Goal: Task Accomplishment & Management: Manage account settings

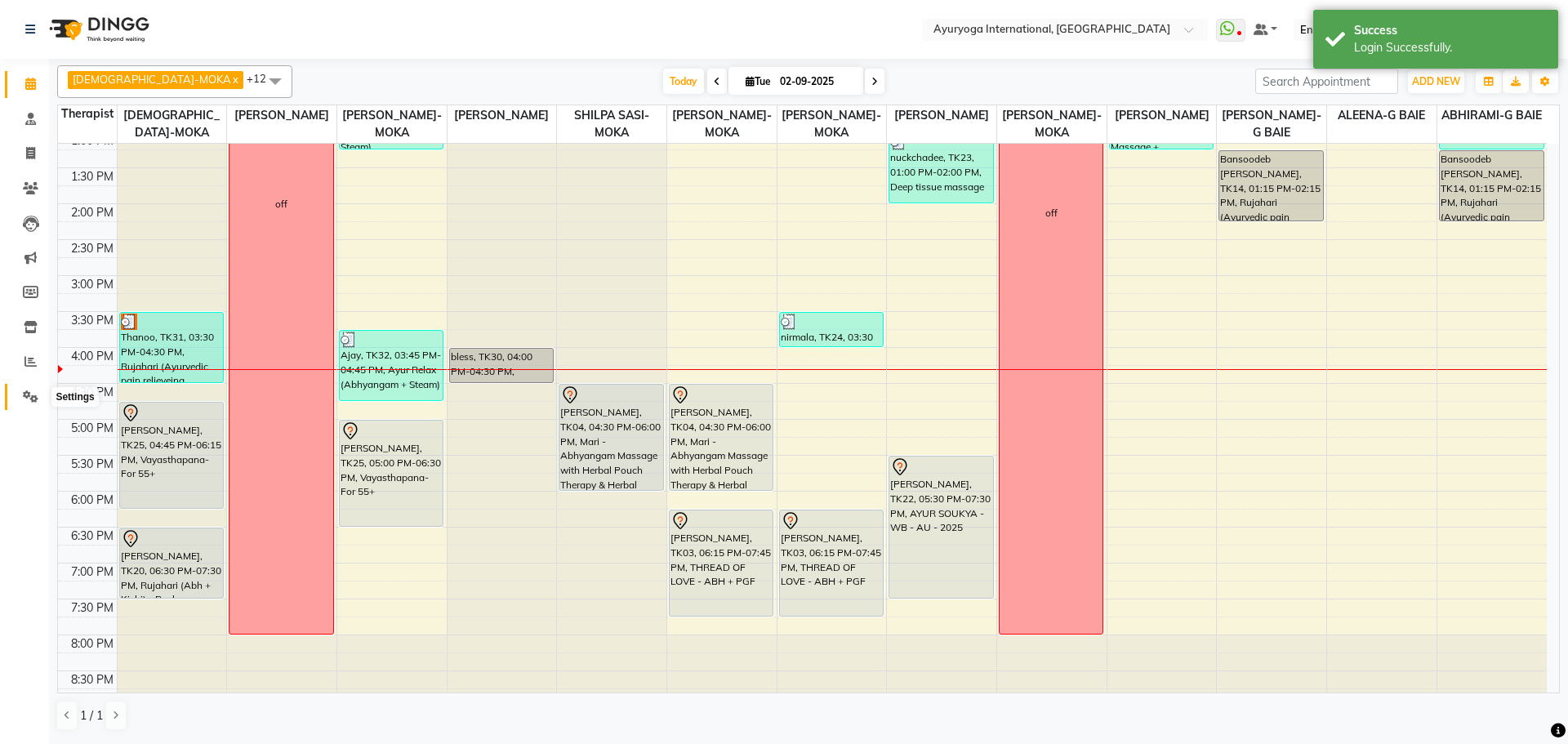
click at [33, 398] on icon at bounding box center [31, 397] width 16 height 12
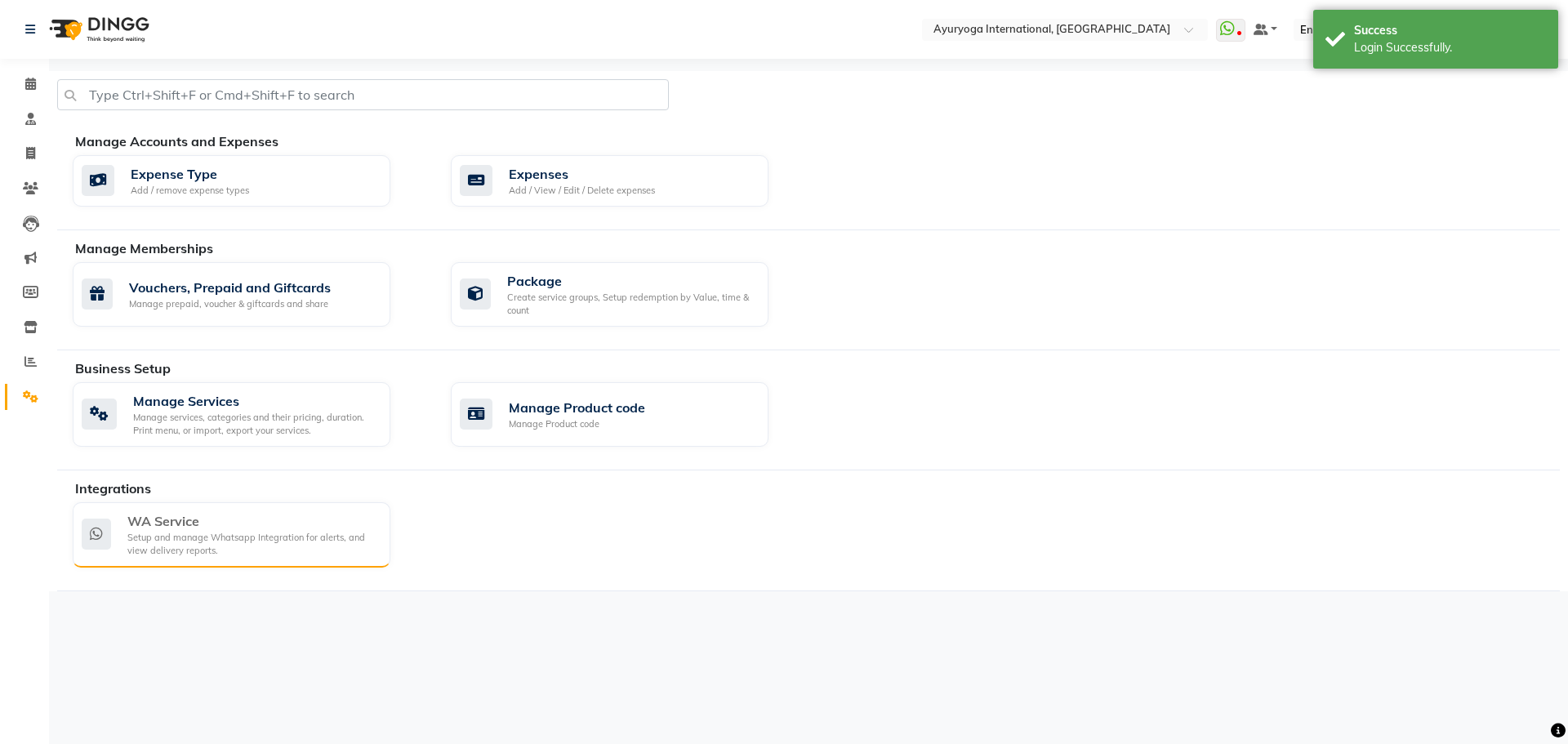
click at [182, 529] on div "WA Service" at bounding box center [253, 521] width 250 height 19
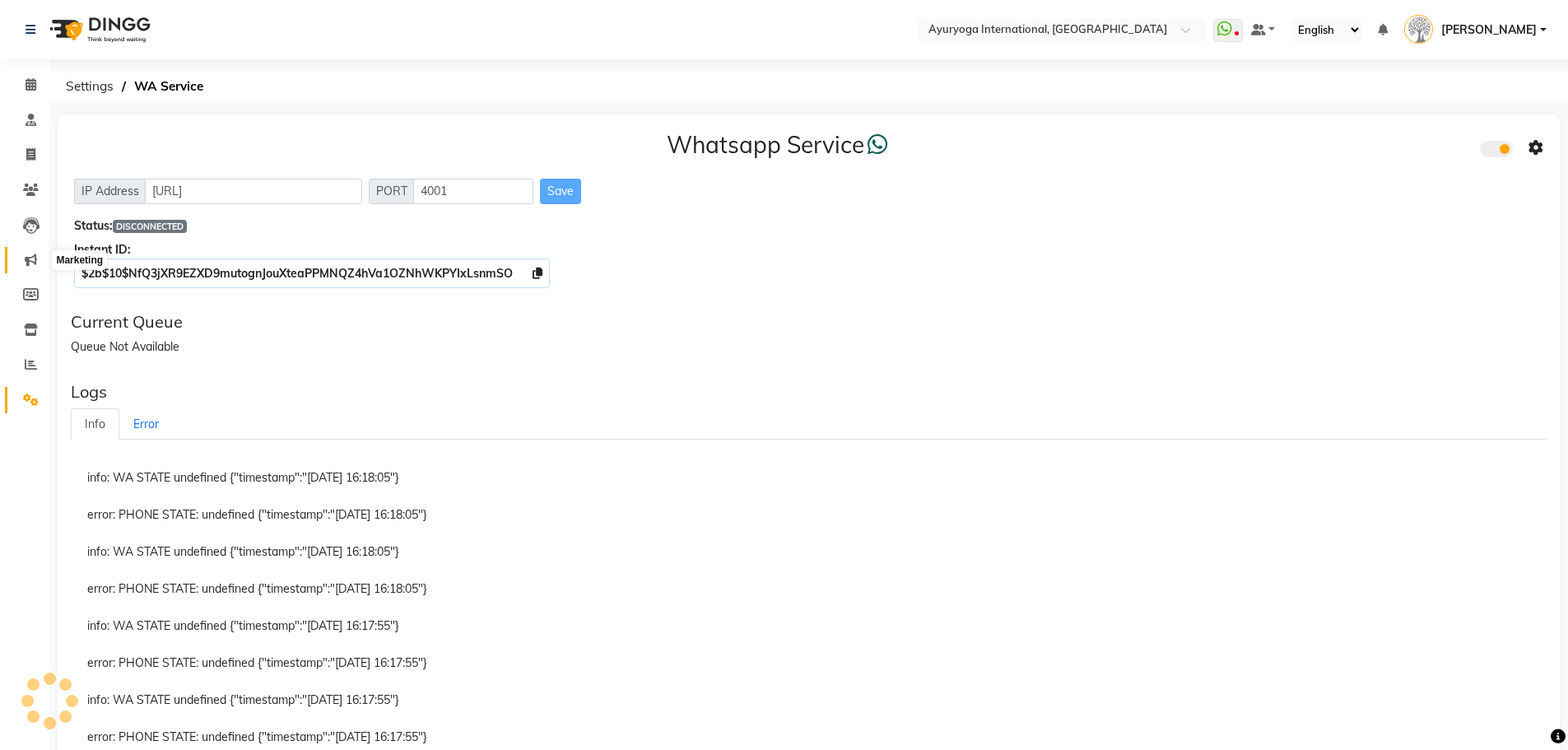
click at [34, 252] on span at bounding box center [31, 260] width 29 height 19
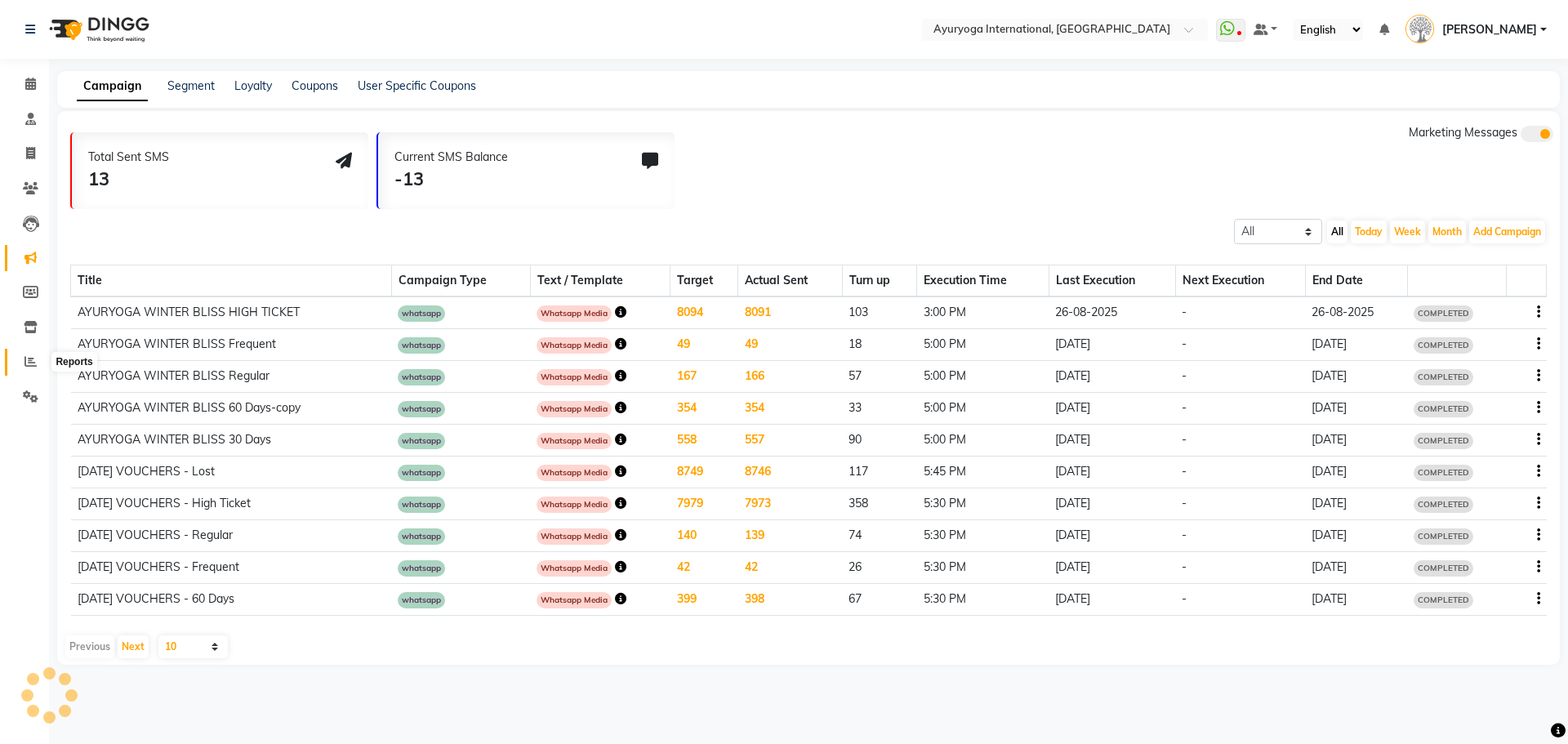
click at [37, 359] on span at bounding box center [31, 362] width 29 height 18
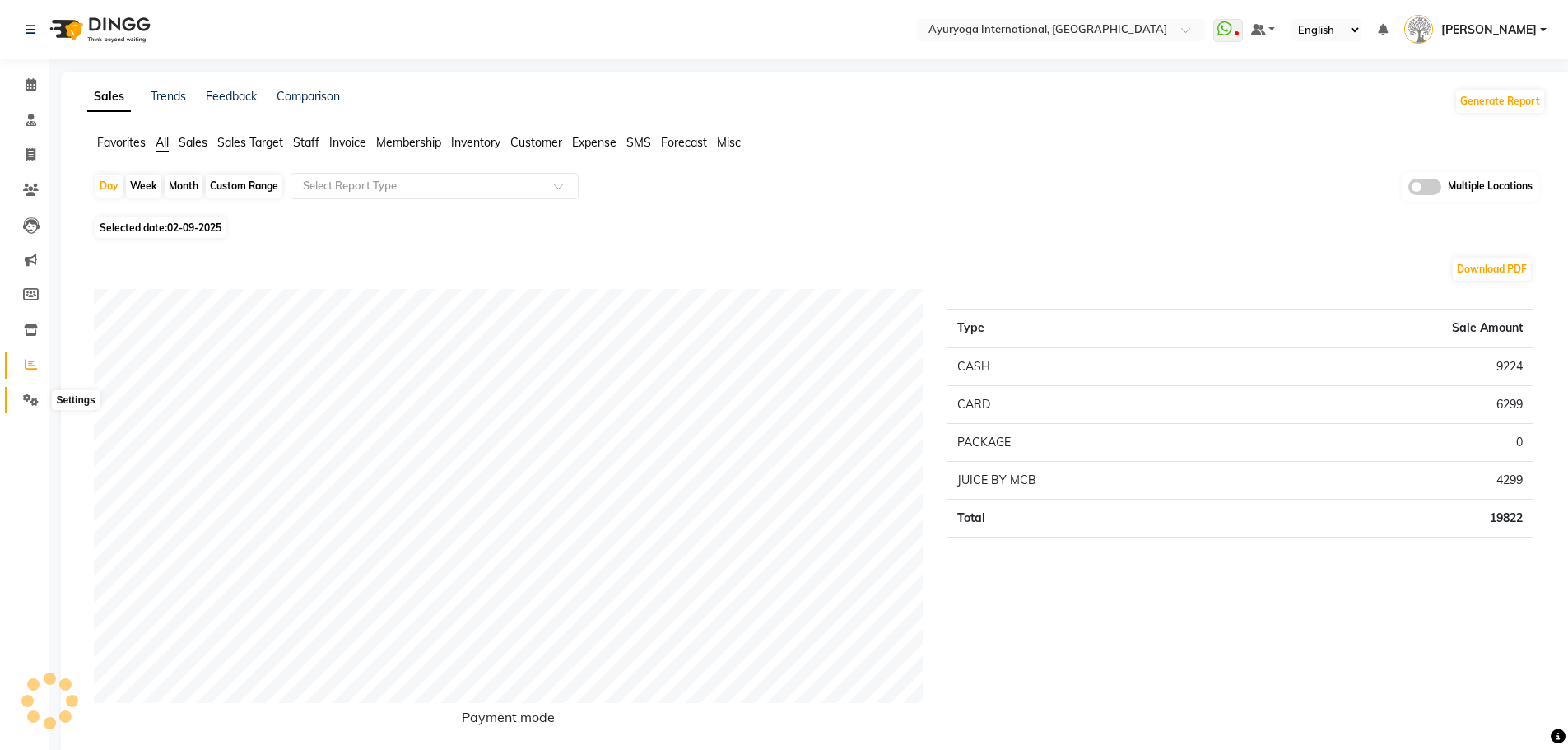
click at [30, 396] on icon at bounding box center [31, 400] width 16 height 12
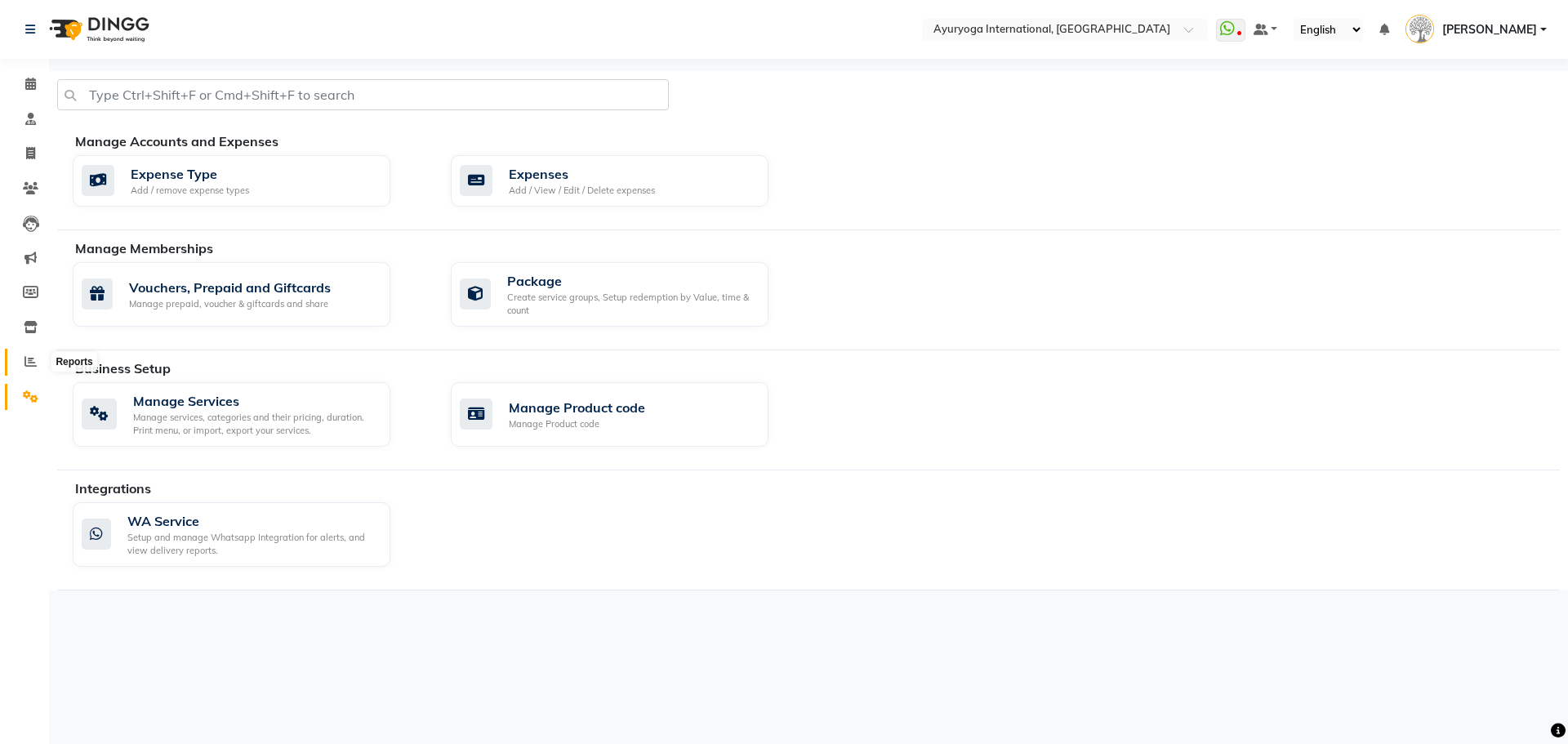
click at [31, 368] on span at bounding box center [31, 362] width 29 height 18
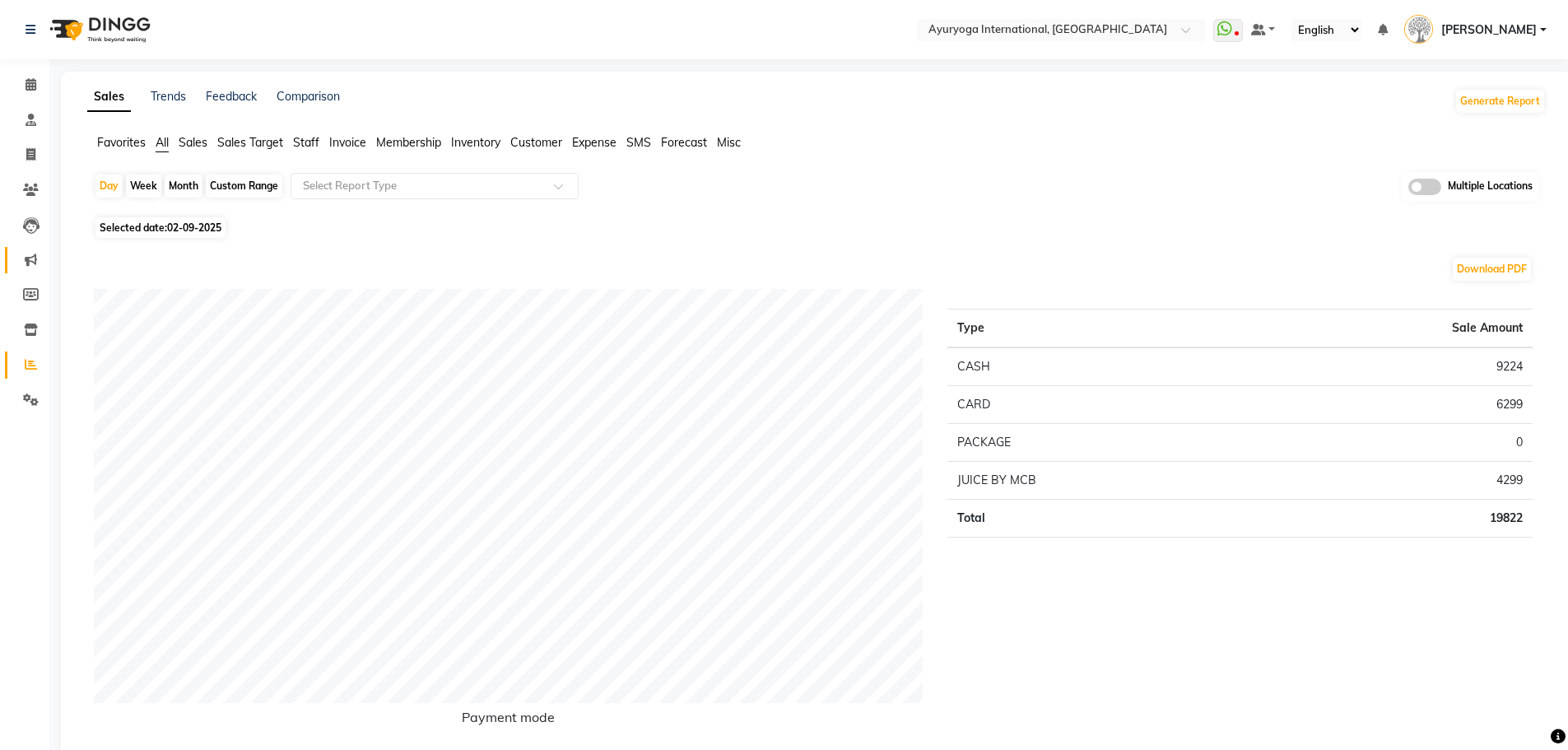
click at [30, 263] on icon at bounding box center [31, 260] width 12 height 12
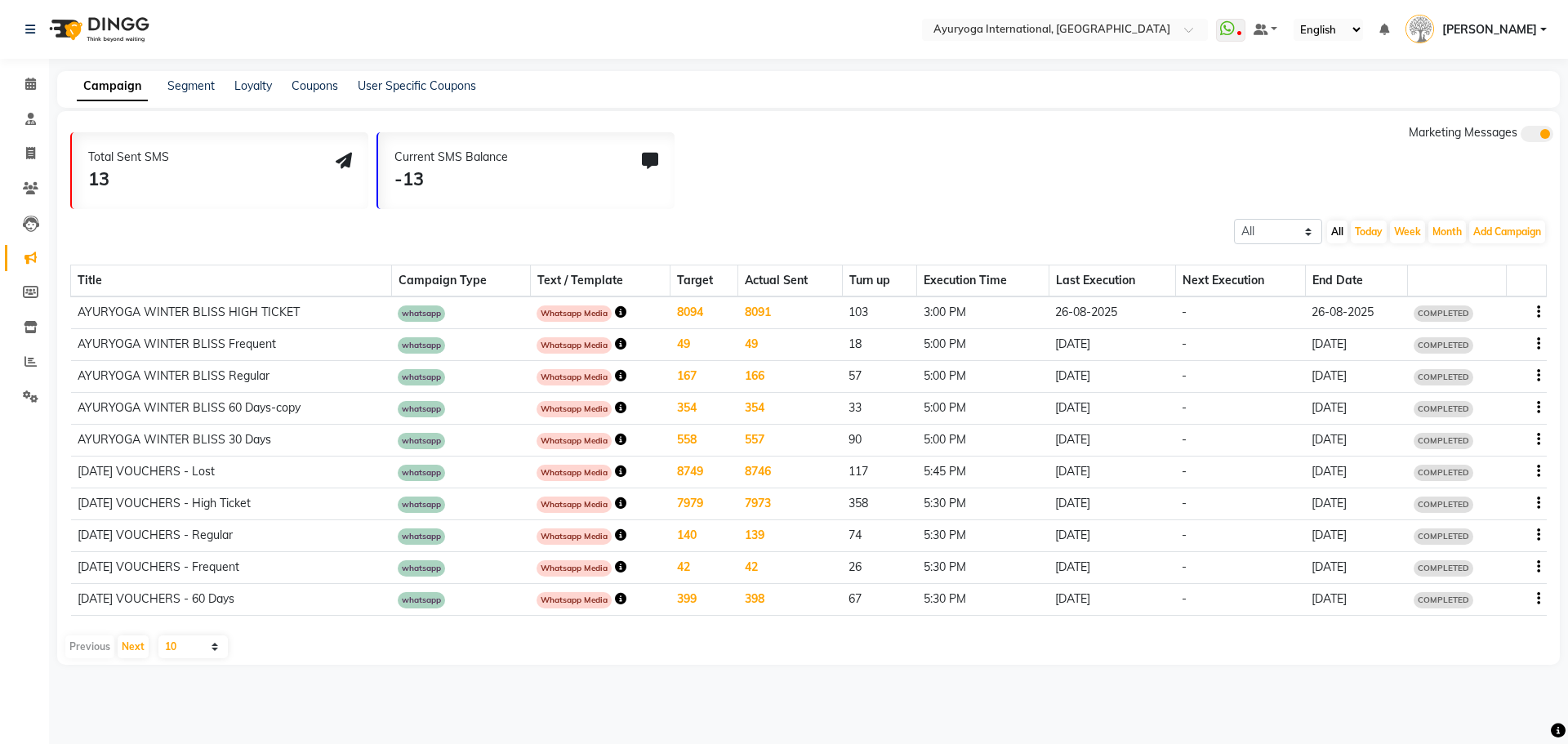
click at [1541, 312] on td at bounding box center [1526, 312] width 40 height 32
click at [1538, 312] on icon "button" at bounding box center [1539, 312] width 3 height 1
click at [1514, 314] on div "Delete" at bounding box center [1494, 312] width 51 height 20
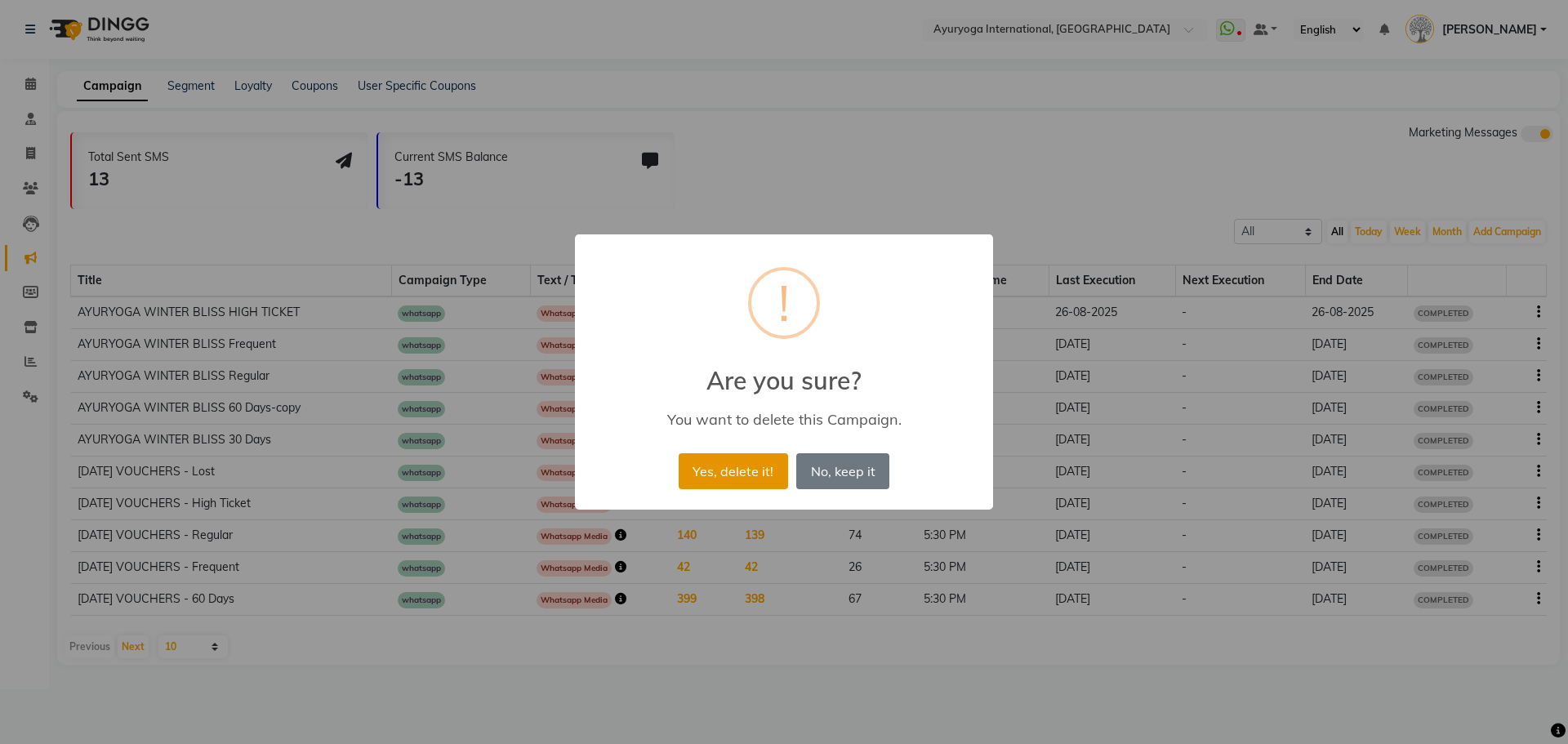
click at [738, 472] on button "Yes, delete it!" at bounding box center [733, 471] width 109 height 36
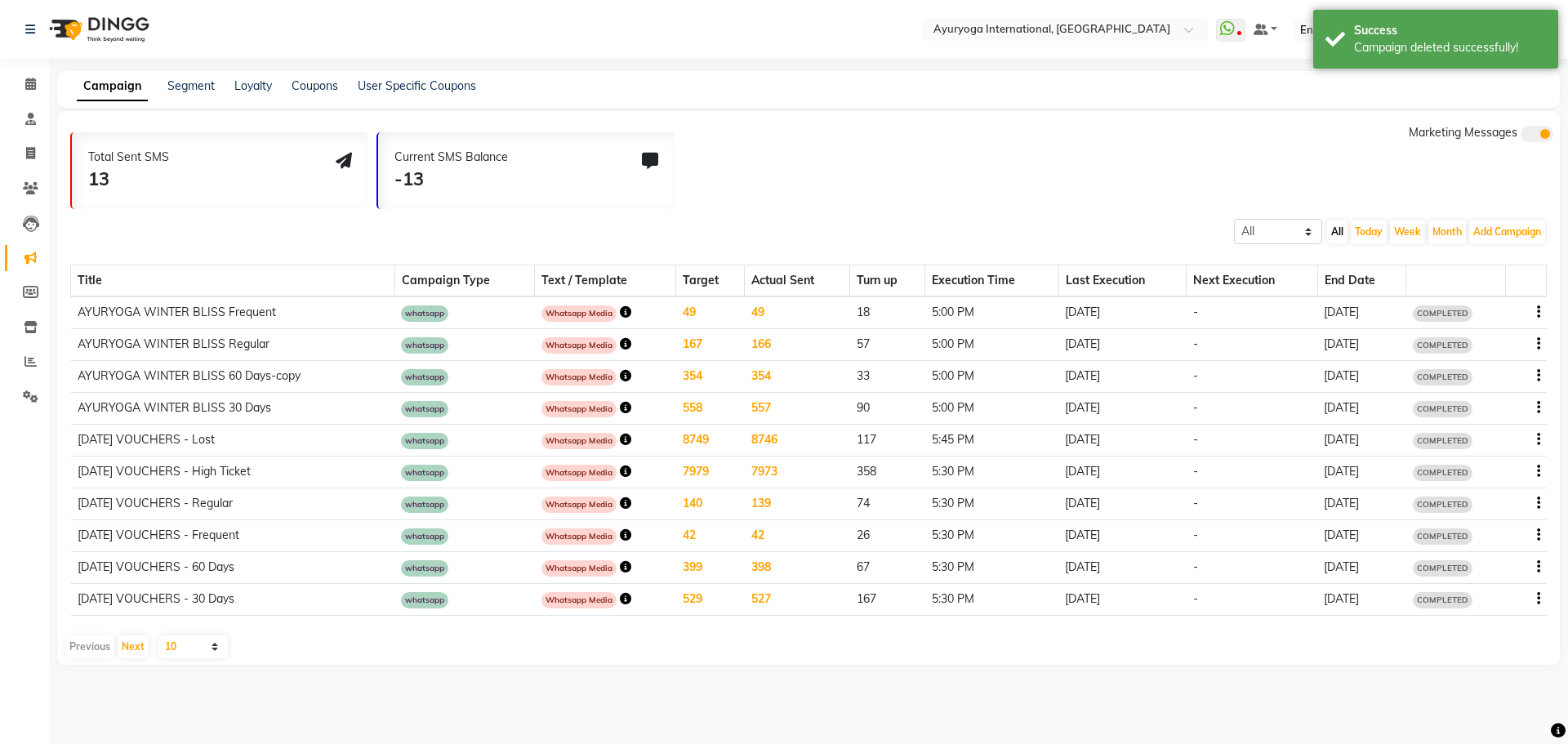
click at [1539, 312] on icon "button" at bounding box center [1539, 312] width 3 height 1
click at [1497, 309] on div "Delete" at bounding box center [1494, 312] width 51 height 20
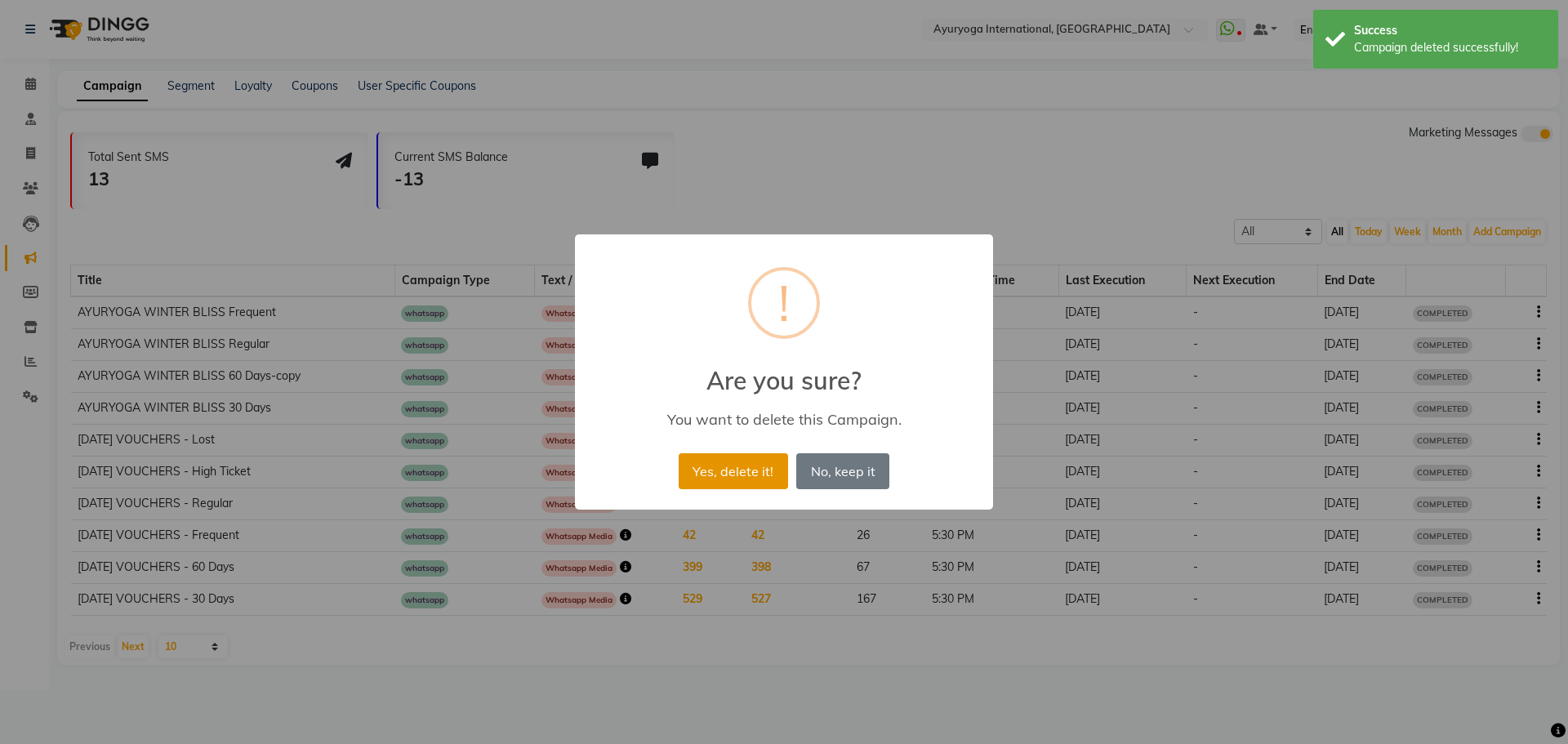
click at [759, 470] on button "Yes, delete it!" at bounding box center [733, 471] width 109 height 36
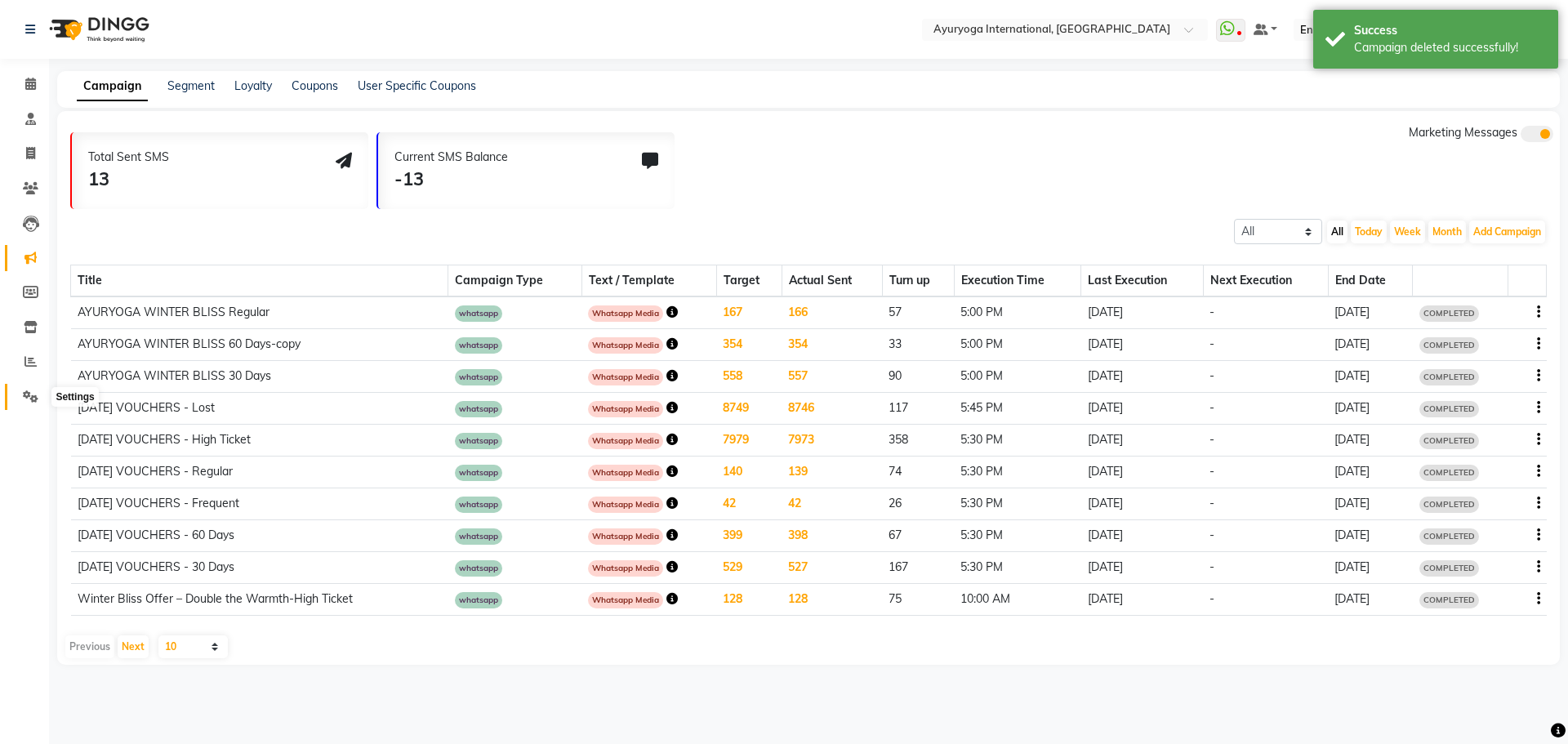
click at [35, 400] on icon at bounding box center [31, 397] width 16 height 12
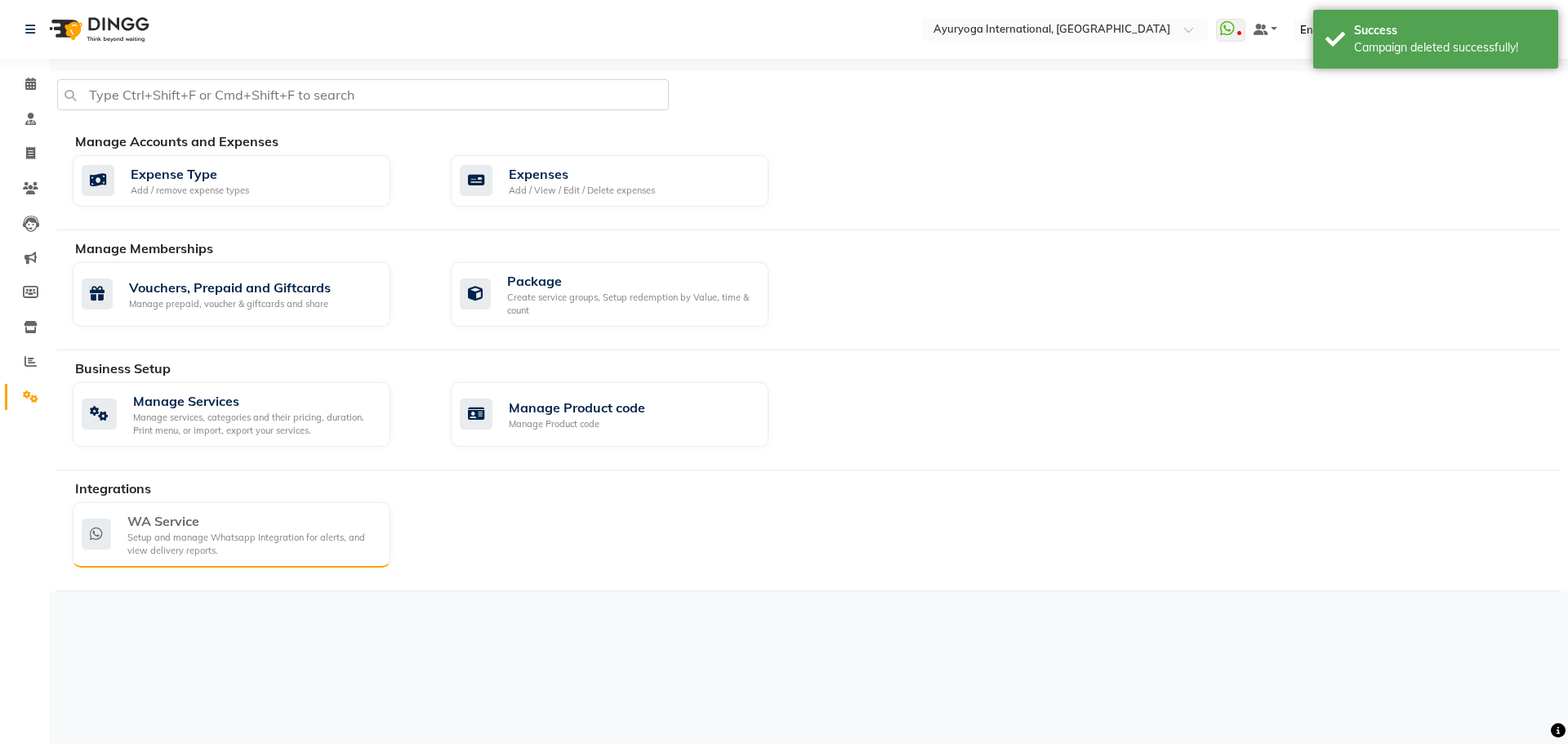
click at [149, 531] on div "Setup and manage Whatsapp Integration for alerts, and view delivery reports." at bounding box center [253, 544] width 250 height 27
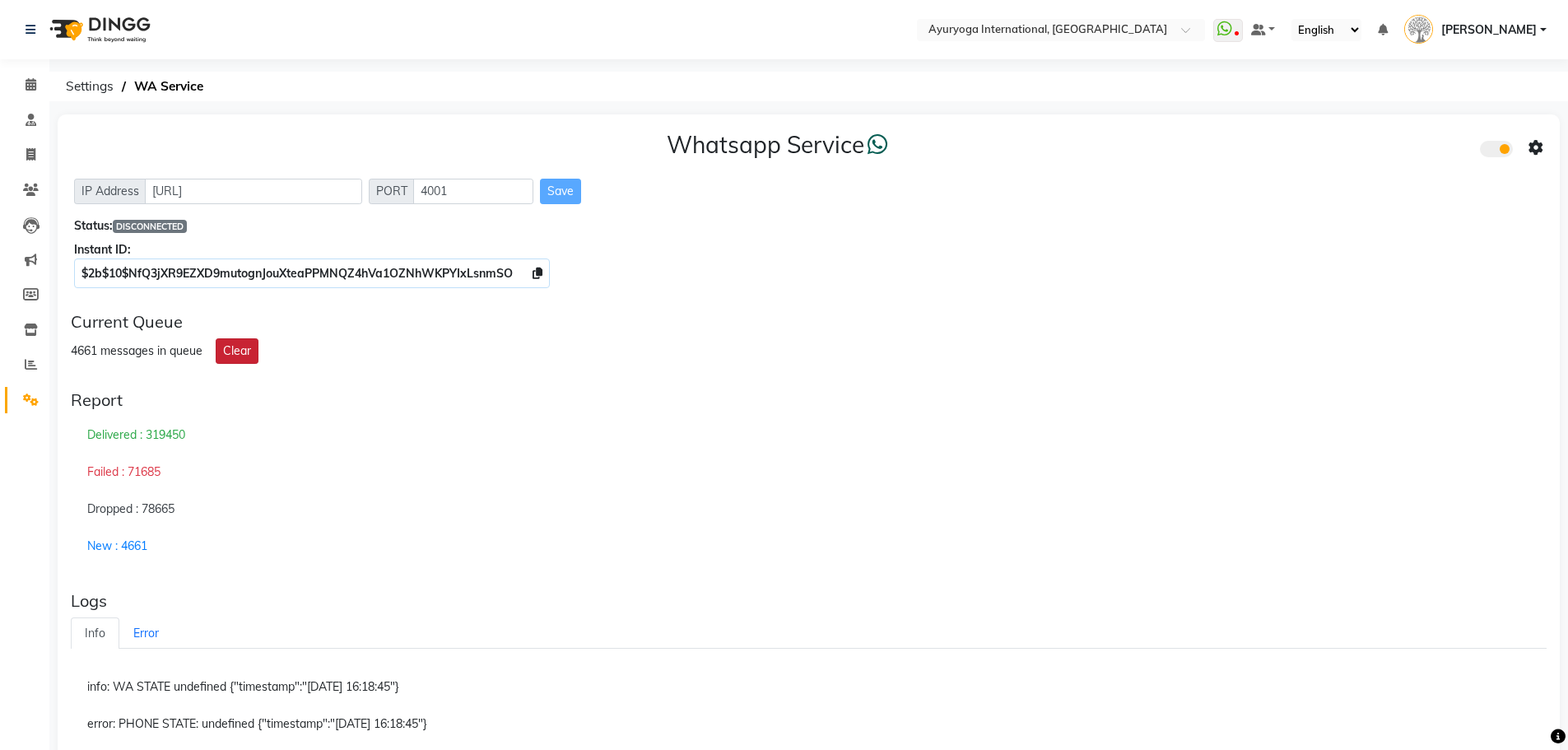
click at [233, 345] on button "Clear" at bounding box center [237, 351] width 43 height 26
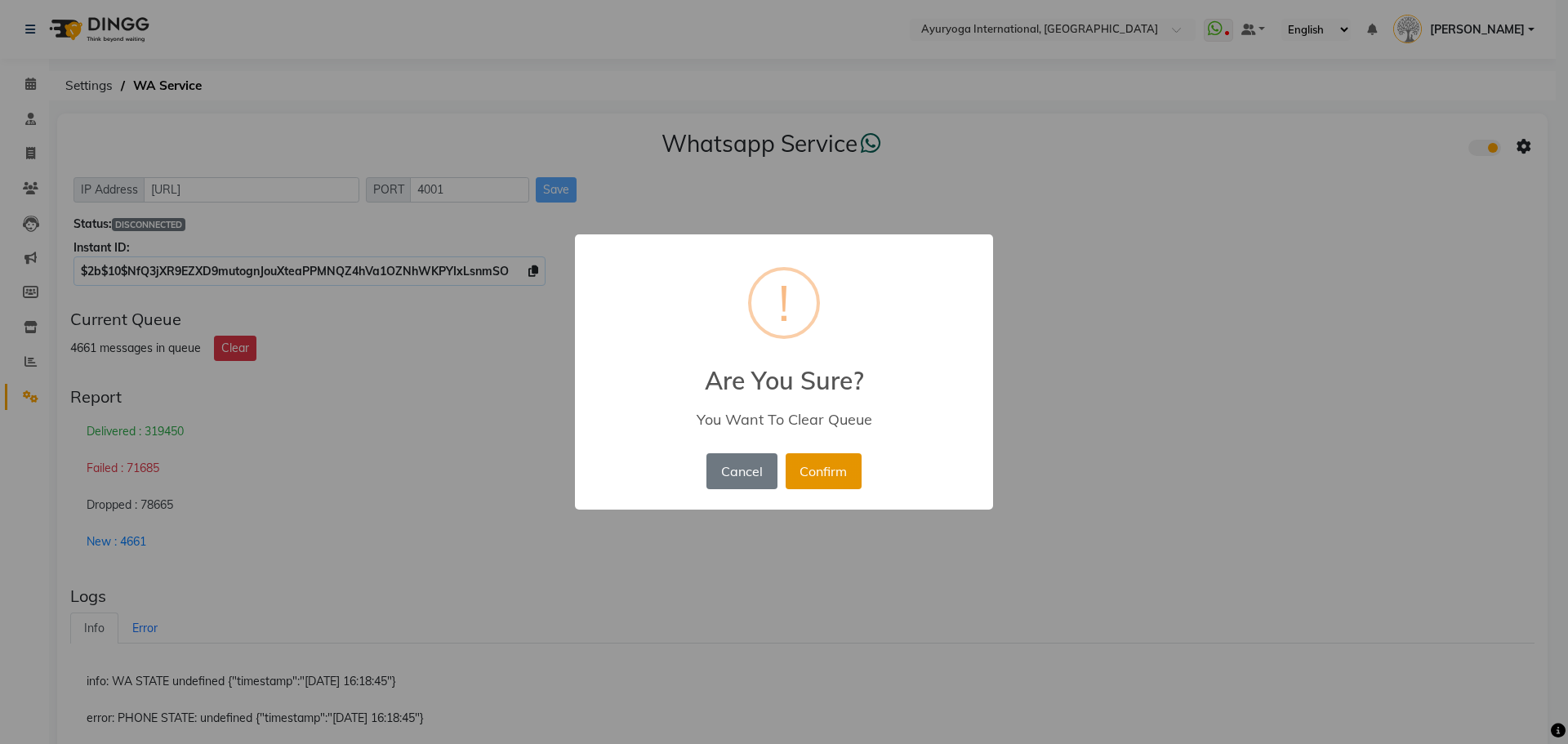
click at [831, 462] on button "Confirm" at bounding box center [823, 471] width 76 height 36
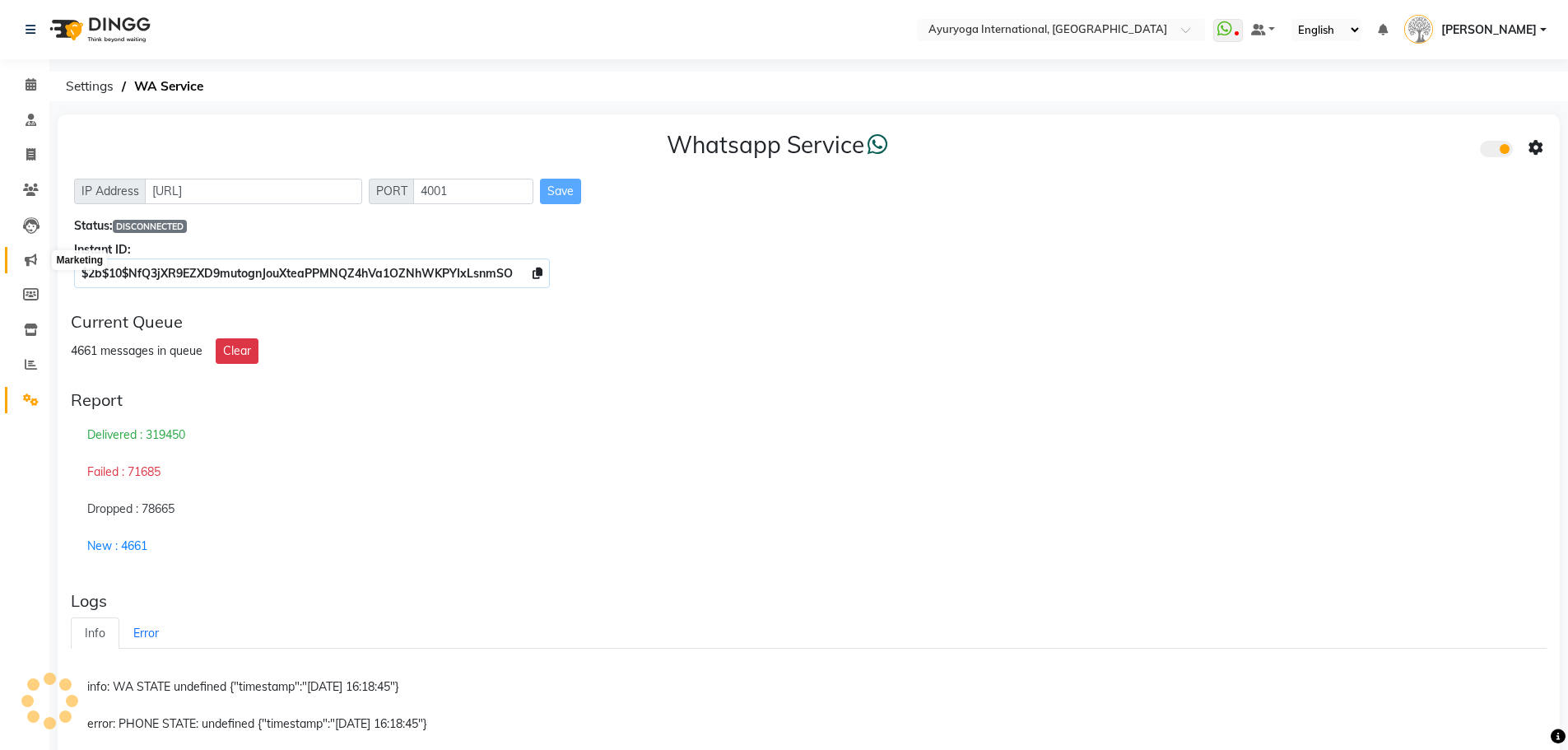
click at [42, 258] on span at bounding box center [31, 260] width 29 height 19
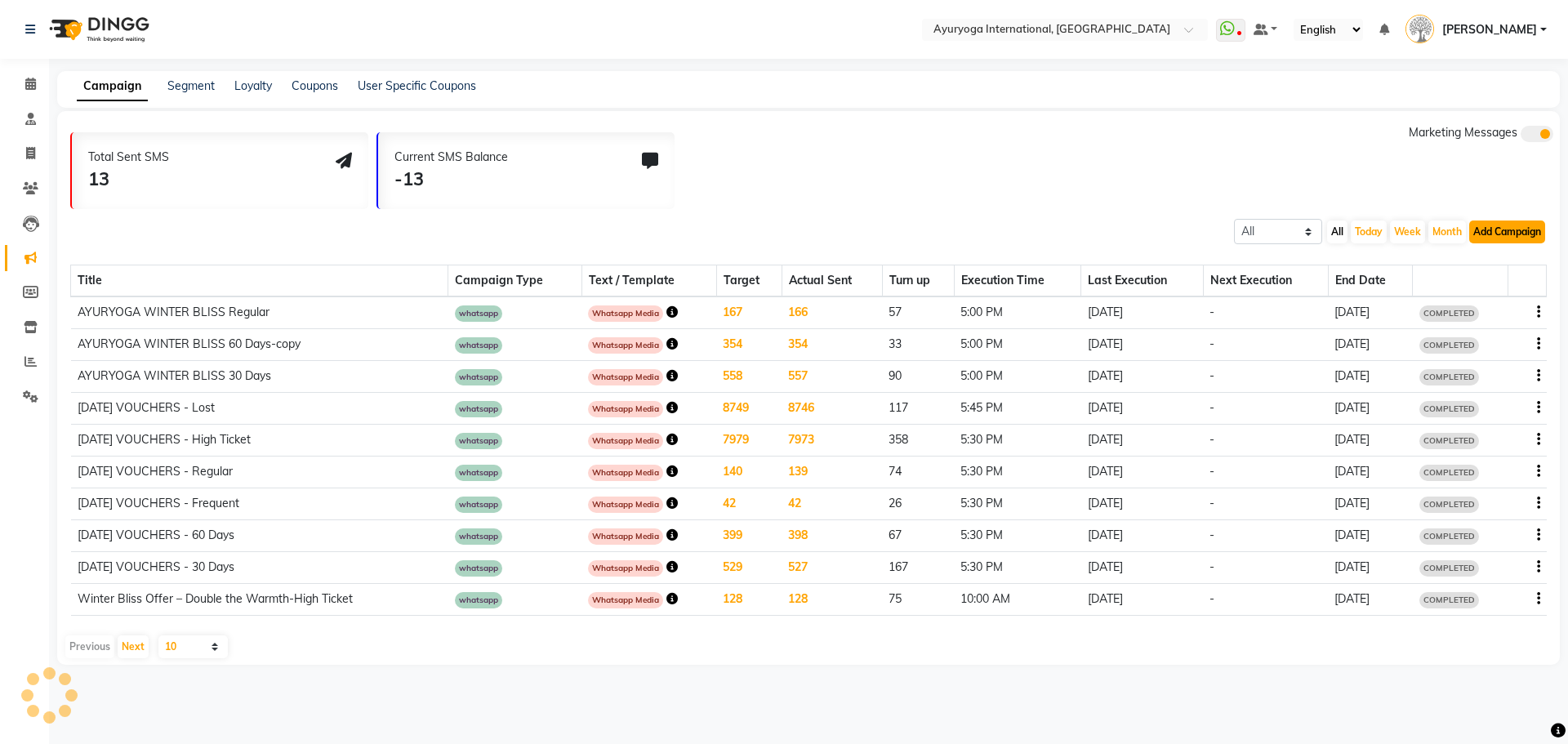
click at [1494, 229] on button "Add Campaign" at bounding box center [1507, 232] width 76 height 23
click at [1495, 304] on div "WhatsApp (Direct)" at bounding box center [1493, 307] width 138 height 24
select select "2"
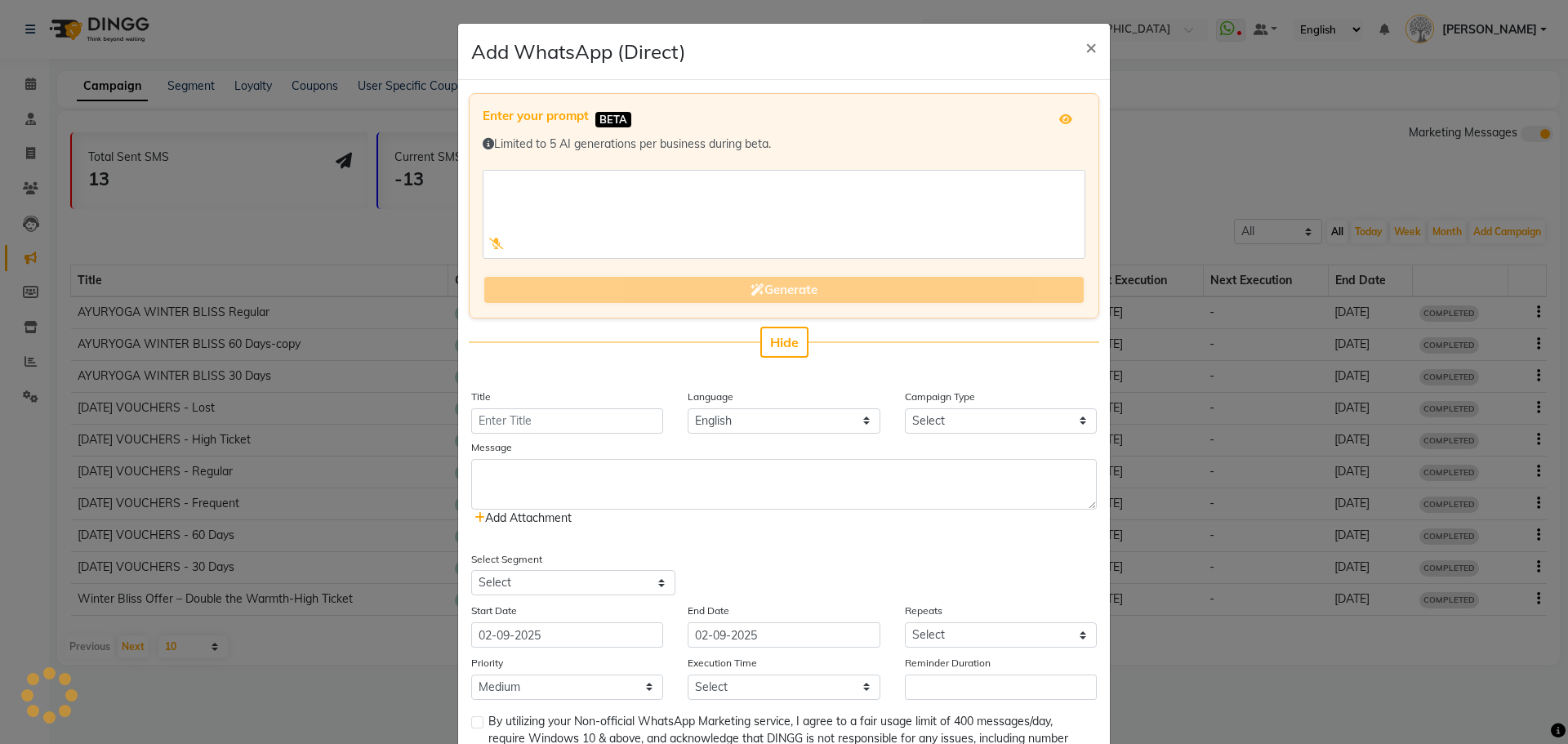
drag, startPoint x: 573, startPoint y: 354, endPoint x: 567, endPoint y: 406, distance: 52.3
click at [573, 355] on div "Hide" at bounding box center [783, 343] width 630 height 31
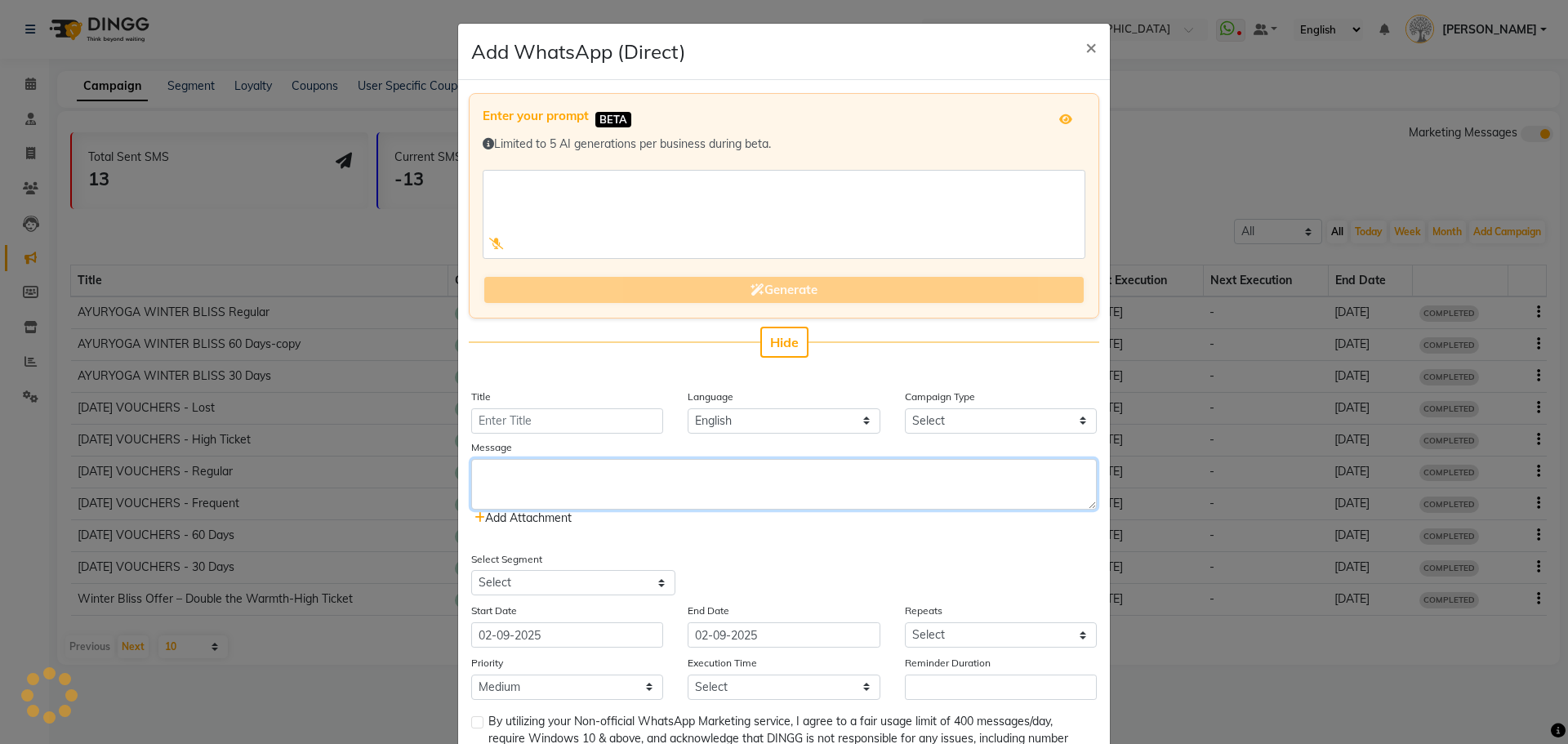
click at [563, 489] on textarea at bounding box center [784, 484] width 626 height 51
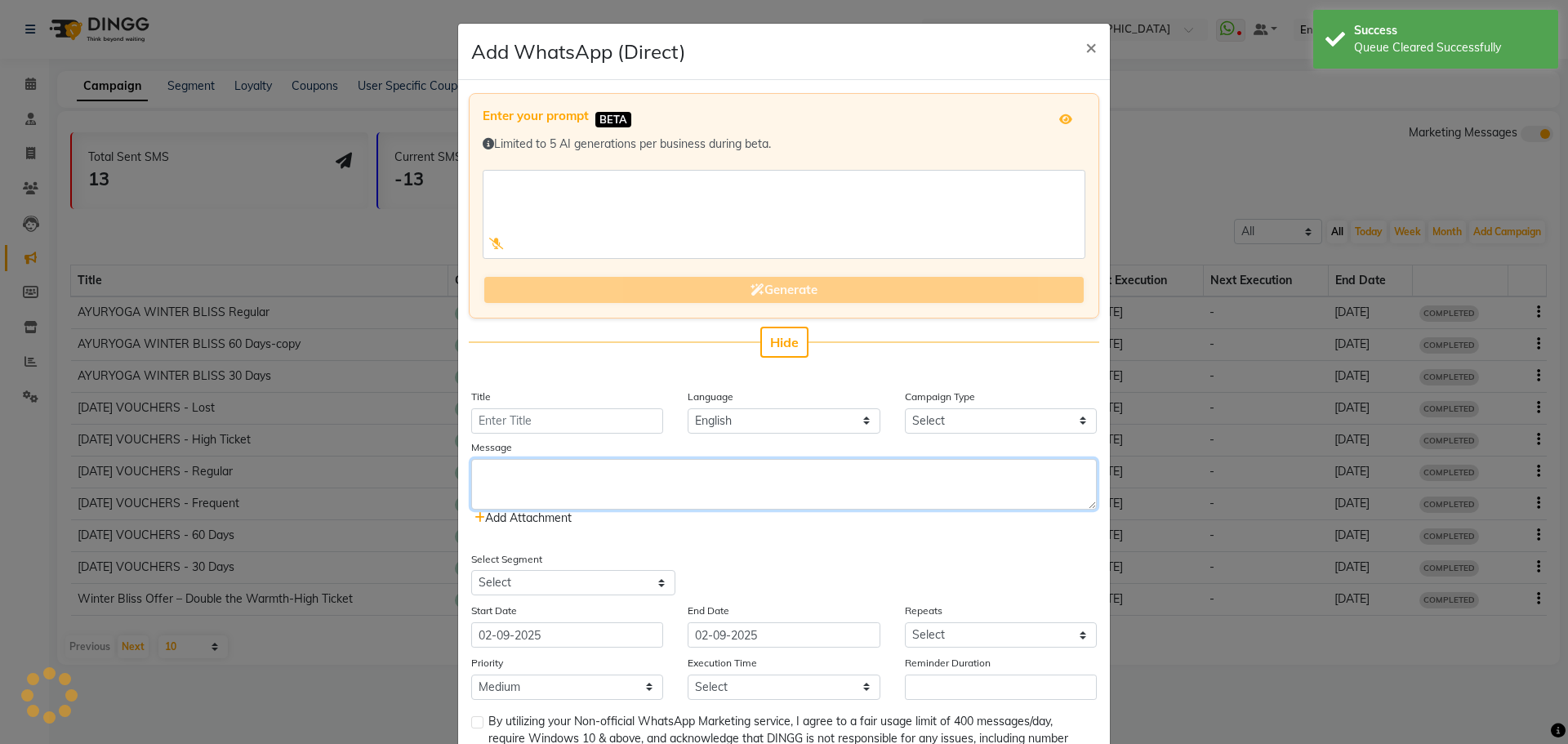
paste textarea "❄️ Loremips Dolors Ametc Adipi❄️ 🌿 90 Elitsed do Eiusmodt🌿 🪙INC - 5081🪙 🔽Utlabo…"
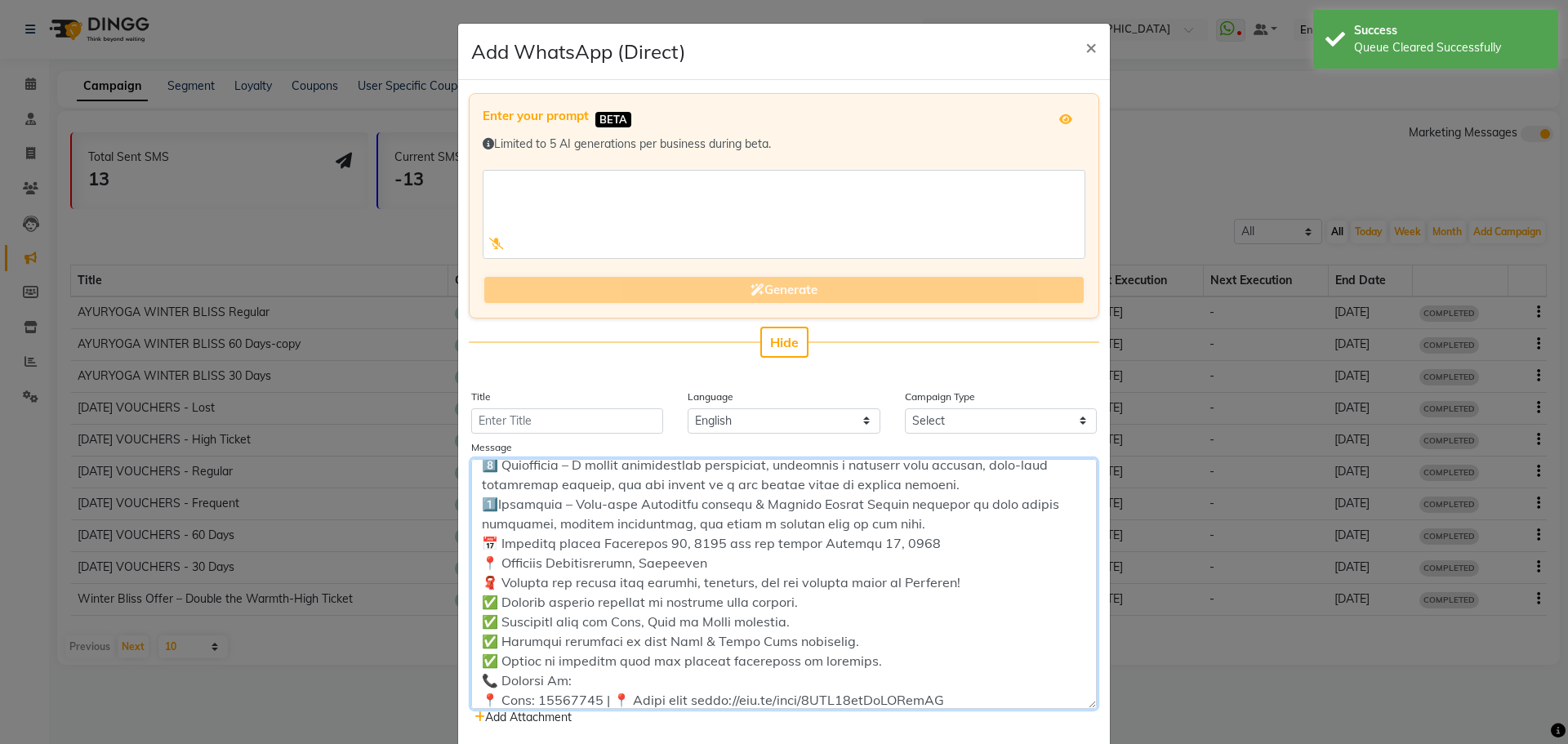
drag, startPoint x: 1088, startPoint y: 504, endPoint x: 1066, endPoint y: 731, distance: 228.1
click at [1066, 709] on textarea at bounding box center [784, 584] width 626 height 250
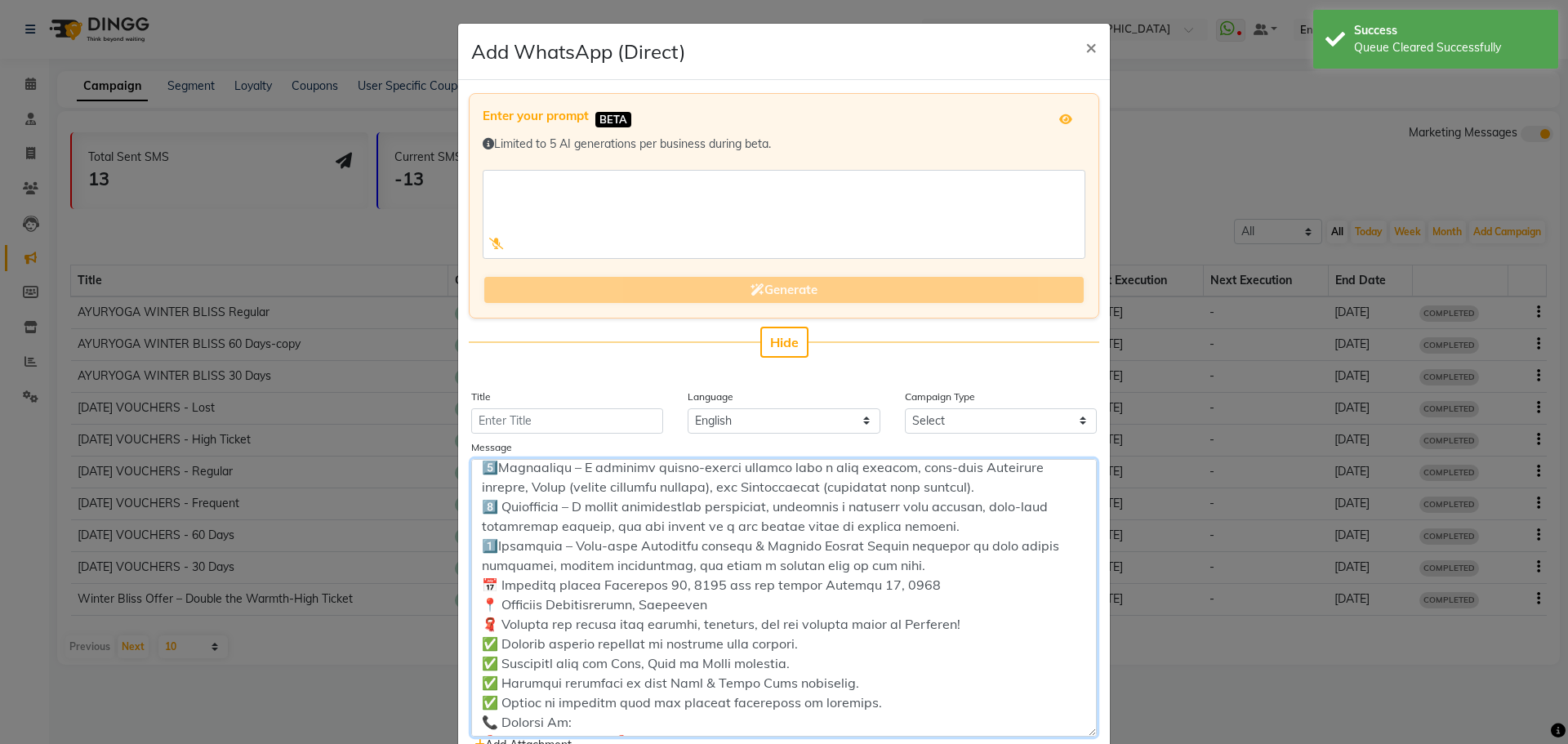
scroll to position [0, 0]
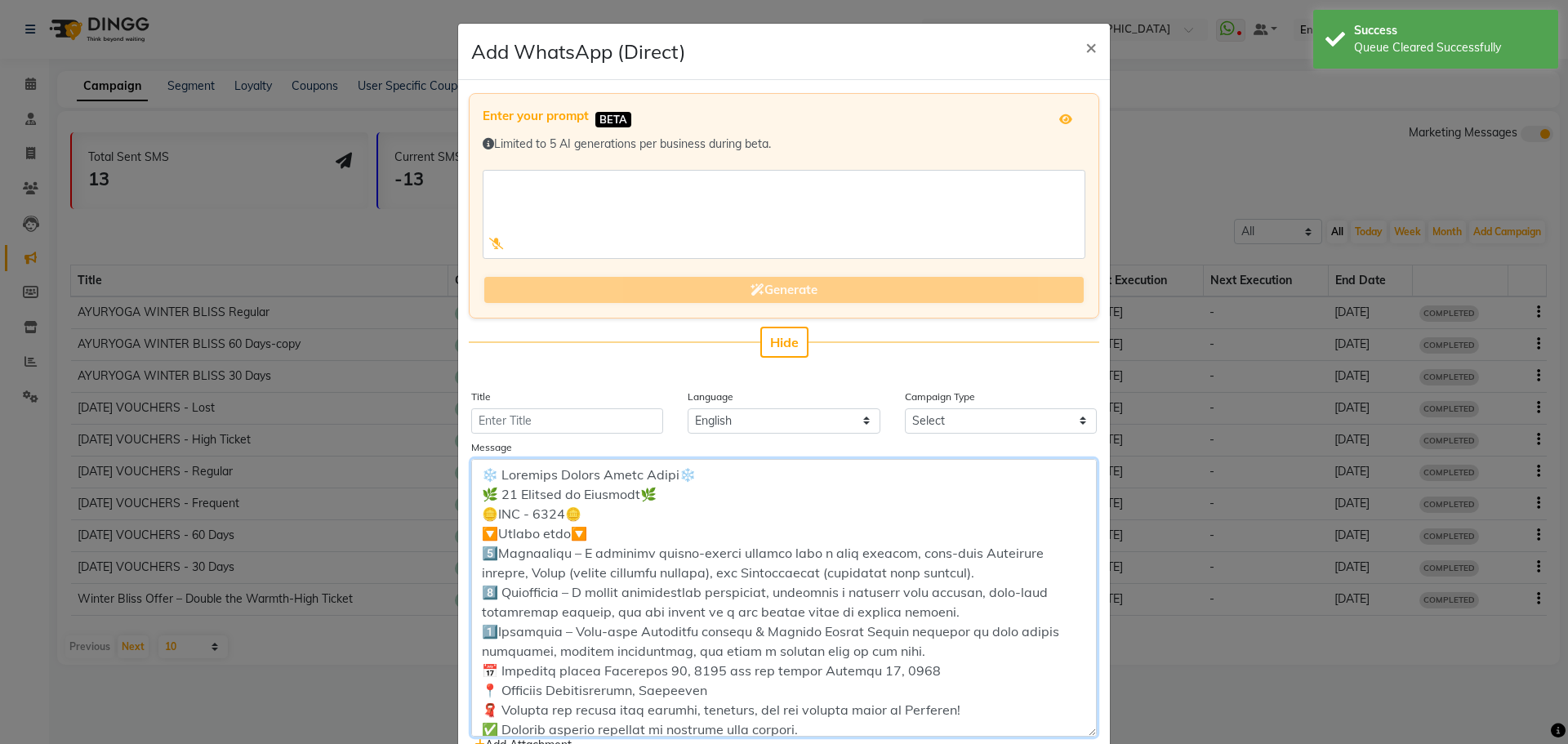
drag, startPoint x: 501, startPoint y: 477, endPoint x: 667, endPoint y: 476, distance: 166.0
click at [667, 476] on textarea at bounding box center [784, 598] width 626 height 278
type textarea "❄️ Loremips Dolors Ametc Adipi❄️ 🌿 90 Elitsed do Eiusmodt🌿 🪙INC - 5081🪙 🔽Utlabo…"
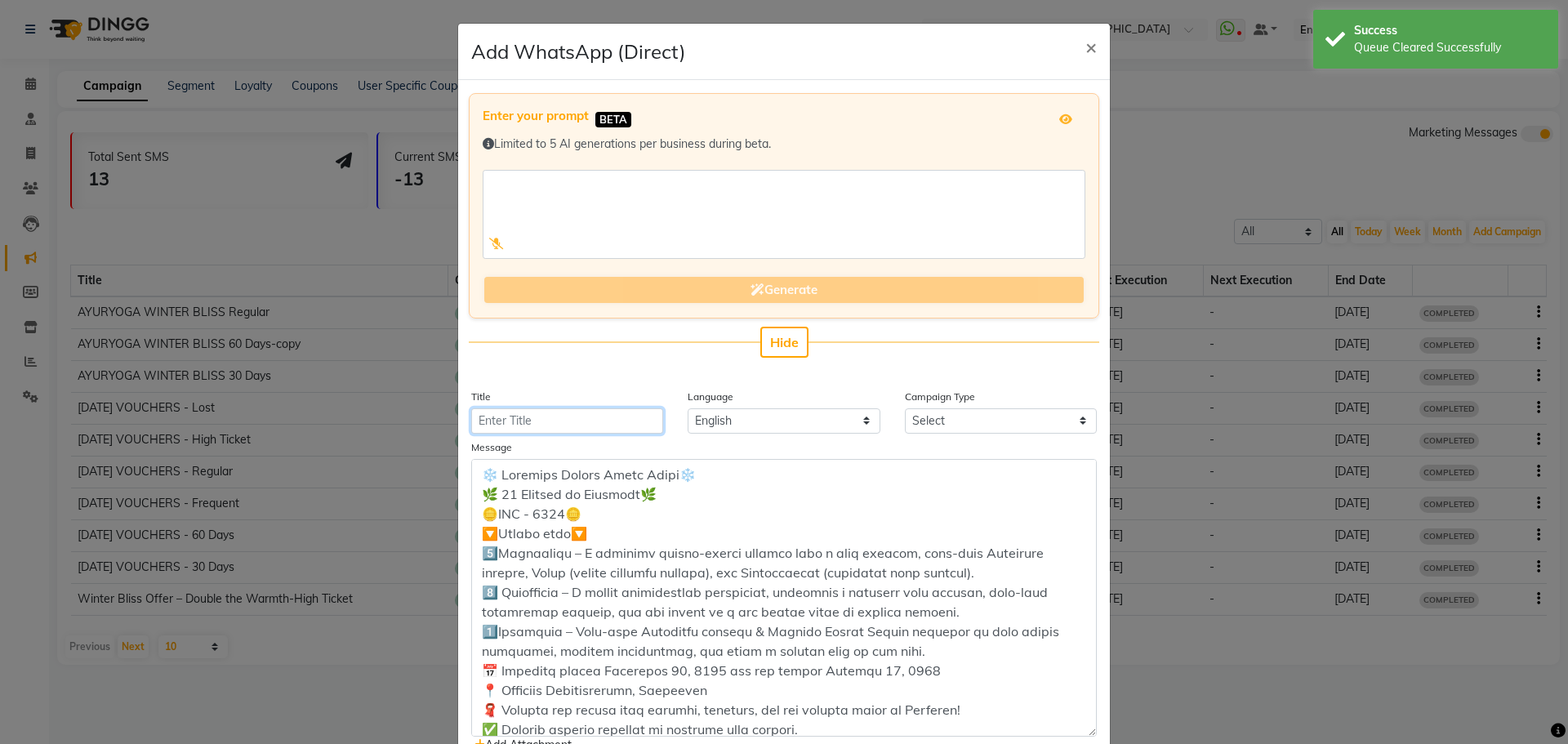
click at [567, 433] on input "Title" at bounding box center [567, 421] width 192 height 25
paste input "Ayuryoga Winter Bliss Offer"
type input "Ayuryoga Winter Bliss Offer"
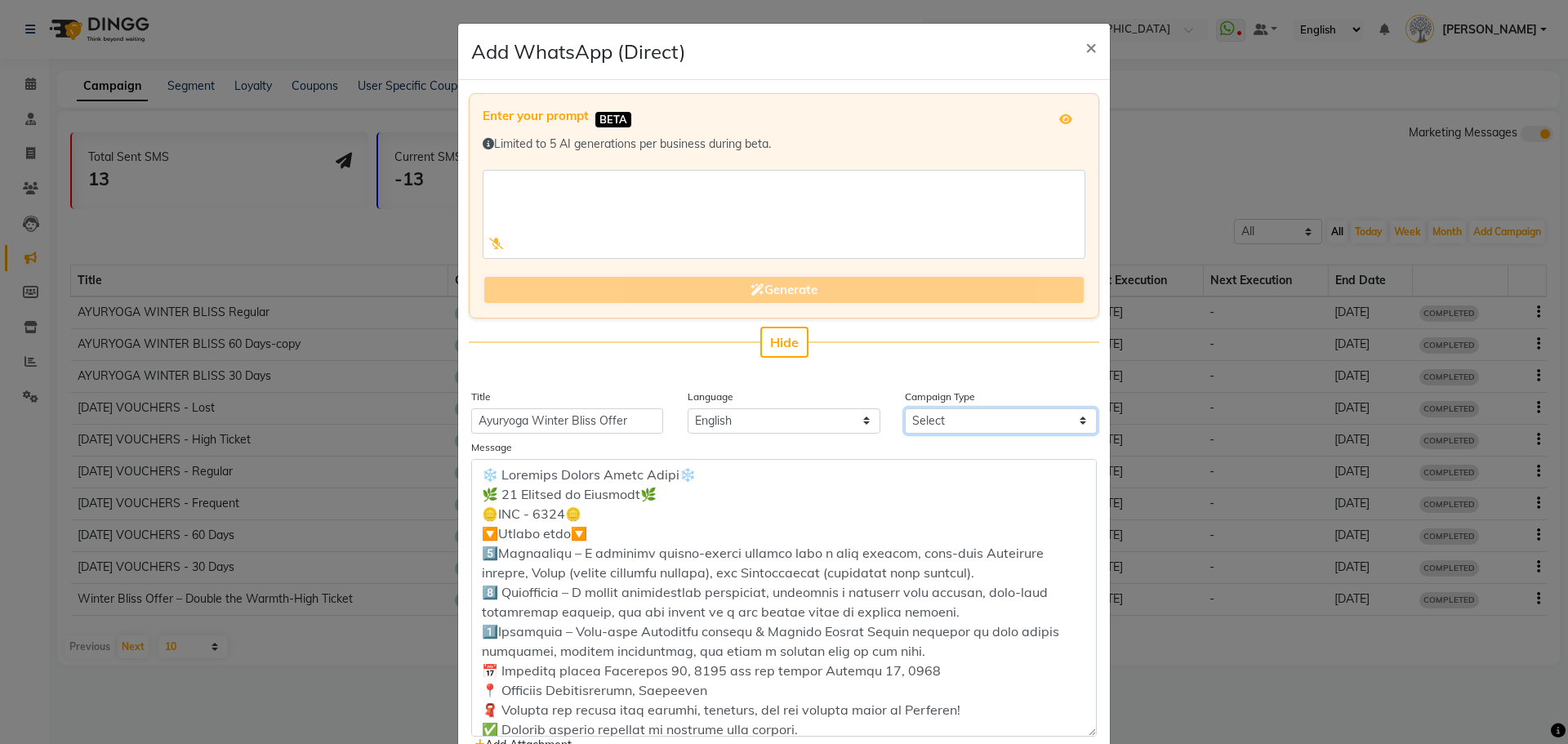
click at [925, 415] on select "Select Birthday Anniversary Promotional Service reminder" at bounding box center [1001, 421] width 192 height 25
select select "3"
click at [905, 408] on select "Select Birthday Anniversary Promotional Service reminder" at bounding box center [1001, 421] width 192 height 25
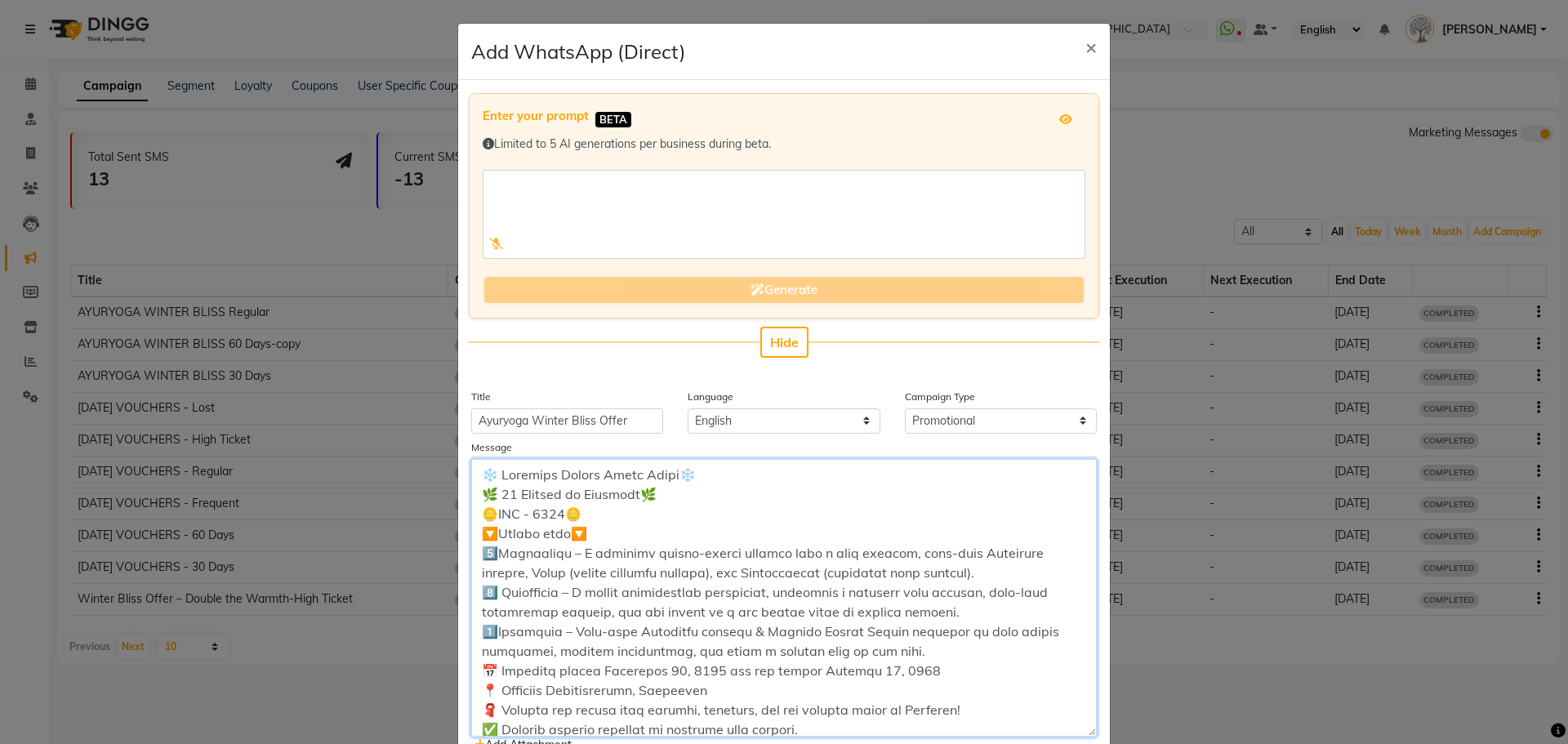
click at [708, 480] on textarea at bounding box center [784, 598] width 626 height 278
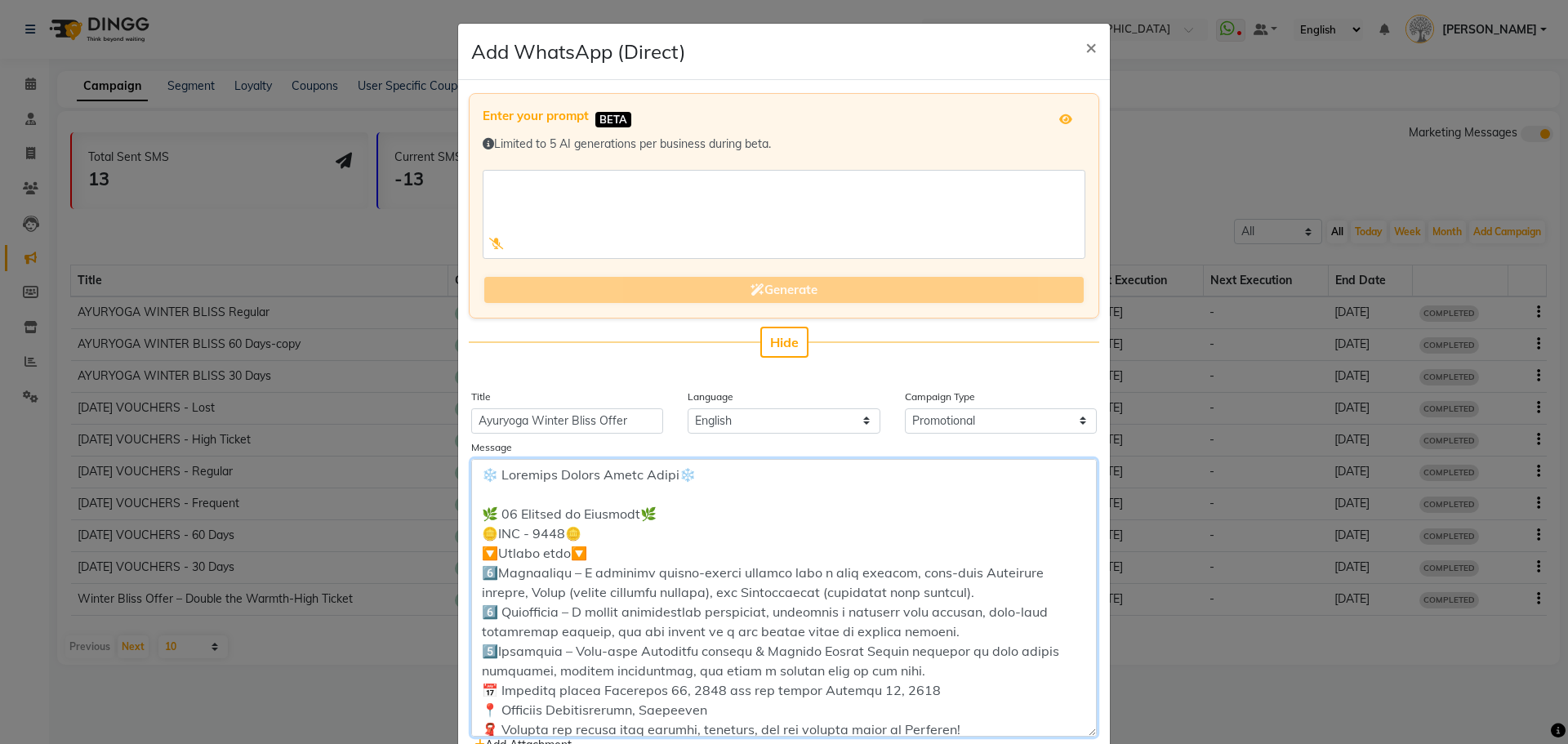
click at [684, 521] on textarea at bounding box center [784, 598] width 626 height 278
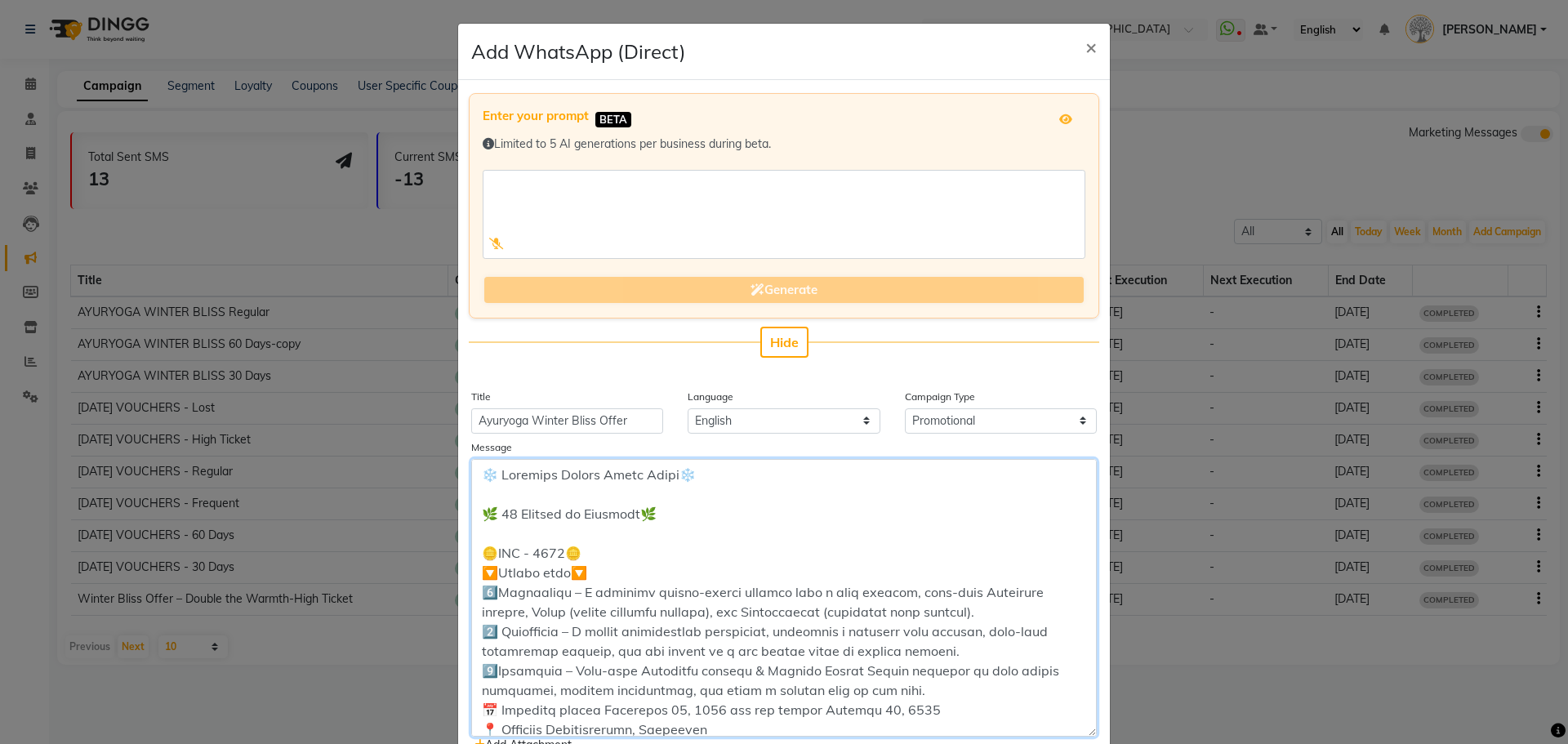
click at [631, 576] on textarea at bounding box center [784, 598] width 626 height 278
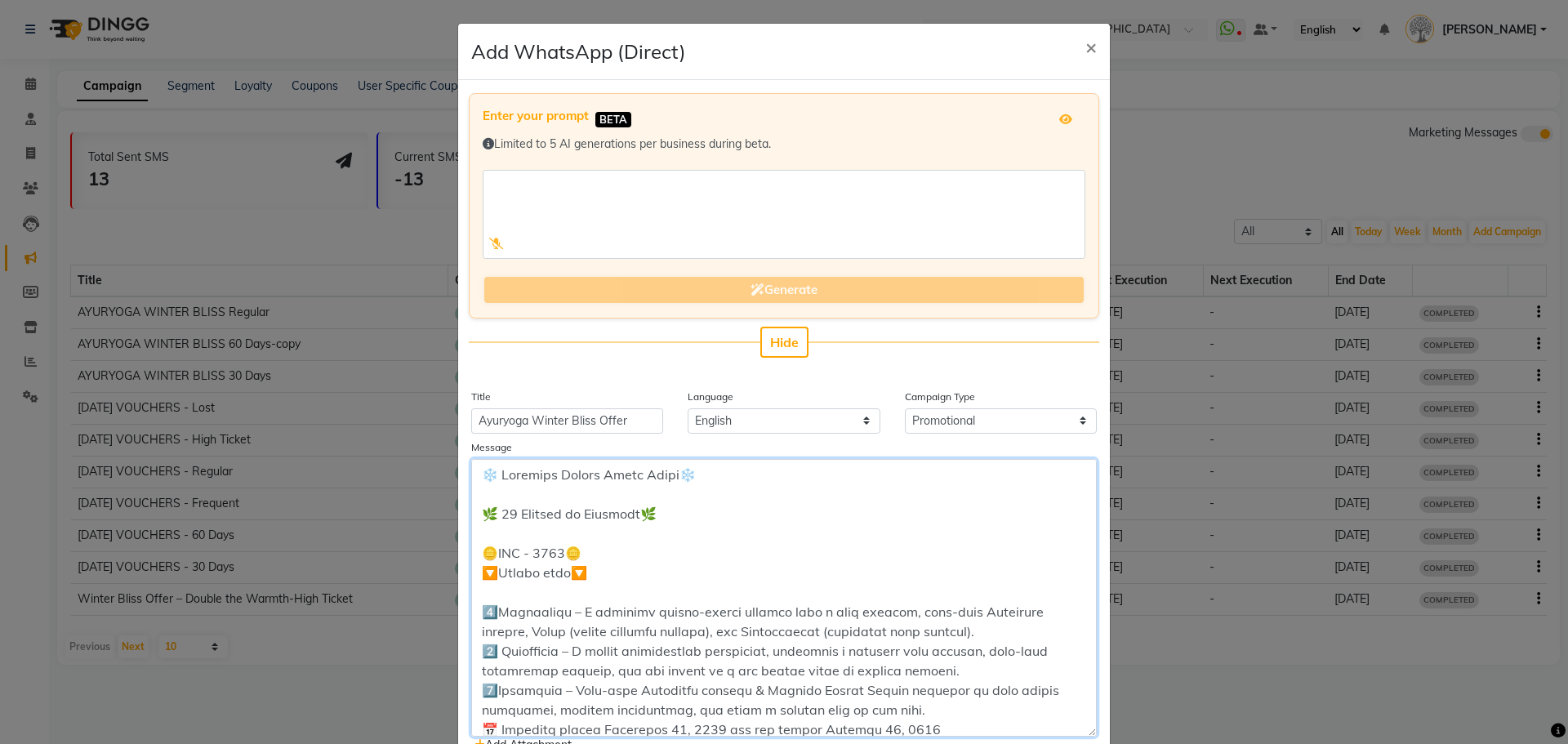
click at [614, 549] on textarea at bounding box center [784, 598] width 626 height 278
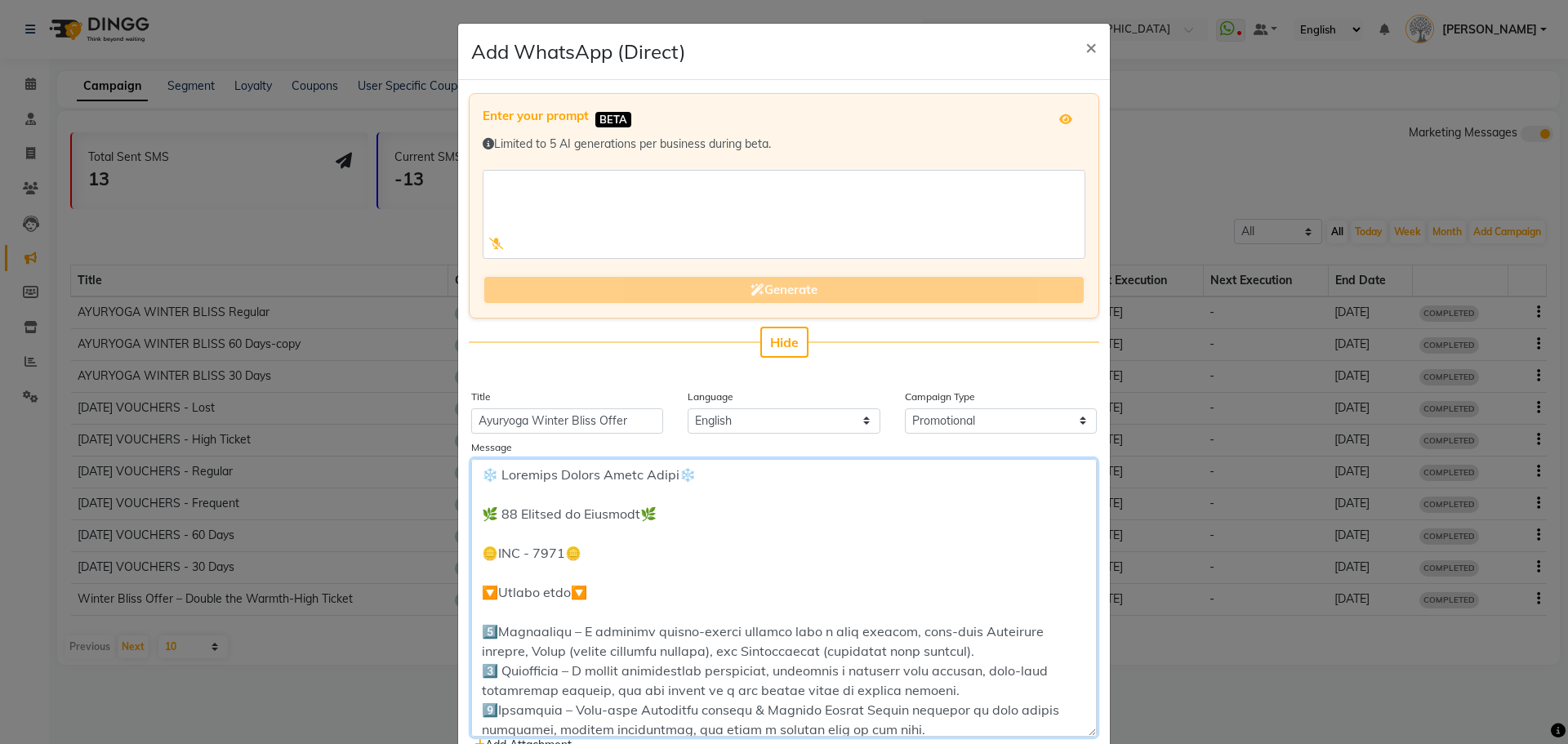
click at [593, 616] on textarea at bounding box center [784, 598] width 626 height 278
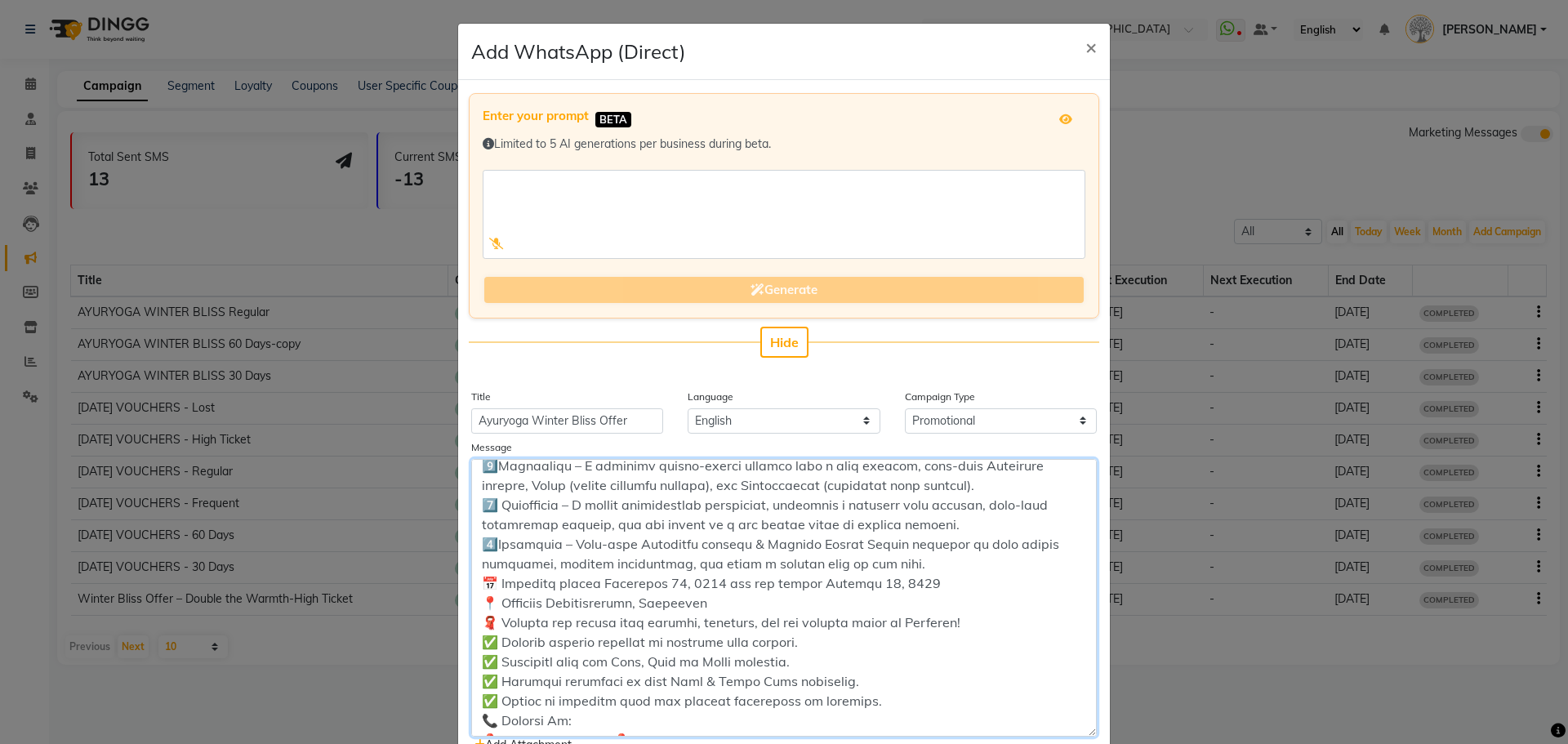
scroll to position [103, 0]
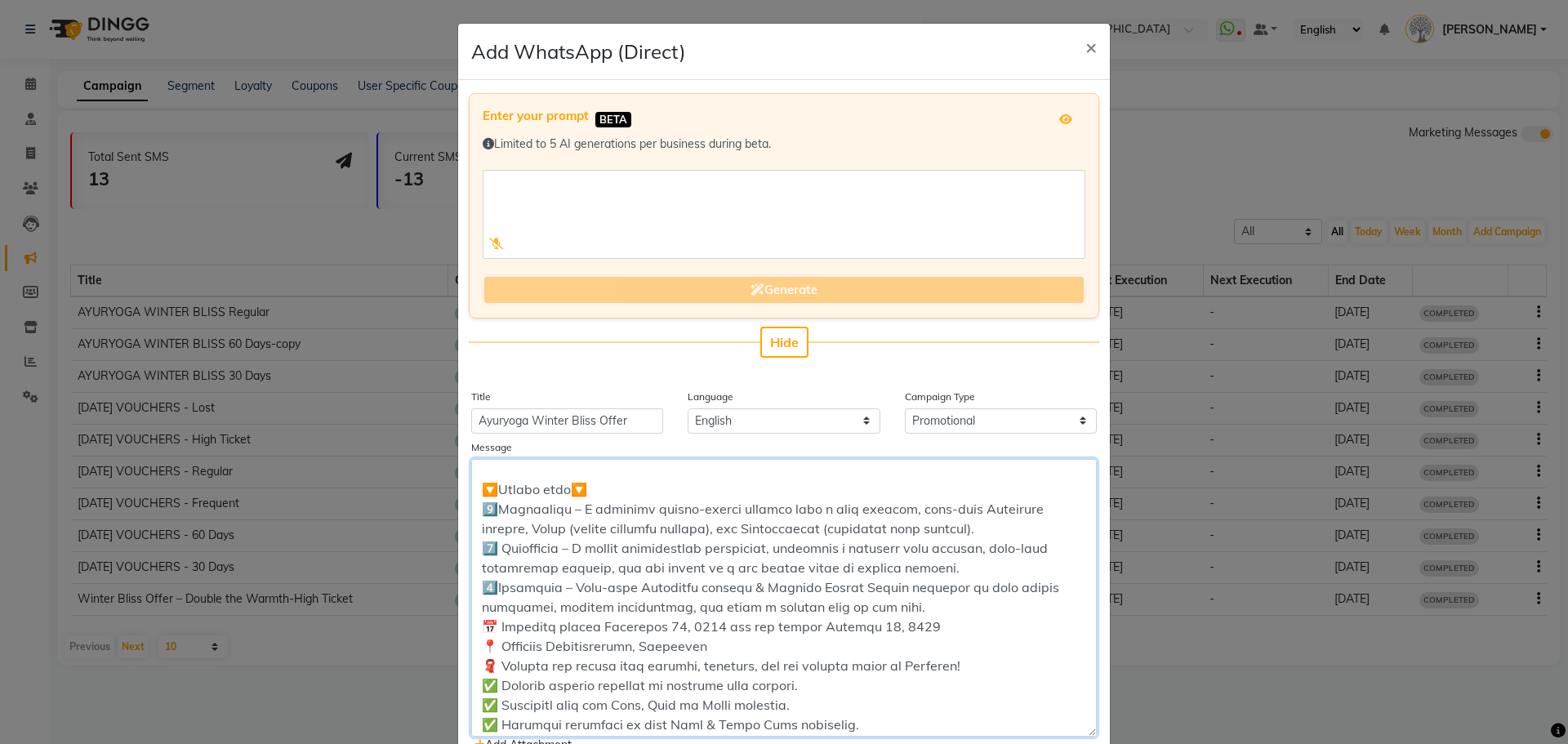
click at [884, 607] on textarea at bounding box center [784, 598] width 626 height 278
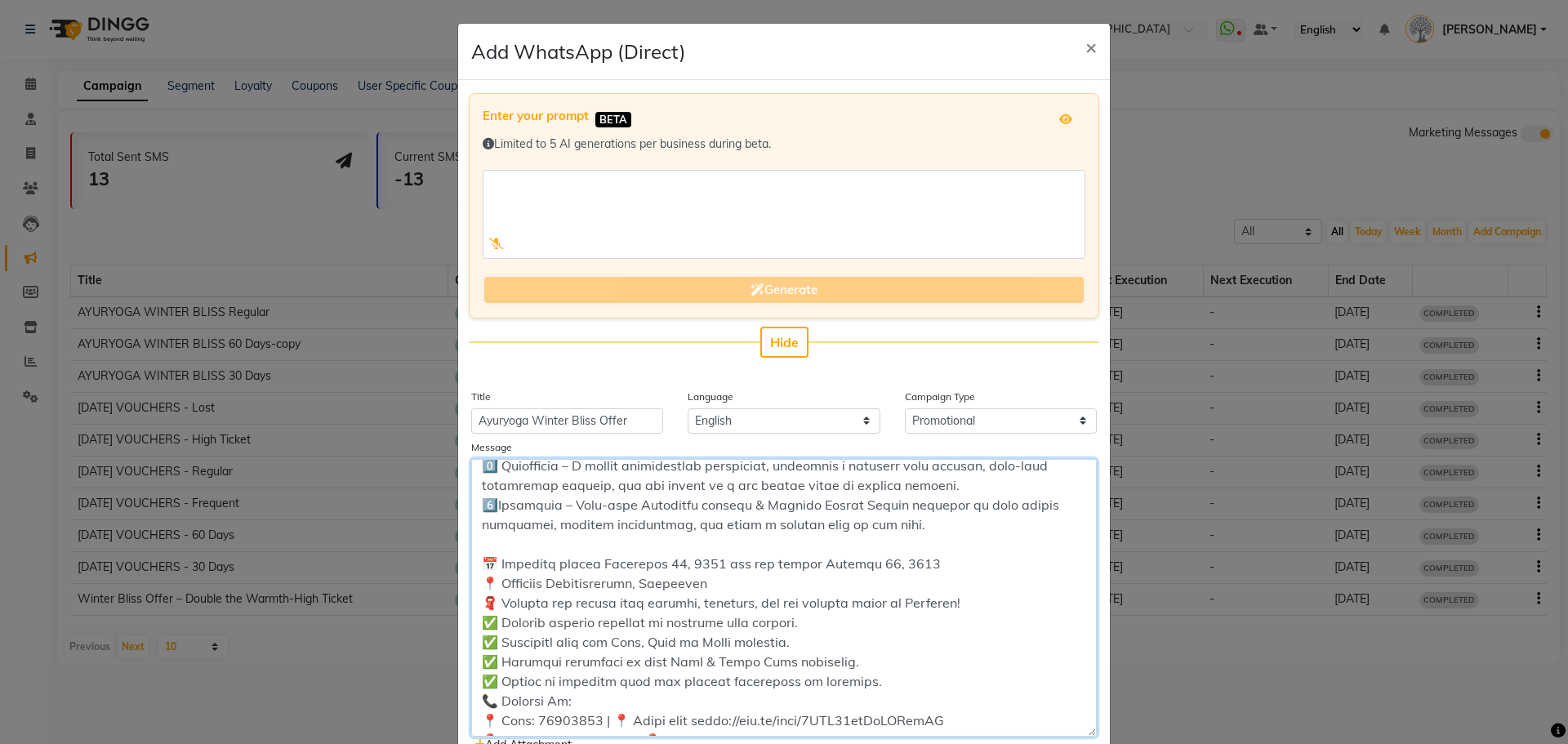
scroll to position [205, 0]
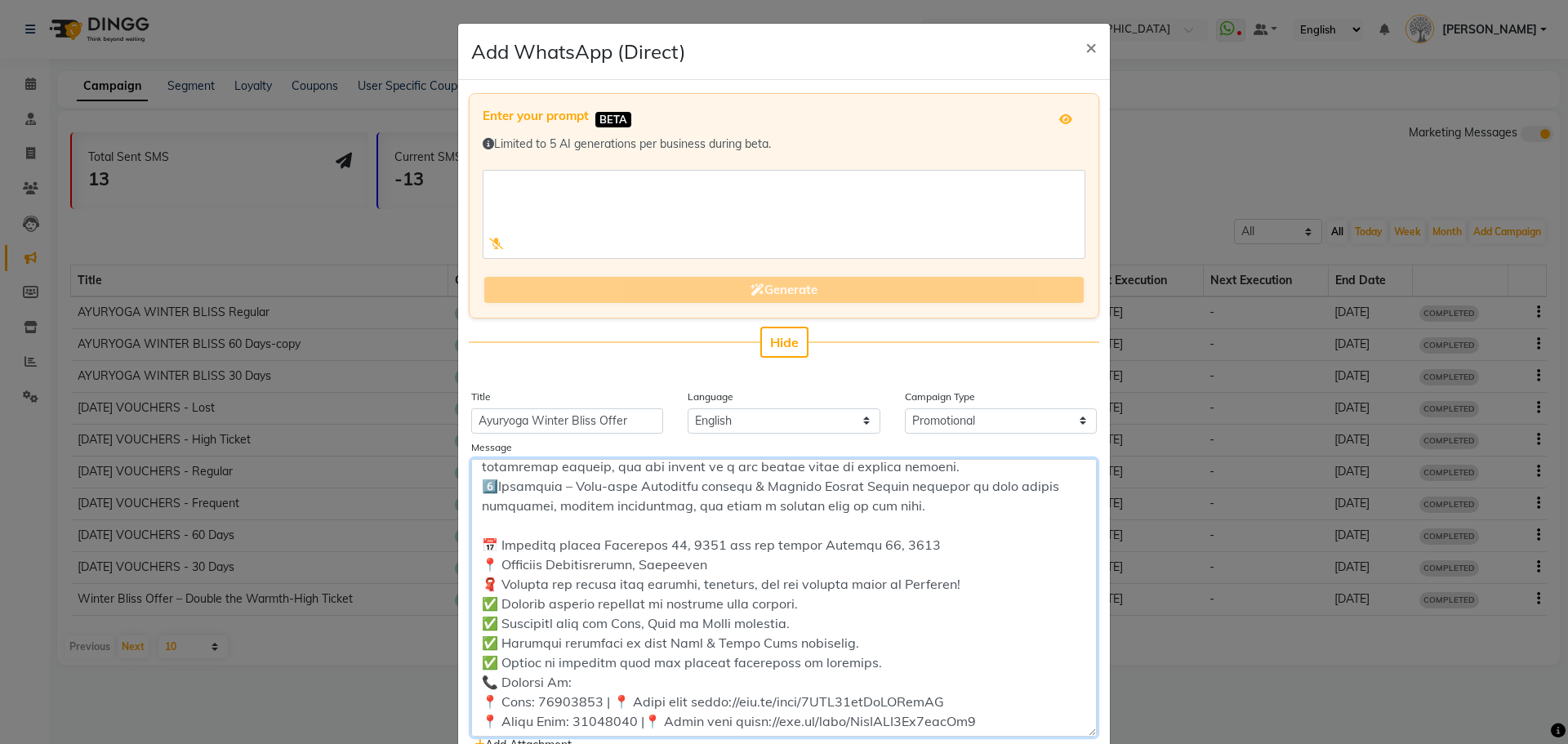
click at [736, 567] on textarea at bounding box center [784, 598] width 626 height 278
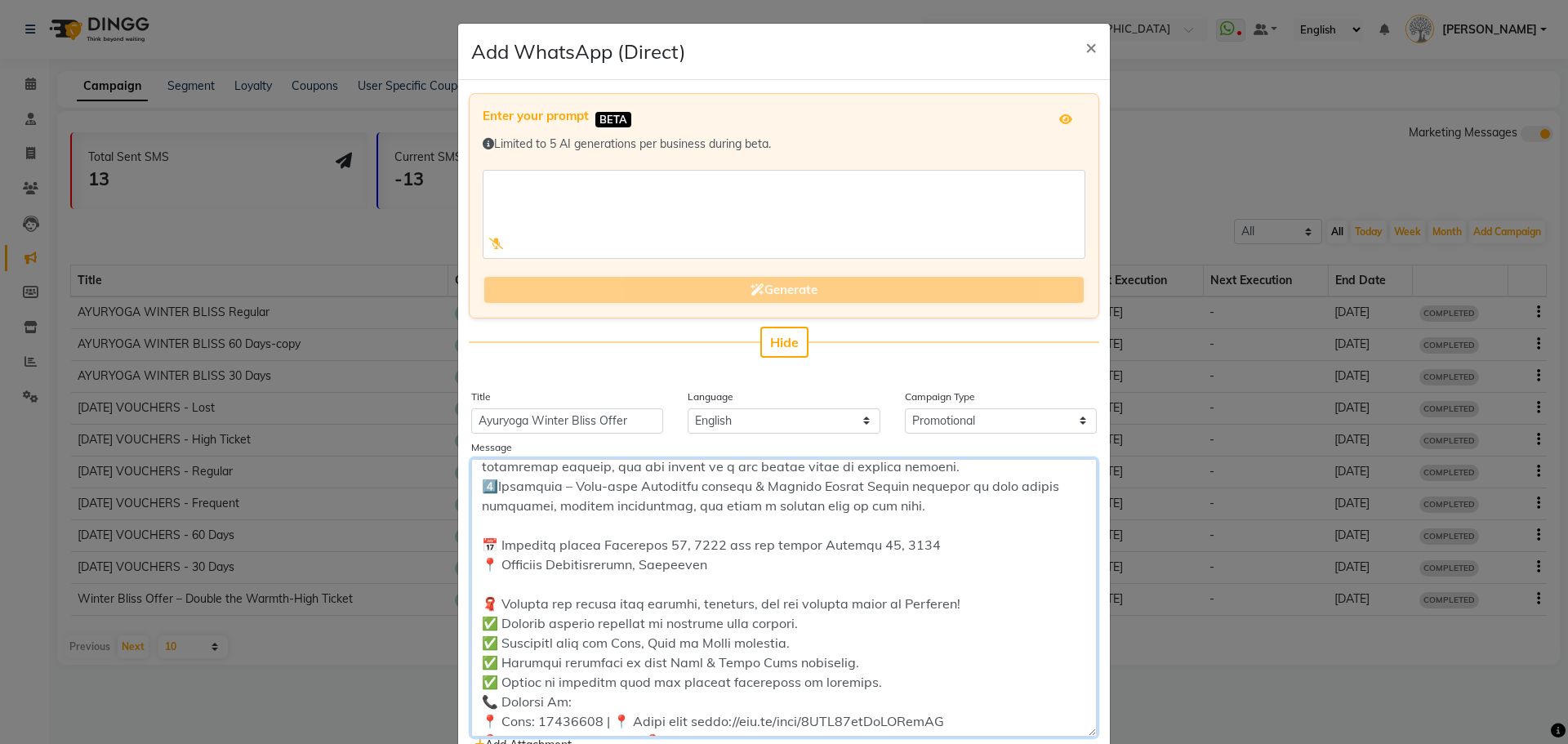
click at [927, 542] on textarea at bounding box center [784, 598] width 626 height 278
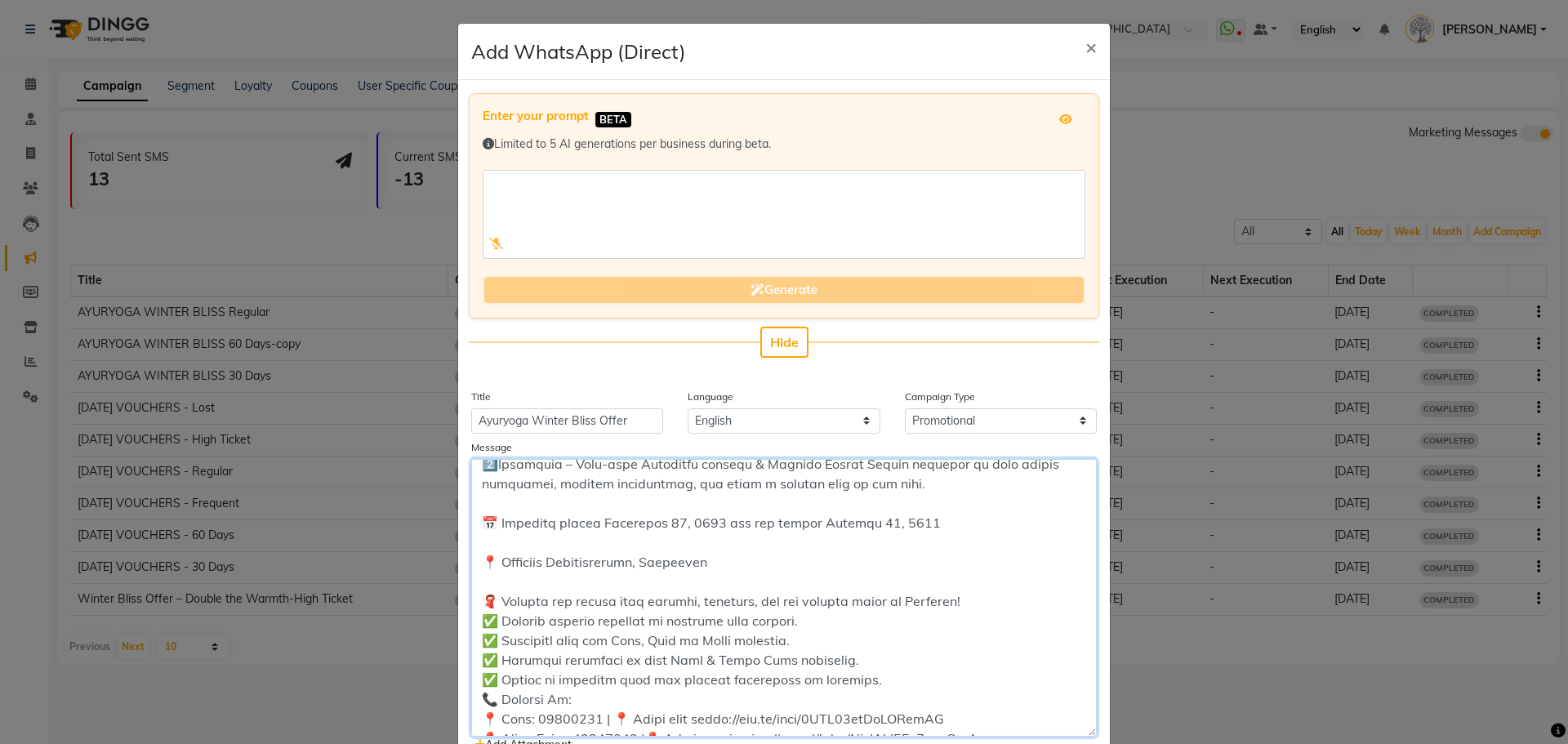
scroll to position [243, 0]
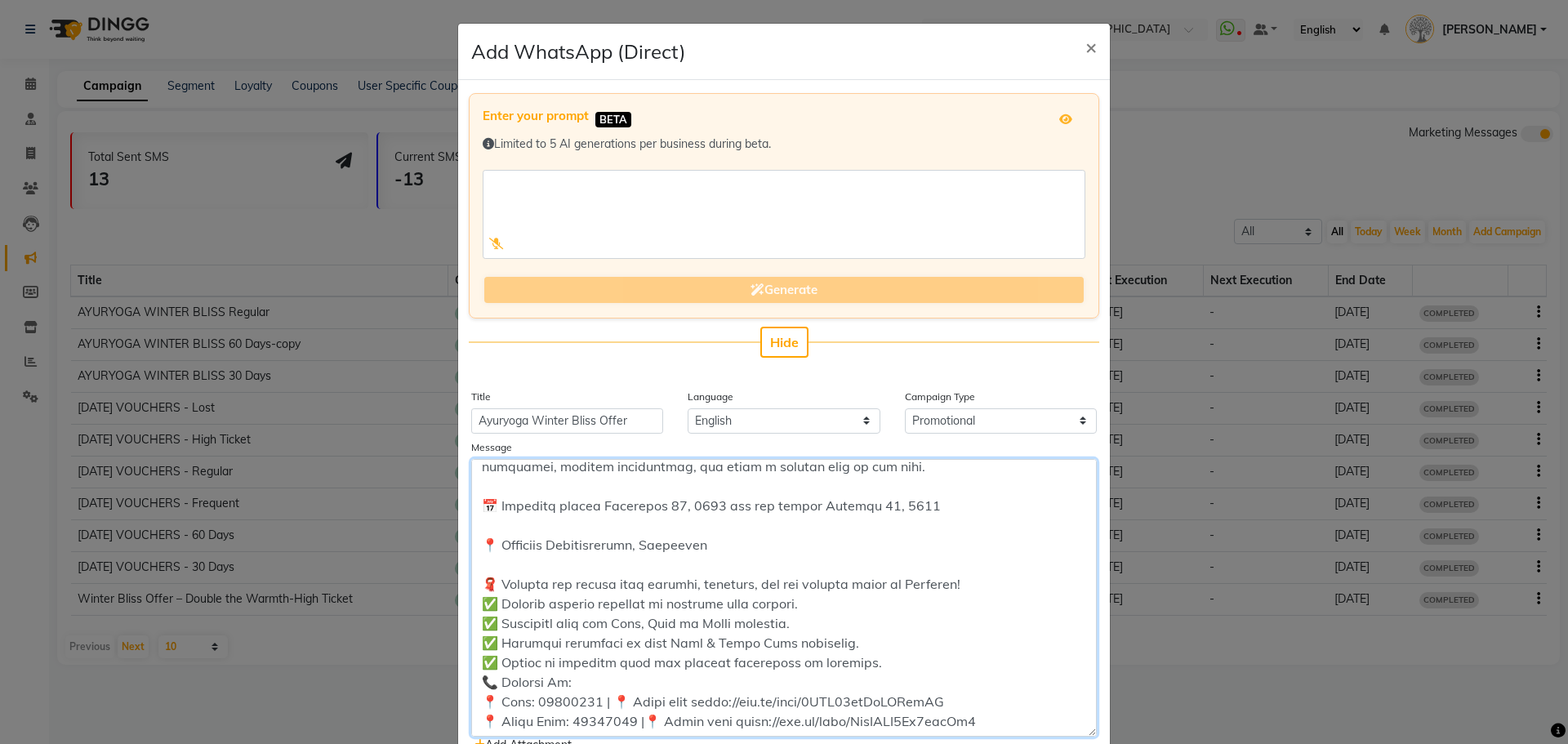
click at [893, 657] on textarea at bounding box center [784, 598] width 626 height 278
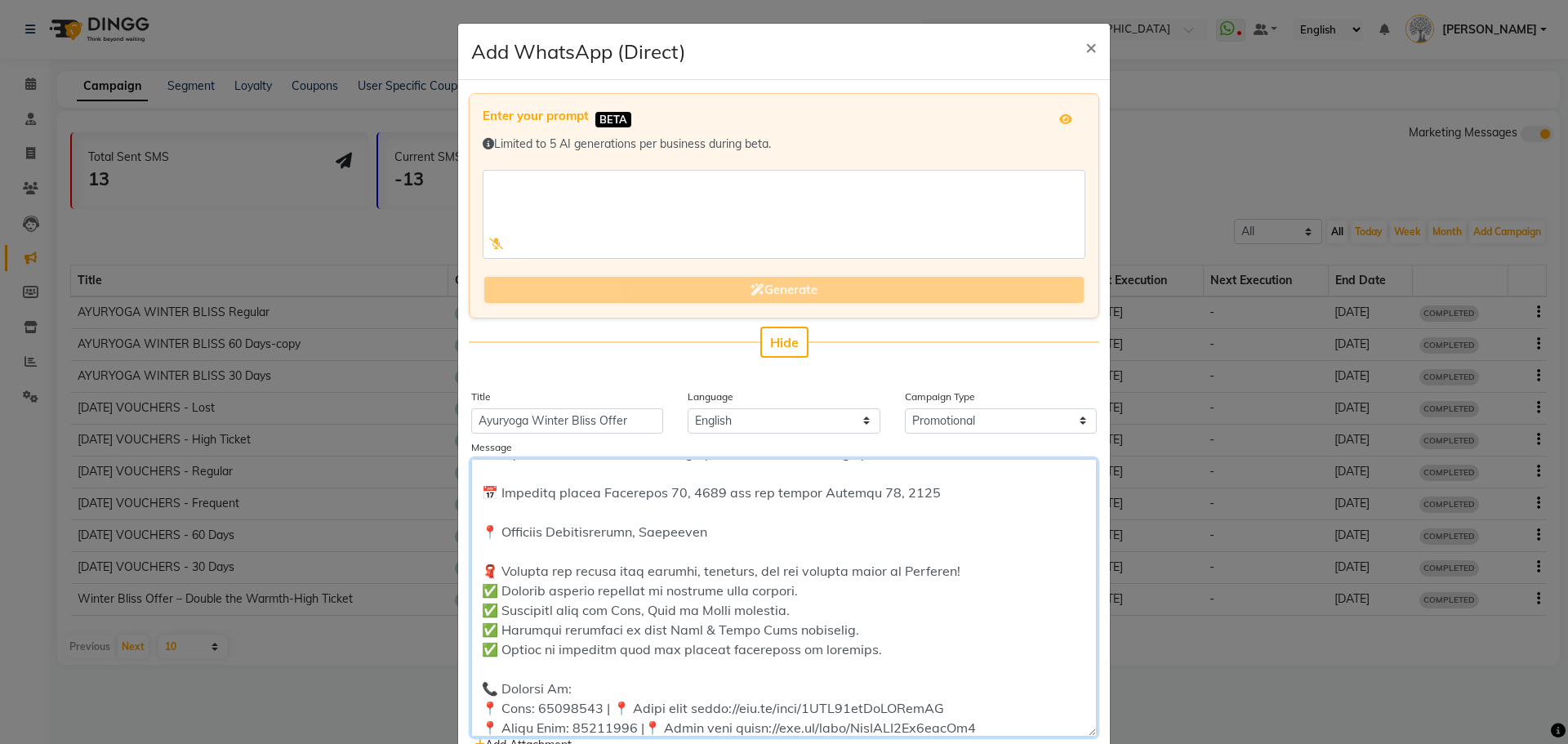
scroll to position [263, 0]
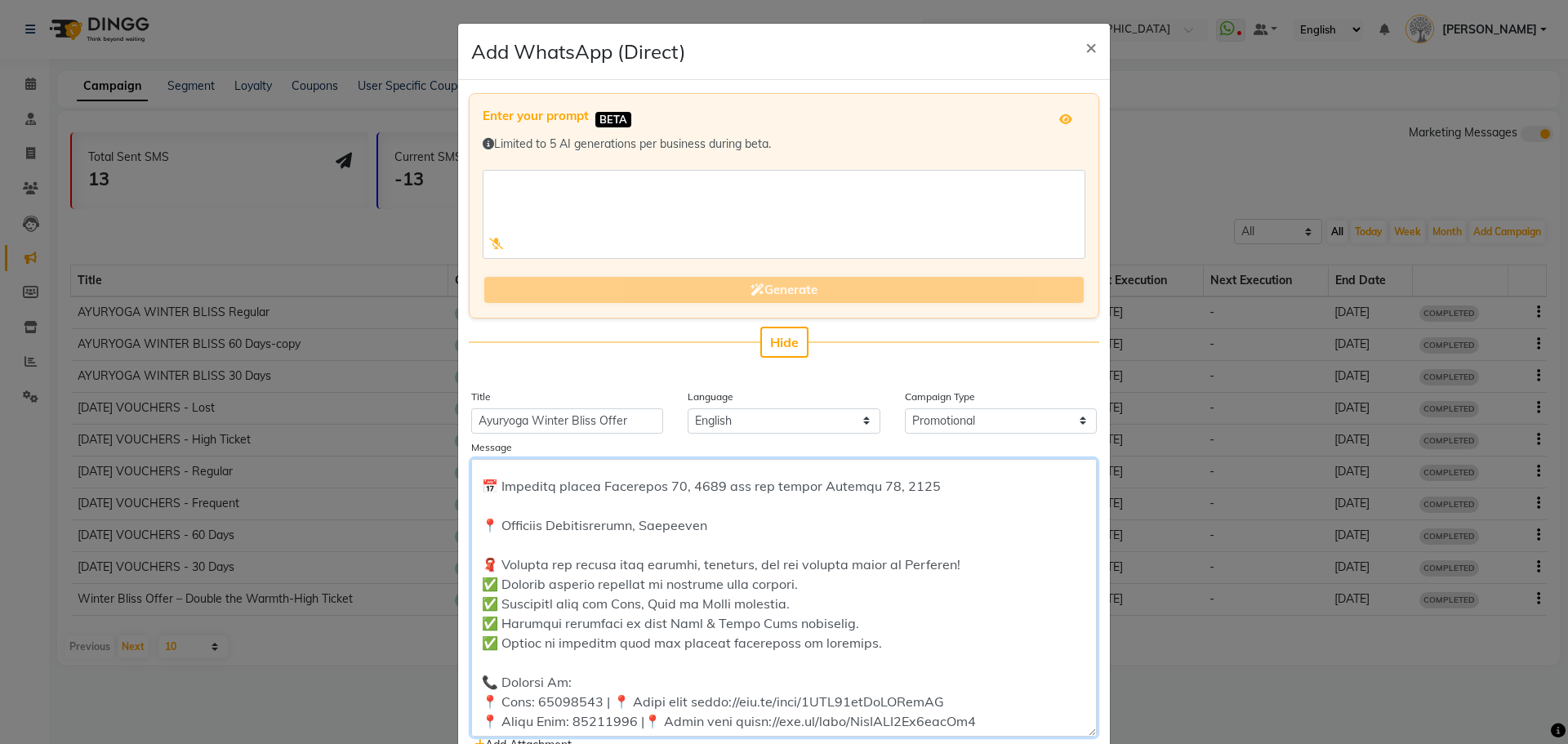
type textarea "❄️ Loremips Dolors Ametc Adipi❄️ 🌿 69 Elitsed do Eiusmodt🌿 🪙INC - 9682🪙 🔽Utlabo…"
click at [961, 517] on textarea at bounding box center [784, 598] width 626 height 278
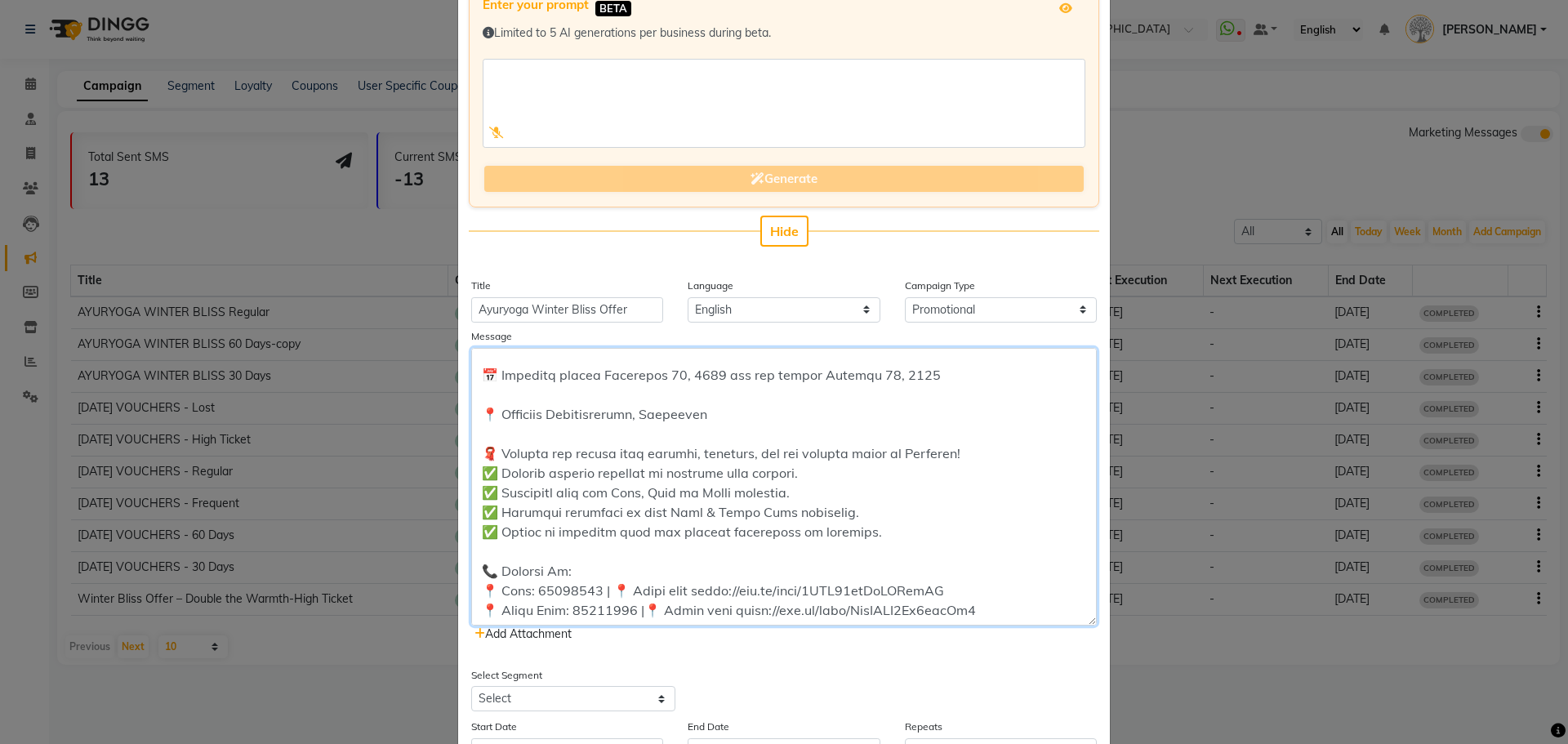
scroll to position [327, 0]
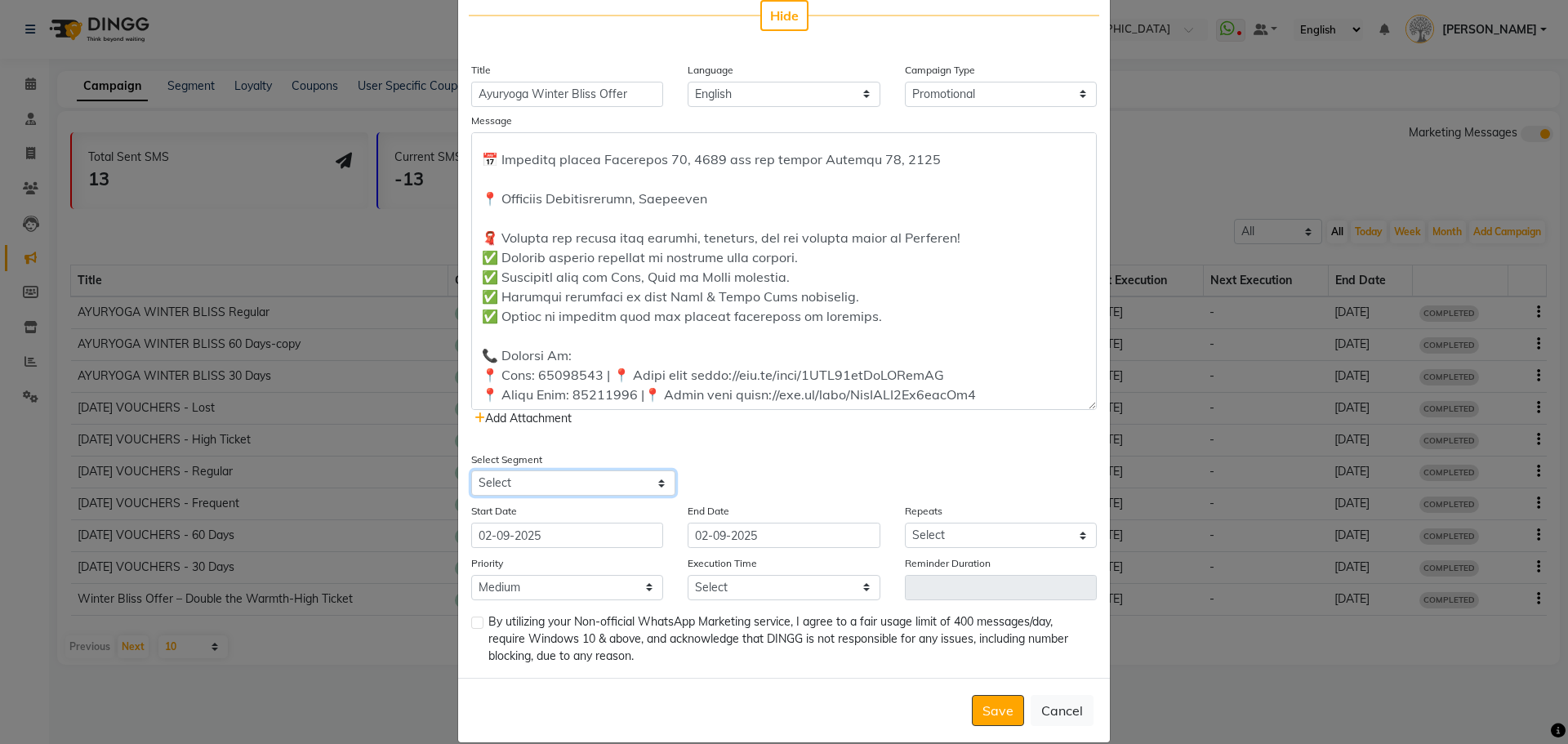
click at [570, 483] on select "Select All Customers All [DEMOGRAPHIC_DATA] Customer All [DEMOGRAPHIC_DATA] Cus…" at bounding box center [573, 483] width 205 height 25
select select "7390"
click at [471, 470] on select "Select All Customers All [DEMOGRAPHIC_DATA] Customer All [DEMOGRAPHIC_DATA] Cus…" at bounding box center [573, 483] width 205 height 25
click at [624, 94] on input "Ayuryoga Winter Bliss Offer" at bounding box center [567, 94] width 192 height 25
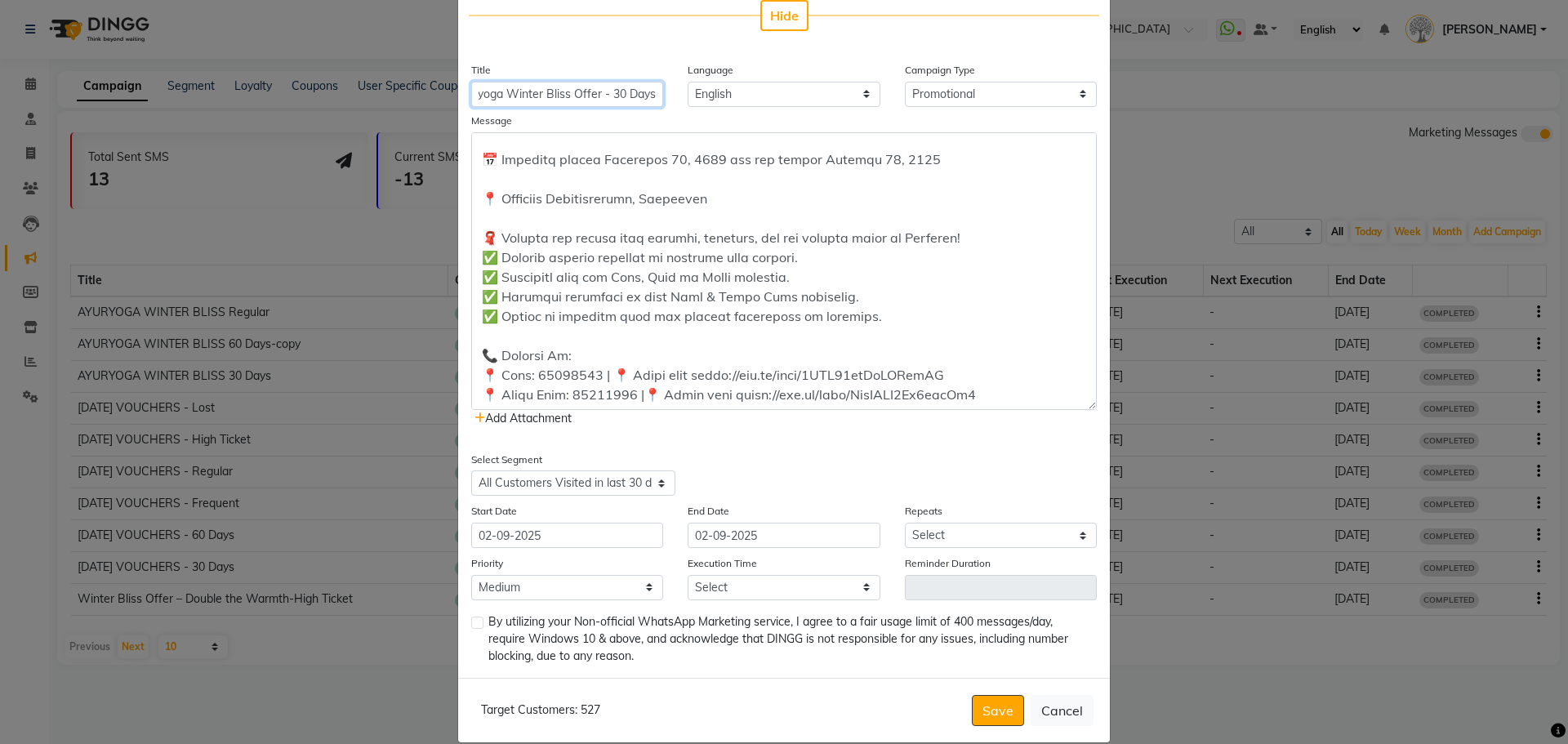
type input "Ayuryoga Winter Bliss Offer - 30 Days"
click at [518, 418] on span "Add Attachment" at bounding box center [523, 418] width 97 height 15
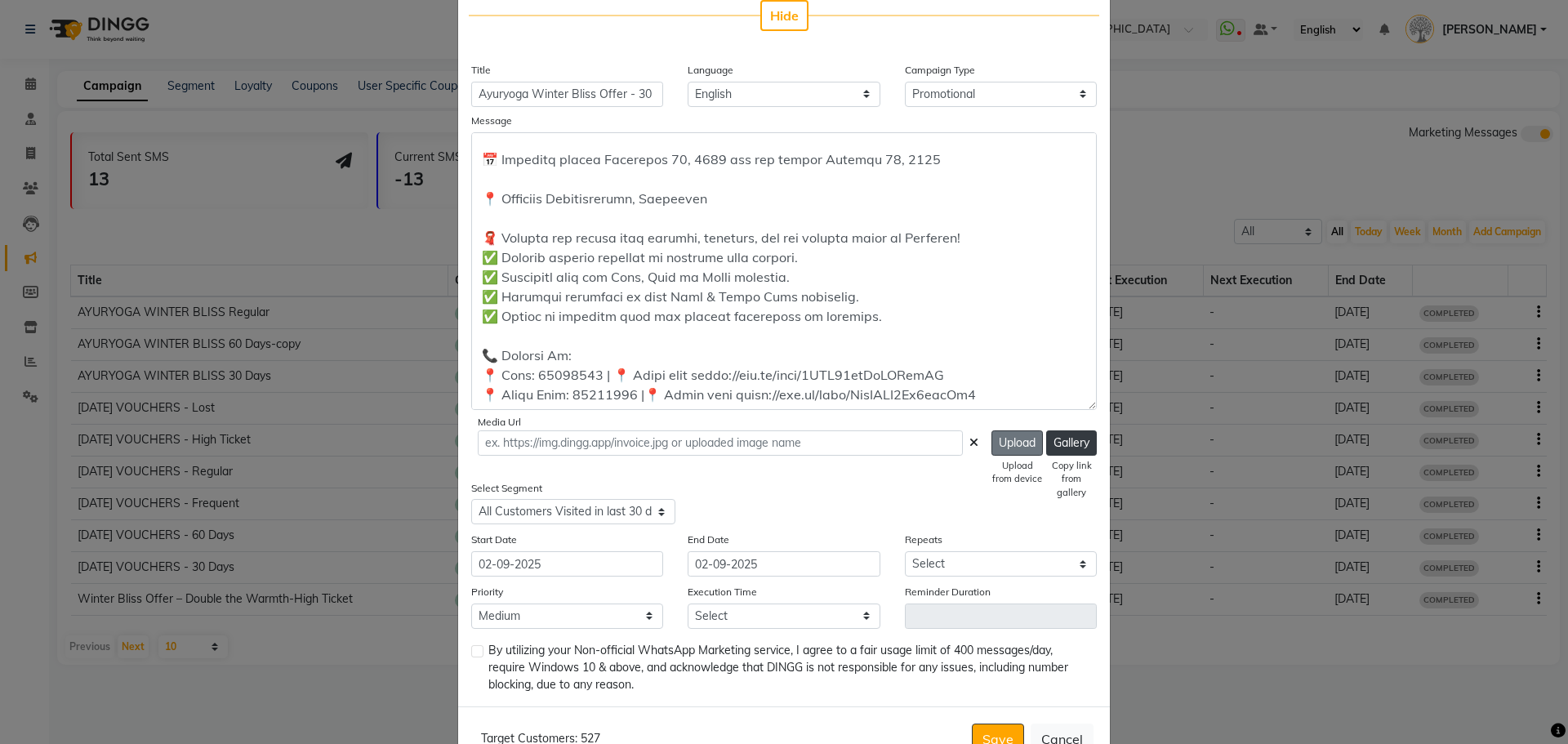
click at [1018, 439] on button "Upload" at bounding box center [1016, 442] width 52 height 25
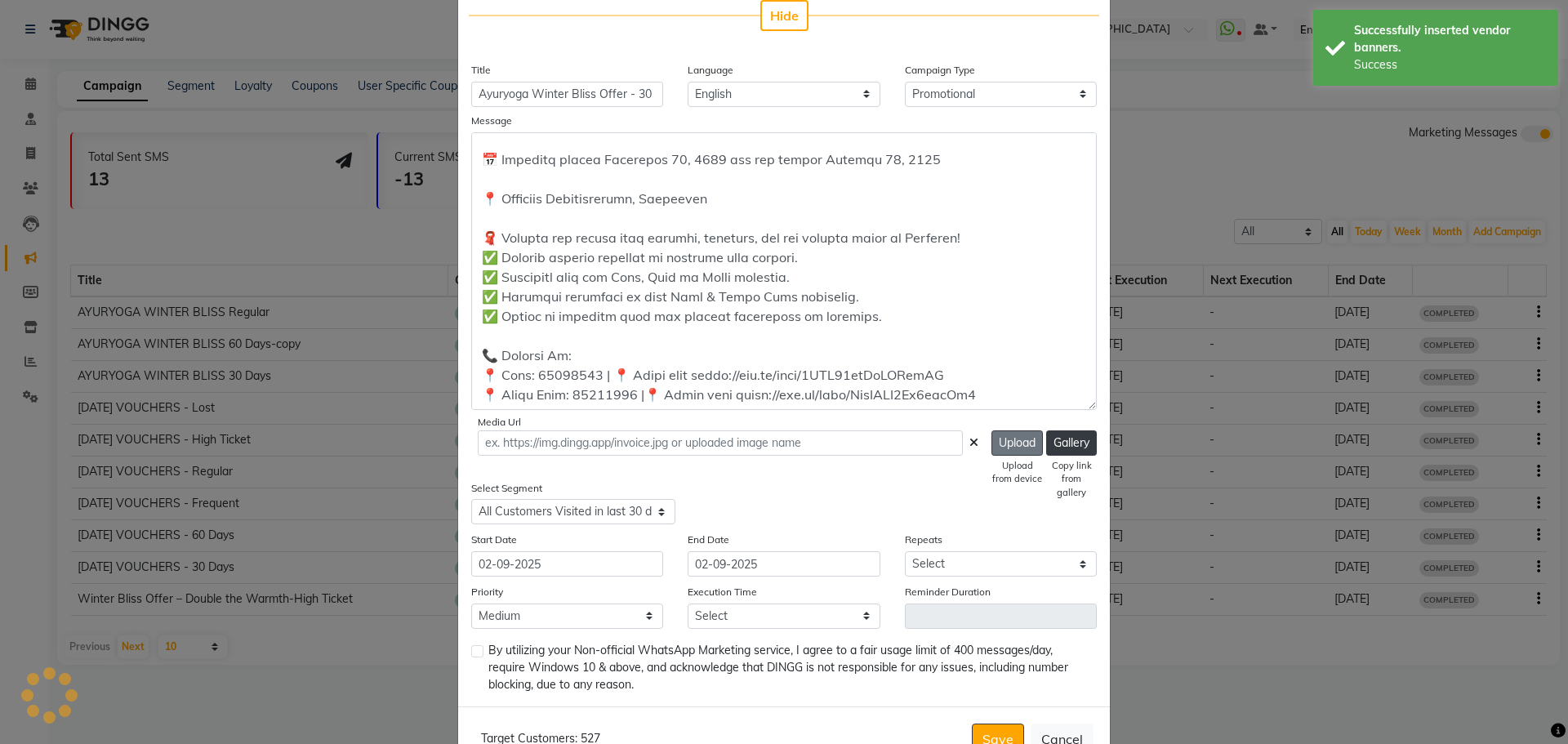
type input "[URL][DOMAIN_NAME]"
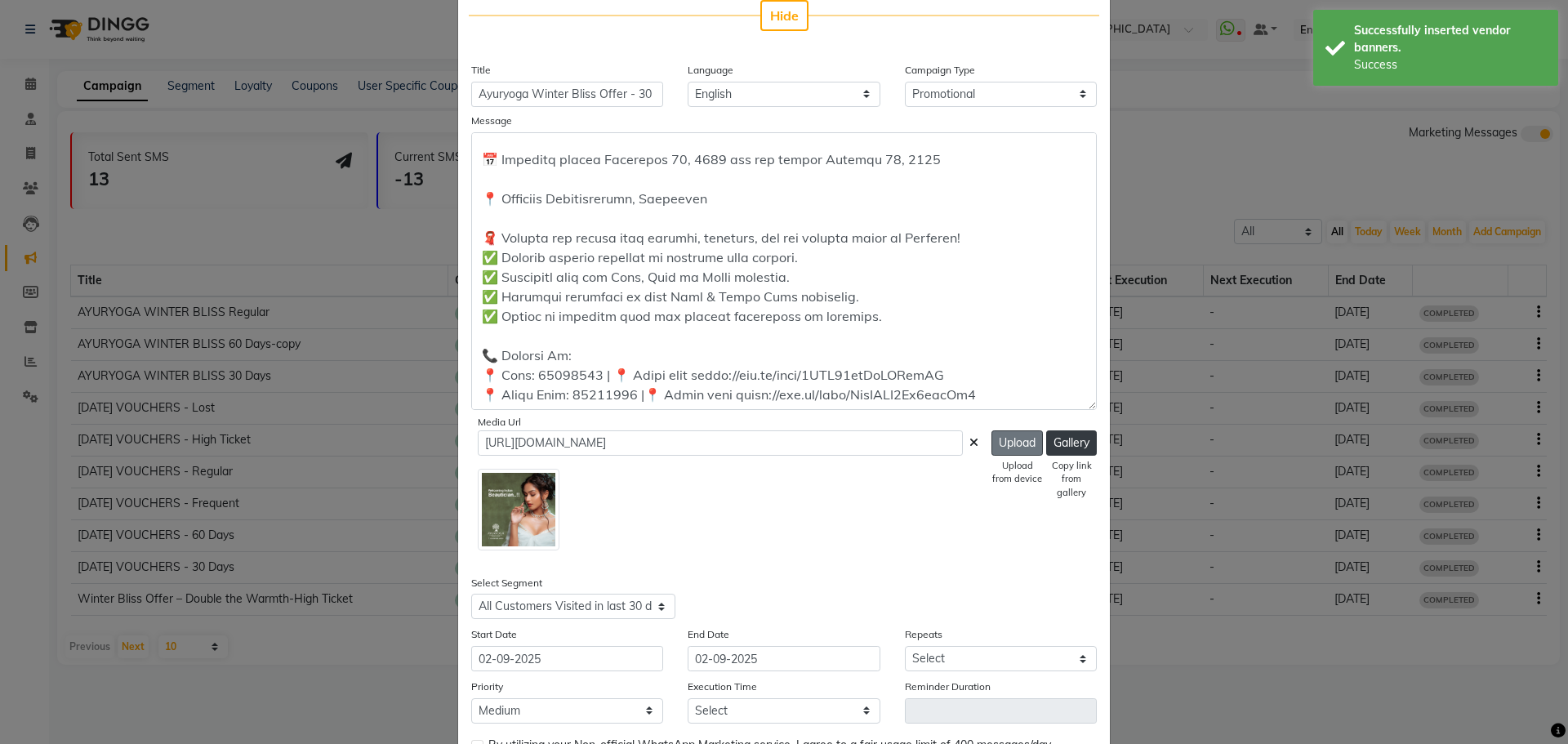
click at [1021, 437] on button "Upload" at bounding box center [1016, 442] width 52 height 25
click at [703, 482] on div at bounding box center [728, 506] width 501 height 88
click at [969, 437] on icon at bounding box center [974, 442] width 9 height 11
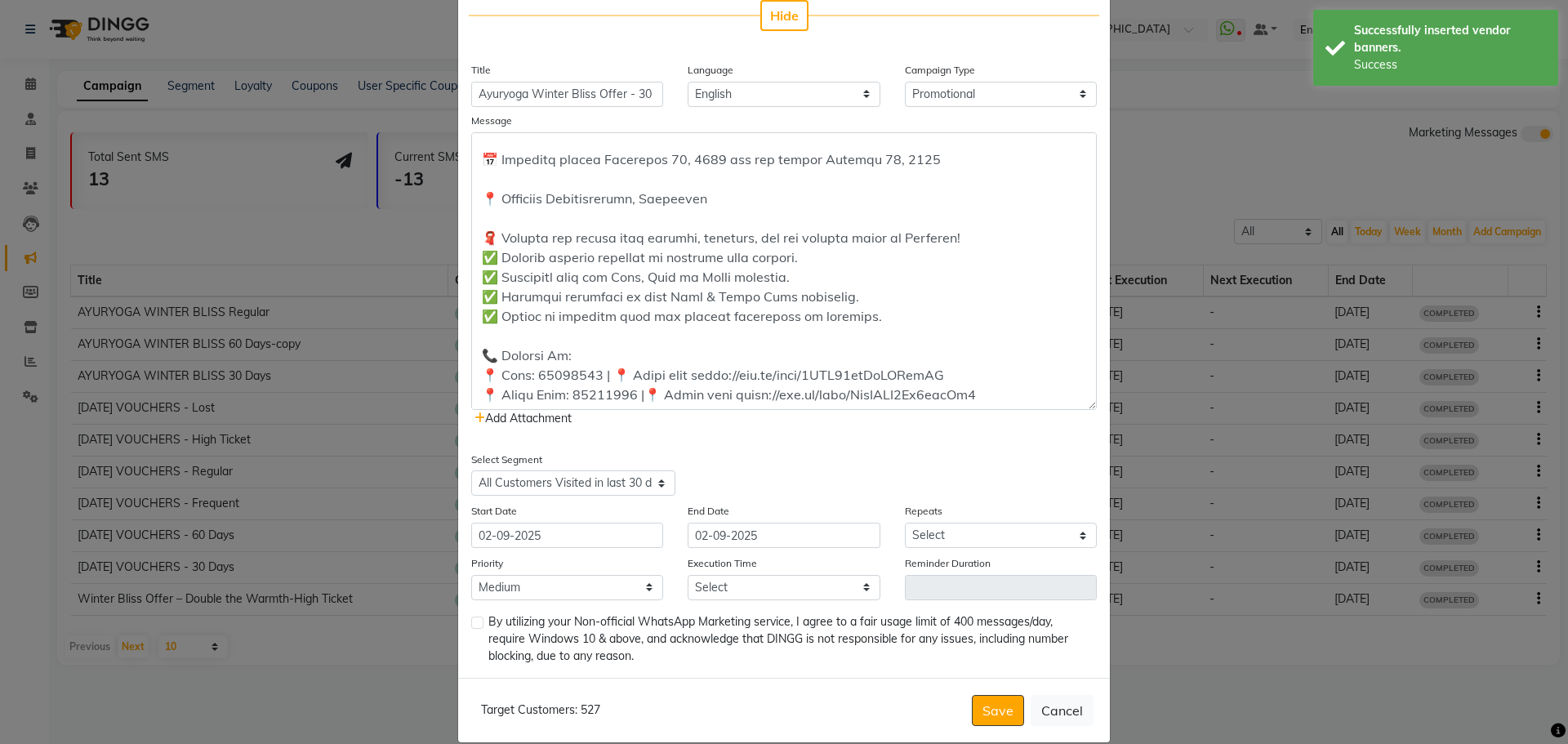
click at [545, 426] on div "Add Attachment" at bounding box center [784, 279] width 626 height 295
click at [552, 418] on span "Add Attachment" at bounding box center [523, 418] width 97 height 15
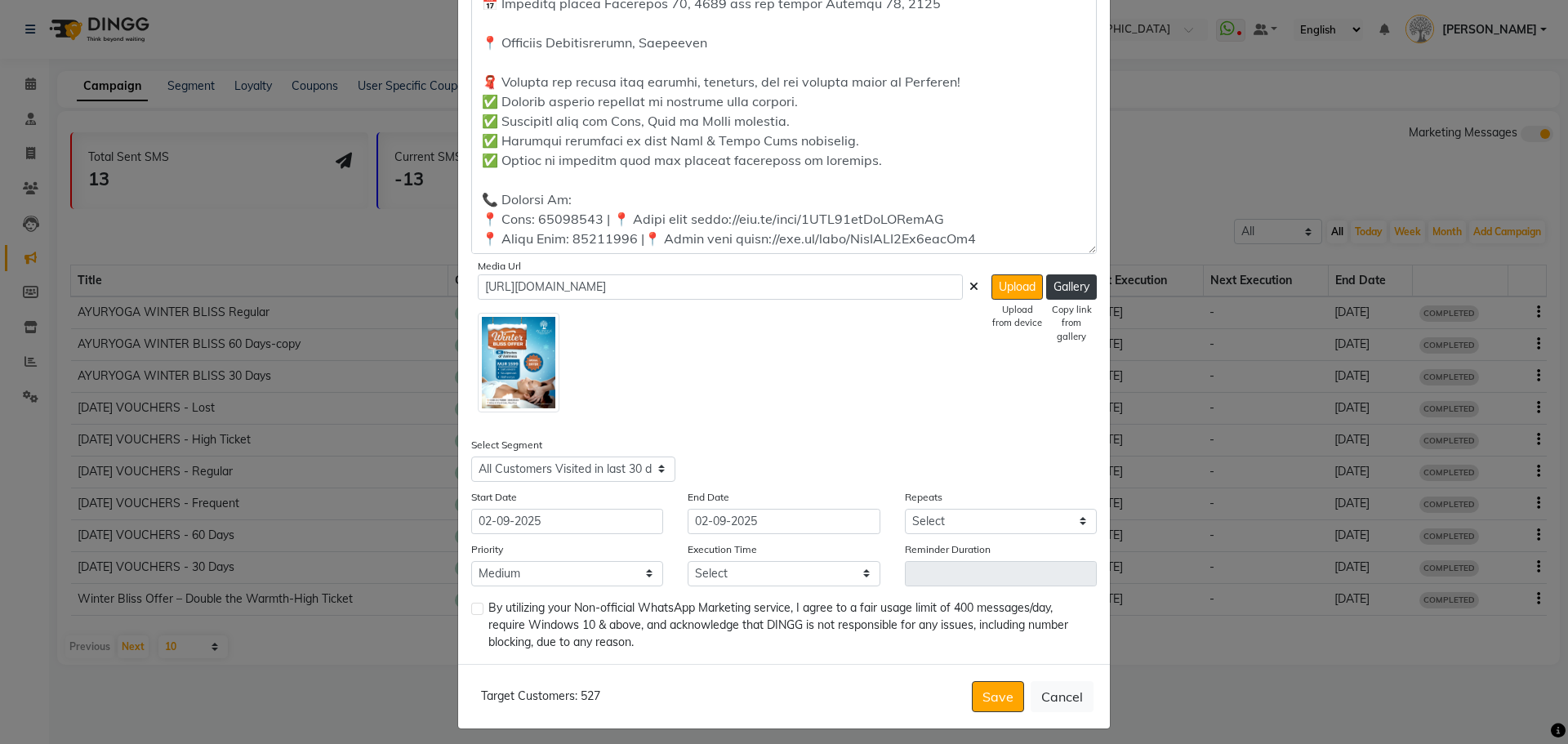
scroll to position [491, 0]
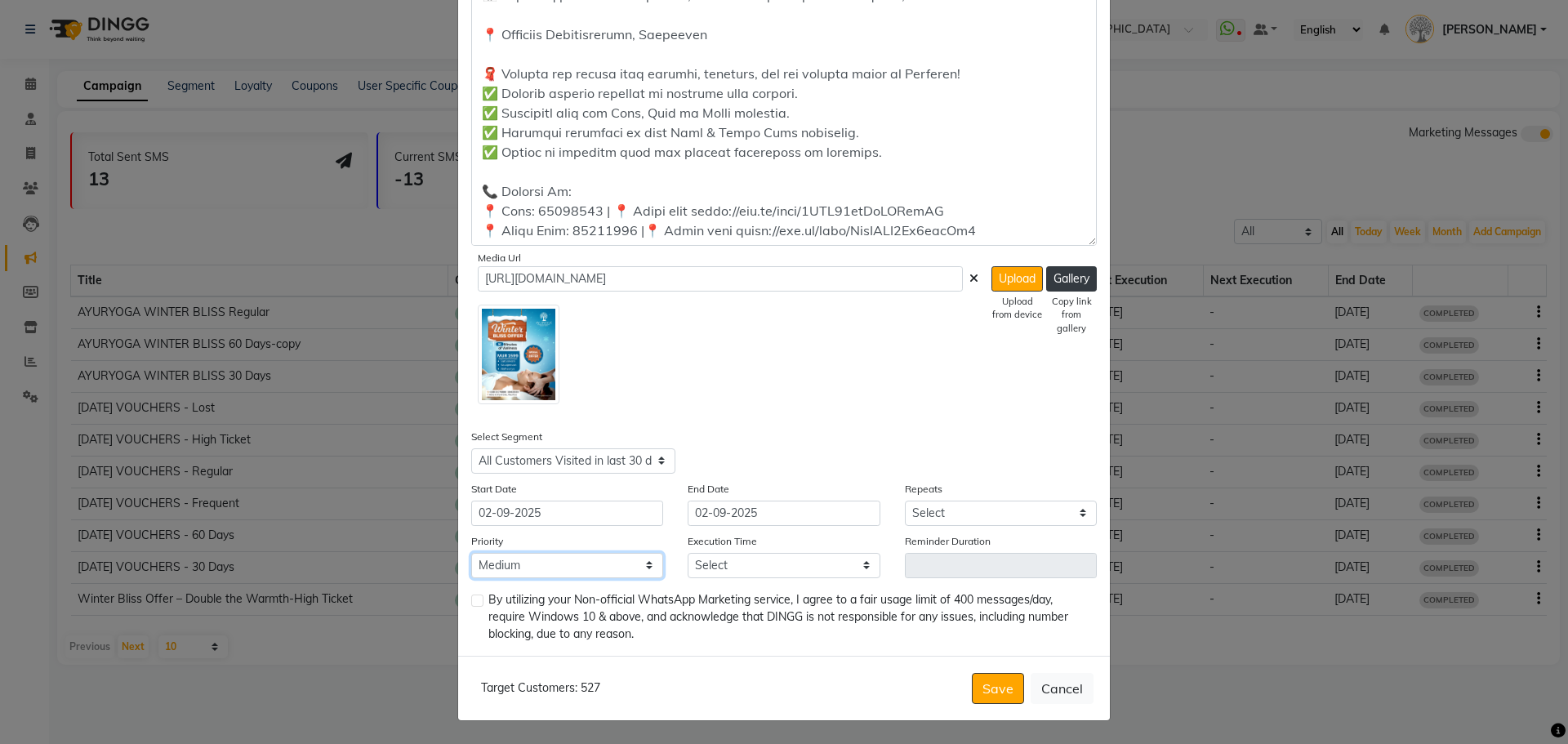
click at [540, 567] on select "Low Medium High" at bounding box center [567, 566] width 192 height 25
select select "1"
click at [471, 553] on select "Low Medium High" at bounding box center [567, 566] width 192 height 25
click at [745, 564] on select "Select 09:00 AM 09:15 AM 09:30 AM 09:45 AM 10:00 AM 10:15 AM 10:30 AM 10:45 AM …" at bounding box center [784, 566] width 192 height 25
select select "990"
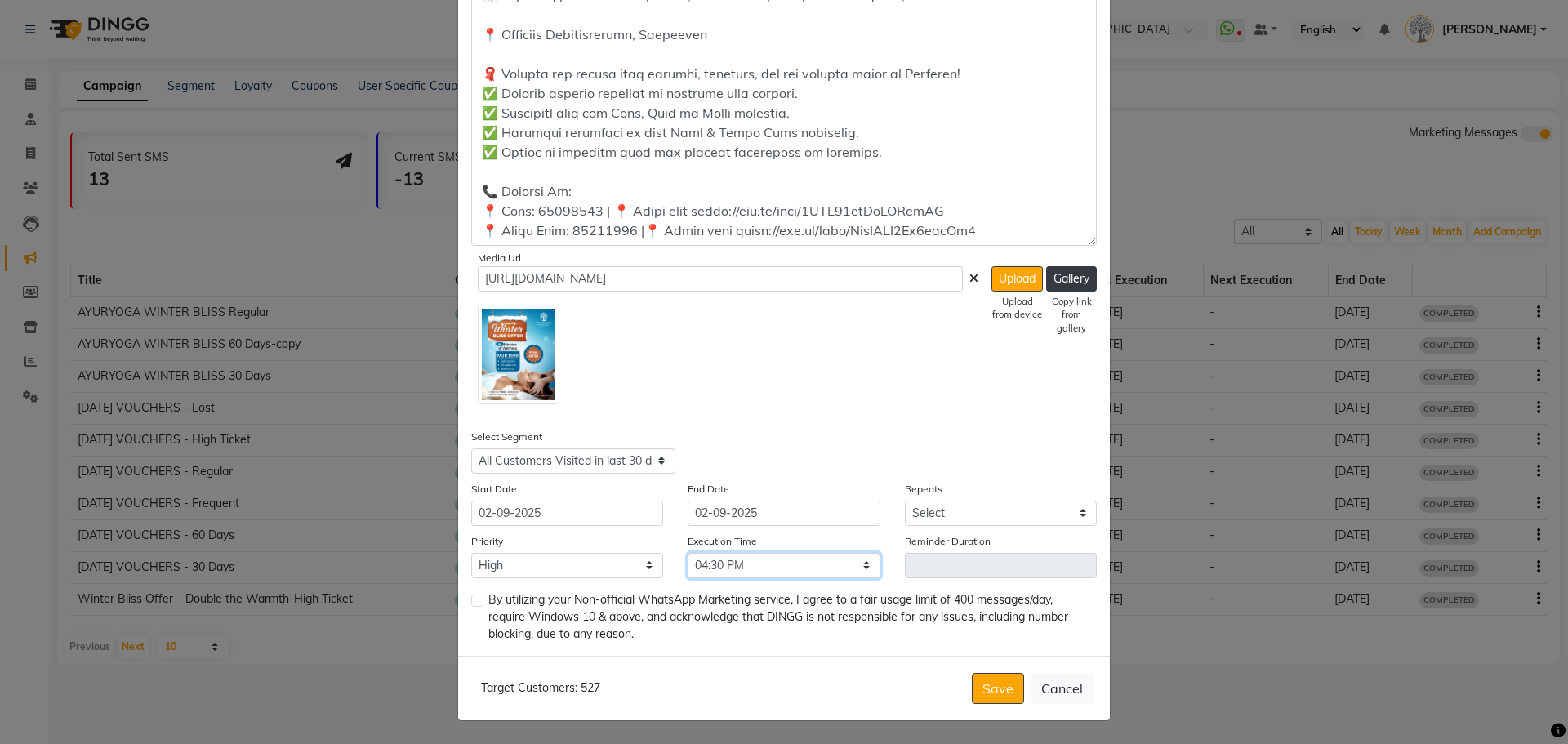
click at [688, 553] on select "Select 09:00 AM 09:15 AM 09:30 AM 09:45 AM 10:00 AM 10:15 AM 10:30 AM 10:45 AM …" at bounding box center [784, 566] width 192 height 25
click at [972, 513] on select "Select Once Daily Alternate Day Weekly Monthly Yearly" at bounding box center [1001, 513] width 192 height 25
select select "1"
click at [905, 501] on select "Select Once Daily Alternate Day Weekly Monthly Yearly" at bounding box center [1001, 513] width 192 height 25
click at [477, 604] on label at bounding box center [477, 601] width 12 height 12
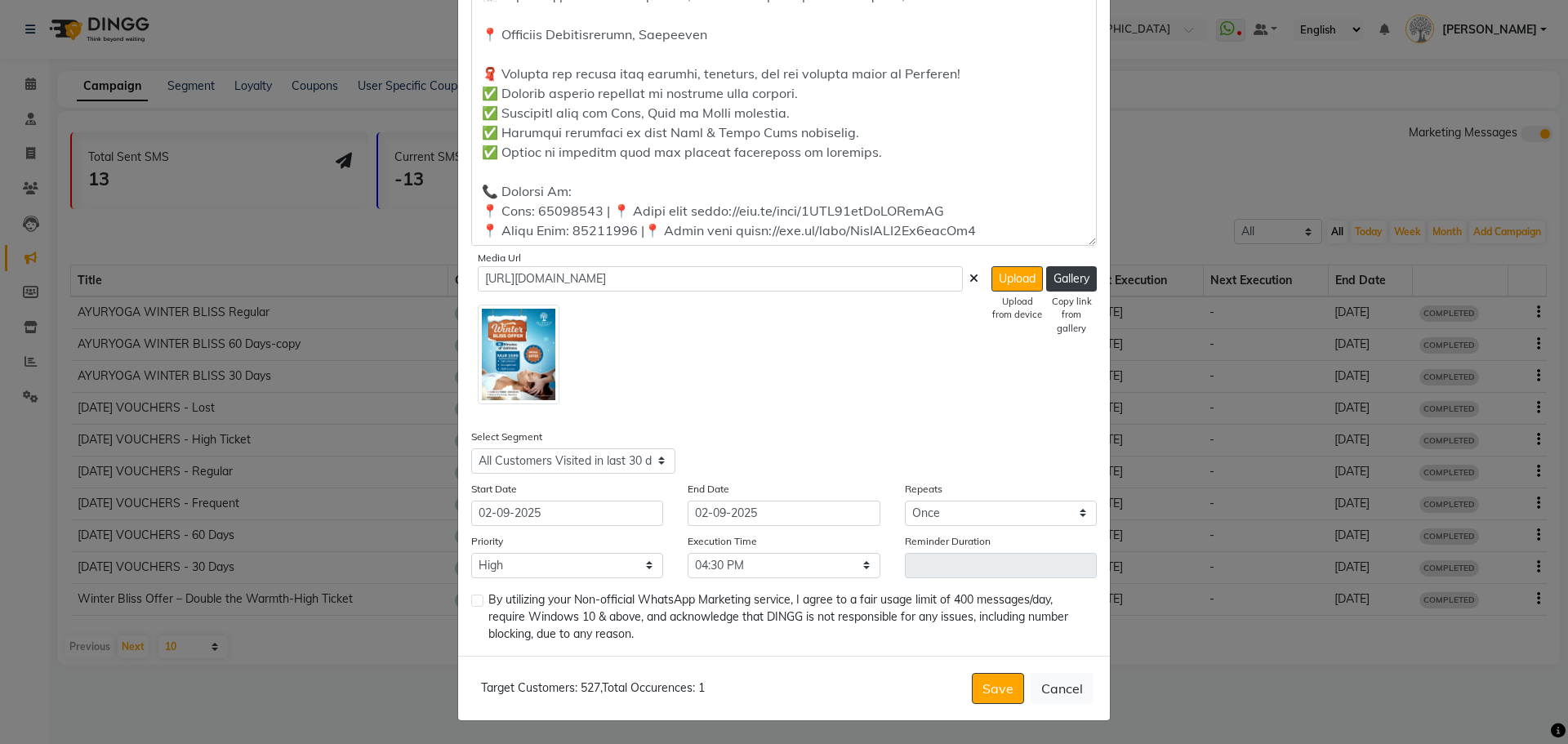
click at [477, 604] on input "checkbox" at bounding box center [476, 601] width 10 height 10
checkbox input "true"
click at [989, 679] on button "Save" at bounding box center [998, 689] width 52 height 31
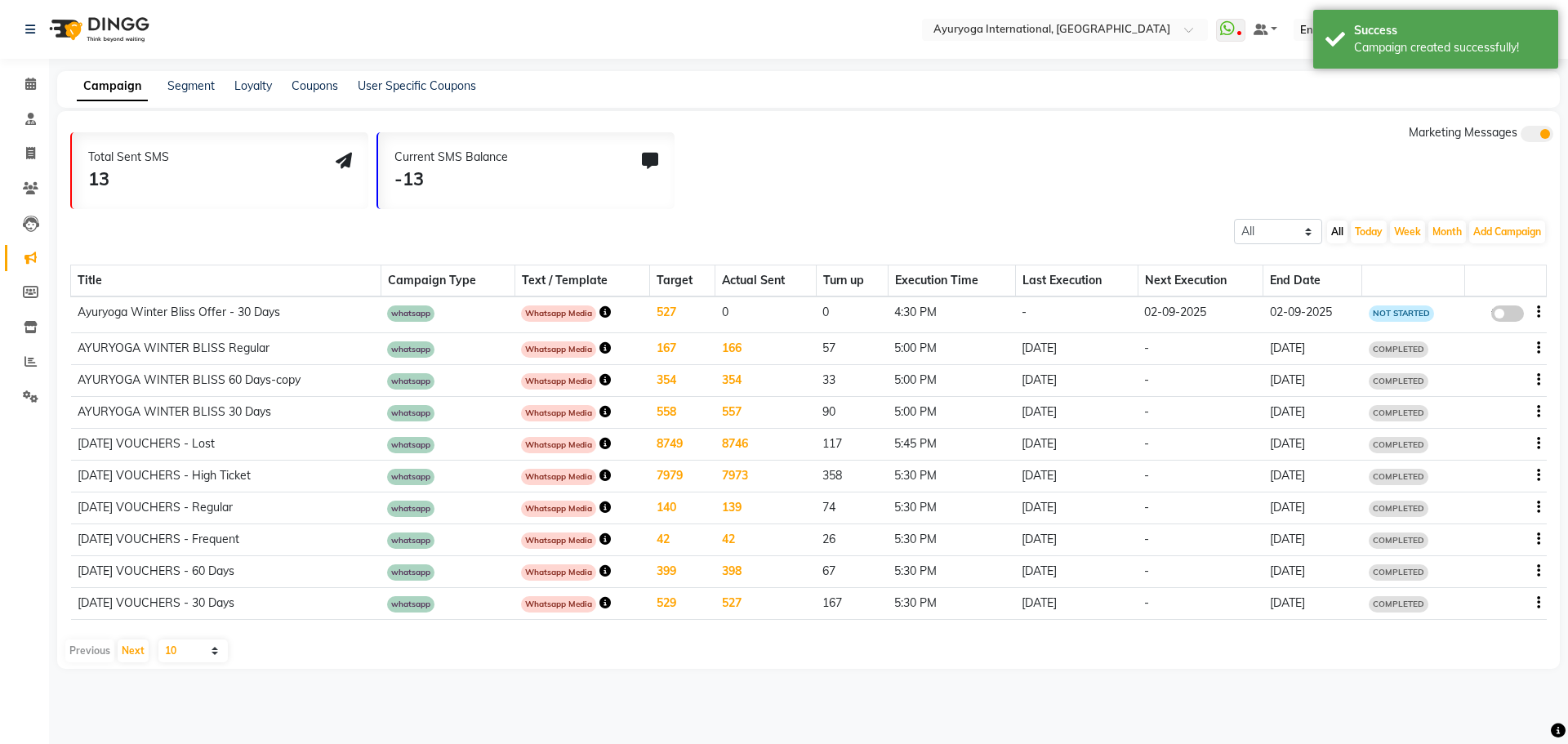
click at [1511, 309] on span at bounding box center [1507, 313] width 32 height 17
click at [1514, 316] on input "false" at bounding box center [1514, 316] width 0 height 0
select select "3"
select select "7390"
select select "1"
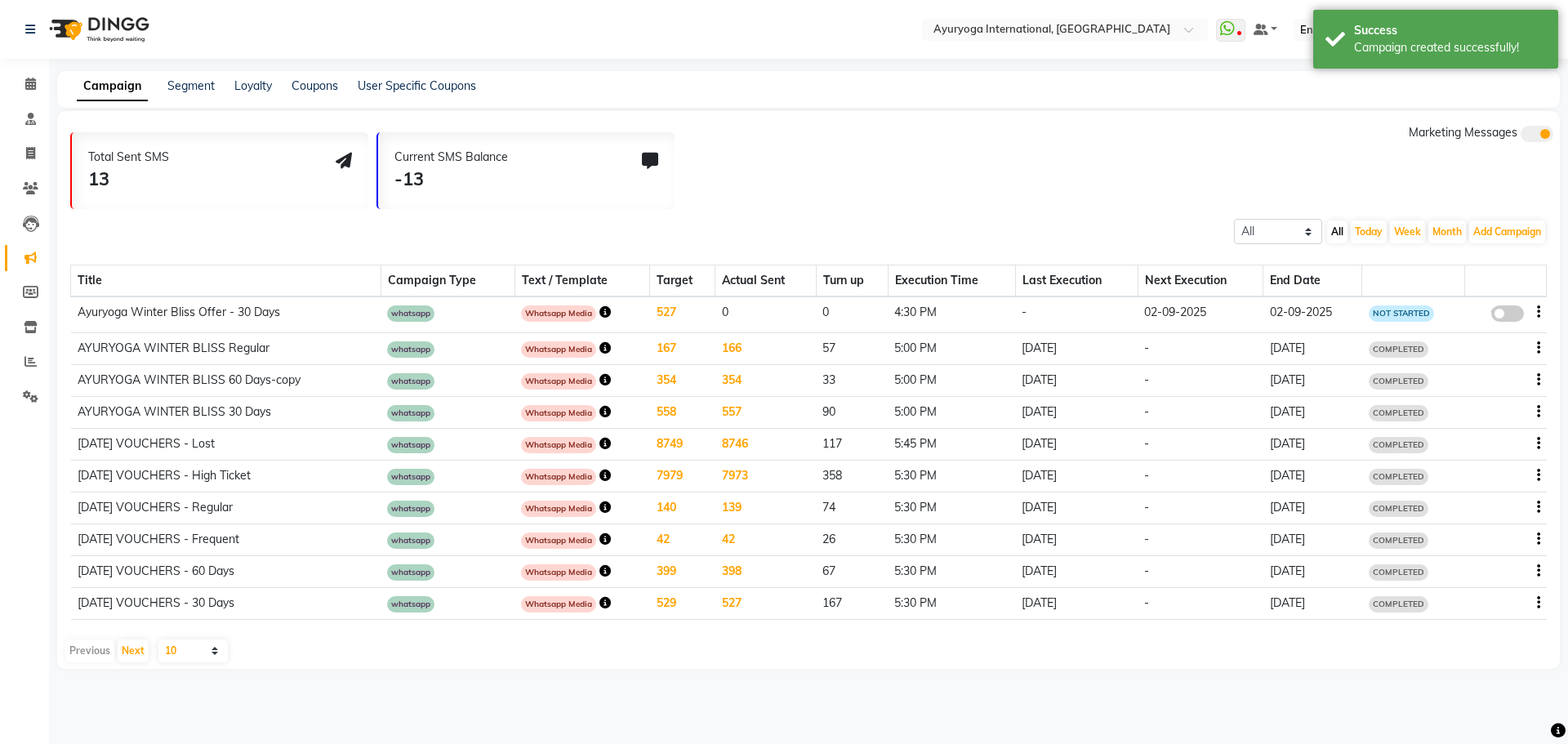
select select "1"
select select "990"
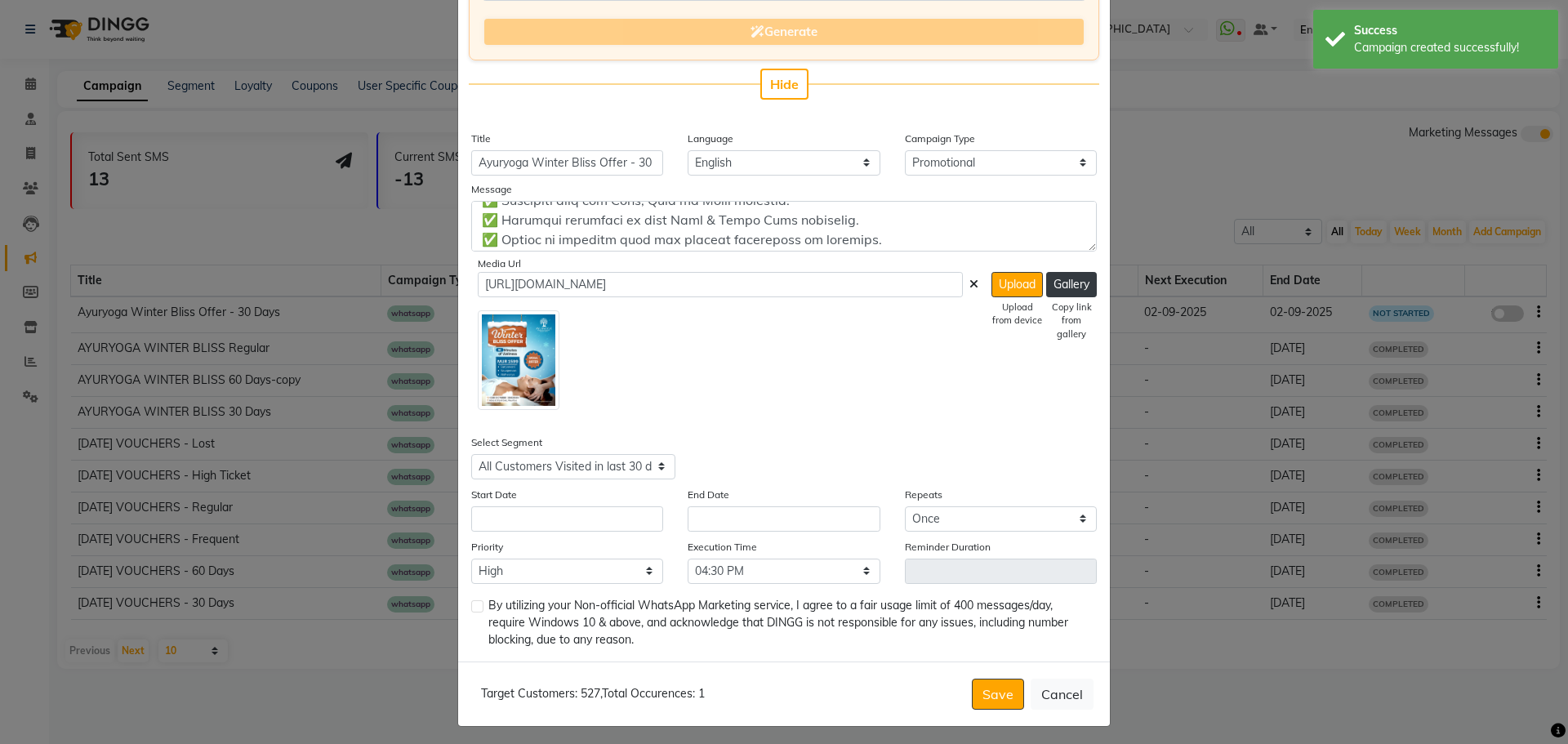
scroll to position [264, 0]
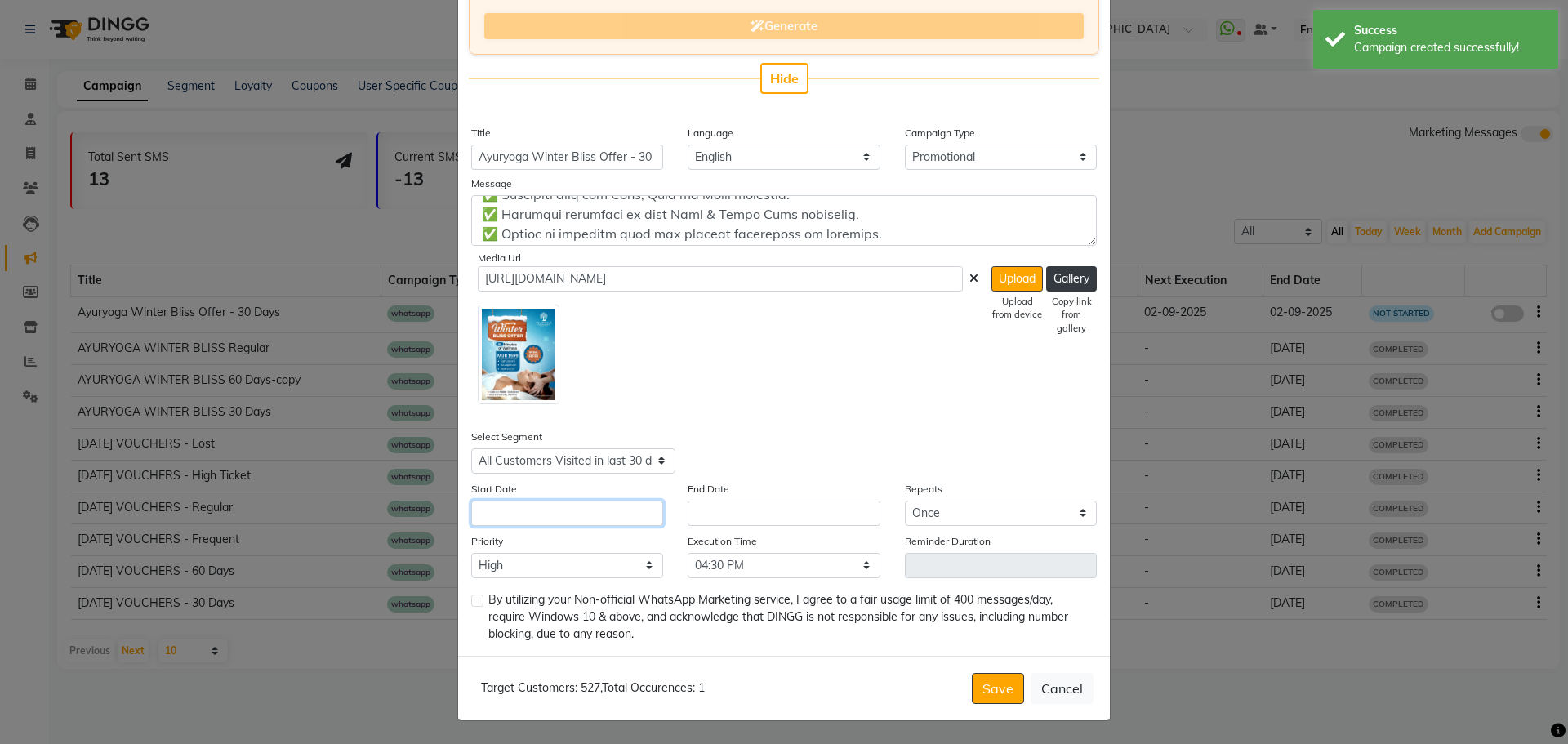
click at [590, 517] on input "text" at bounding box center [567, 513] width 192 height 25
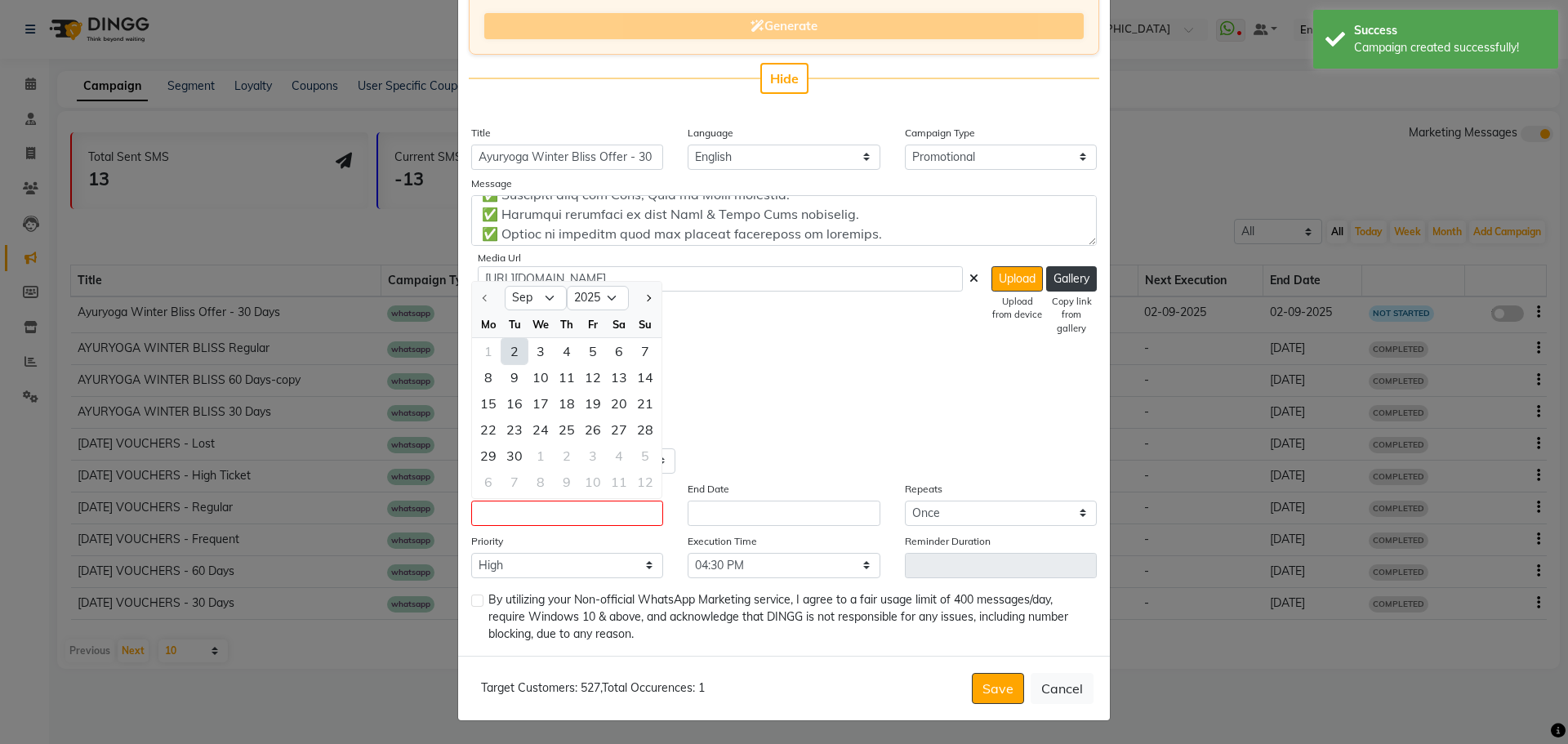
click at [513, 346] on div "2" at bounding box center [515, 351] width 26 height 26
type input "02-09-2025"
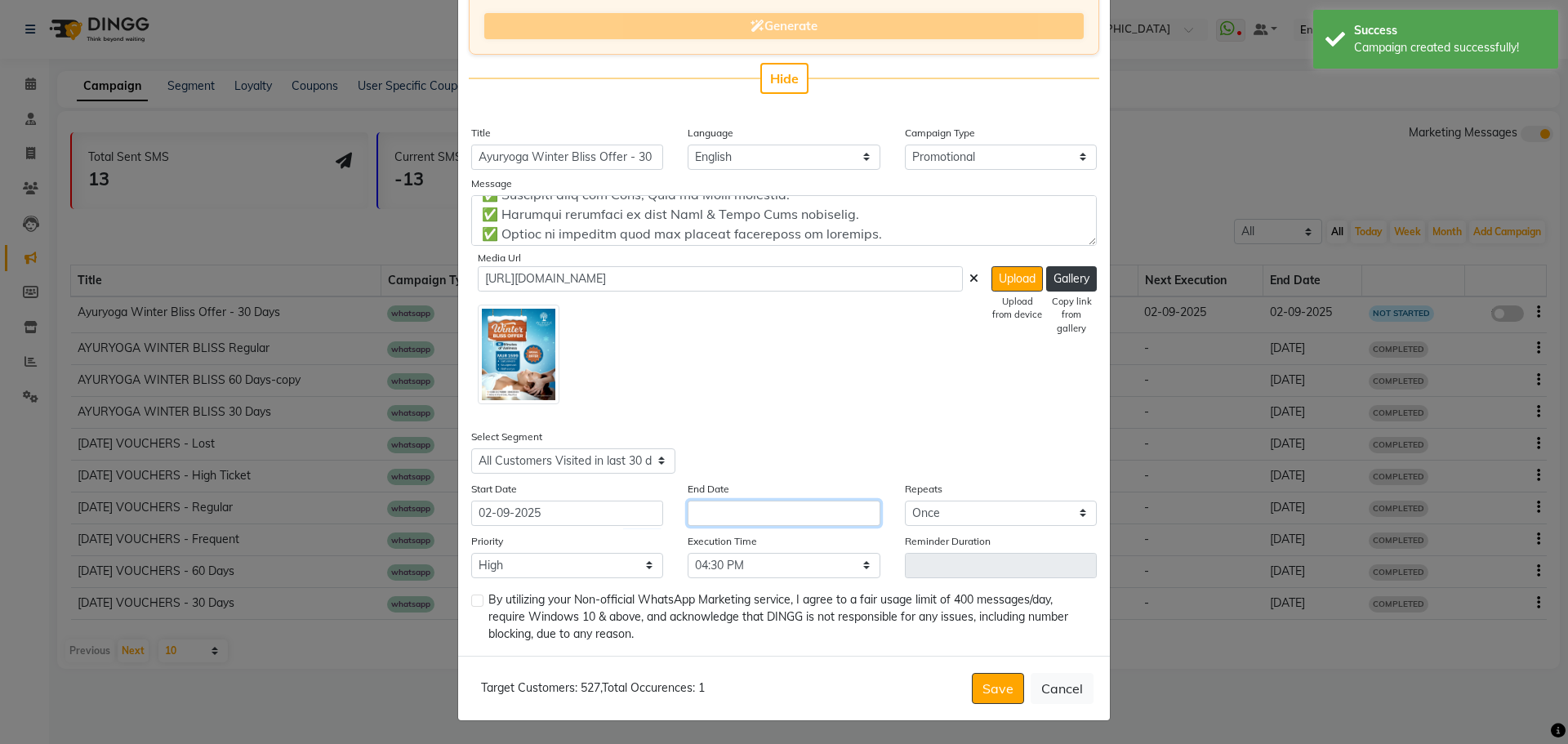
click at [736, 515] on input "text" at bounding box center [784, 513] width 192 height 25
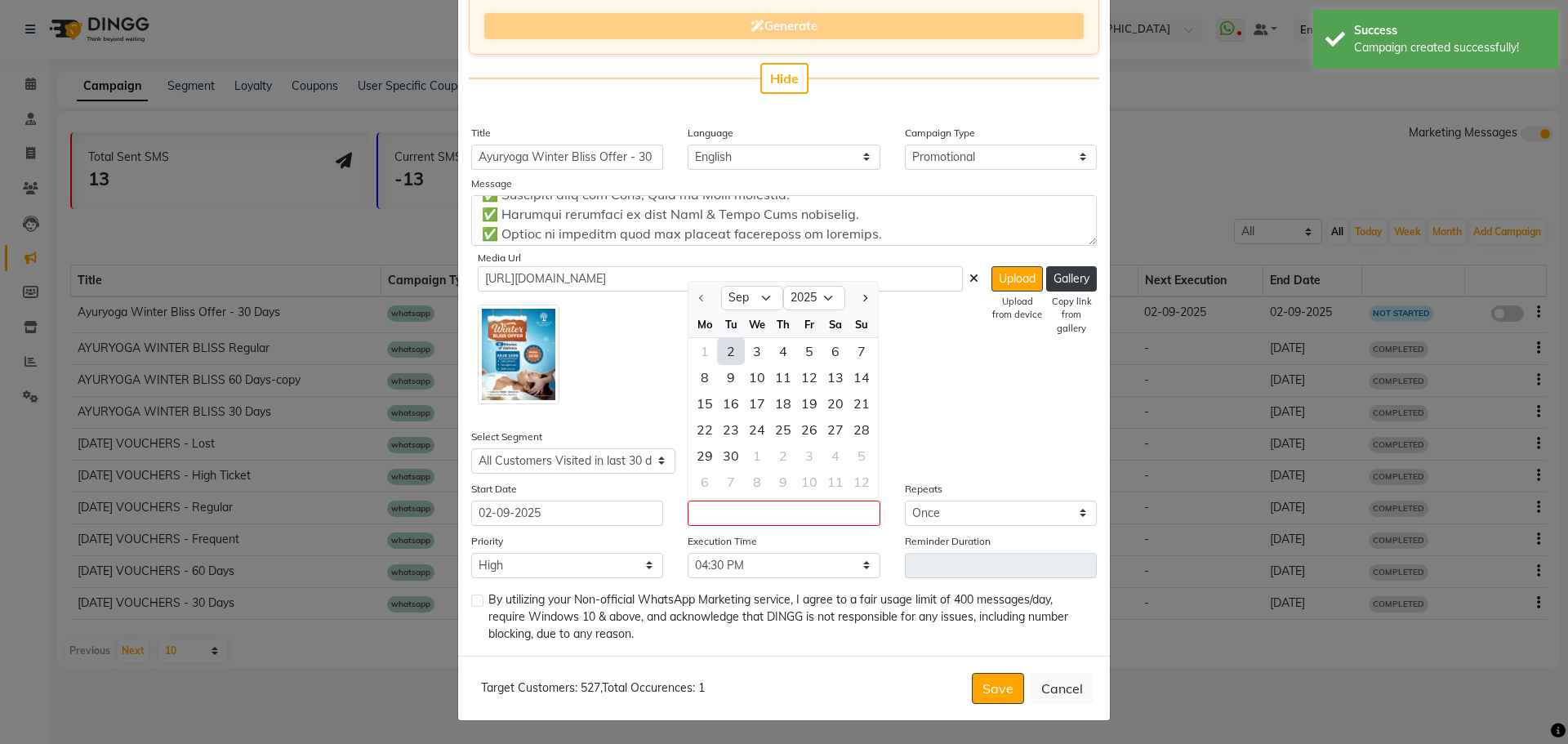
click at [731, 350] on div "2" at bounding box center [731, 351] width 26 height 26
type input "02-09-2025"
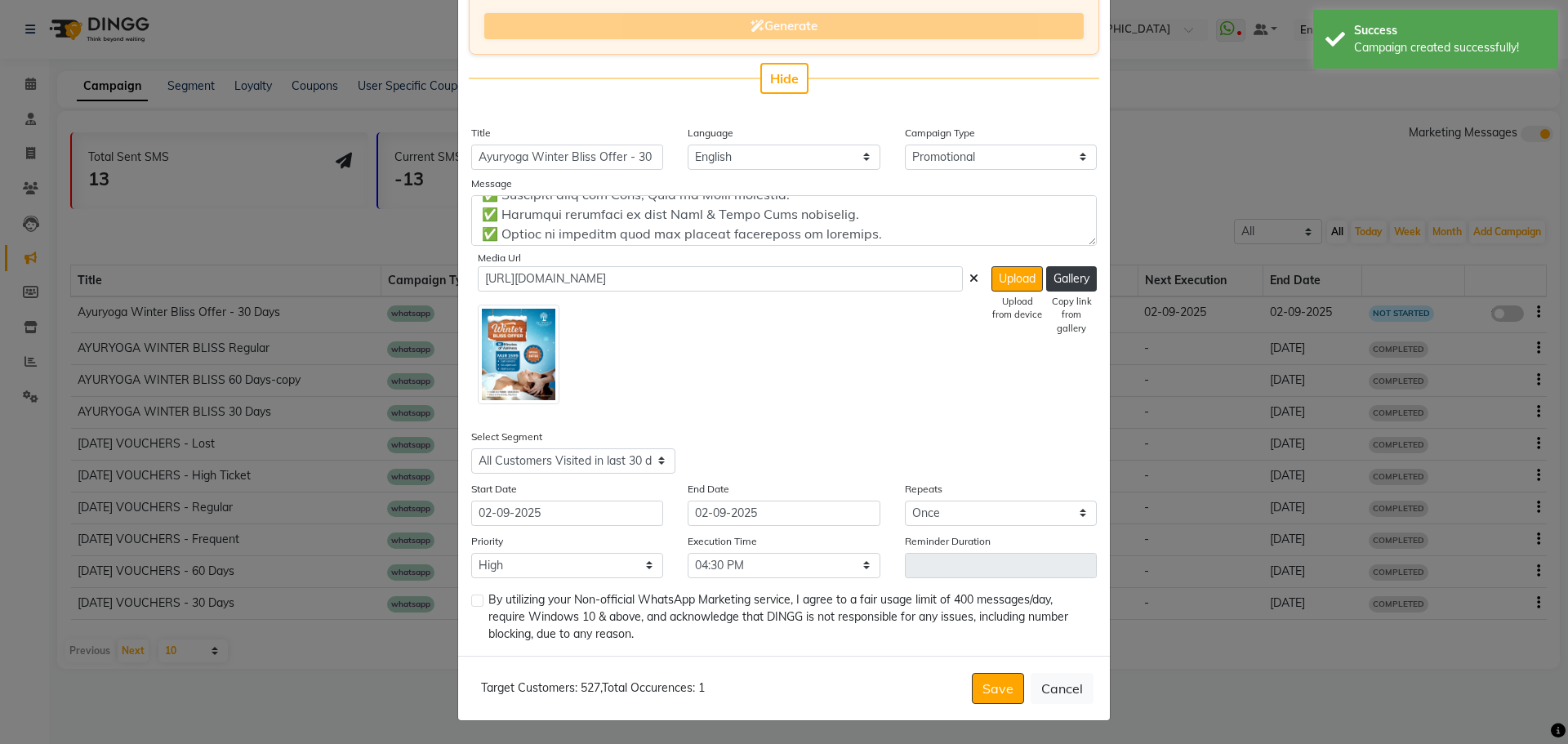
click at [473, 599] on label at bounding box center [477, 601] width 12 height 12
click at [473, 599] on input "checkbox" at bounding box center [476, 601] width 10 height 10
checkbox input "true"
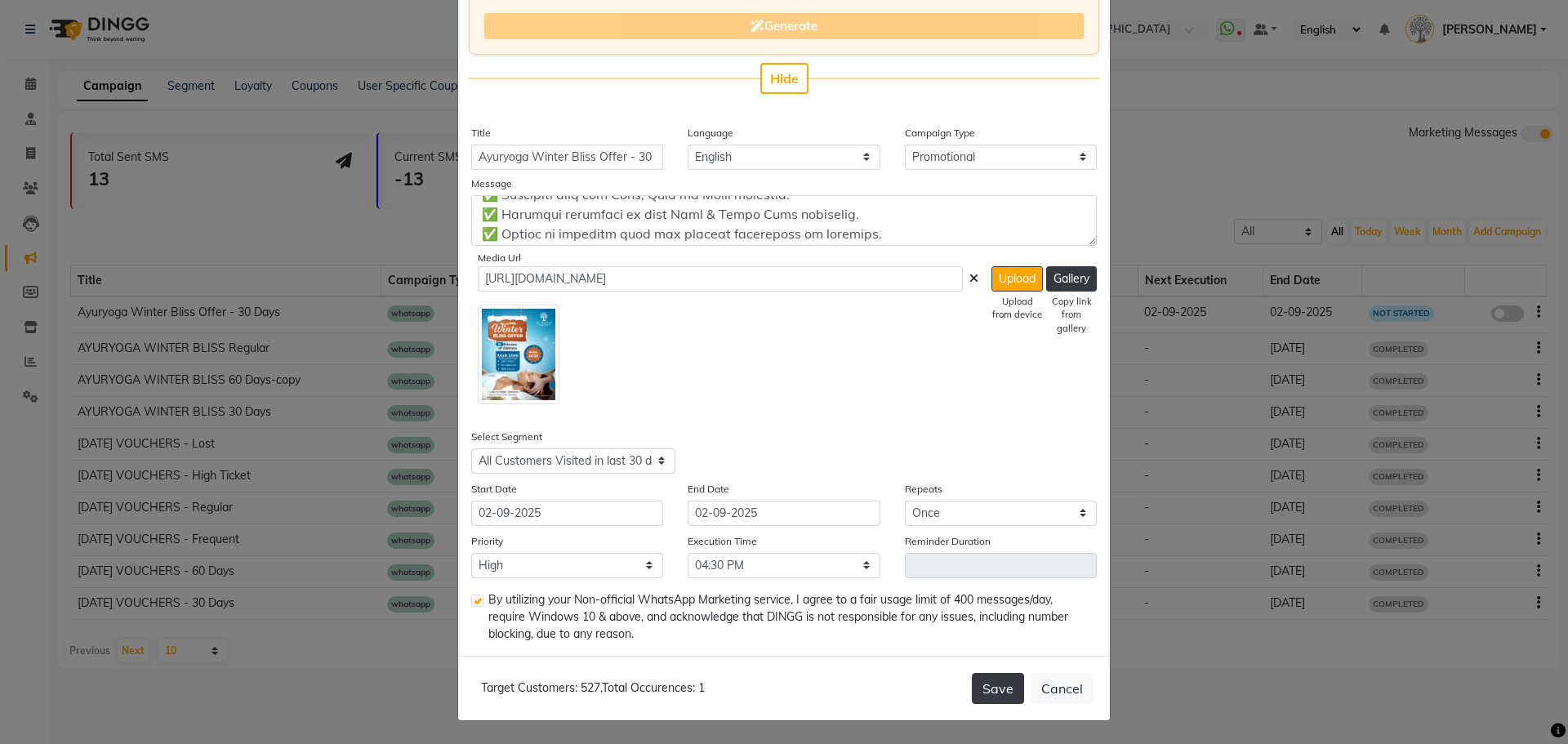
click at [978, 685] on button "Save" at bounding box center [998, 689] width 52 height 31
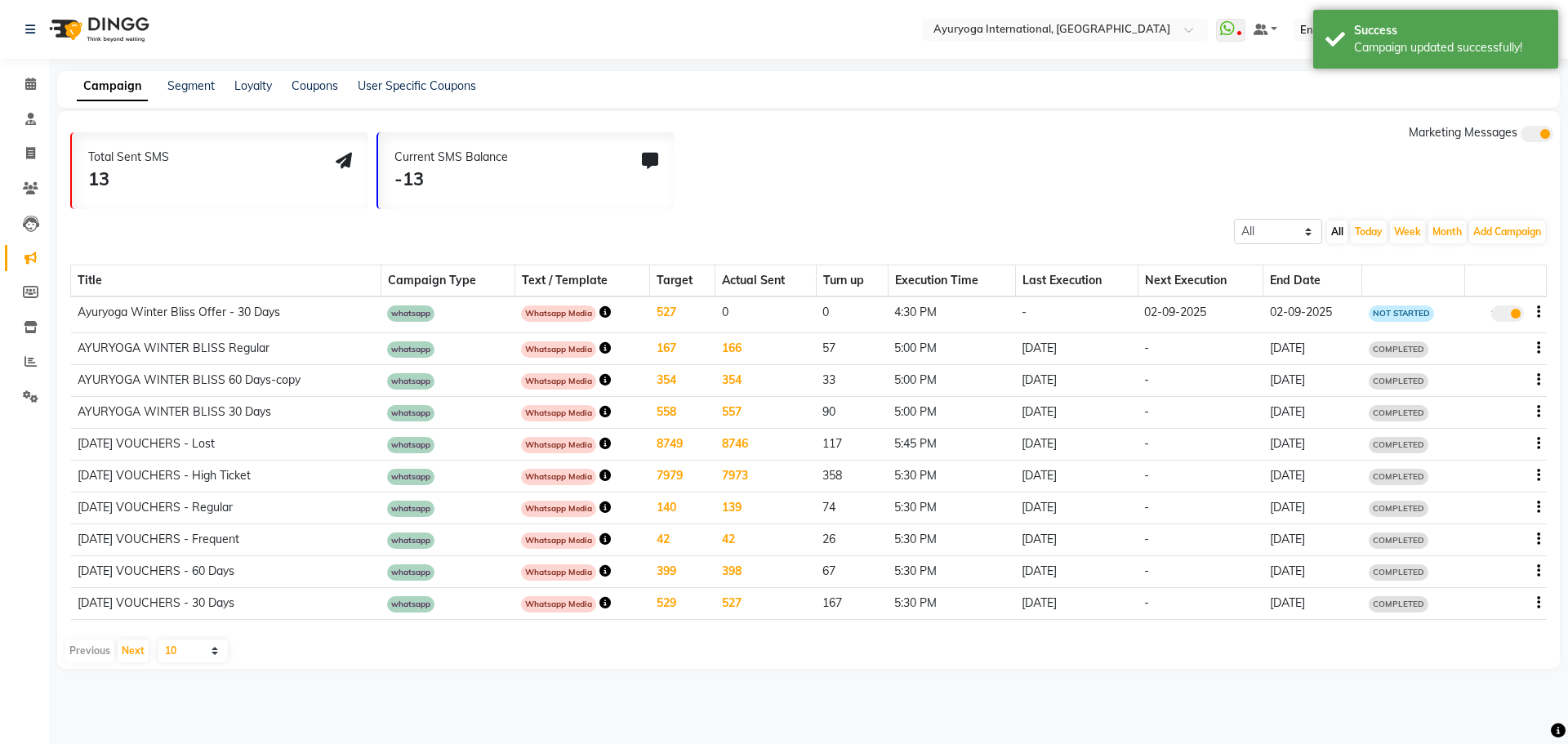
click at [1538, 313] on icon "button" at bounding box center [1539, 312] width 3 height 1
click at [1501, 282] on div "Copy" at bounding box center [1494, 282] width 51 height 20
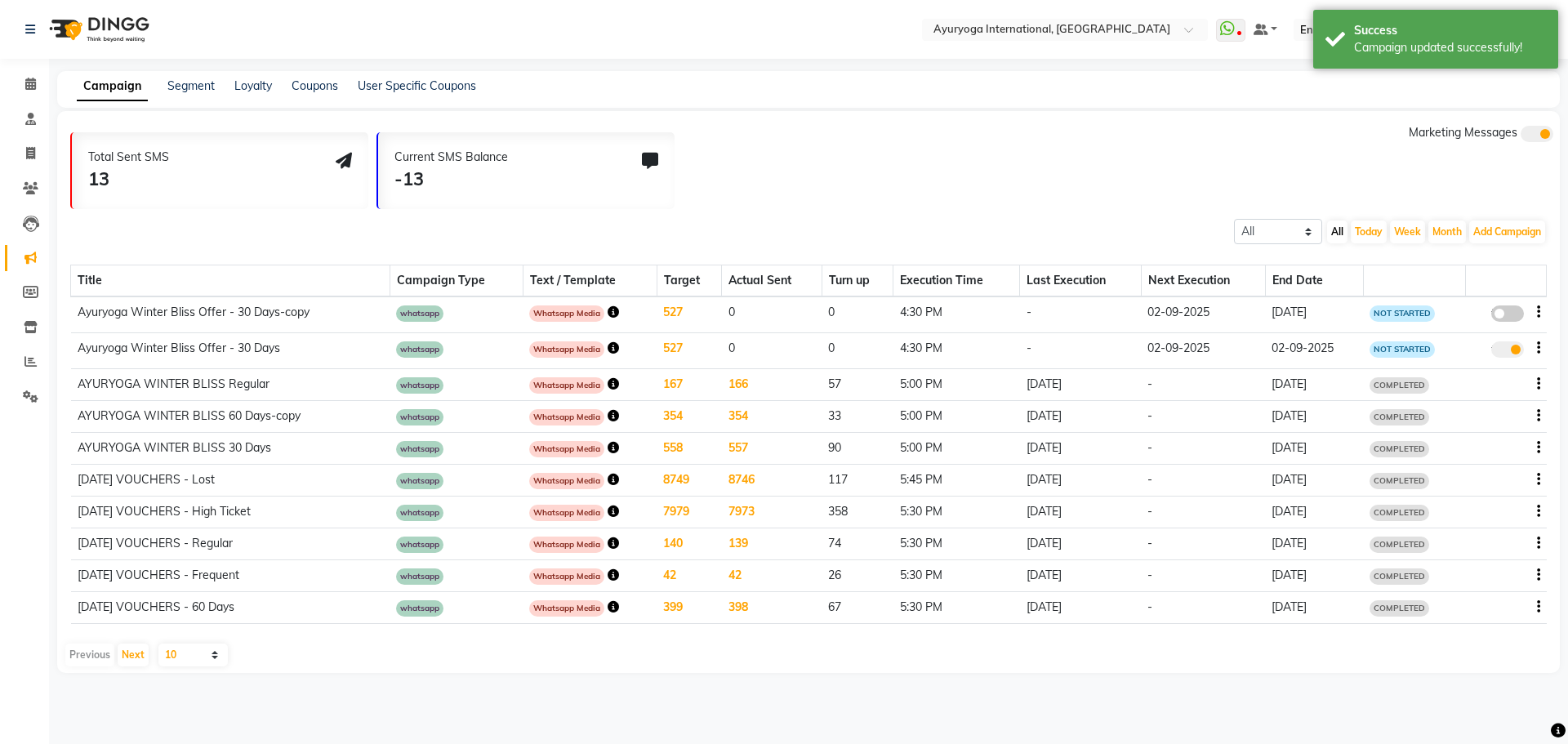
click at [1502, 316] on span at bounding box center [1507, 313] width 32 height 17
click at [1514, 316] on input "false" at bounding box center [1514, 316] width 0 height 0
select select "3"
select select "7390"
select select "1"
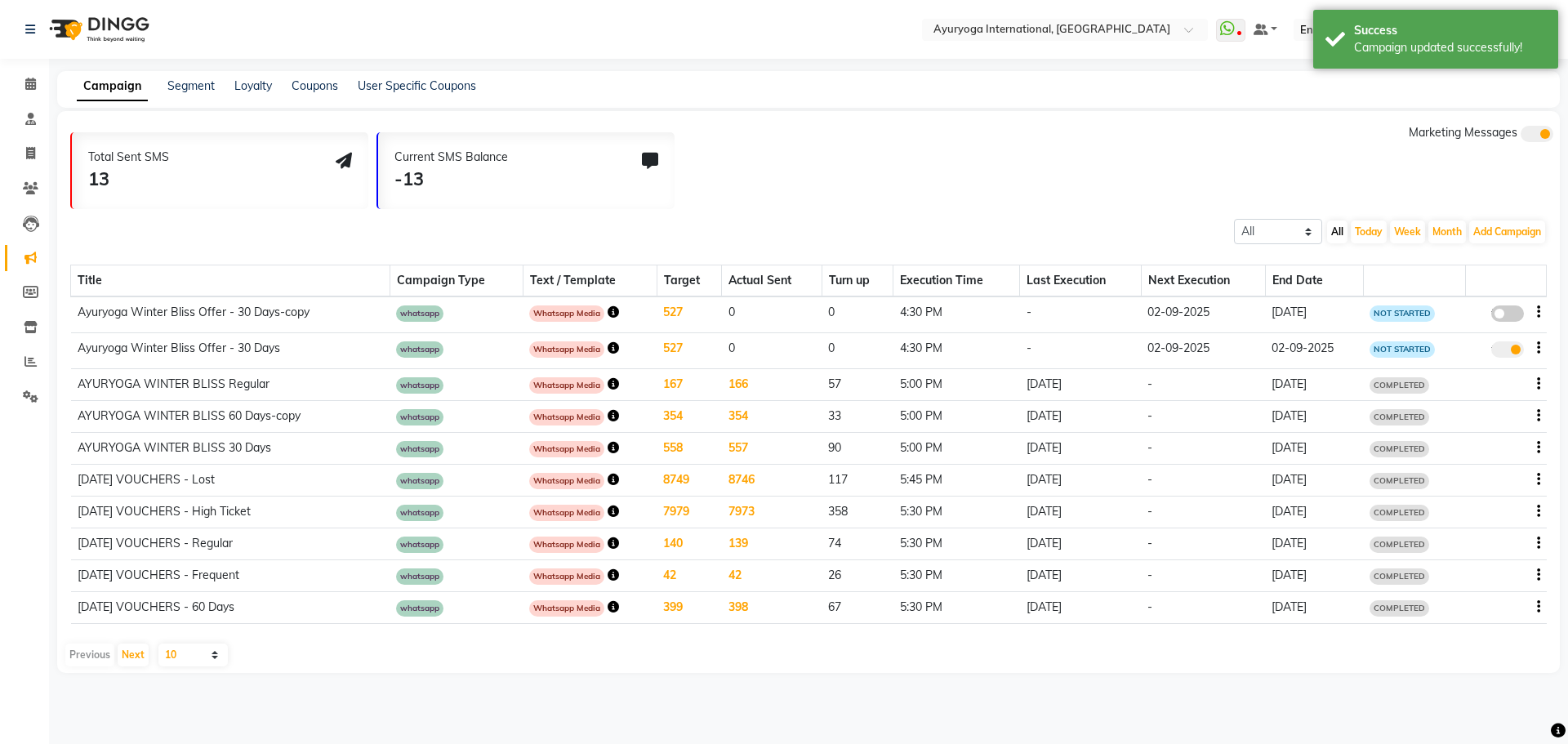
select select "1"
select select "990"
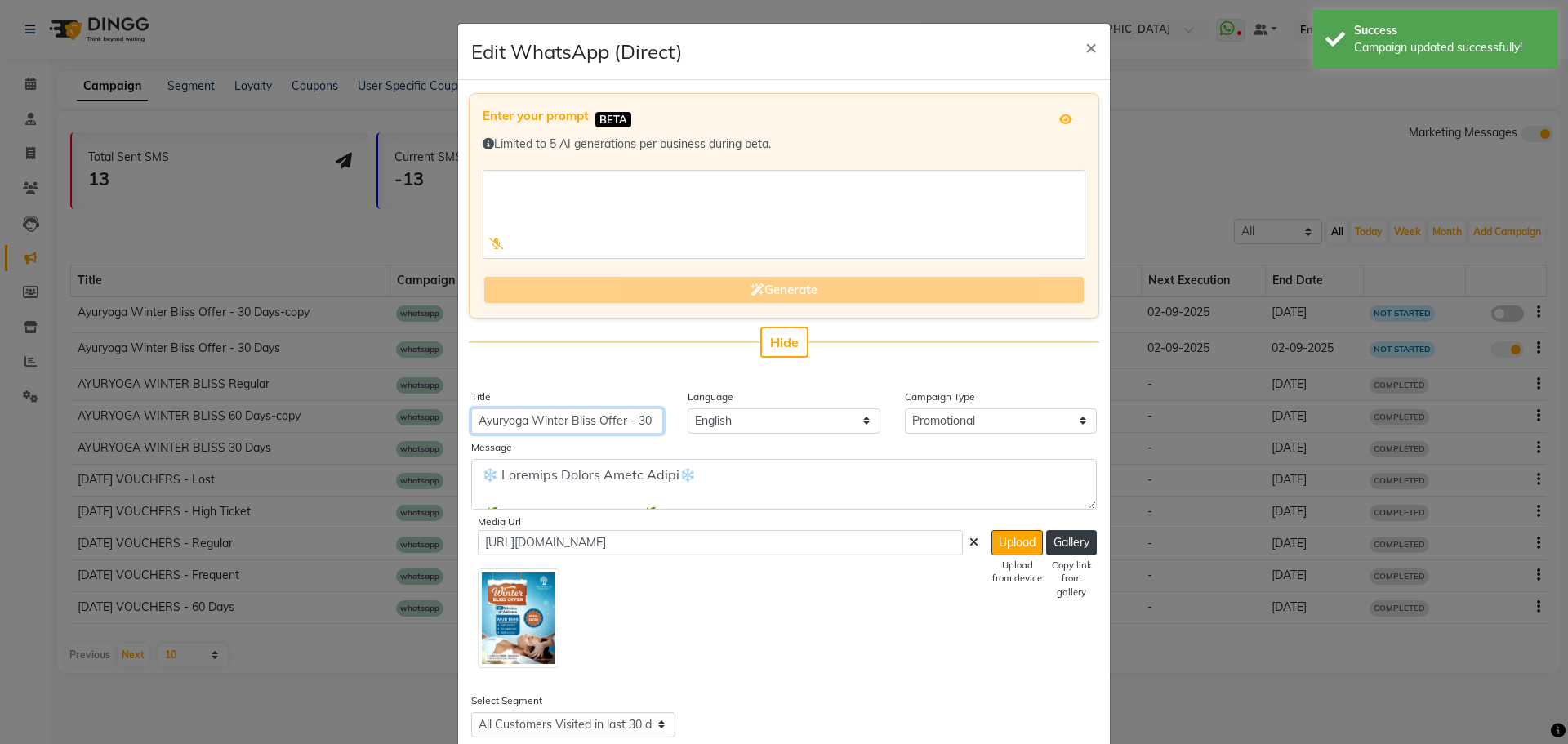
click at [638, 423] on input "Ayuryoga Winter Bliss Offer - 30 Days-copy" at bounding box center [567, 421] width 192 height 25
click at [1086, 56] on span "×" at bounding box center [1091, 46] width 11 height 24
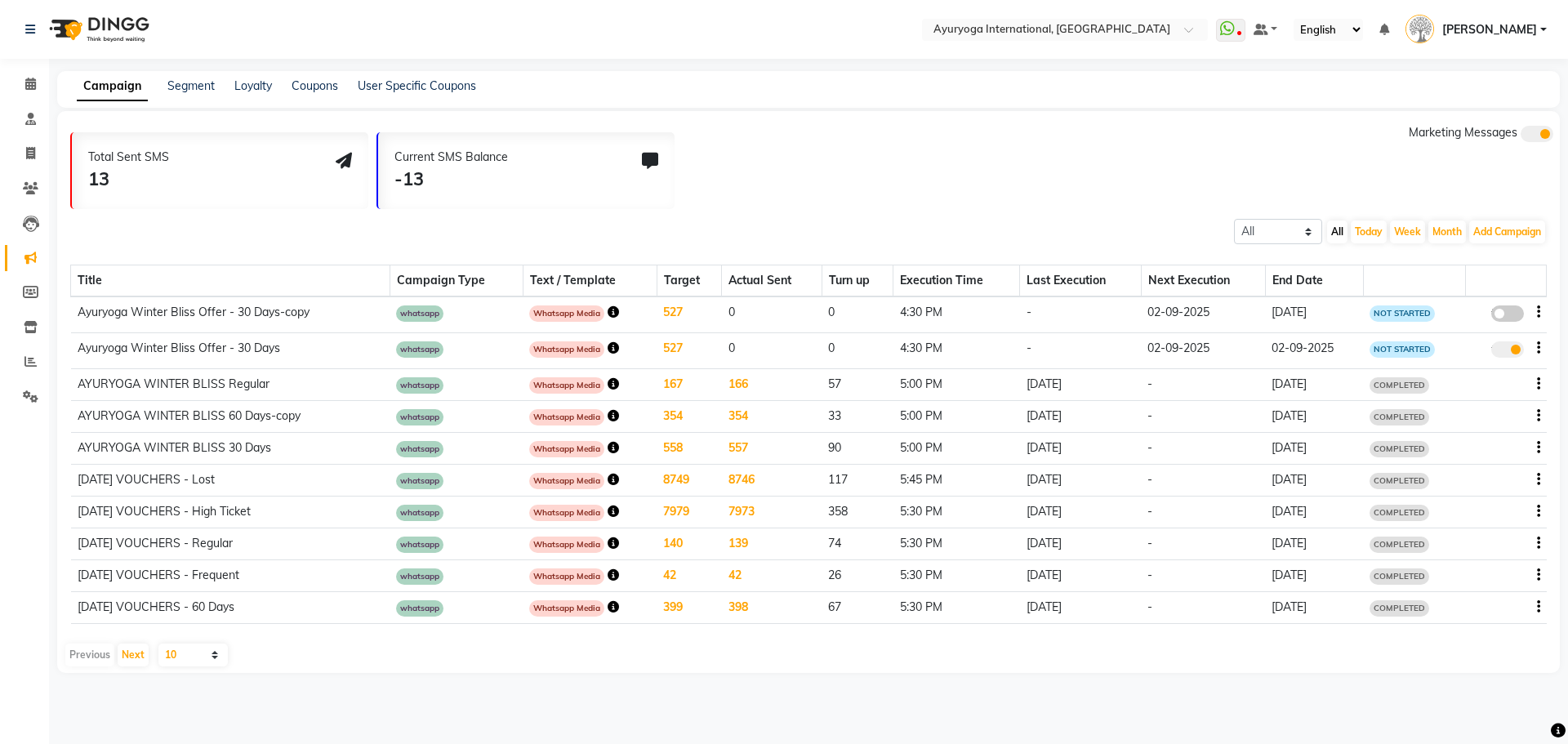
click at [679, 309] on td "527" at bounding box center [689, 314] width 65 height 36
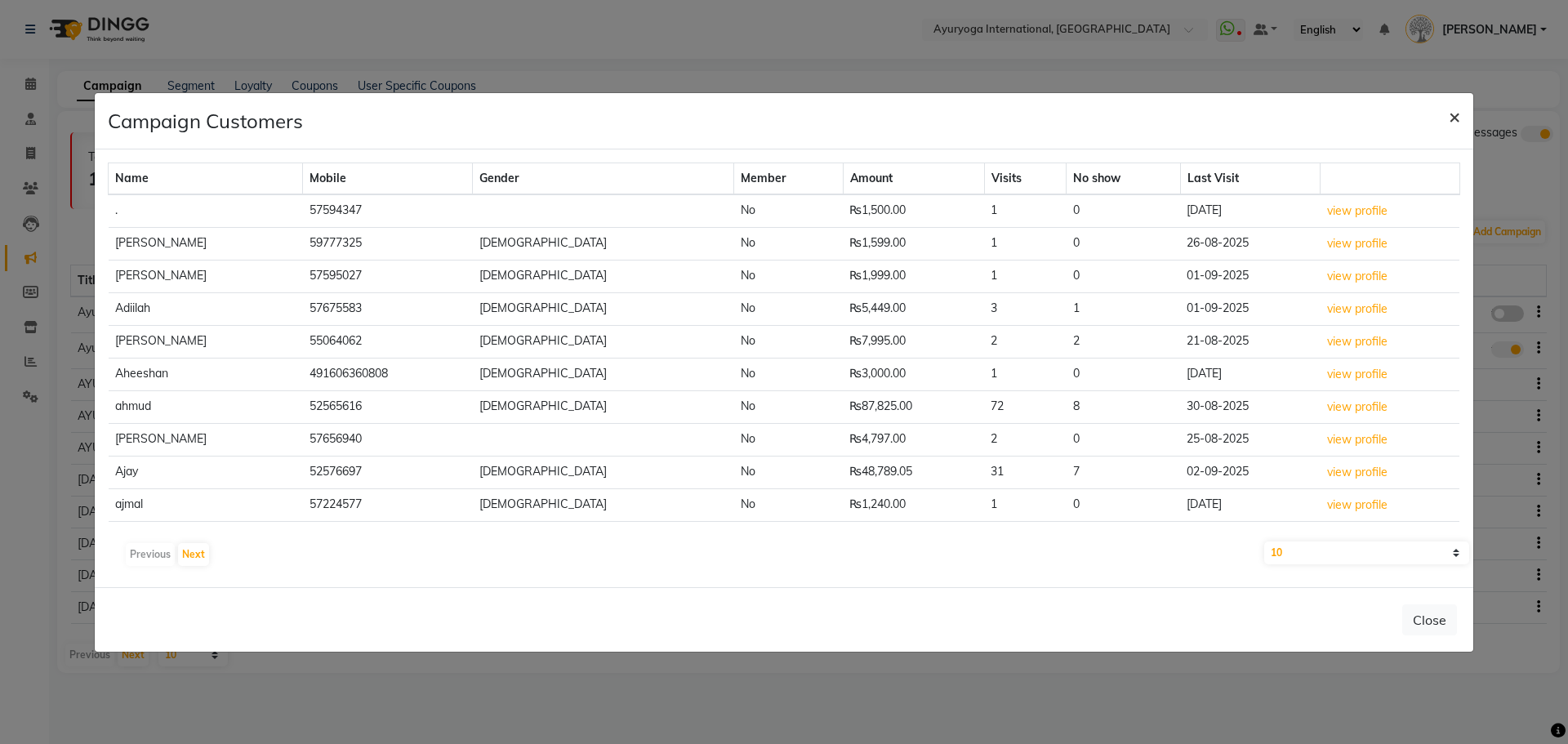
click at [1460, 122] on button "×" at bounding box center [1454, 116] width 38 height 45
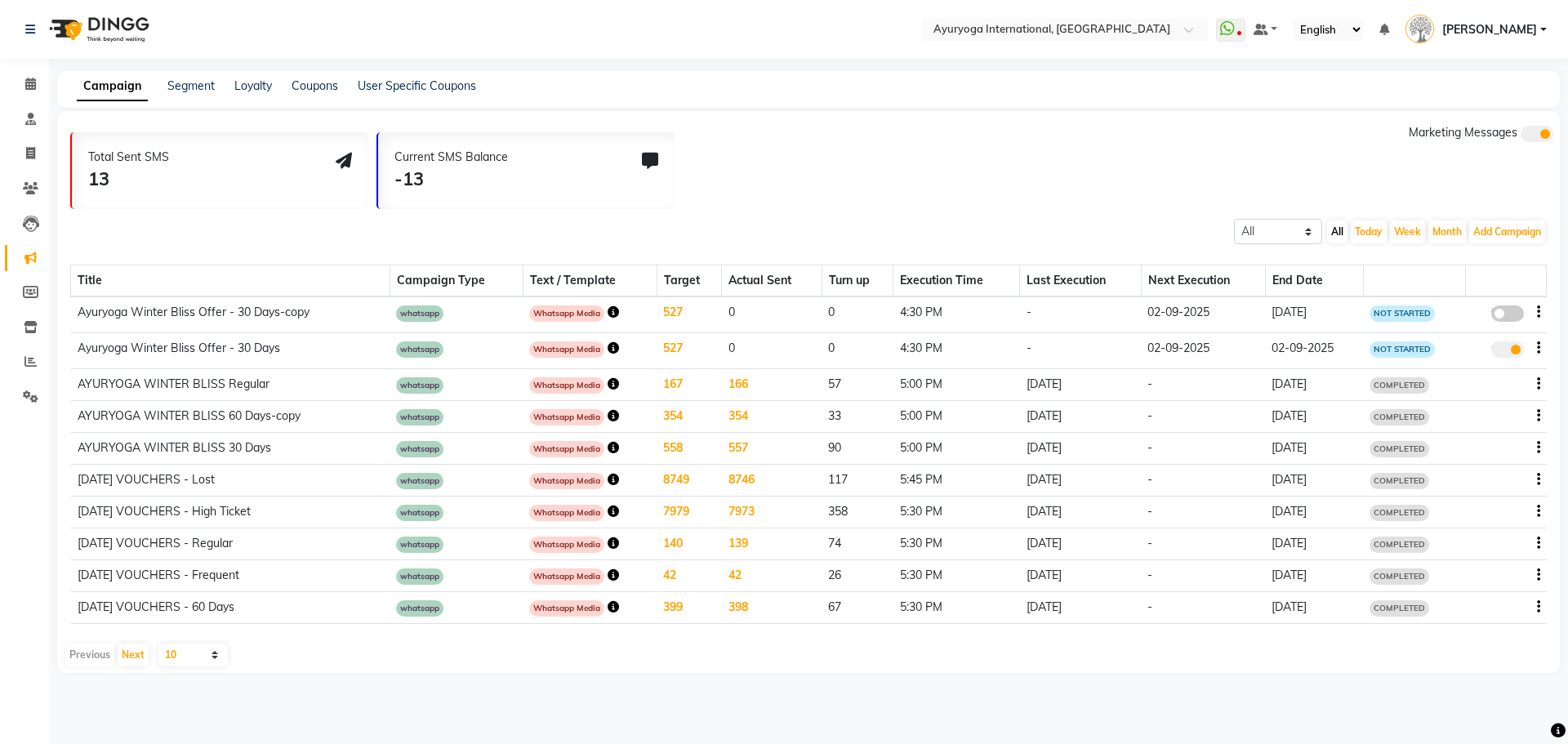
click at [1507, 305] on div "false" at bounding box center [1507, 315] width 32 height 22
click at [1508, 309] on span at bounding box center [1507, 313] width 32 height 17
click at [1514, 316] on input "false" at bounding box center [1514, 316] width 0 height 0
select select "3"
select select "7390"
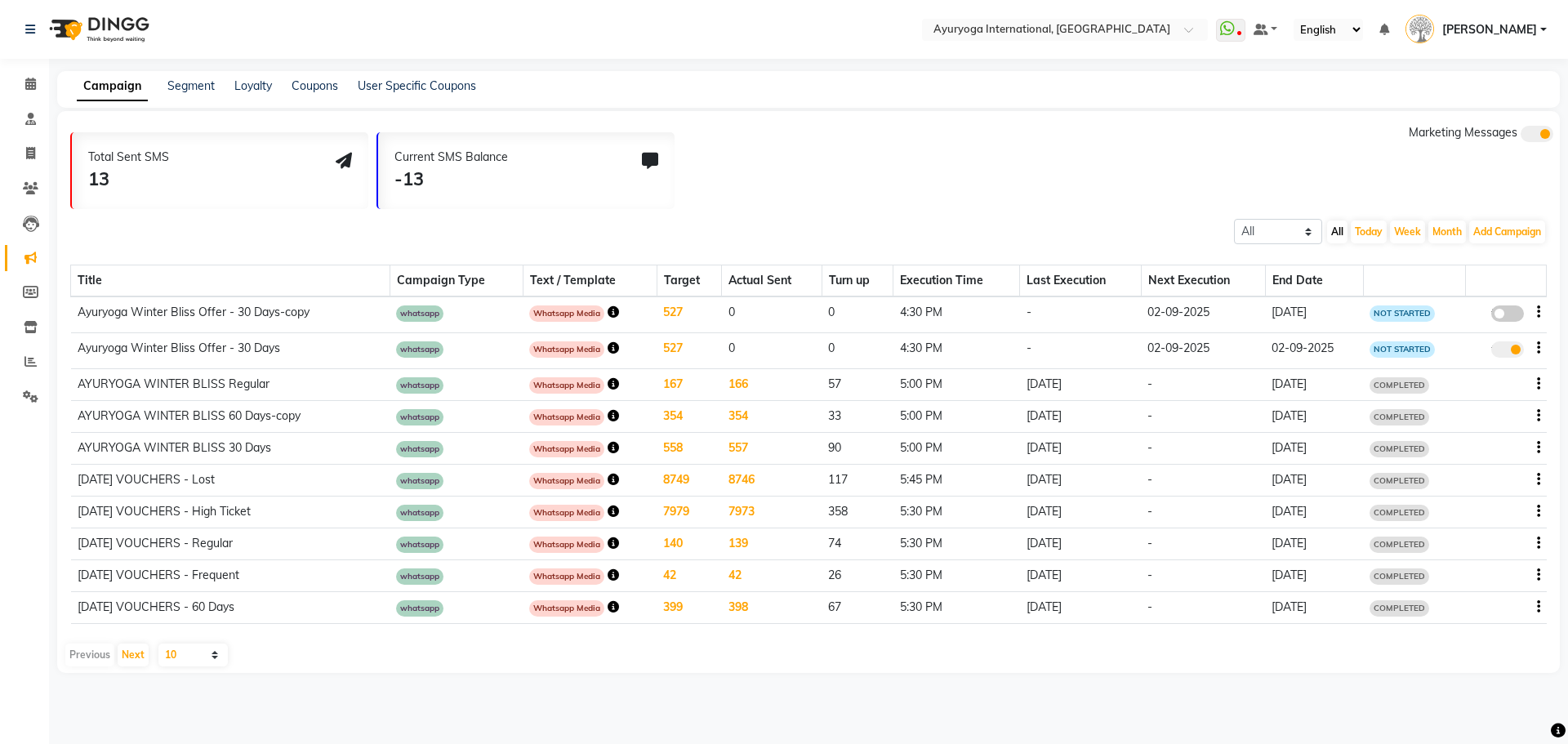
select select "1"
select select "990"
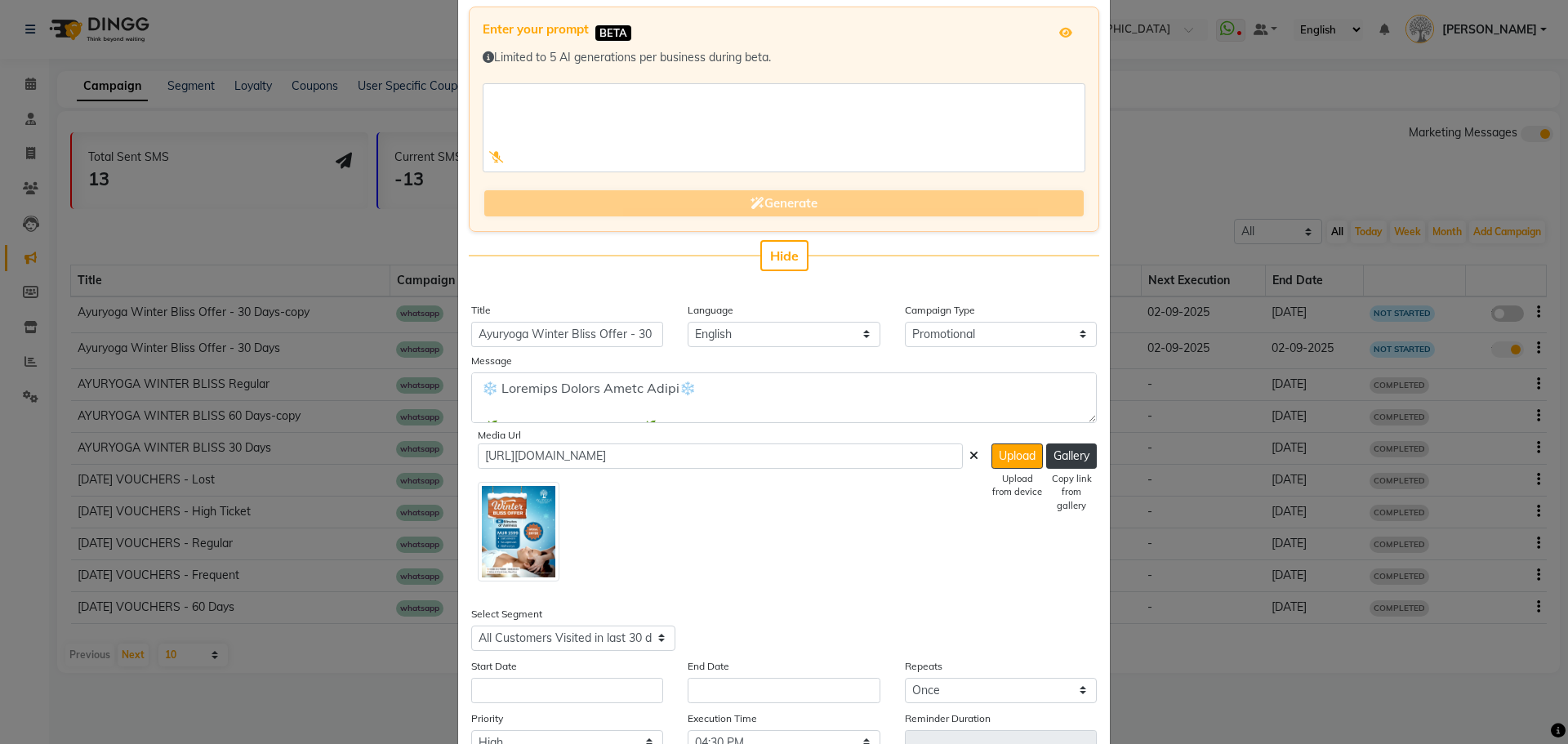
scroll to position [163, 0]
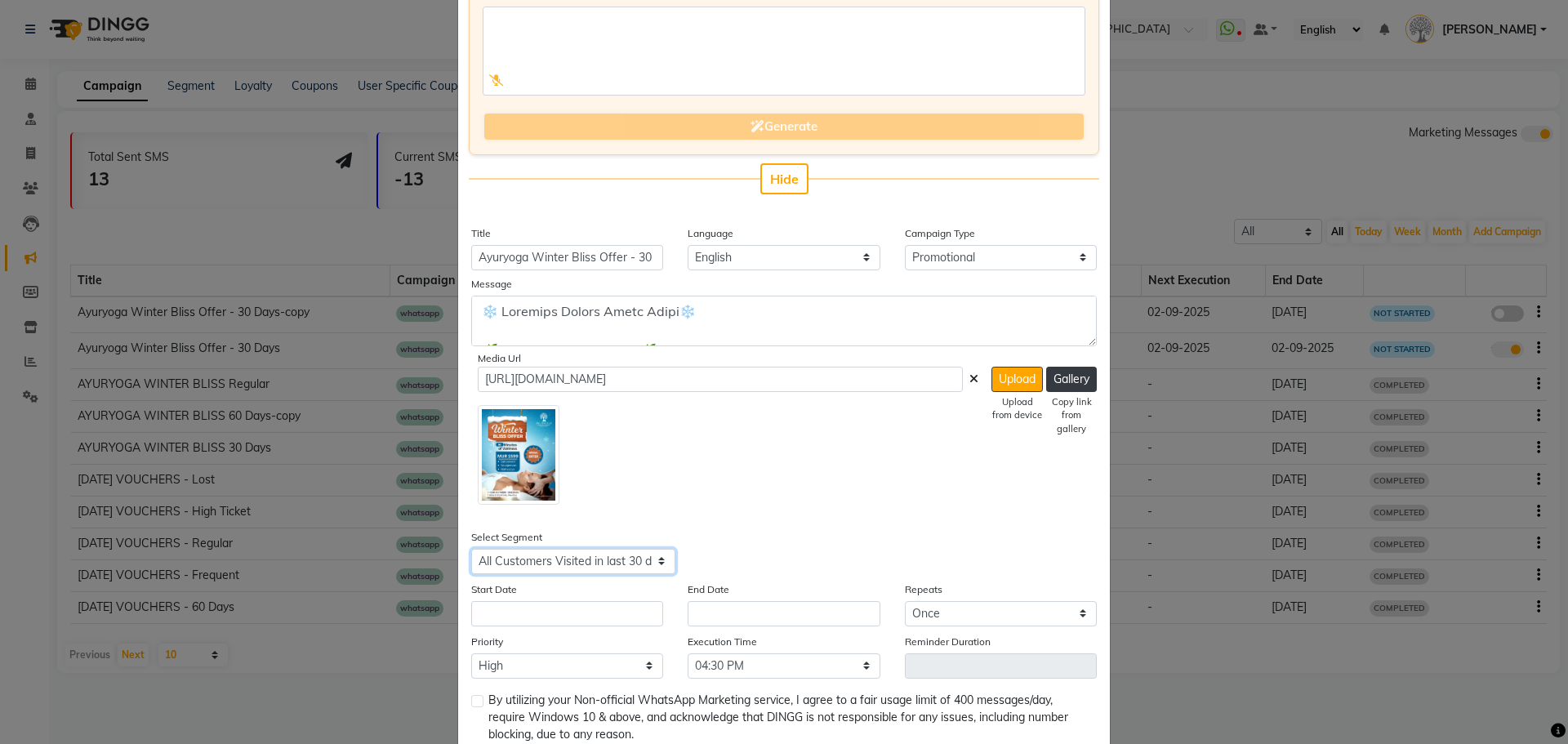
click at [635, 558] on select "Select All Customers All [DEMOGRAPHIC_DATA] Customer All [DEMOGRAPHIC_DATA] Cus…" at bounding box center [573, 561] width 205 height 25
select select "7391"
click at [471, 549] on select "Select All Customers All [DEMOGRAPHIC_DATA] Customer All [DEMOGRAPHIC_DATA] Cus…" at bounding box center [573, 561] width 205 height 25
click at [638, 255] on input "Ayuryoga Winter Bliss Offer - 30 Days-copy" at bounding box center [567, 257] width 192 height 25
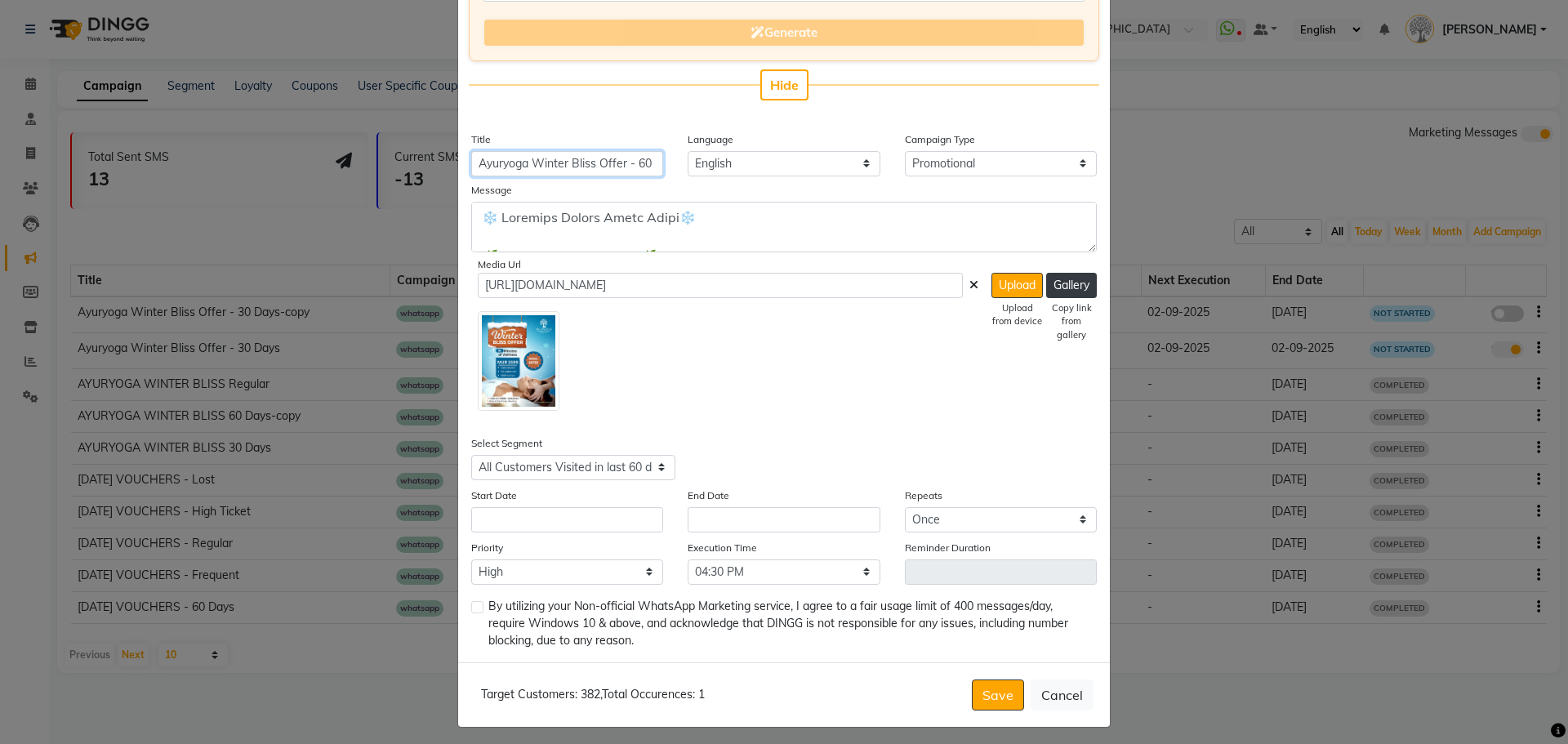
scroll to position [264, 0]
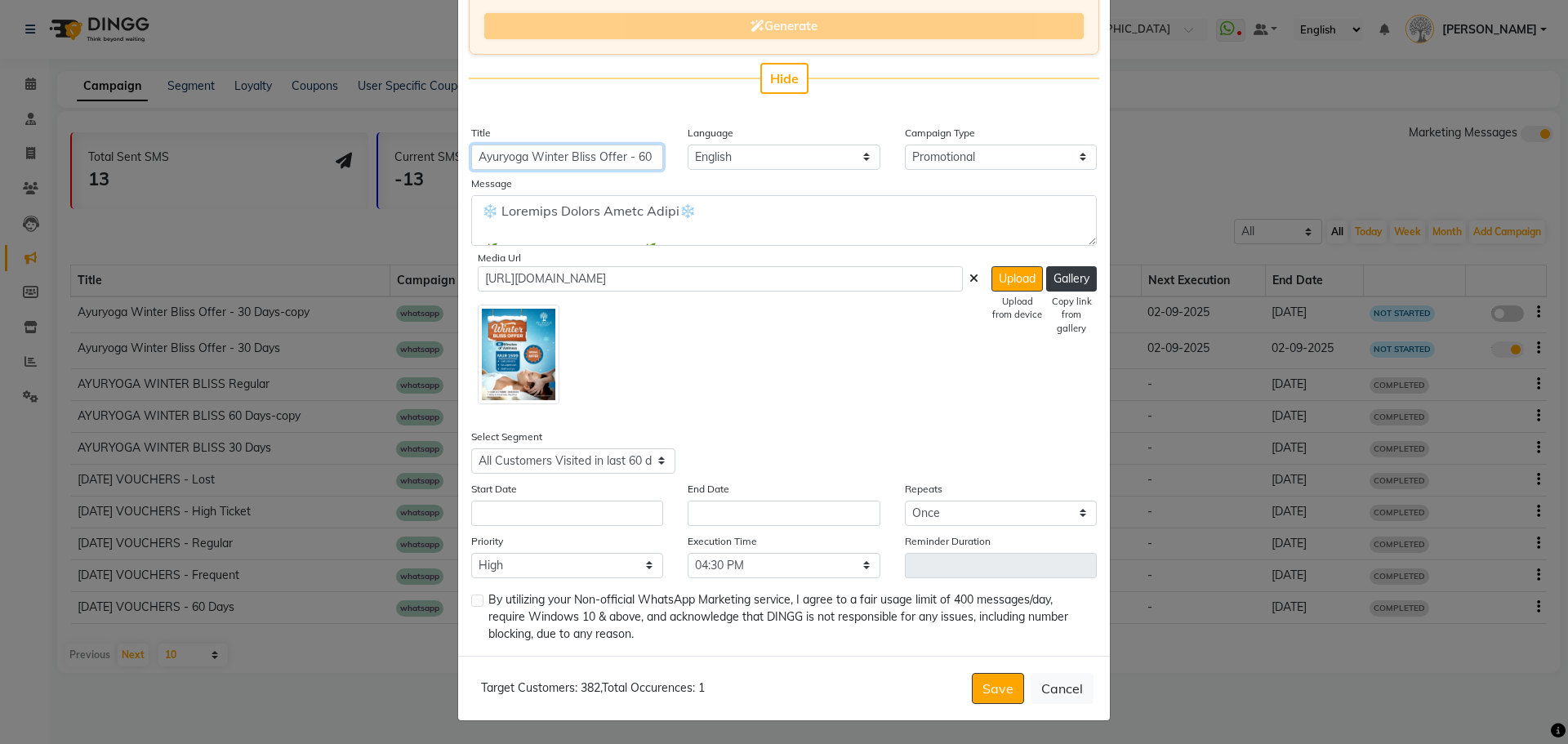
type input "Ayuryoga Winter Bliss Offer - 60 Days-copy"
click at [556, 513] on input "text" at bounding box center [567, 513] width 192 height 25
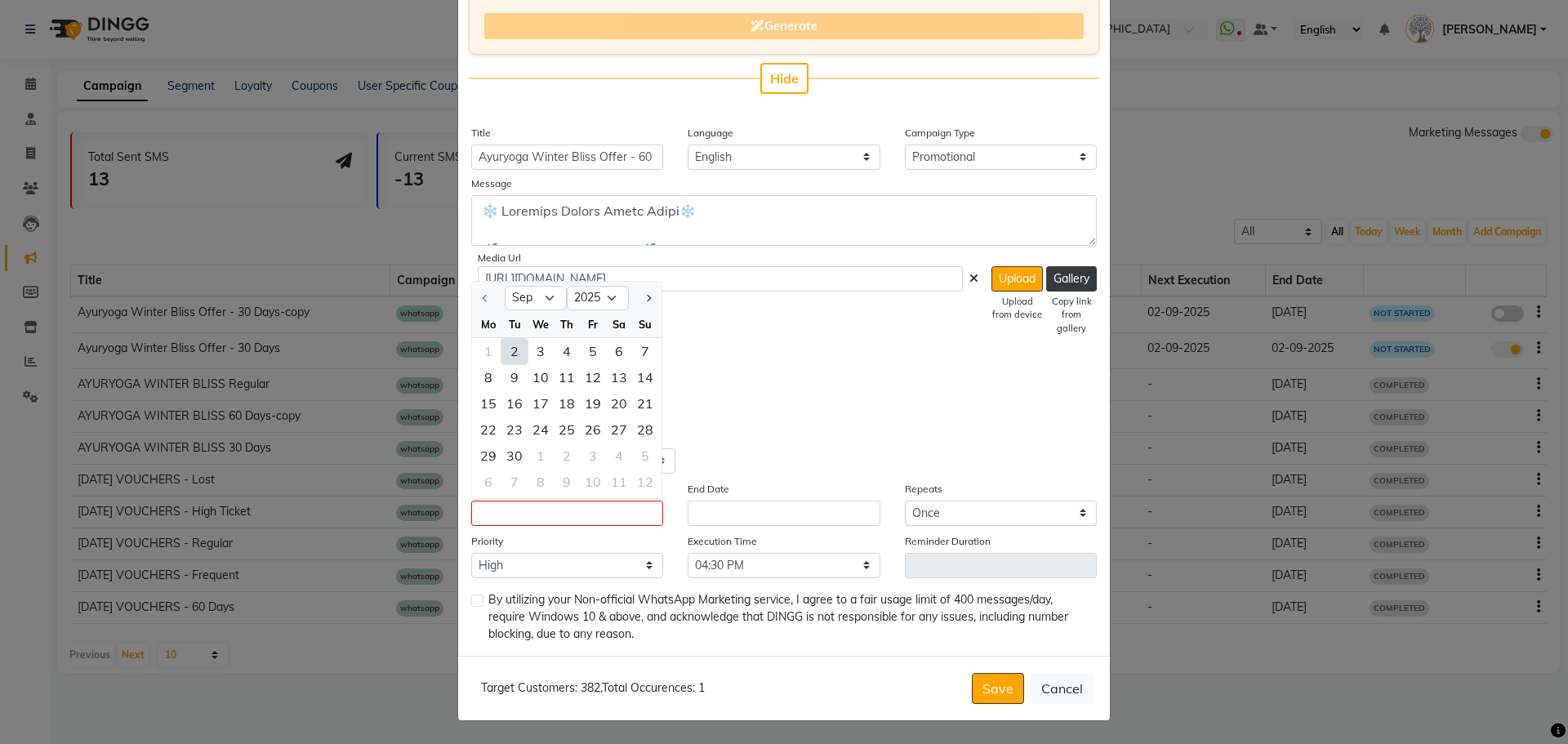
click at [514, 348] on div "2" at bounding box center [515, 351] width 26 height 26
type input "02-09-2025"
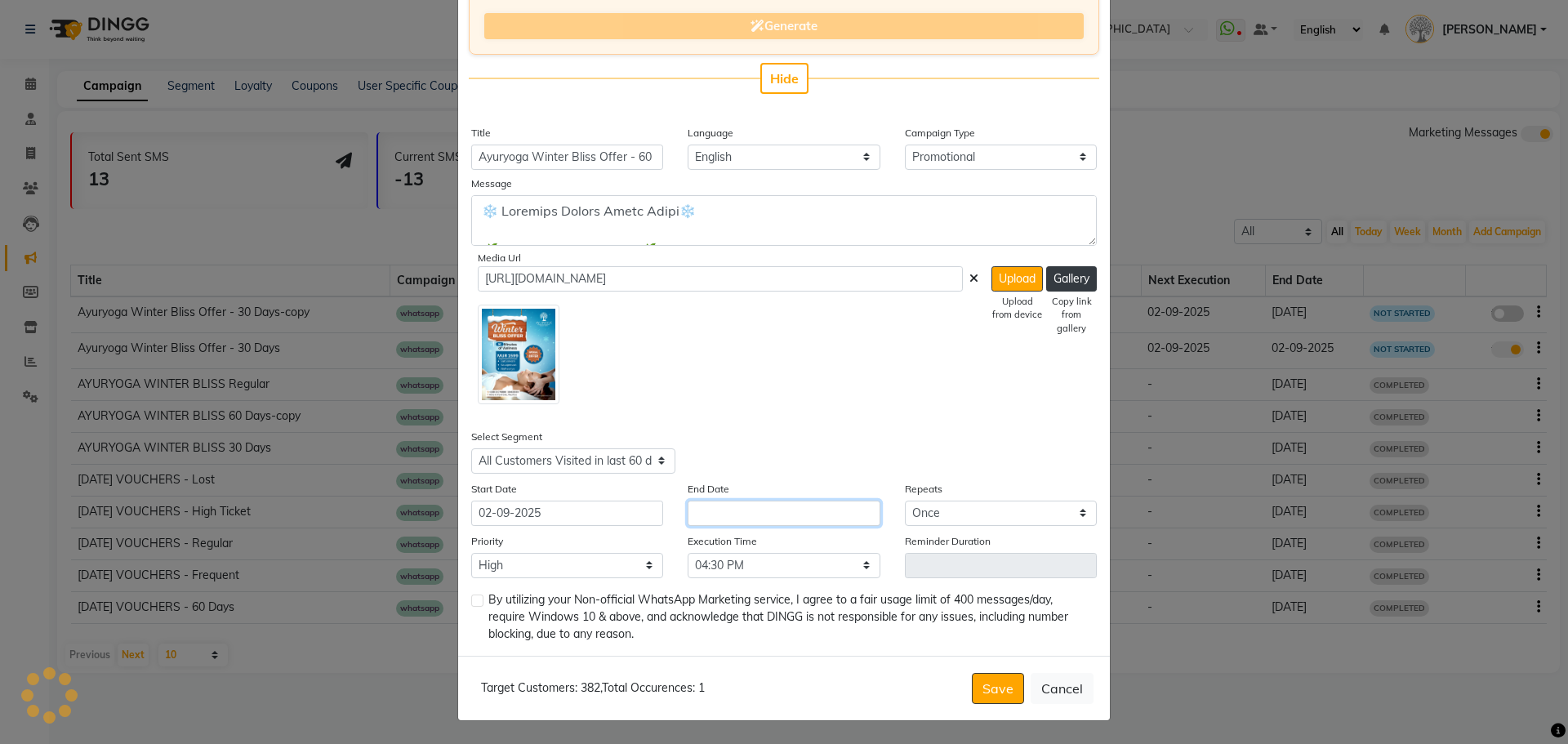
click at [799, 524] on input "text" at bounding box center [784, 513] width 192 height 25
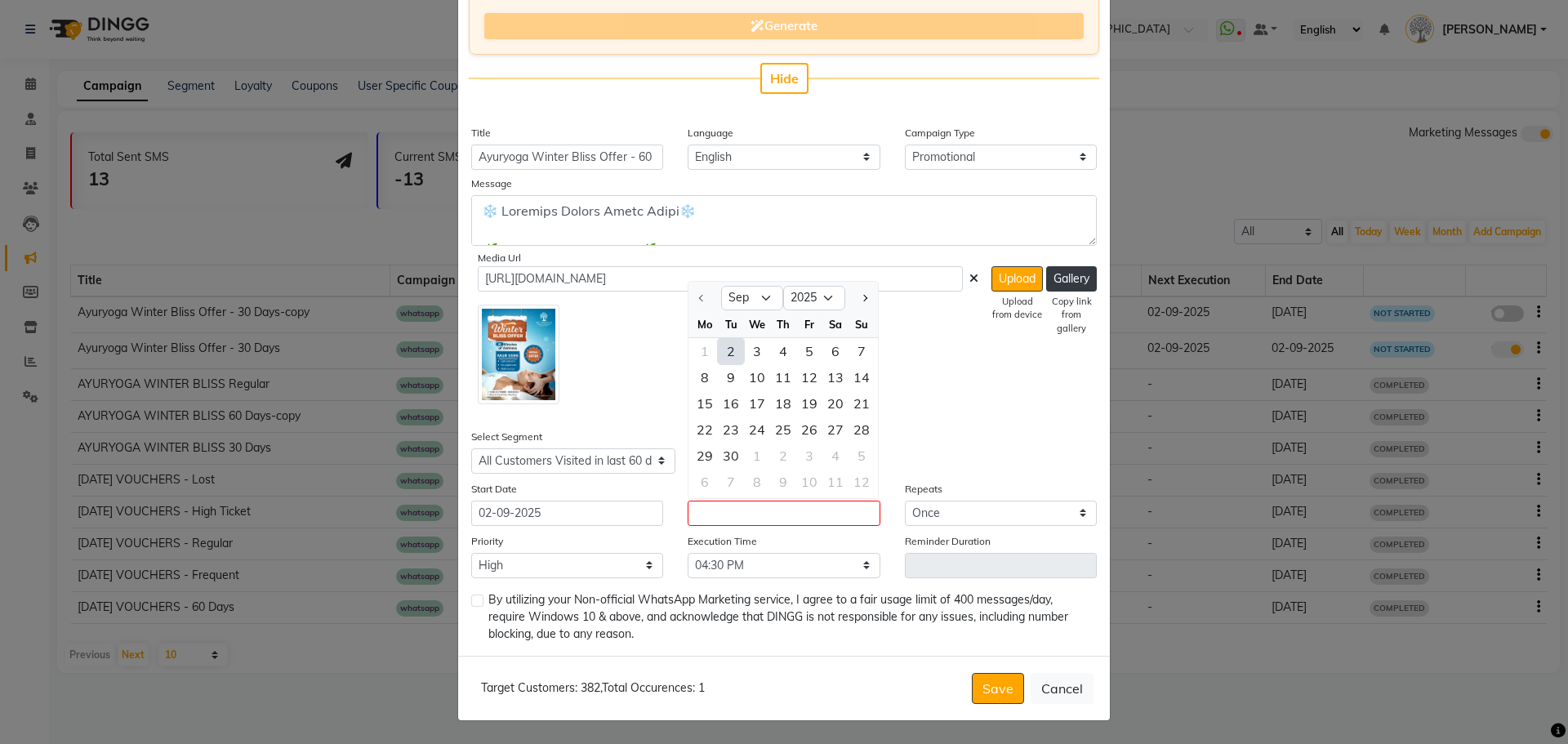
click at [724, 352] on div "2" at bounding box center [731, 351] width 26 height 26
type input "02-09-2025"
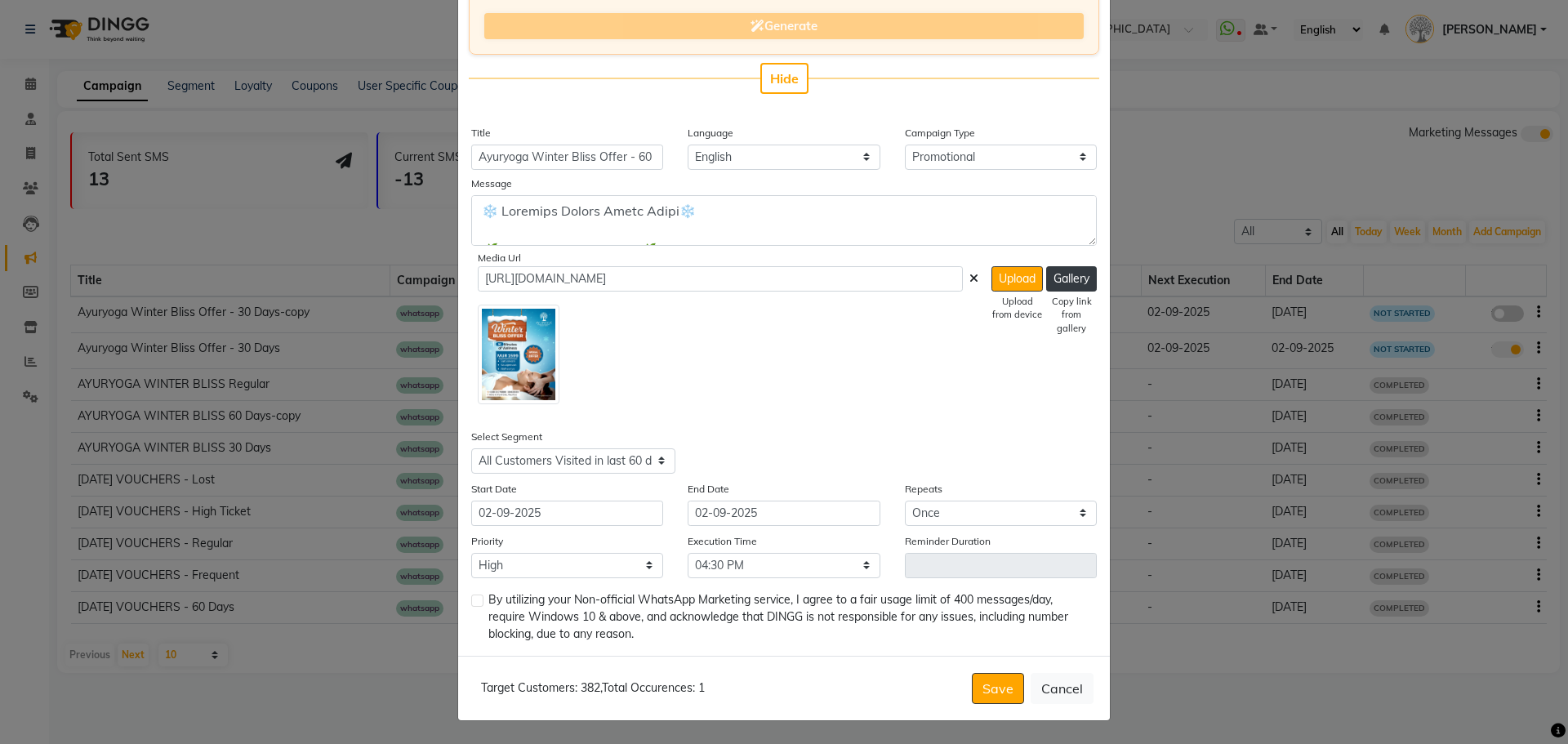
click at [475, 605] on label at bounding box center [477, 601] width 12 height 12
click at [475, 605] on input "checkbox" at bounding box center [476, 601] width 10 height 10
checkbox input "true"
click at [994, 684] on button "Save" at bounding box center [998, 689] width 52 height 31
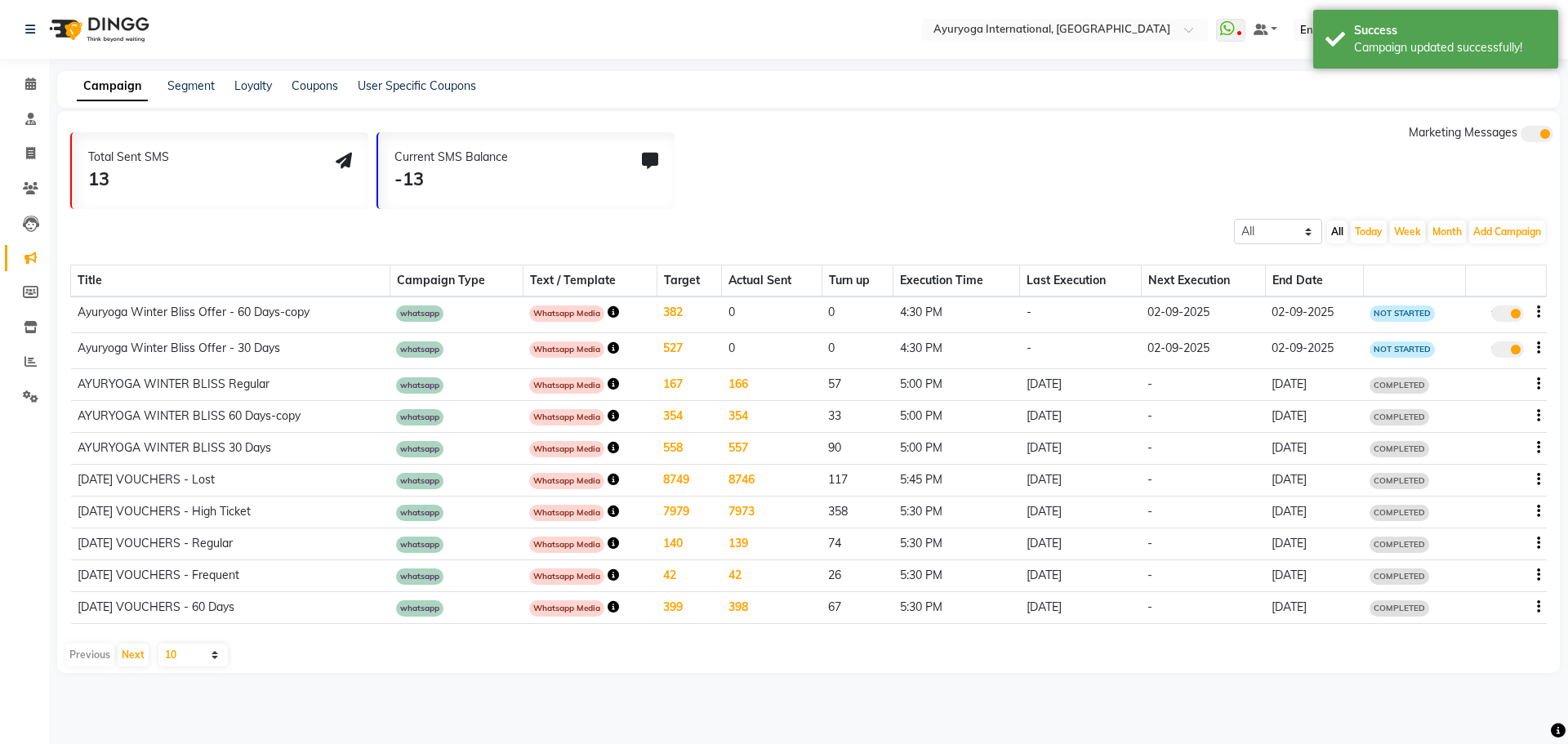
click at [1538, 312] on icon "button" at bounding box center [1539, 312] width 3 height 1
click at [1500, 279] on div "Copy" at bounding box center [1494, 282] width 51 height 20
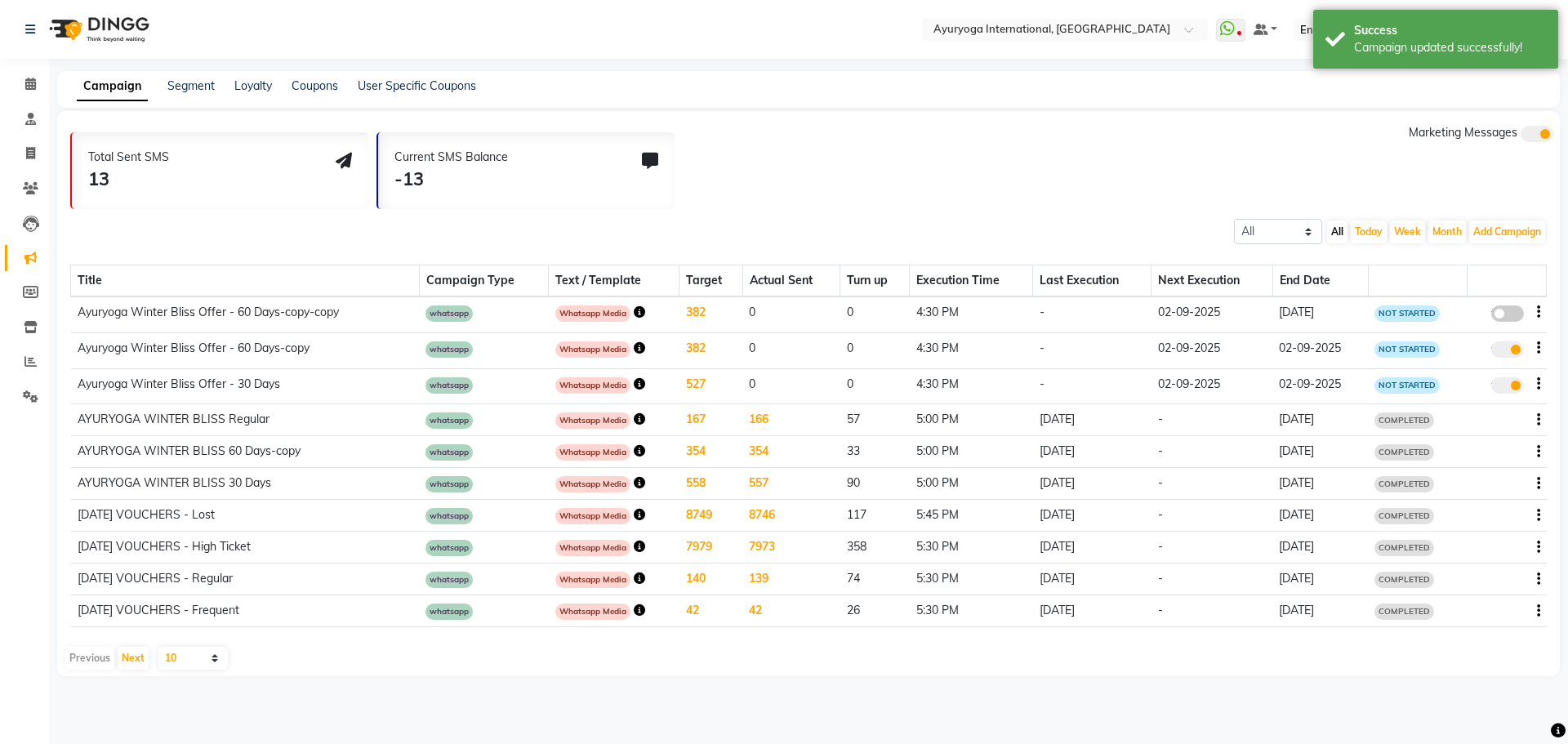
click at [1514, 313] on span at bounding box center [1507, 313] width 32 height 17
click at [1514, 316] on input "false" at bounding box center [1514, 316] width 0 height 0
select select "3"
select select "7391"
select select "1"
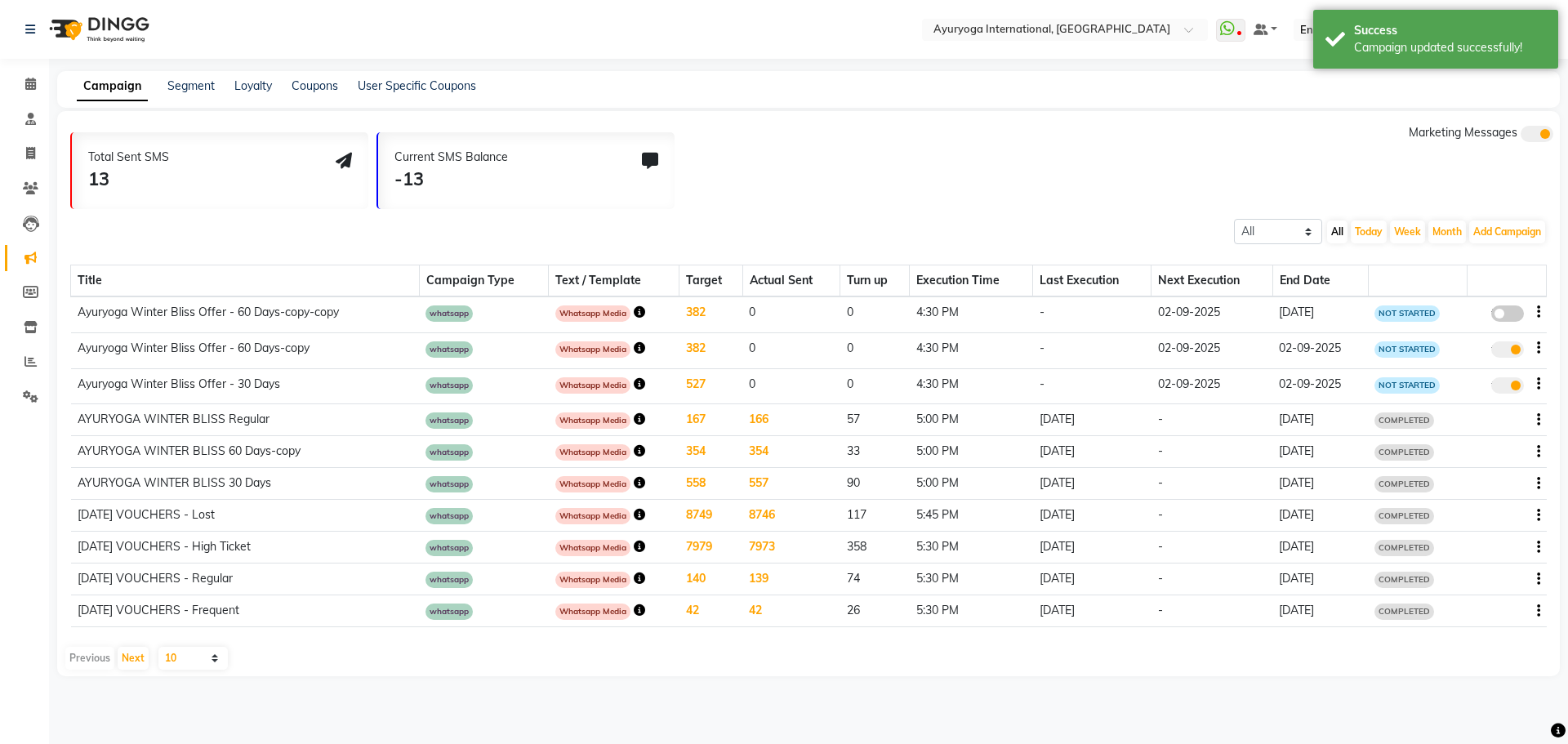
select select "1"
select select "990"
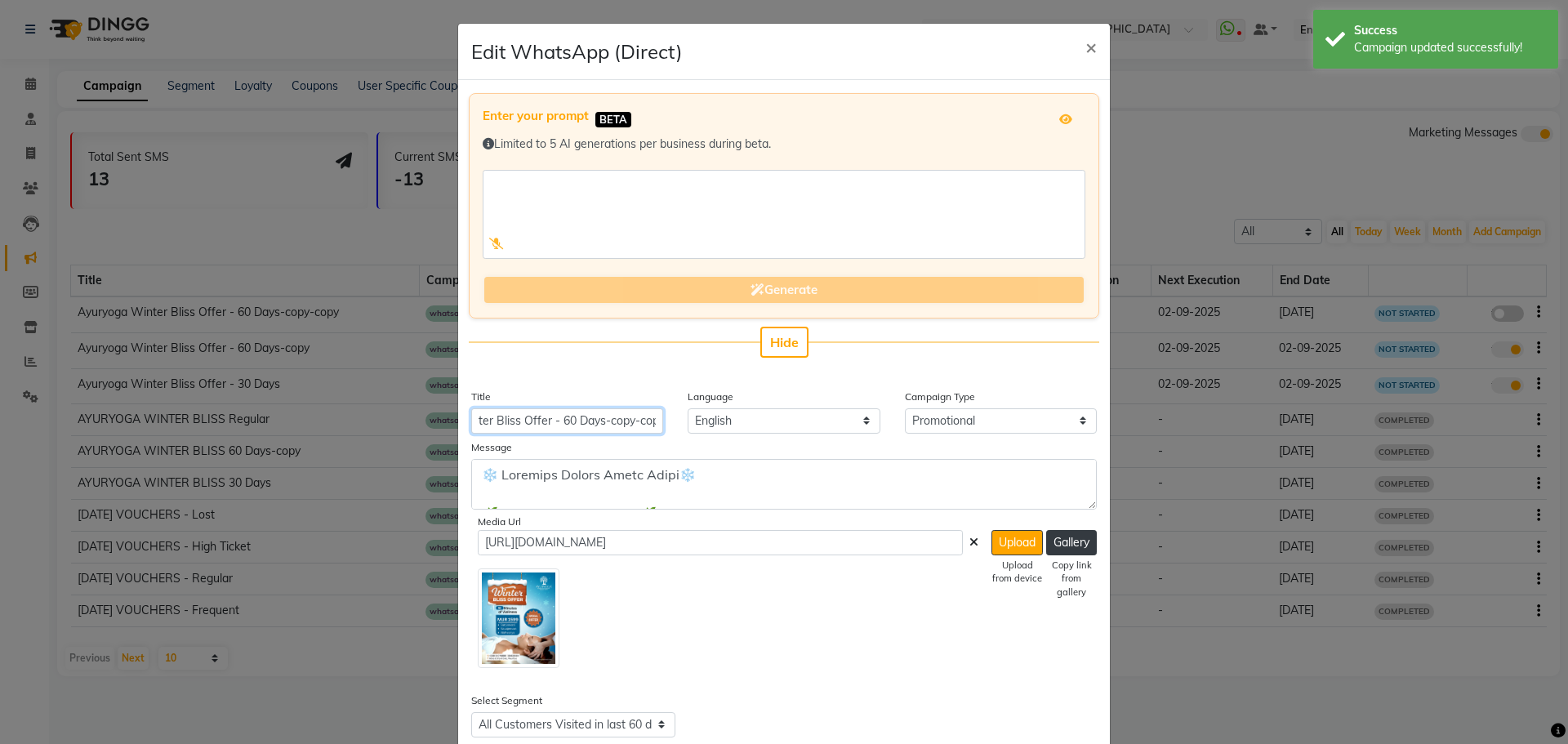
scroll to position [0, 86]
drag, startPoint x: 635, startPoint y: 423, endPoint x: 808, endPoint y: 438, distance: 173.6
click at [808, 438] on div "Enter your prompt BETA Limited to 5 AI generations per business during beta. Ge…" at bounding box center [784, 500] width 652 height 840
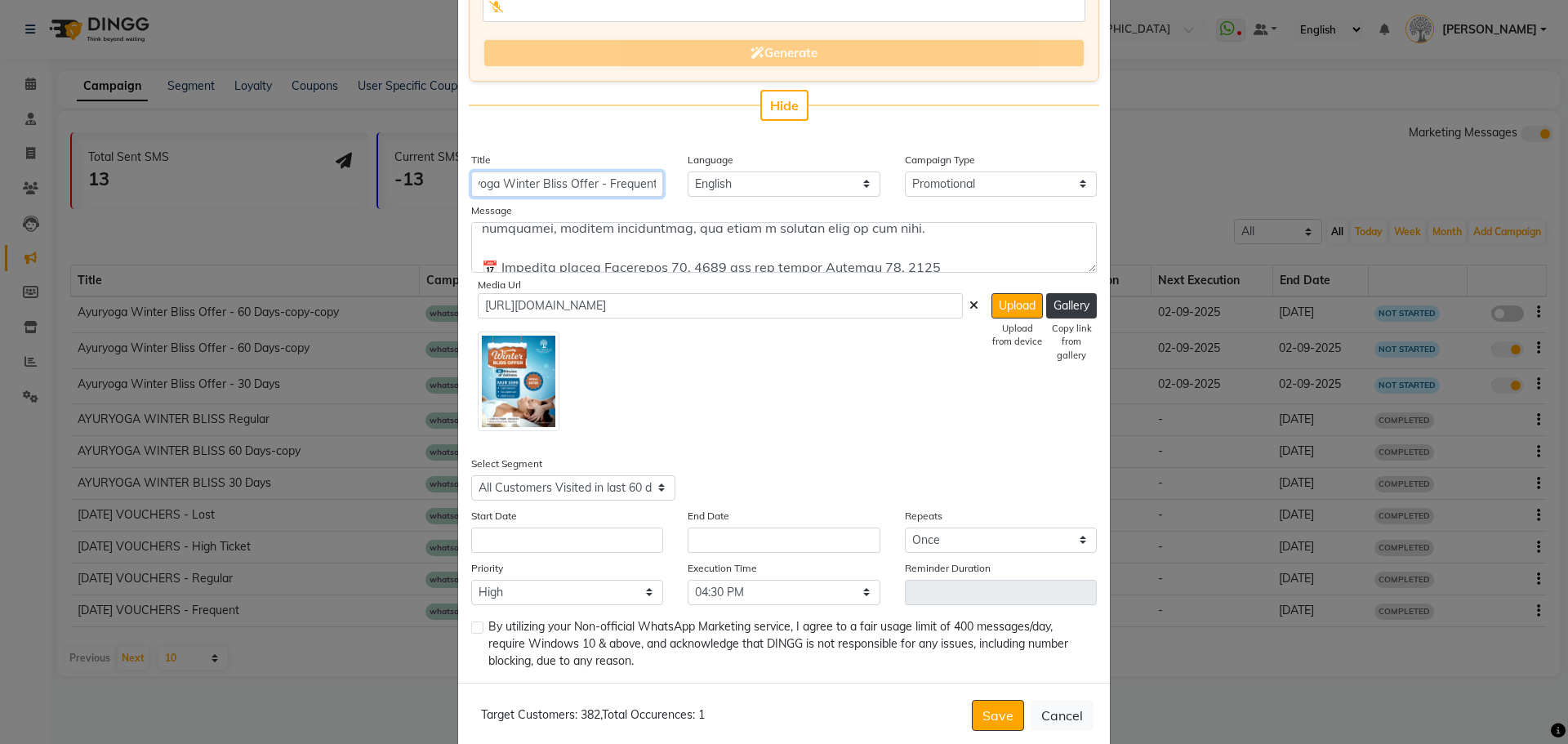
scroll to position [245, 0]
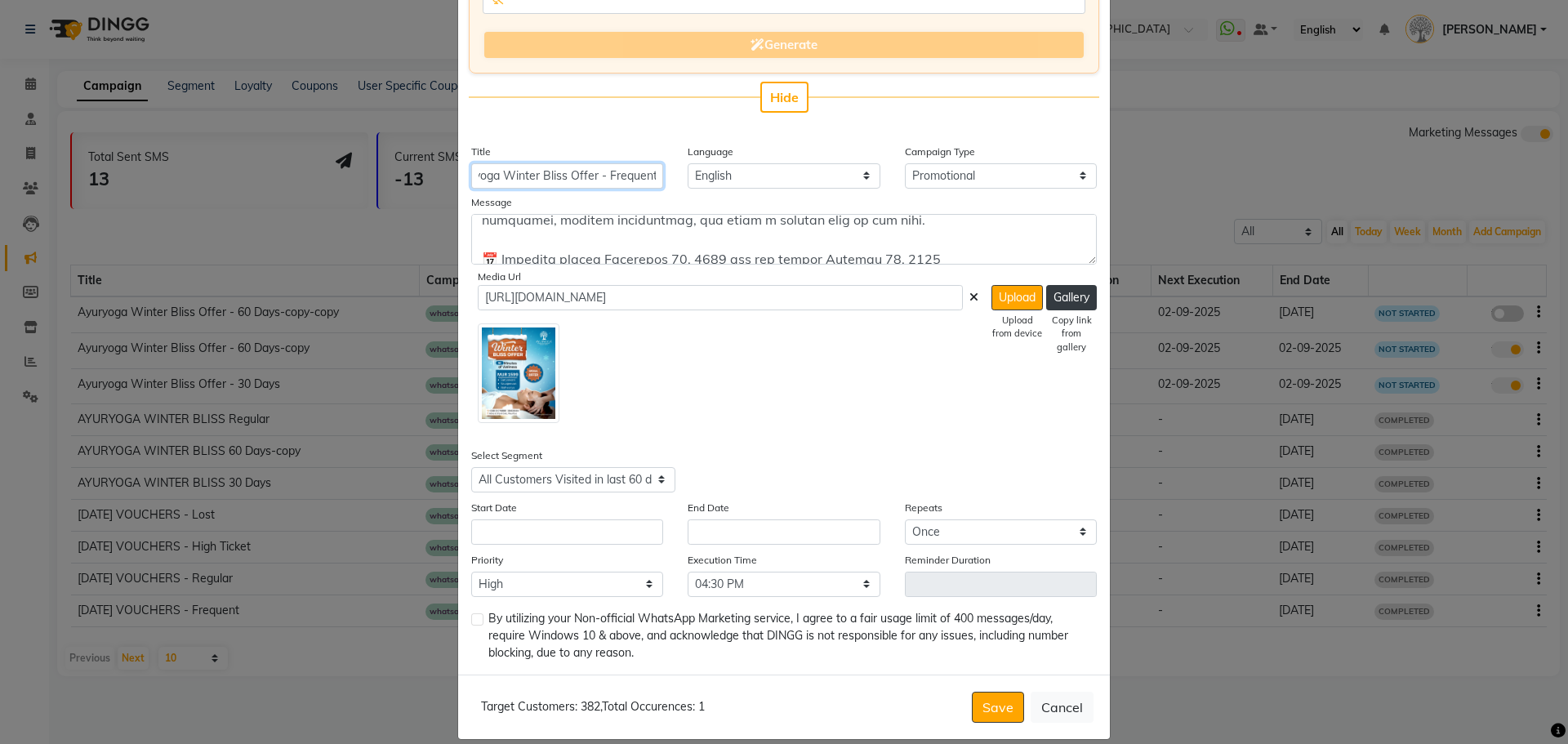
type input "Ayuryoga Winter Bliss Offer - Frequent"
click at [547, 538] on input "text" at bounding box center [567, 532] width 192 height 25
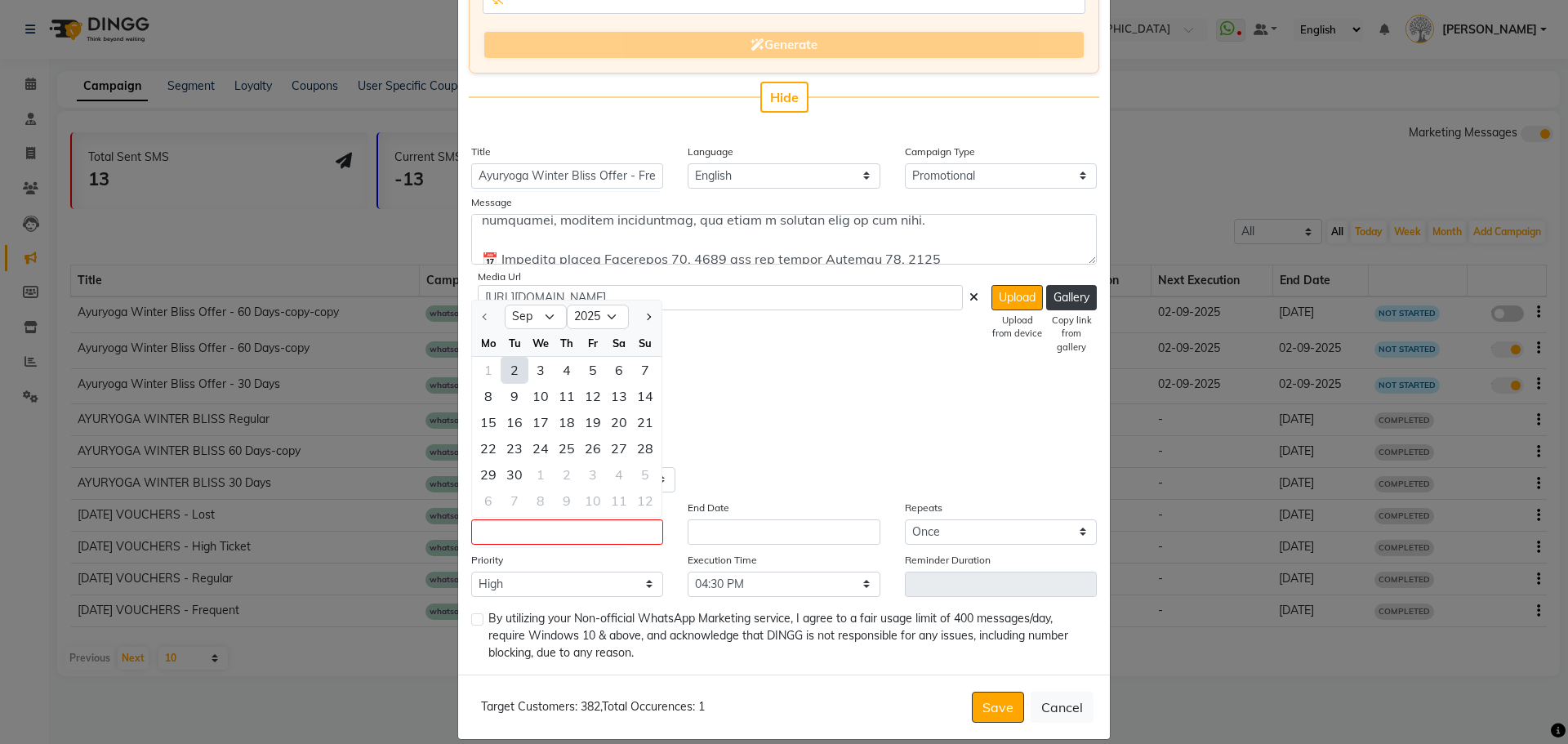
click at [513, 371] on div "2" at bounding box center [515, 370] width 26 height 26
type input "02-09-2025"
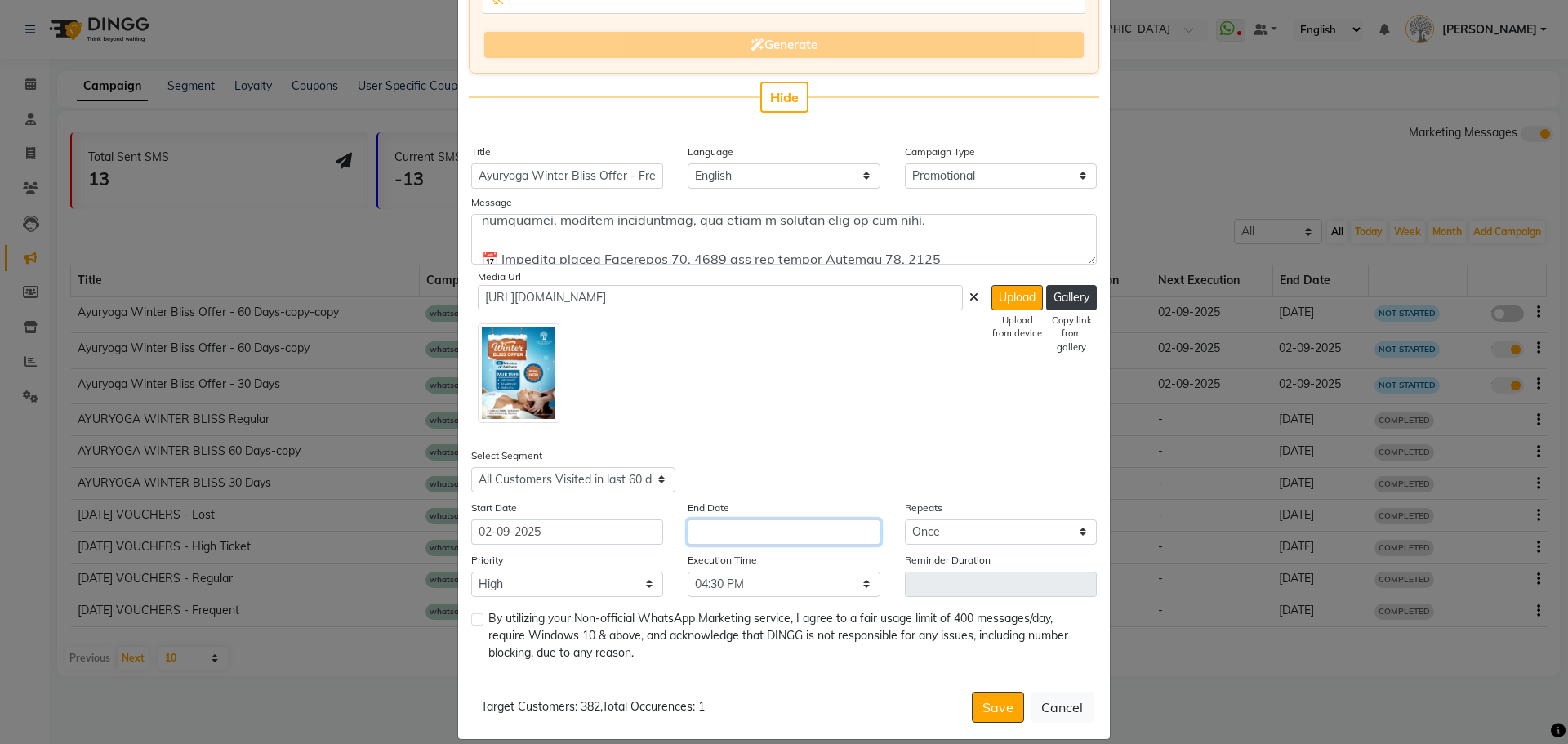
click at [743, 530] on input "text" at bounding box center [784, 532] width 192 height 25
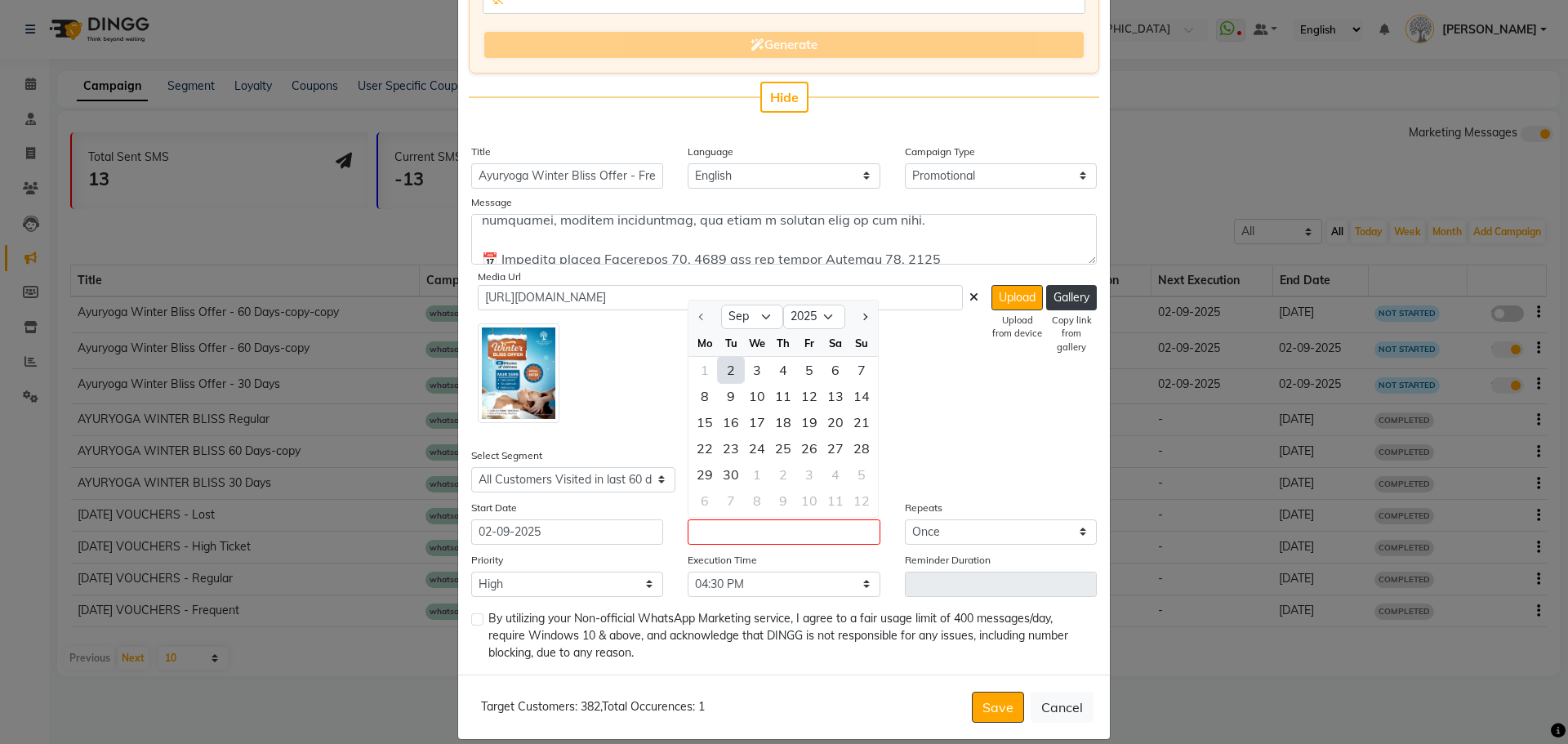
click at [725, 360] on div "2" at bounding box center [731, 370] width 26 height 26
type input "02-09-2025"
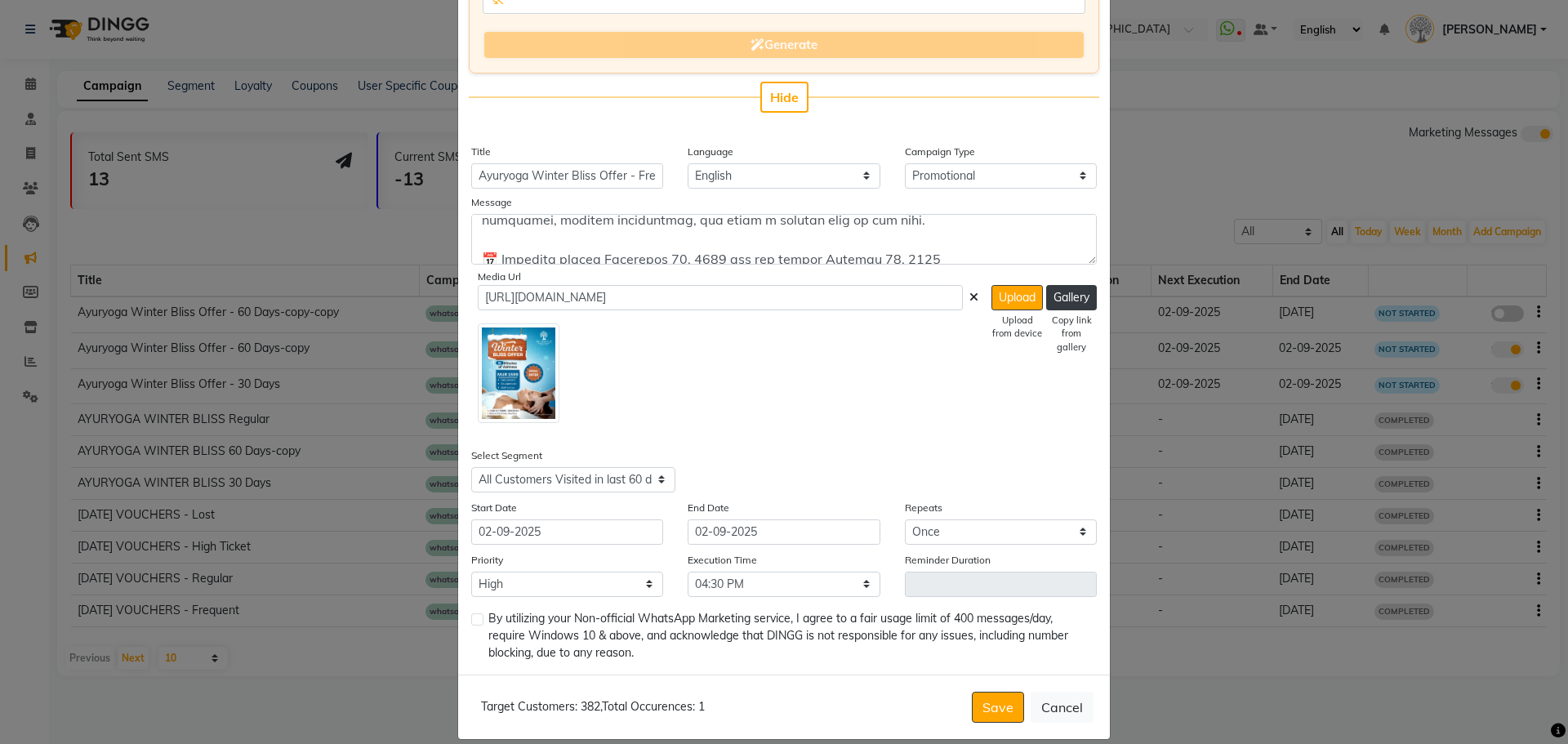
click at [476, 617] on label at bounding box center [477, 620] width 12 height 12
click at [476, 617] on input "checkbox" at bounding box center [476, 621] width 10 height 10
checkbox input "true"
click at [658, 489] on select "Select All Customers All [DEMOGRAPHIC_DATA] Customer All [DEMOGRAPHIC_DATA] Cus…" at bounding box center [573, 480] width 205 height 25
select select "7395"
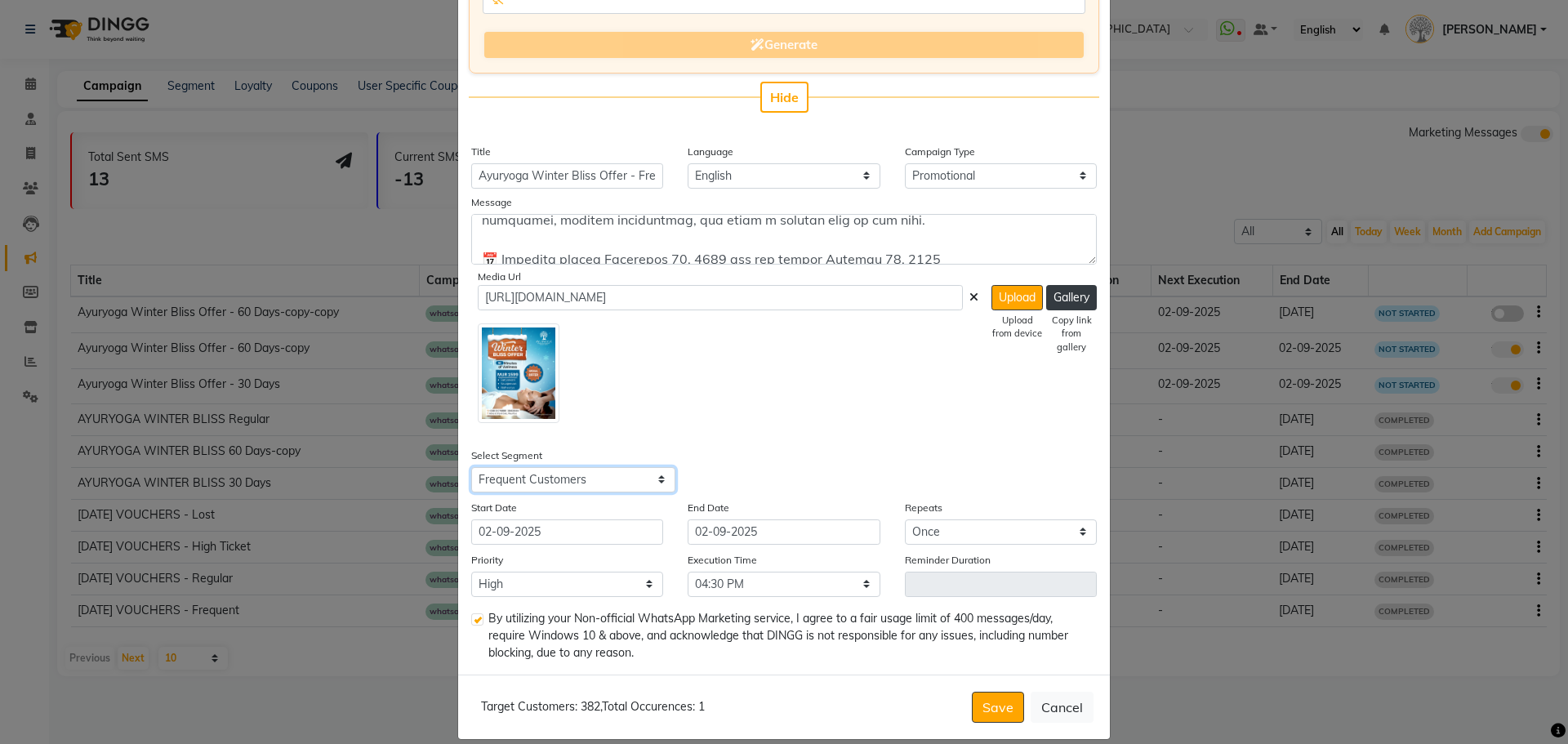
click at [471, 468] on select "Select All Customers All [DEMOGRAPHIC_DATA] Customer All [DEMOGRAPHIC_DATA] Cus…" at bounding box center [573, 480] width 205 height 25
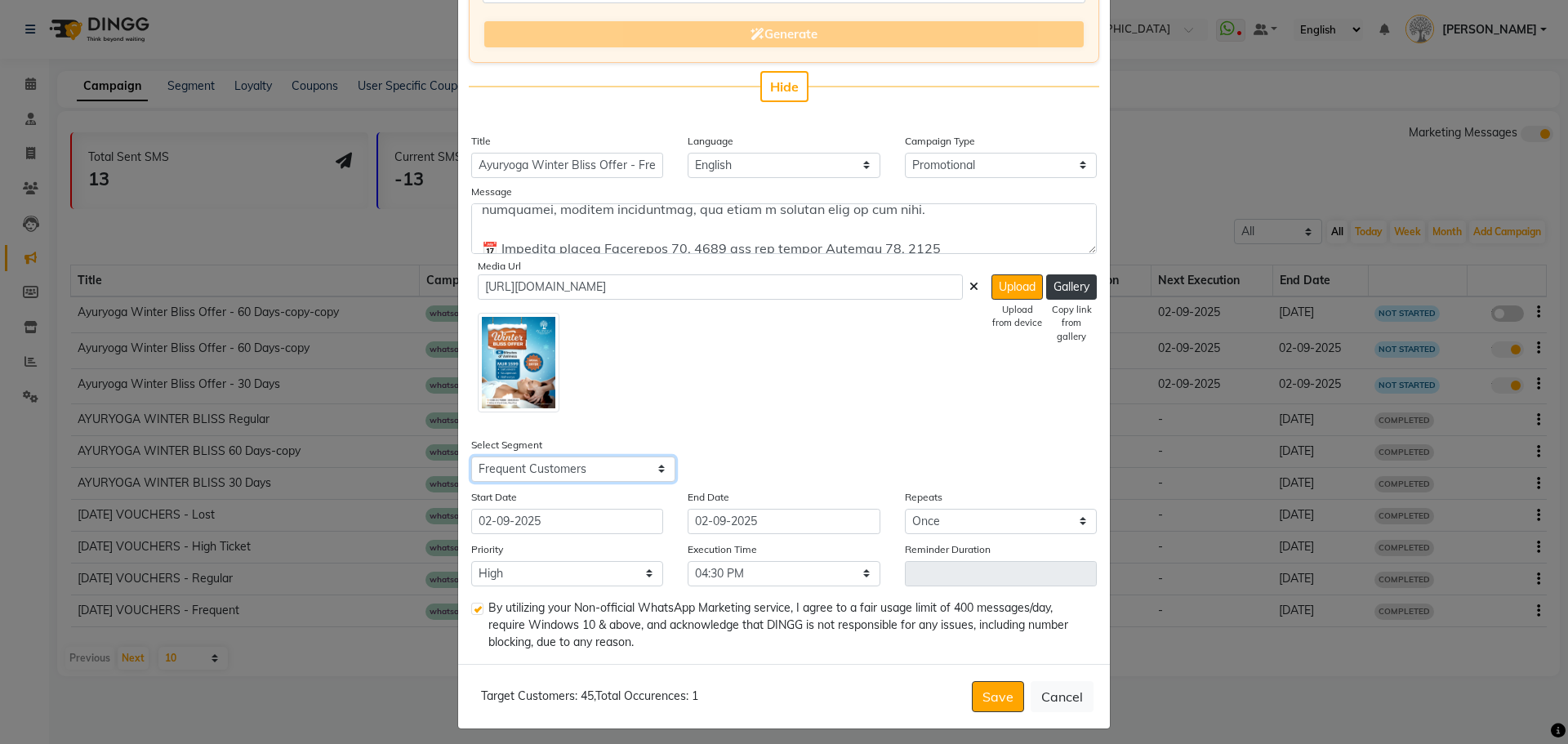
scroll to position [264, 0]
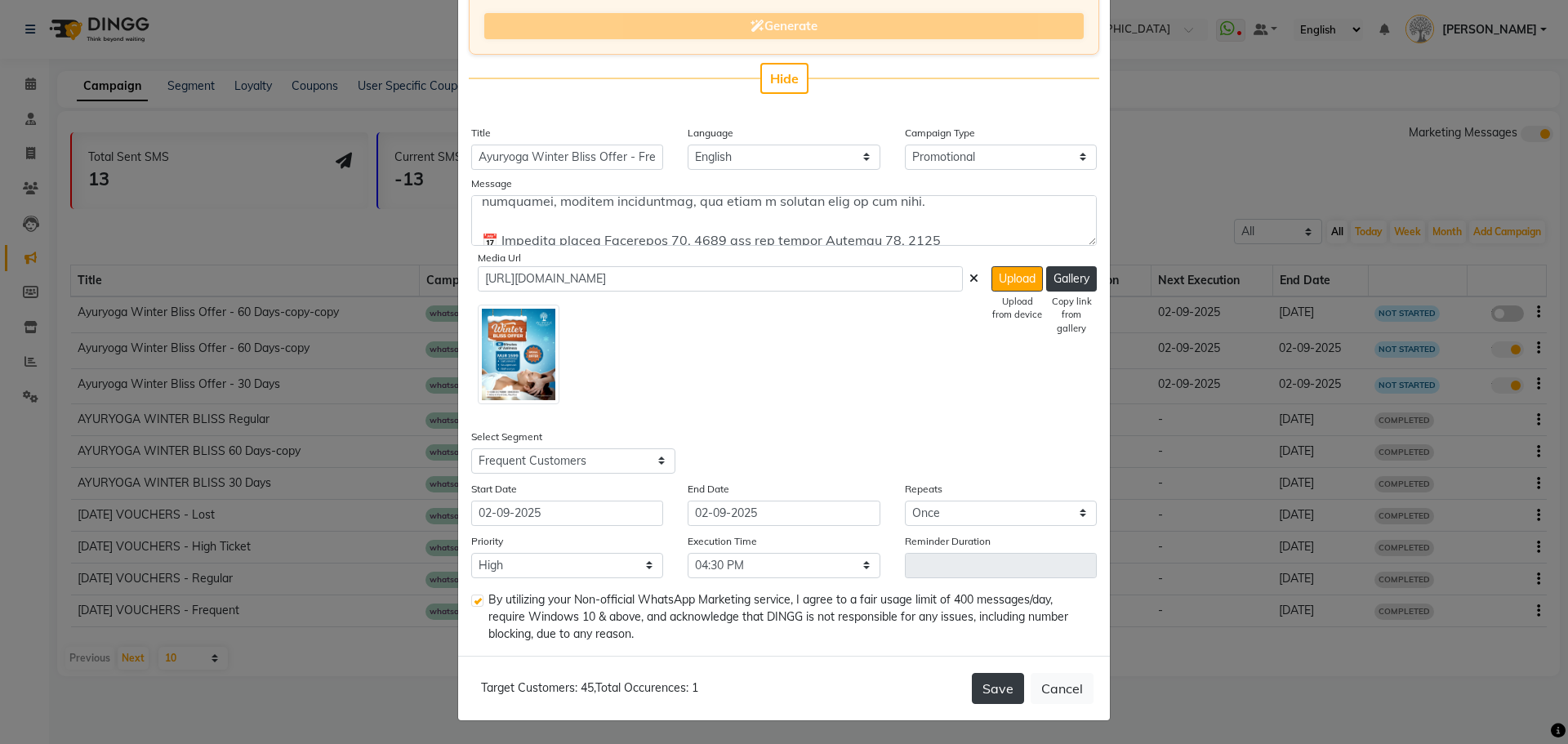
click at [992, 684] on button "Save" at bounding box center [998, 689] width 52 height 31
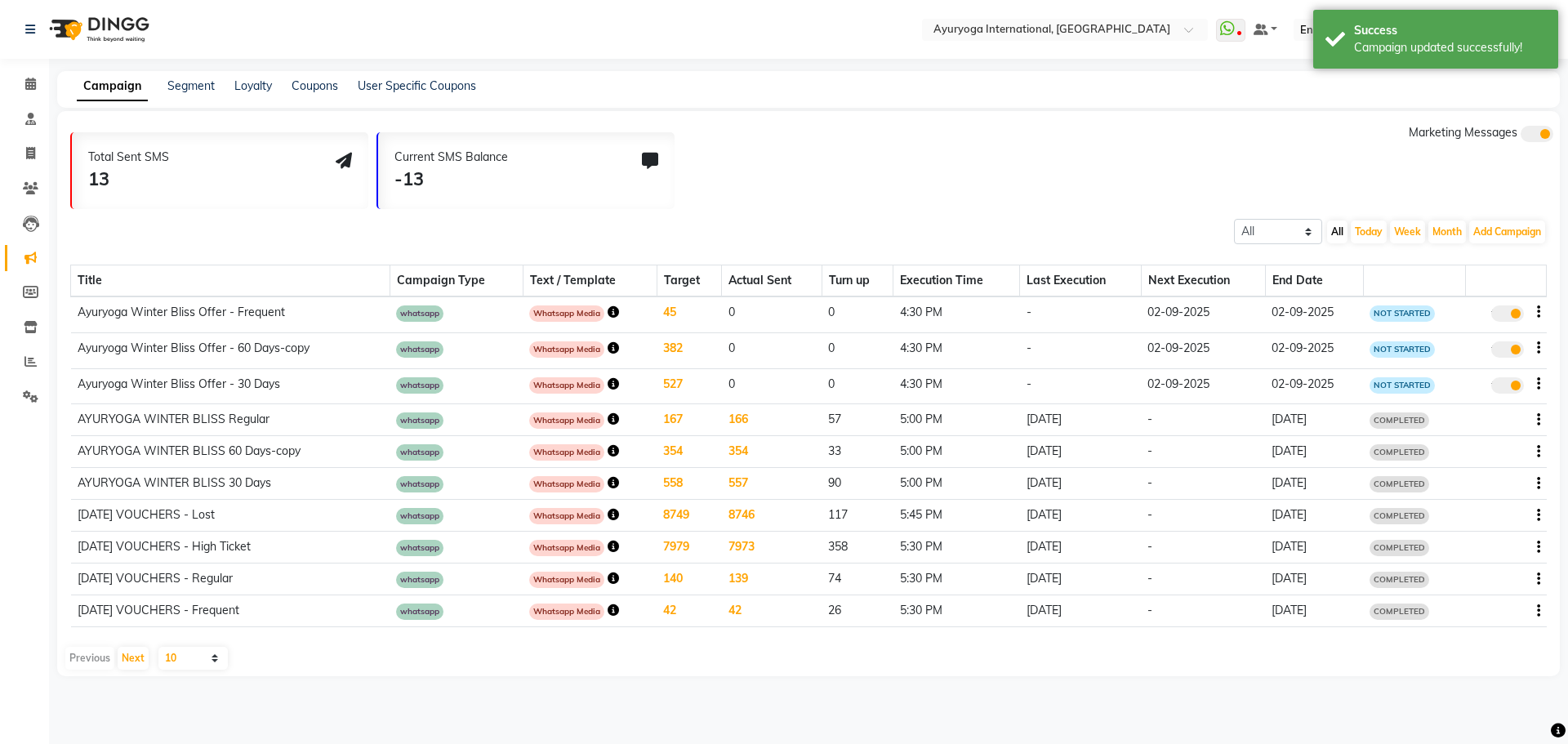
click at [1541, 310] on td "true" at bounding box center [1505, 314] width 81 height 36
click at [1536, 310] on div "true" at bounding box center [1506, 315] width 68 height 22
click at [1538, 312] on icon "button" at bounding box center [1539, 312] width 3 height 1
click at [1512, 282] on div "Copy" at bounding box center [1494, 282] width 51 height 20
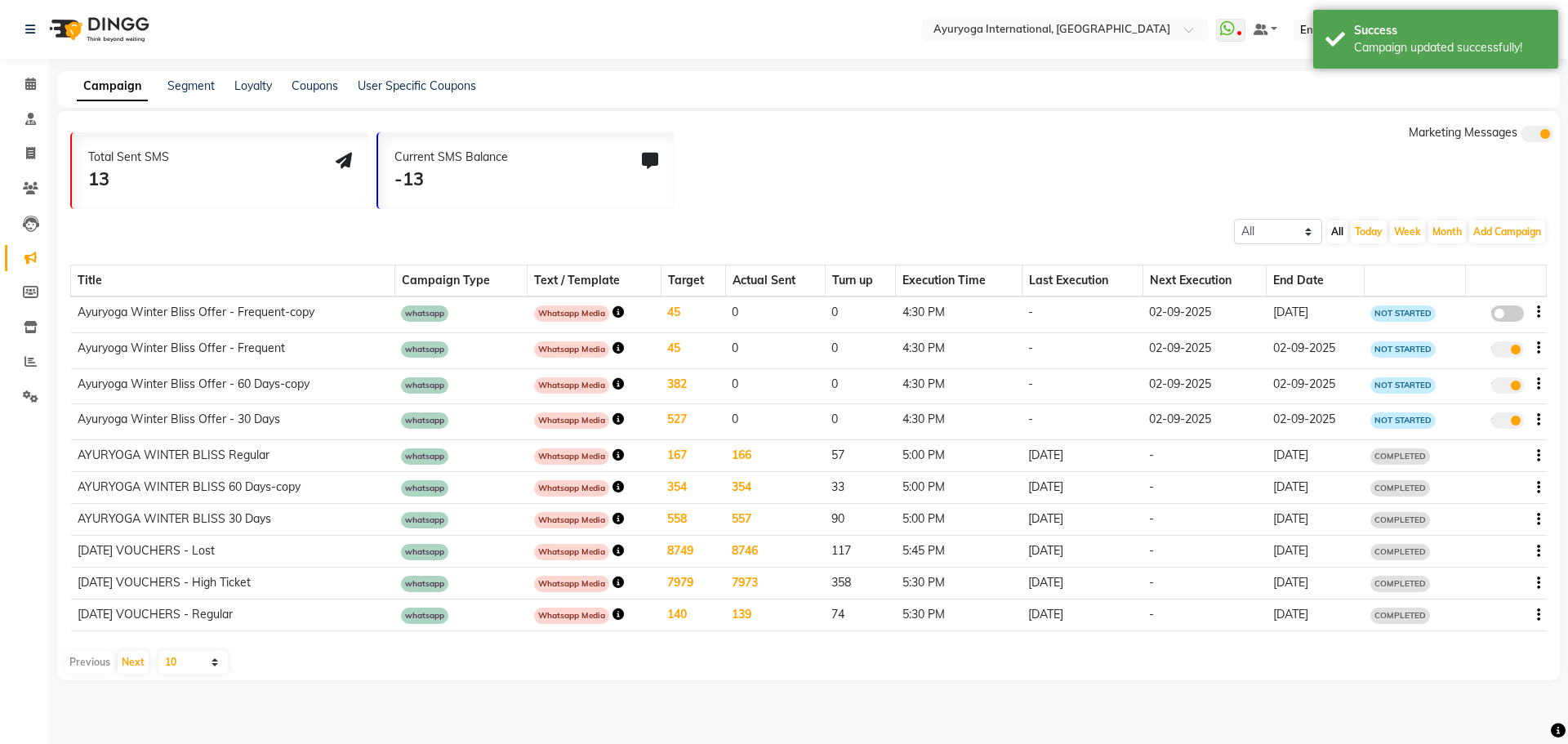
click at [1512, 316] on span at bounding box center [1507, 313] width 32 height 17
click at [1514, 316] on input "false" at bounding box center [1514, 316] width 0 height 0
select select "3"
select select "7395"
select select "1"
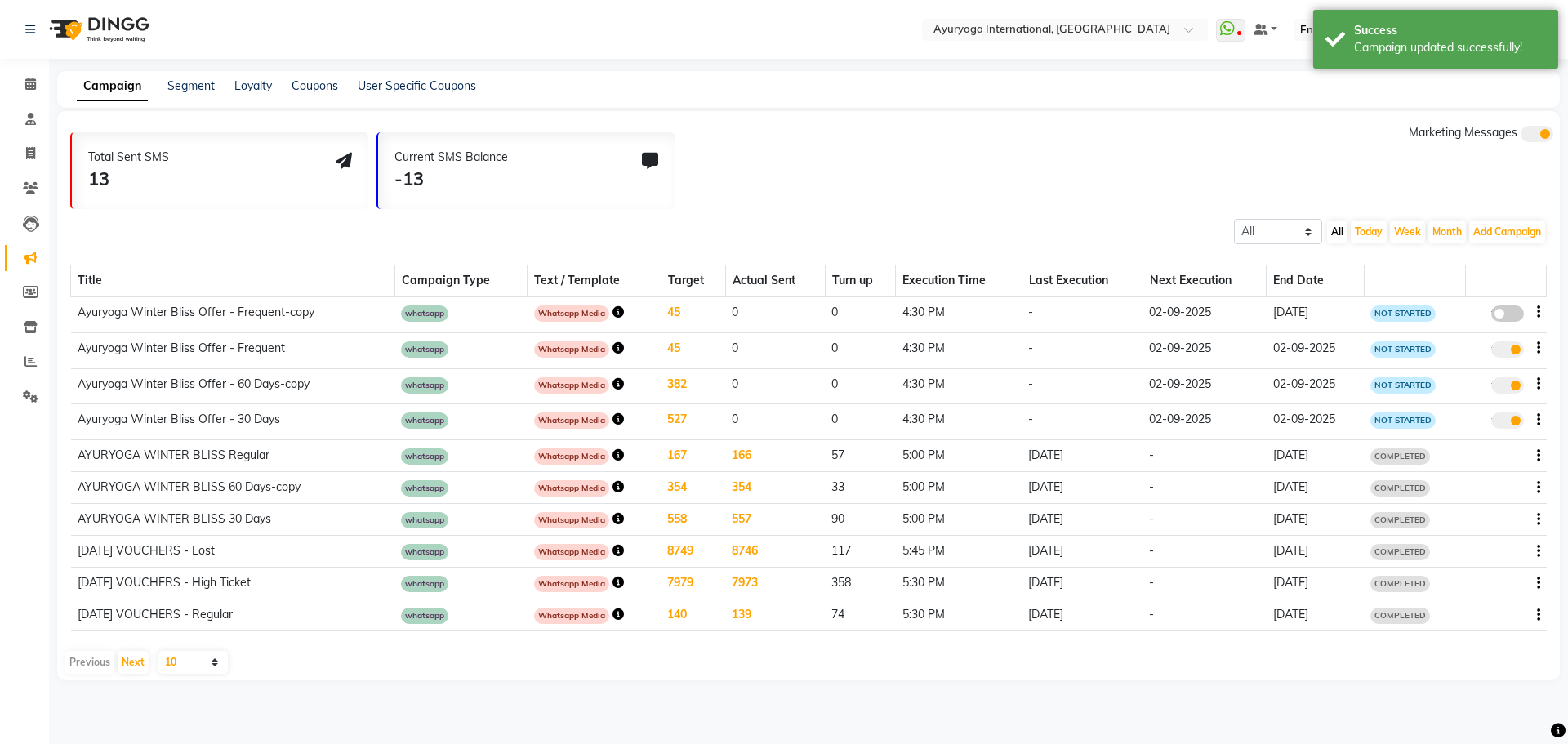
select select "1"
select select "990"
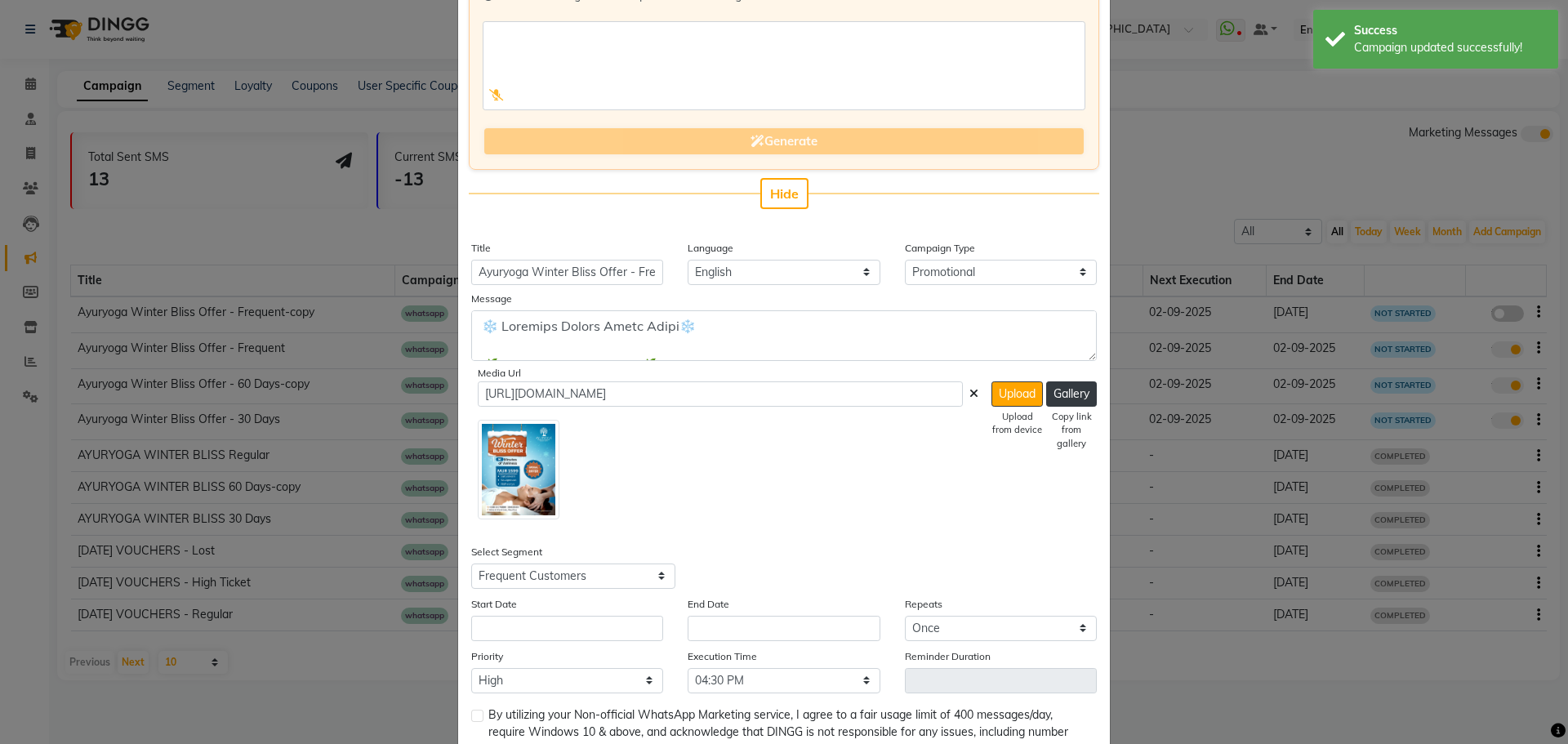
scroll to position [163, 0]
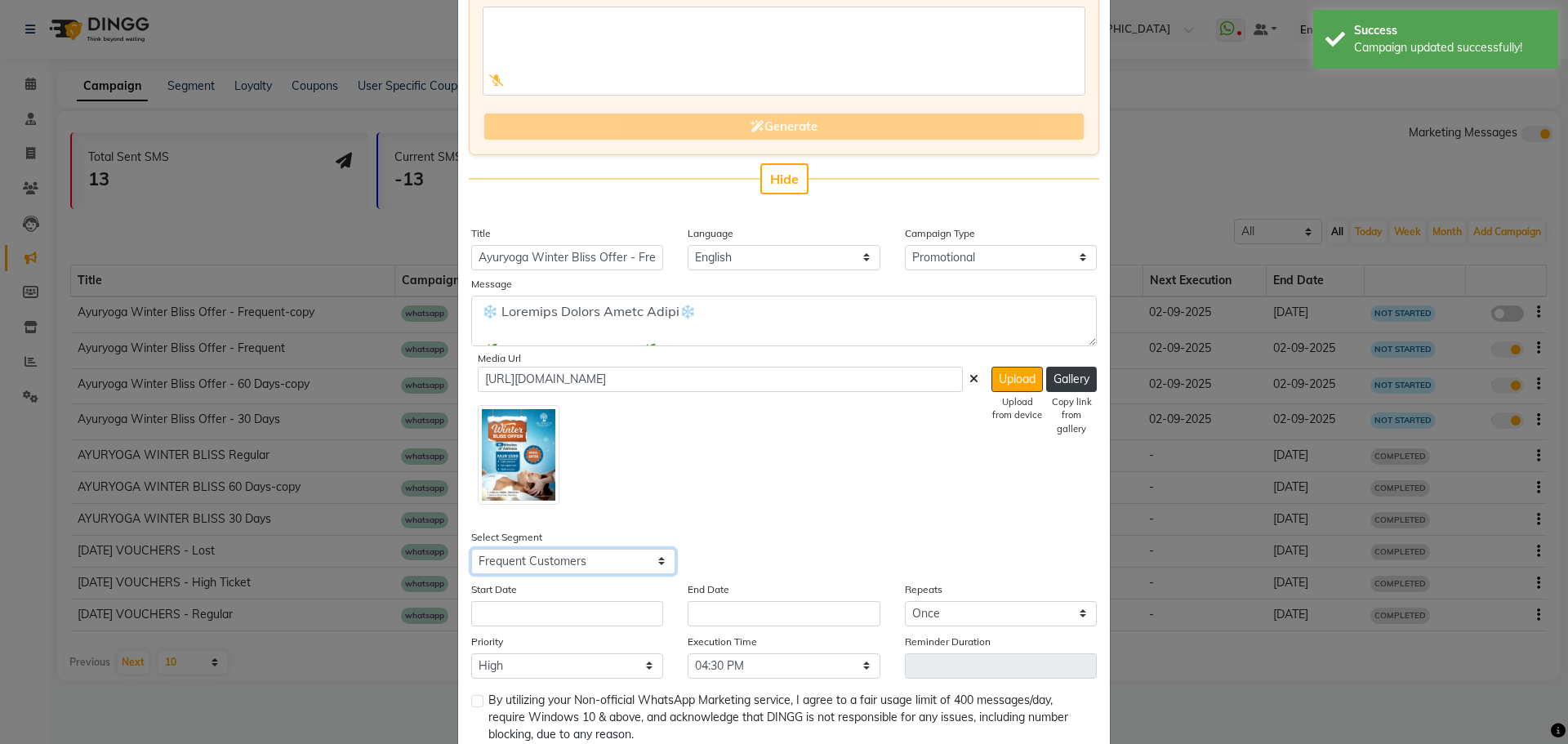
click at [587, 551] on select "Select All Customers All [DEMOGRAPHIC_DATA] Customer All [DEMOGRAPHIC_DATA] Cus…" at bounding box center [573, 561] width 205 height 25
select select "7396"
click at [471, 549] on select "Select All Customers All [DEMOGRAPHIC_DATA] Customer All [DEMOGRAPHIC_DATA] Cus…" at bounding box center [573, 561] width 205 height 25
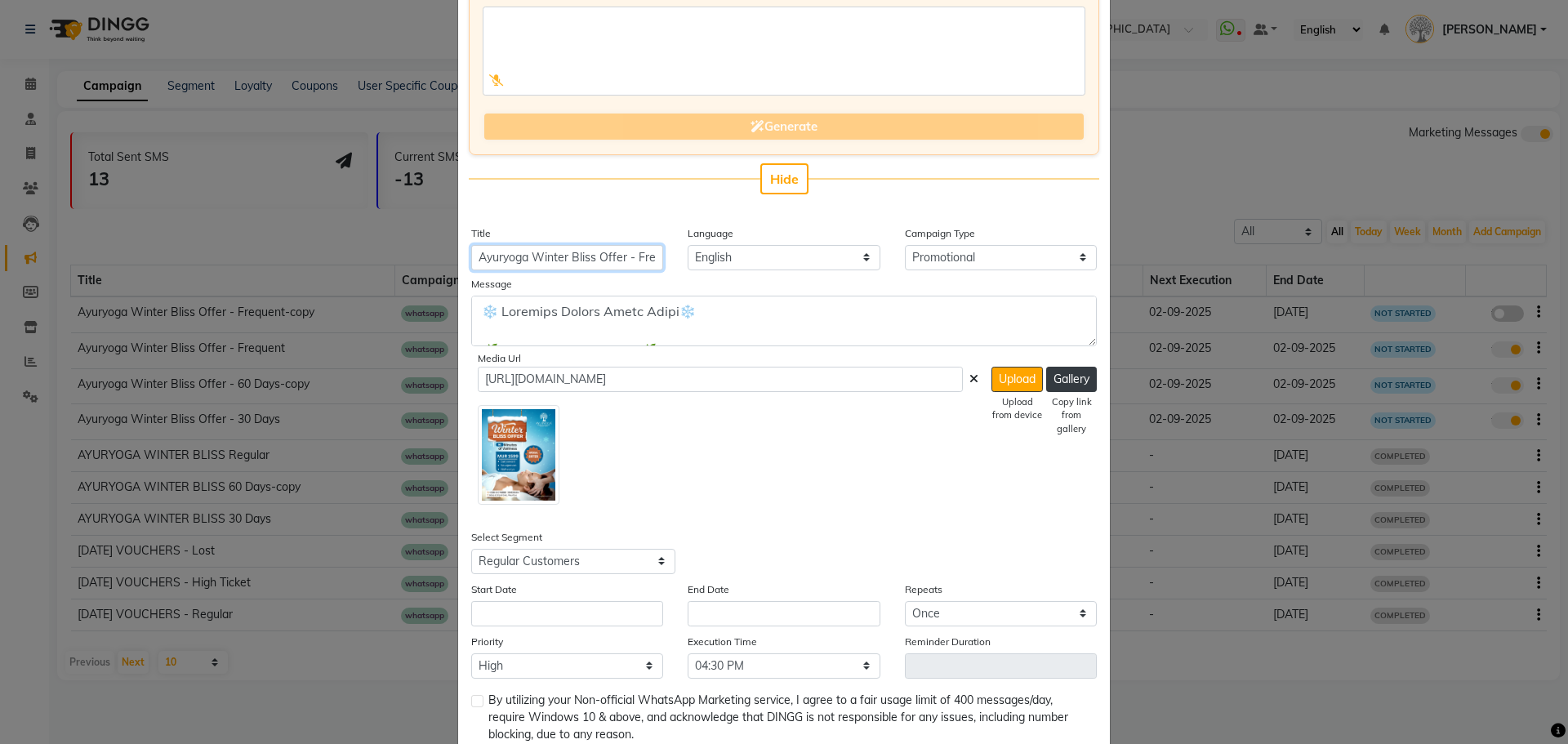
scroll to position [0, 59]
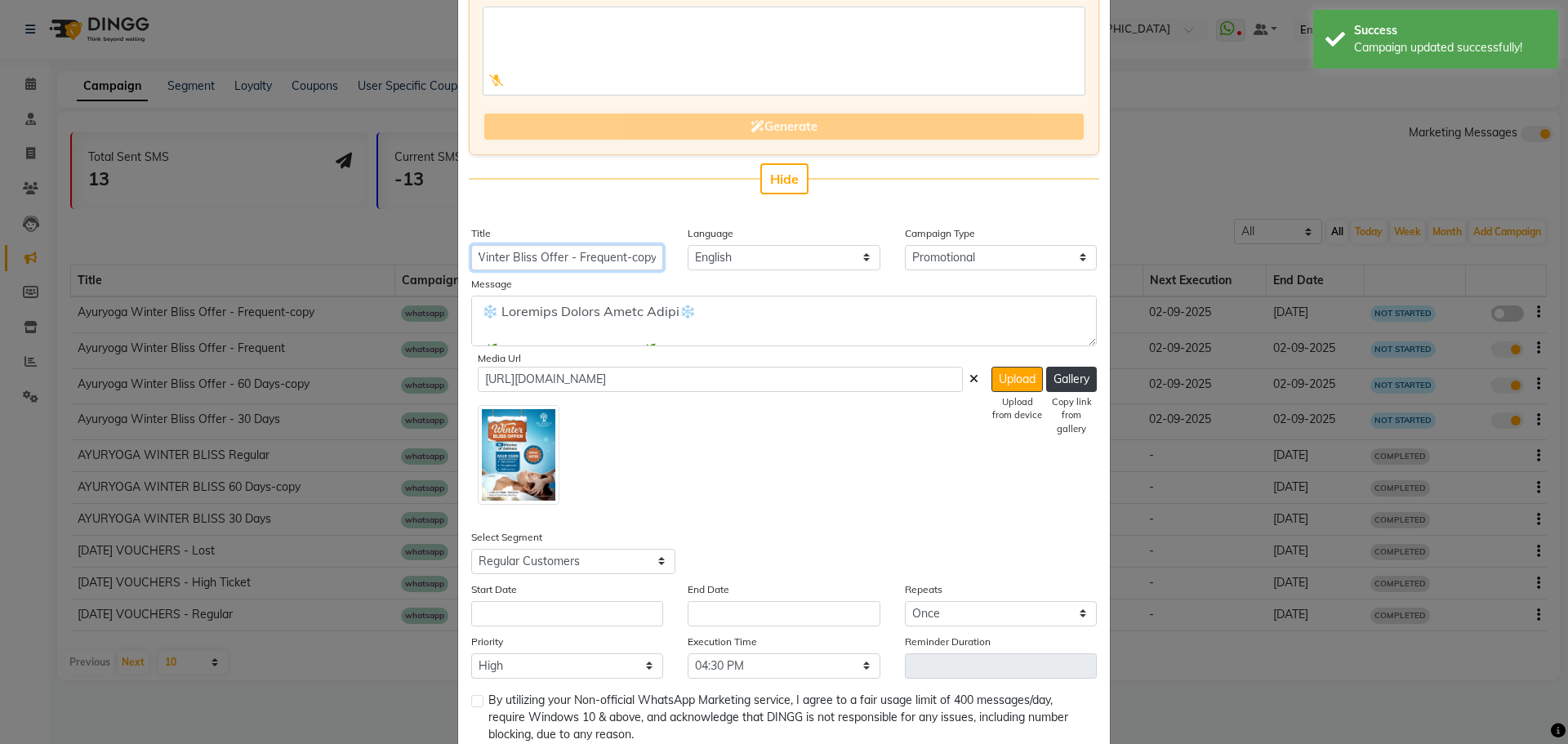
drag, startPoint x: 634, startPoint y: 257, endPoint x: 782, endPoint y: 275, distance: 149.1
click at [782, 275] on div "Enter your prompt BETA Limited to 5 AI generations per business during beta. Ge…" at bounding box center [784, 337] width 652 height 840
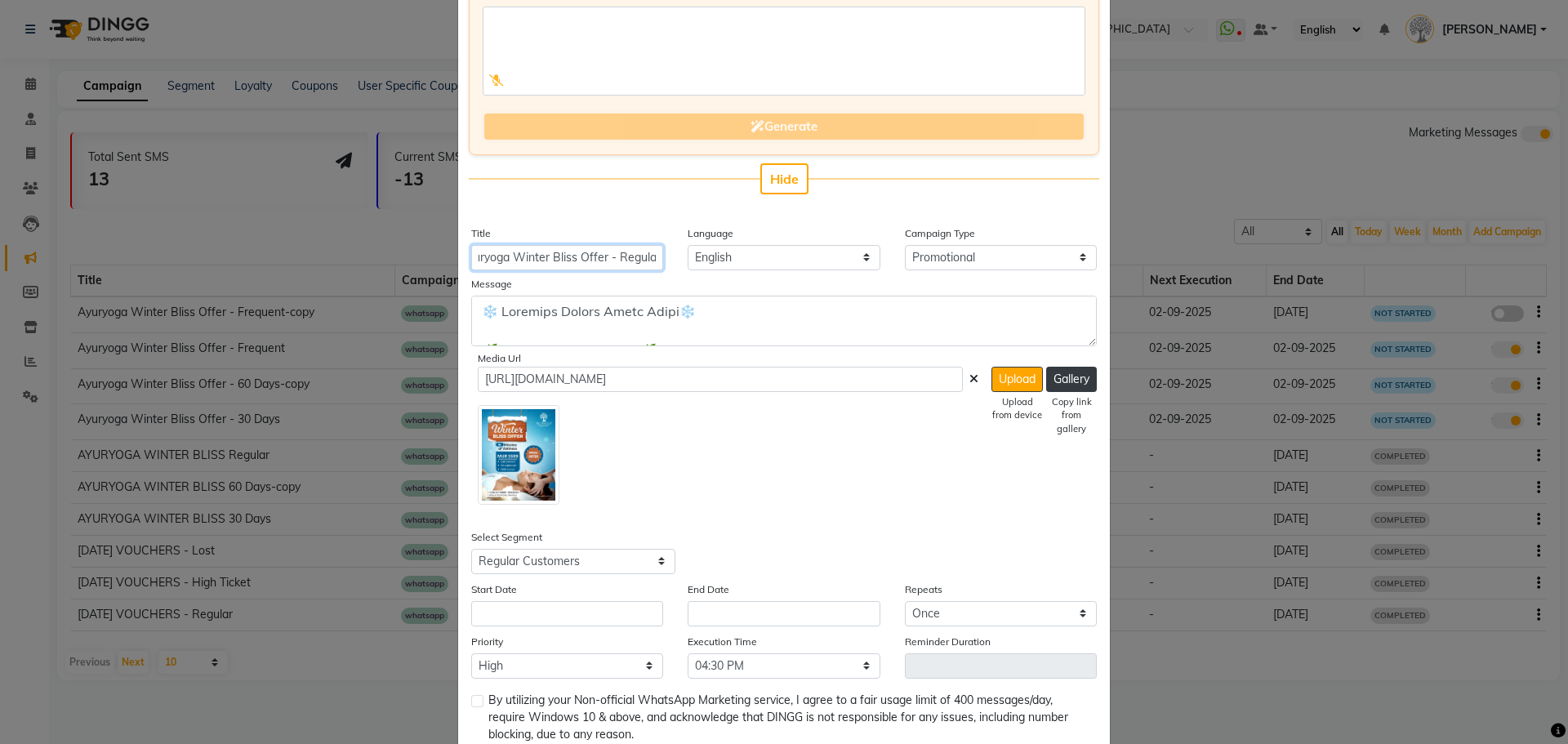
scroll to position [0, 23]
type input "Ayuryoga Winter Bliss Offer - Regular"
click at [542, 616] on input "text" at bounding box center [567, 614] width 192 height 25
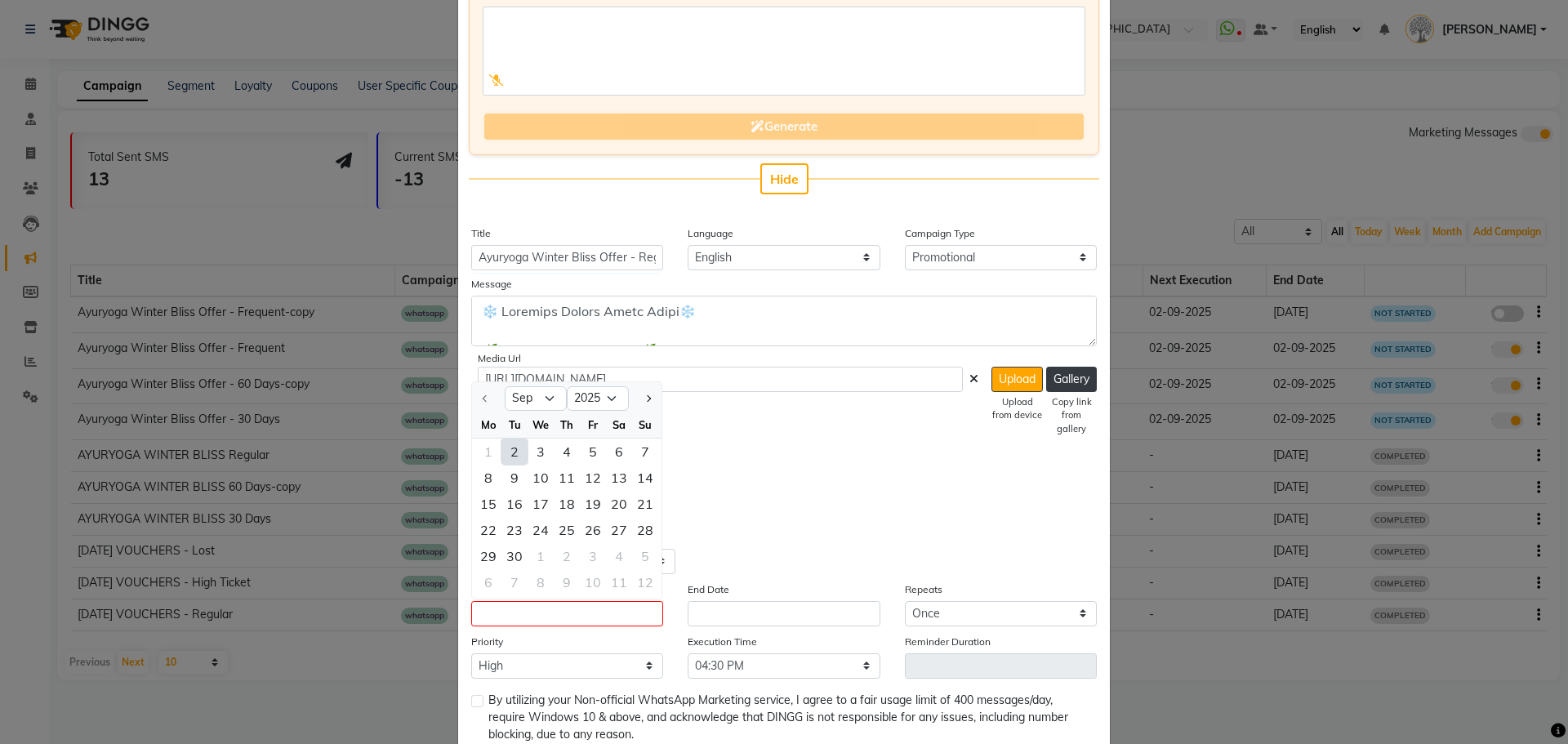
click at [510, 451] on div "2" at bounding box center [515, 452] width 26 height 26
type input "02-09-2025"
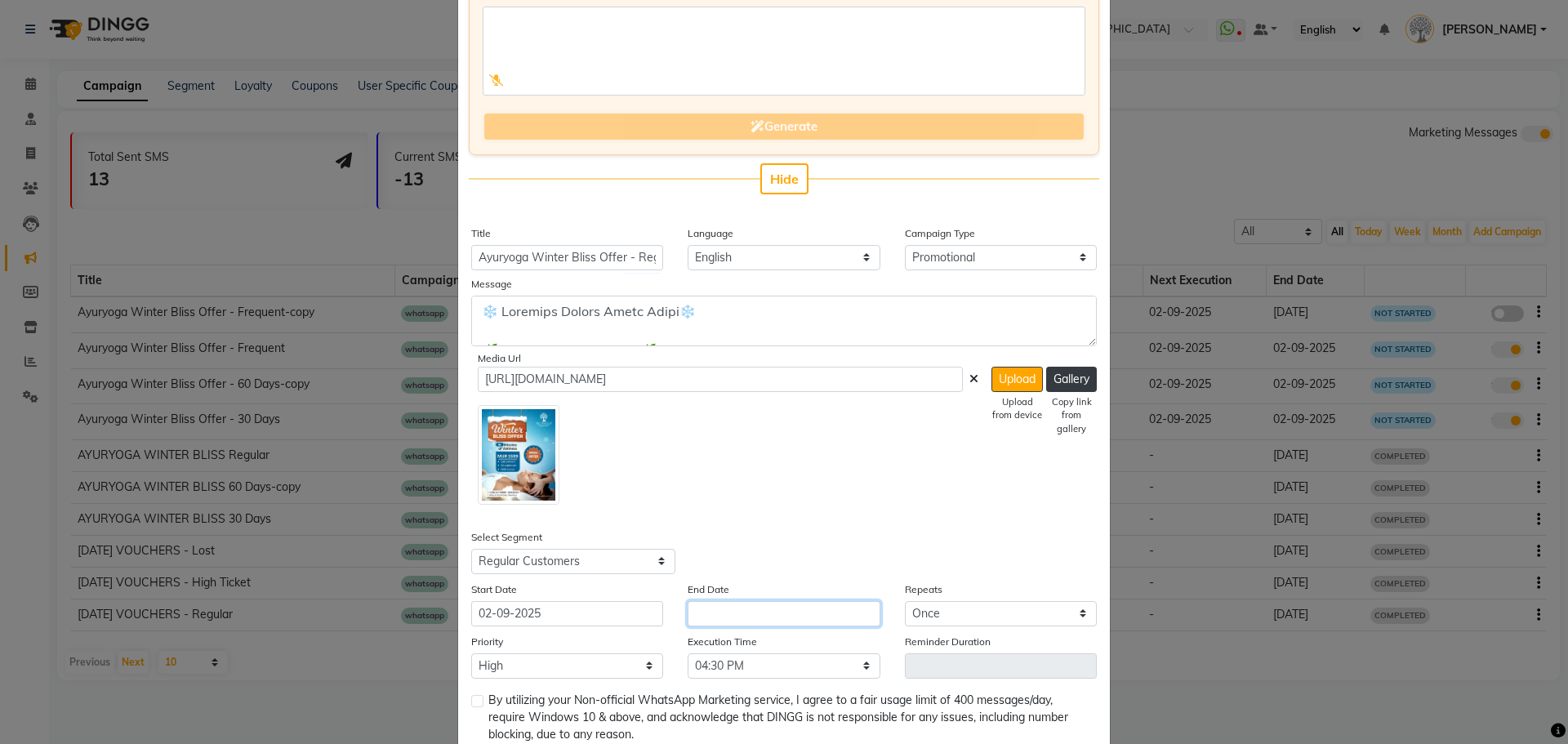
click at [736, 615] on input "text" at bounding box center [784, 614] width 192 height 25
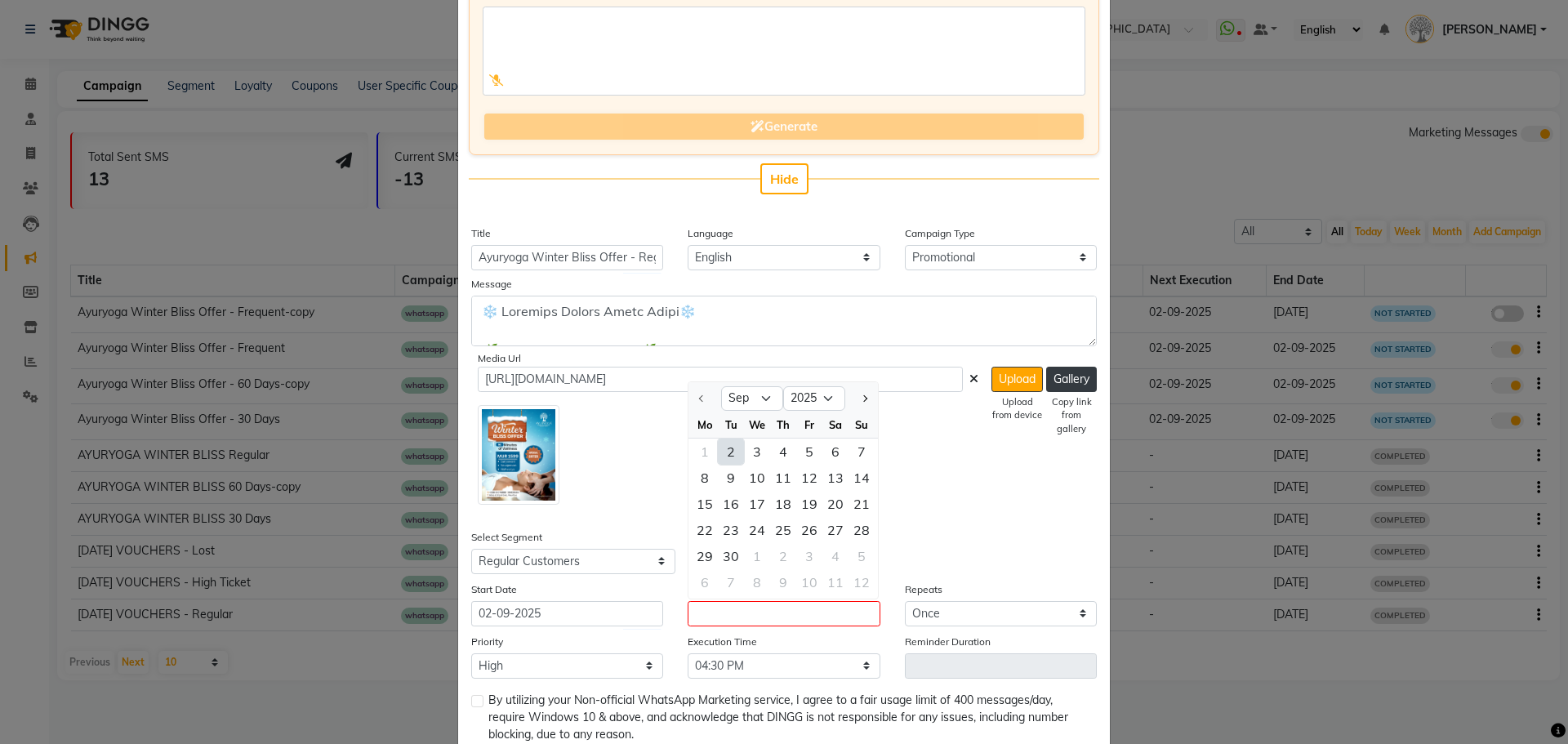
click at [728, 451] on div "2" at bounding box center [731, 452] width 26 height 26
type input "02-09-2025"
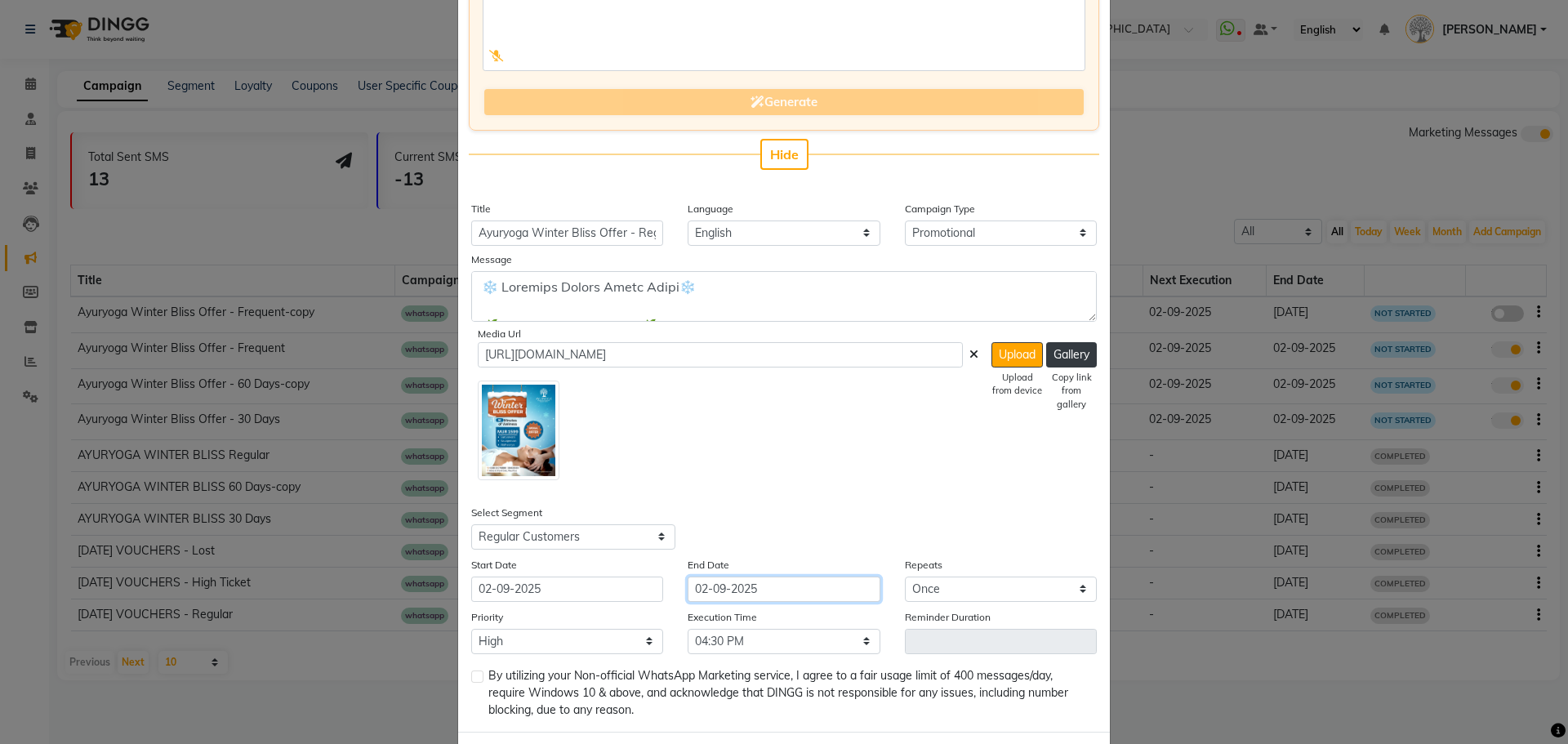
scroll to position [264, 0]
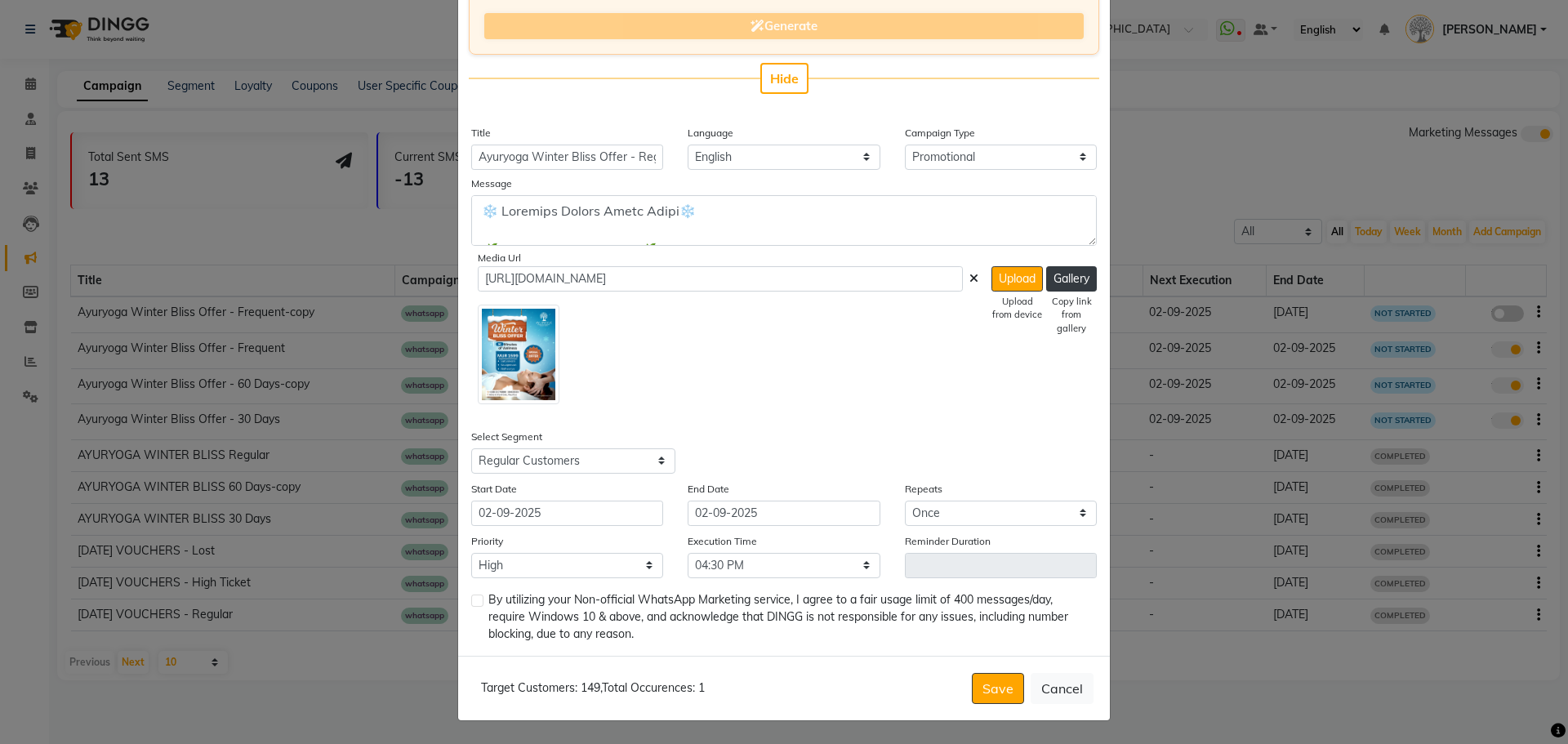
click at [471, 601] on label at bounding box center [477, 601] width 12 height 12
click at [471, 601] on input "checkbox" at bounding box center [476, 601] width 10 height 10
checkbox input "true"
click at [987, 692] on button "Save" at bounding box center [998, 689] width 52 height 31
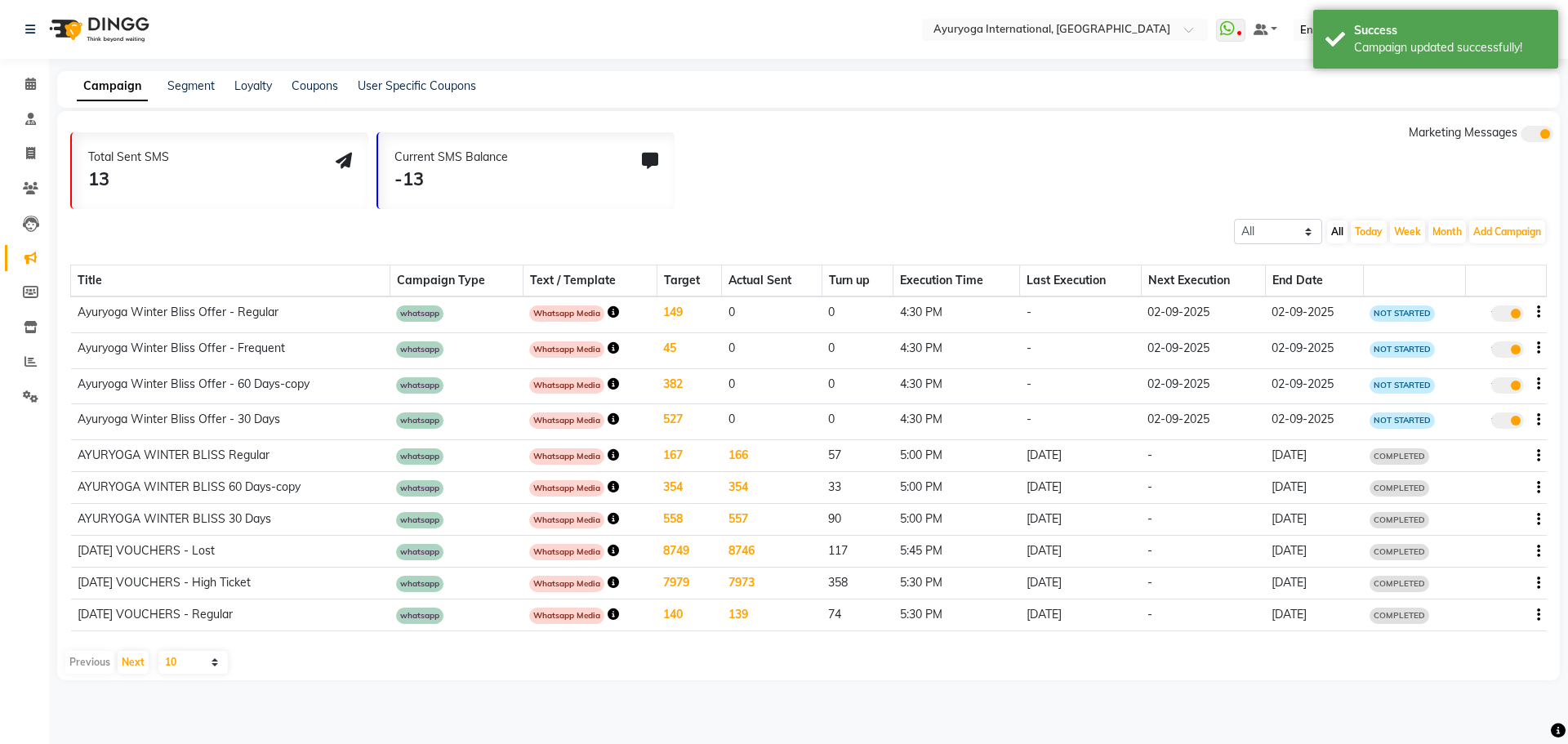
click at [1537, 312] on icon "button" at bounding box center [1539, 312] width 3 height 1
click at [1504, 281] on div "Copy" at bounding box center [1494, 282] width 51 height 20
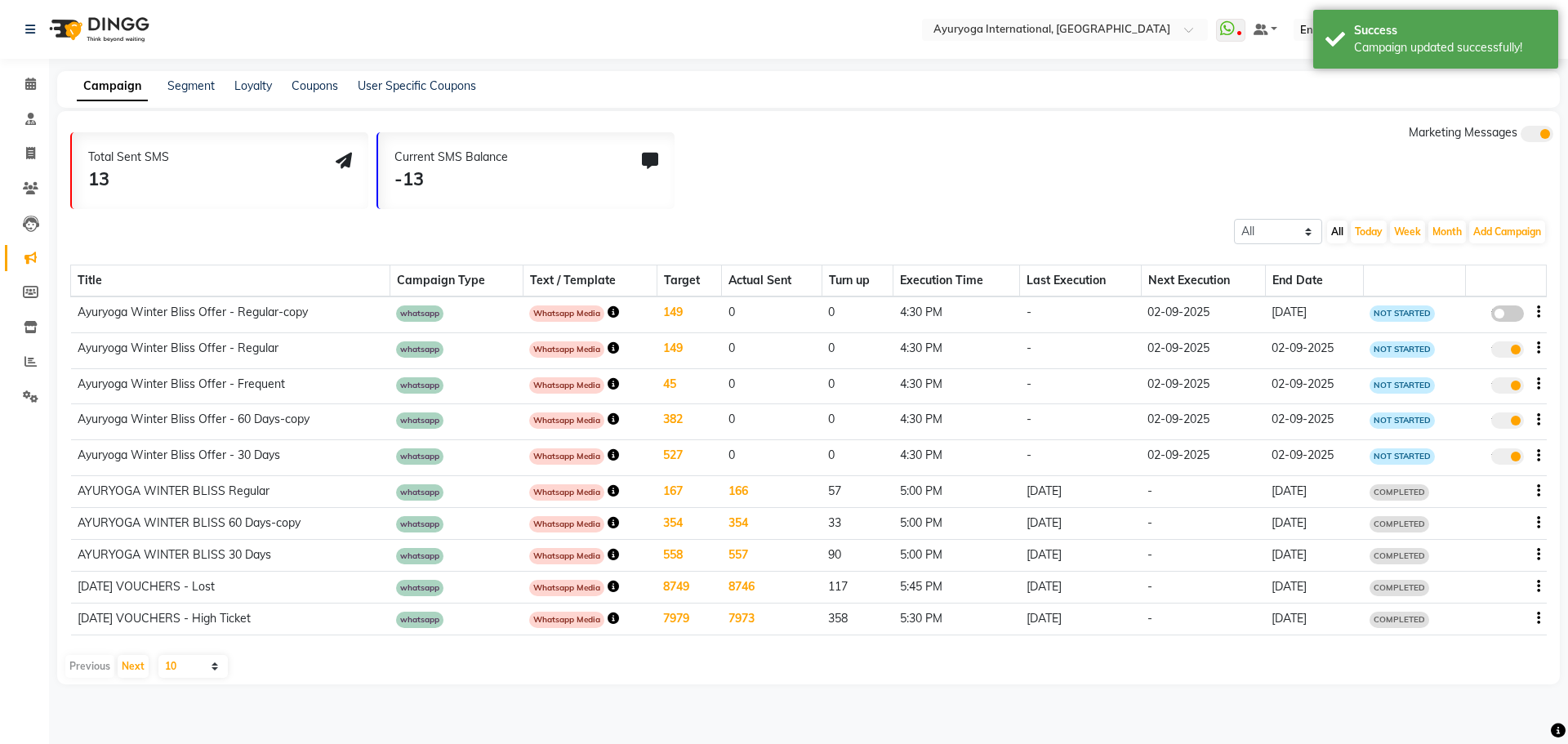
click at [1516, 310] on span at bounding box center [1507, 313] width 32 height 17
click at [1514, 316] on input "false" at bounding box center [1514, 316] width 0 height 0
select select "3"
select select "7396"
select select "1"
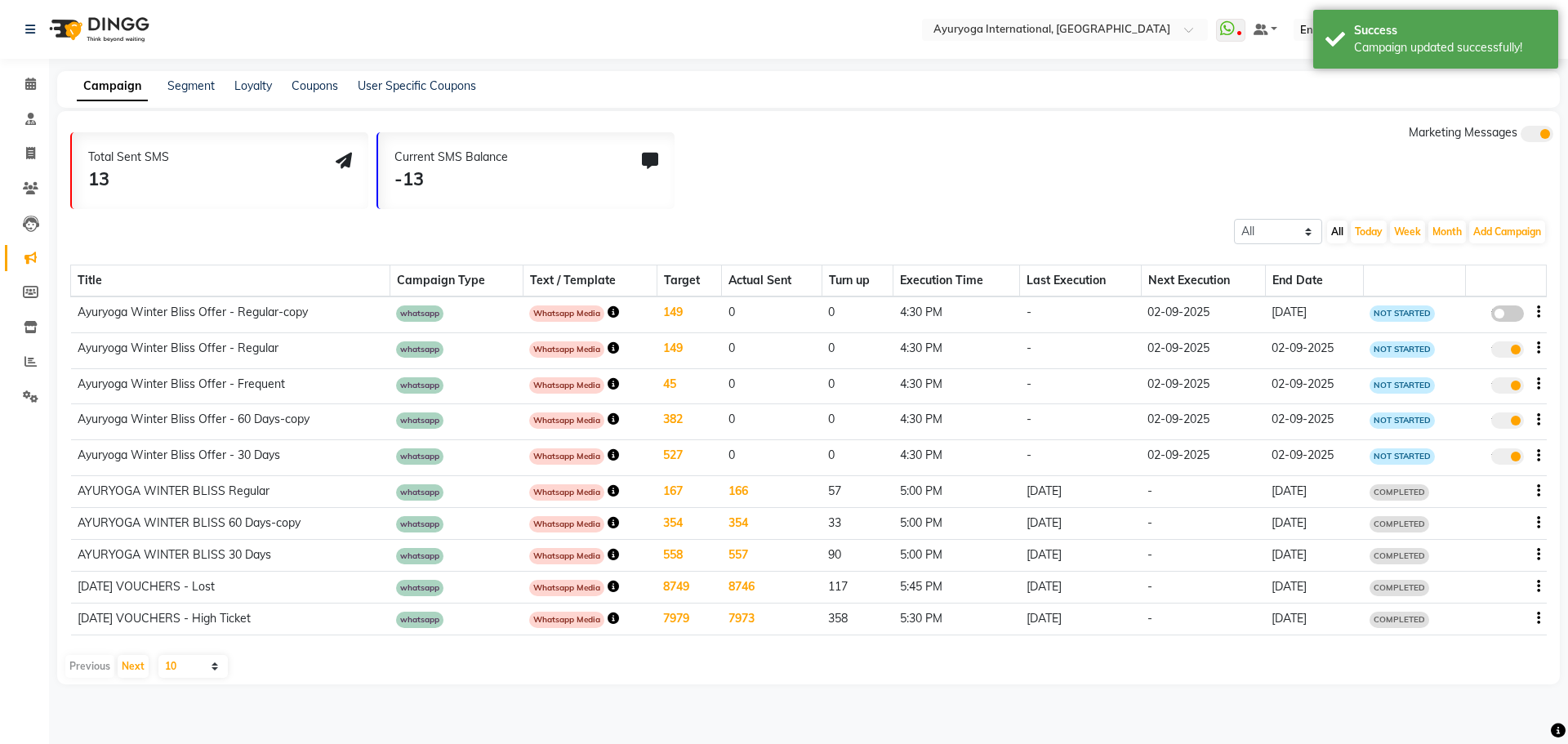
select select "1"
select select "990"
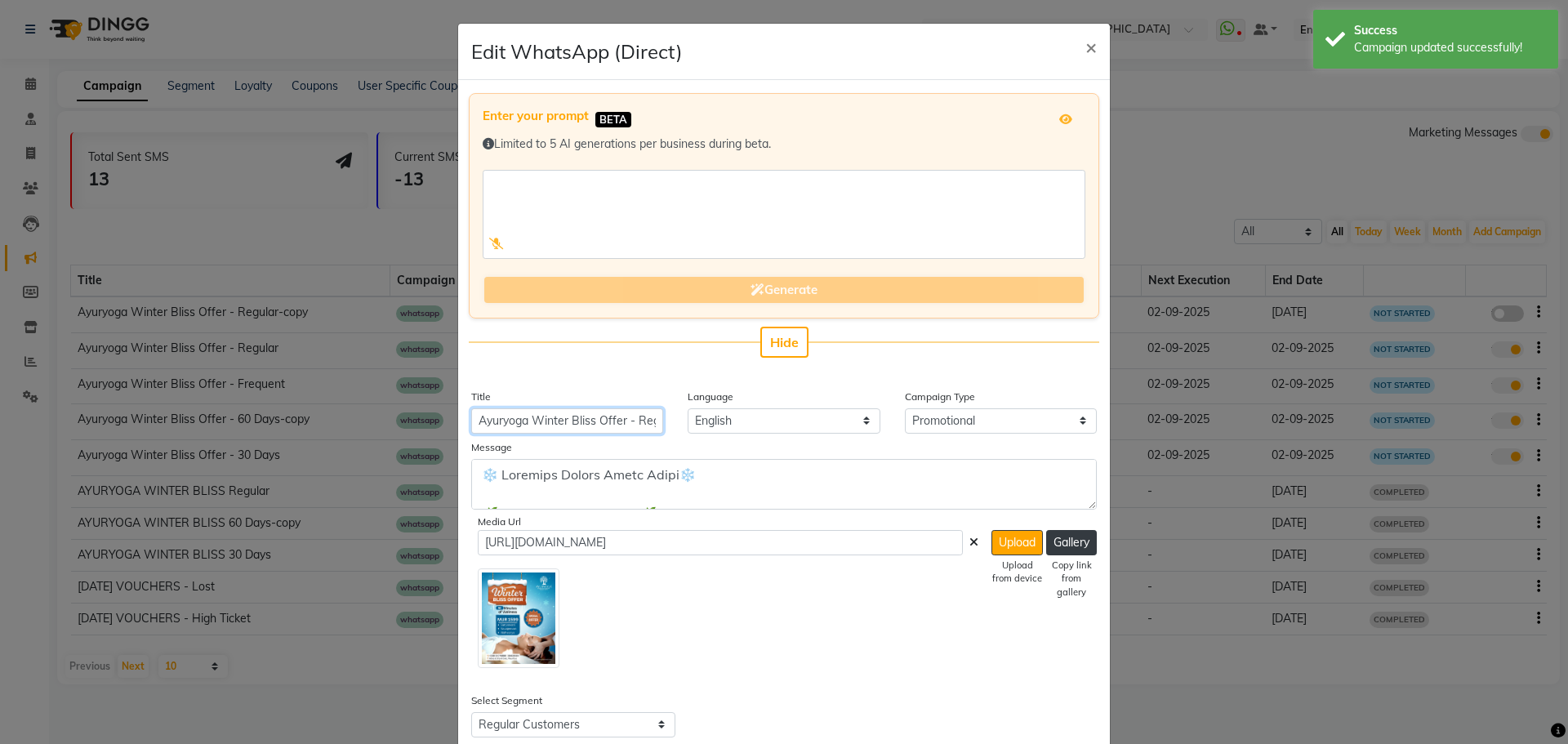
click at [609, 421] on input "Ayuryoga Winter Bliss Offer - Regular-copy" at bounding box center [567, 421] width 192 height 25
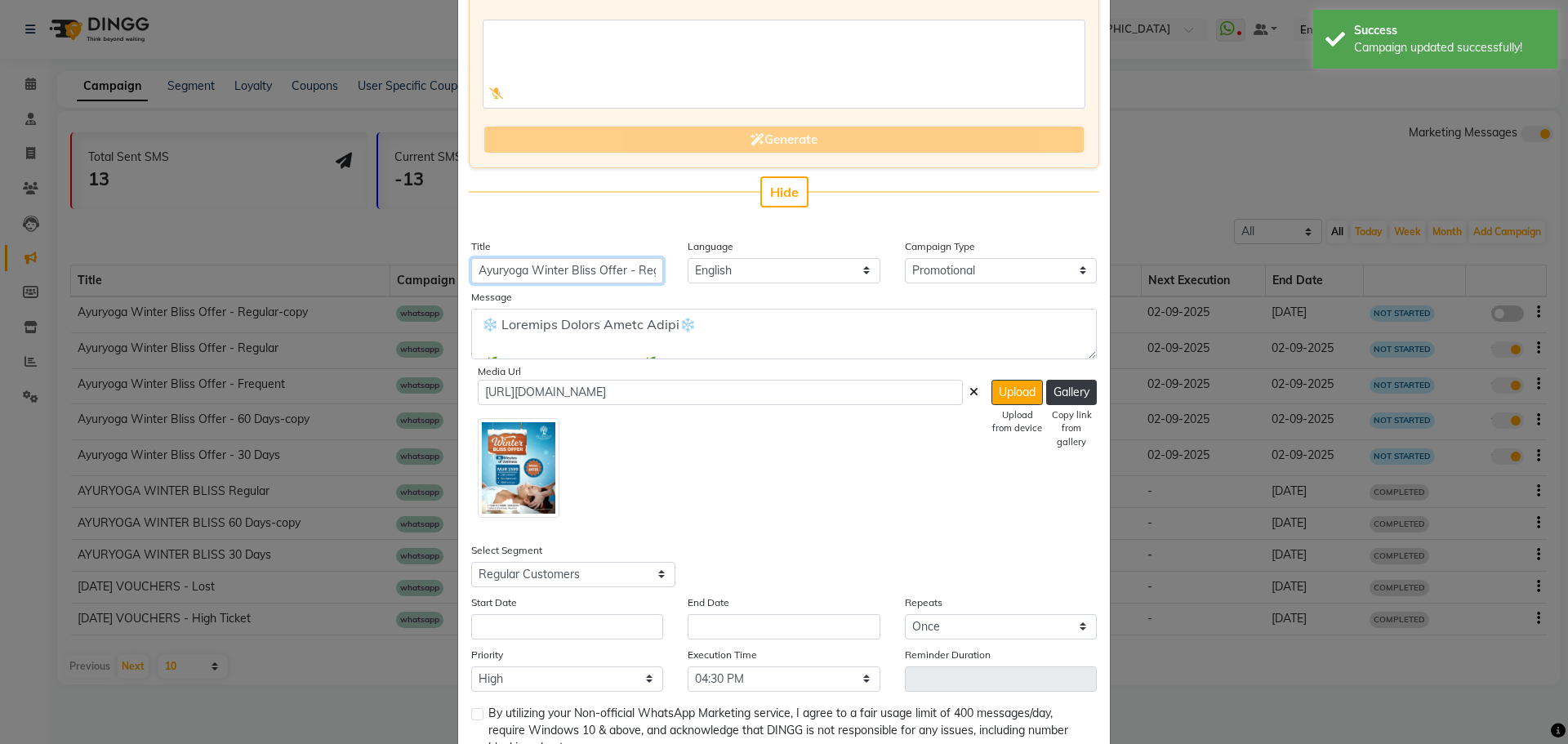
scroll to position [163, 0]
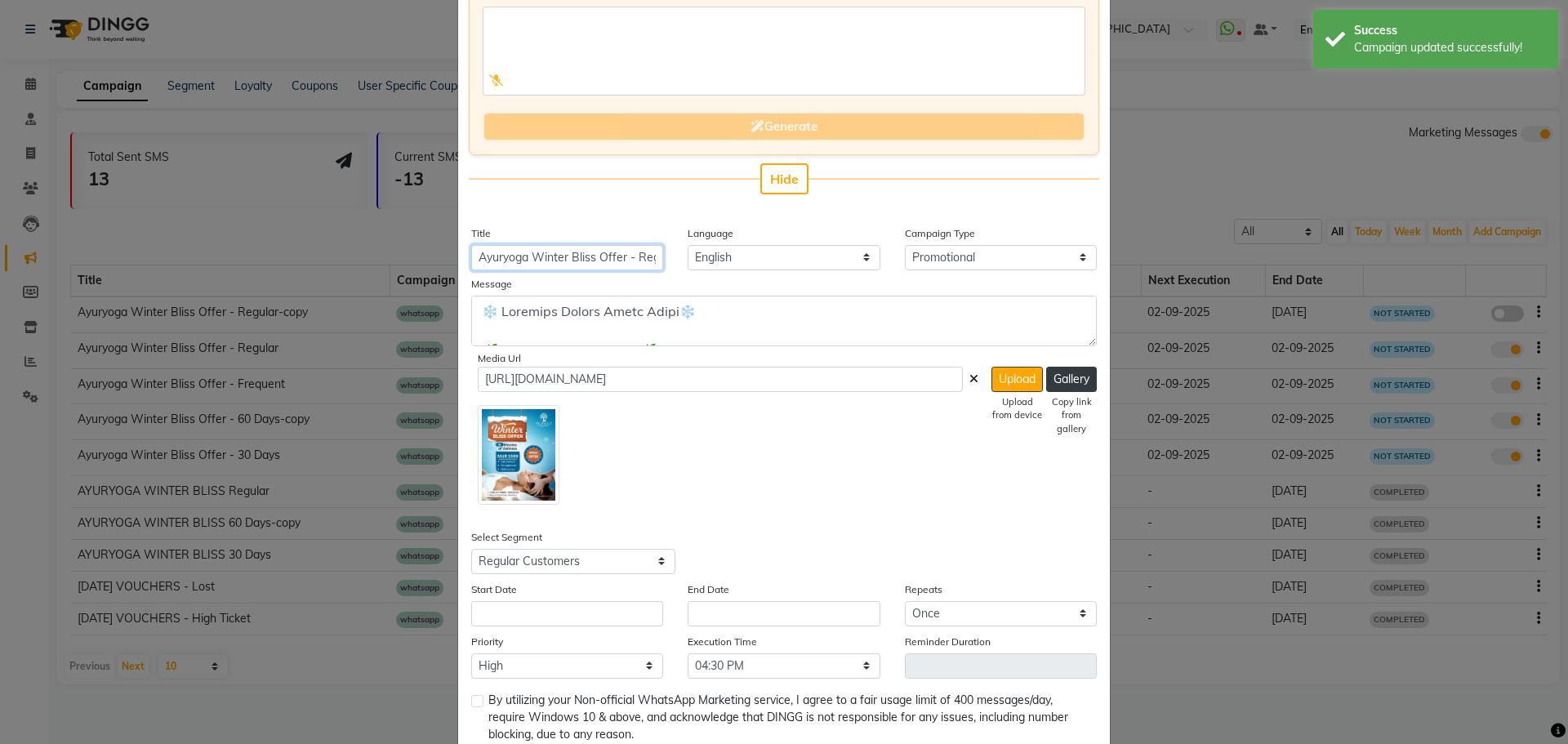
click at [628, 261] on input "Ayuryoga Winter Bliss Offer - Regular-copy" at bounding box center [567, 257] width 192 height 25
click at [646, 261] on input "Ayuryoga Winter Bliss Offer - Regular-copy" at bounding box center [567, 257] width 192 height 25
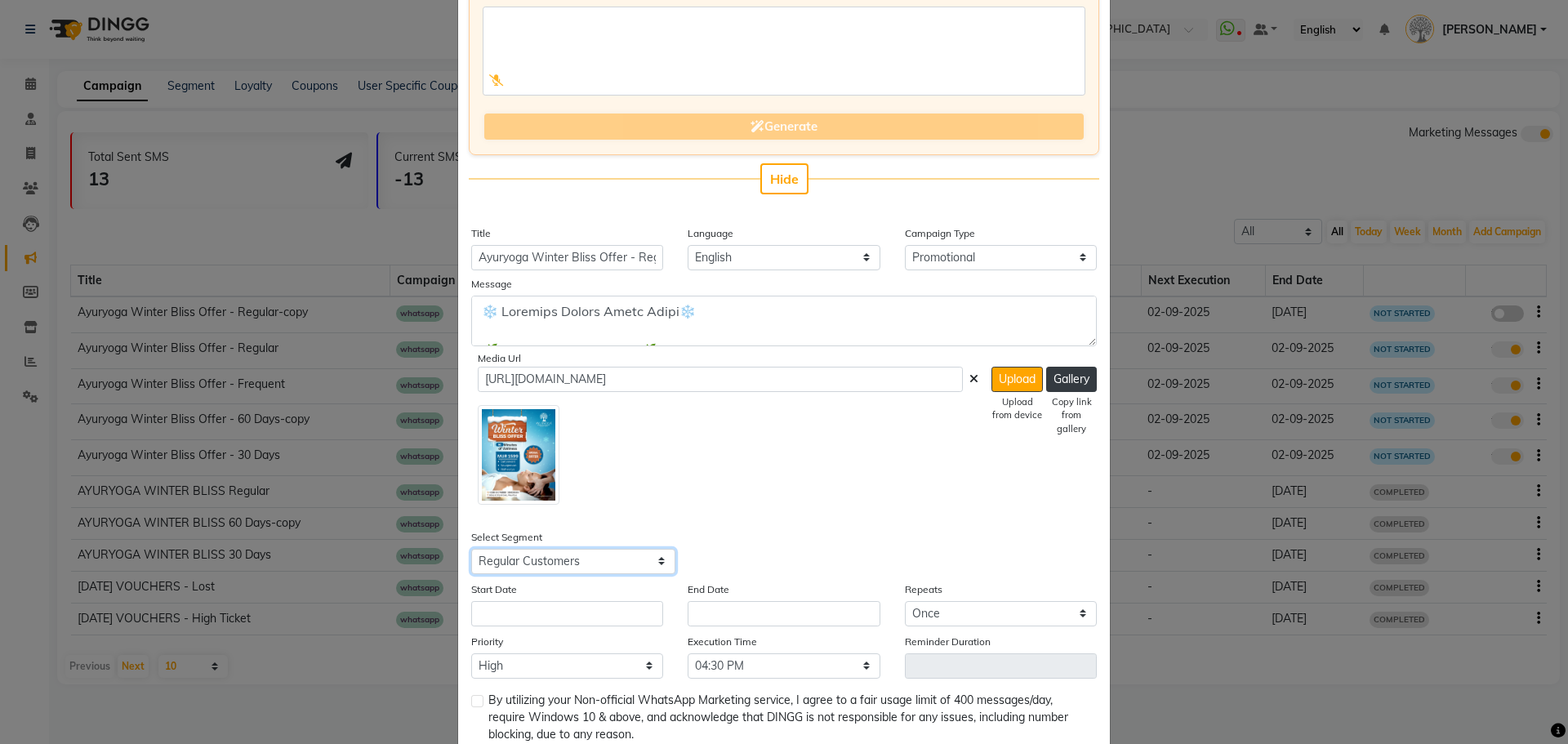
click at [540, 563] on select "Select All Customers All [DEMOGRAPHIC_DATA] Customer All [DEMOGRAPHIC_DATA] Cus…" at bounding box center [573, 561] width 205 height 25
select select "7393"
click at [471, 549] on select "Select All Customers All [DEMOGRAPHIC_DATA] Customer All [DEMOGRAPHIC_DATA] Cus…" at bounding box center [573, 561] width 205 height 25
drag, startPoint x: 600, startPoint y: 560, endPoint x: 482, endPoint y: 574, distance: 118.8
click at [482, 574] on select "Select All Customers All [DEMOGRAPHIC_DATA] Customer All [DEMOGRAPHIC_DATA] Cus…" at bounding box center [573, 561] width 205 height 25
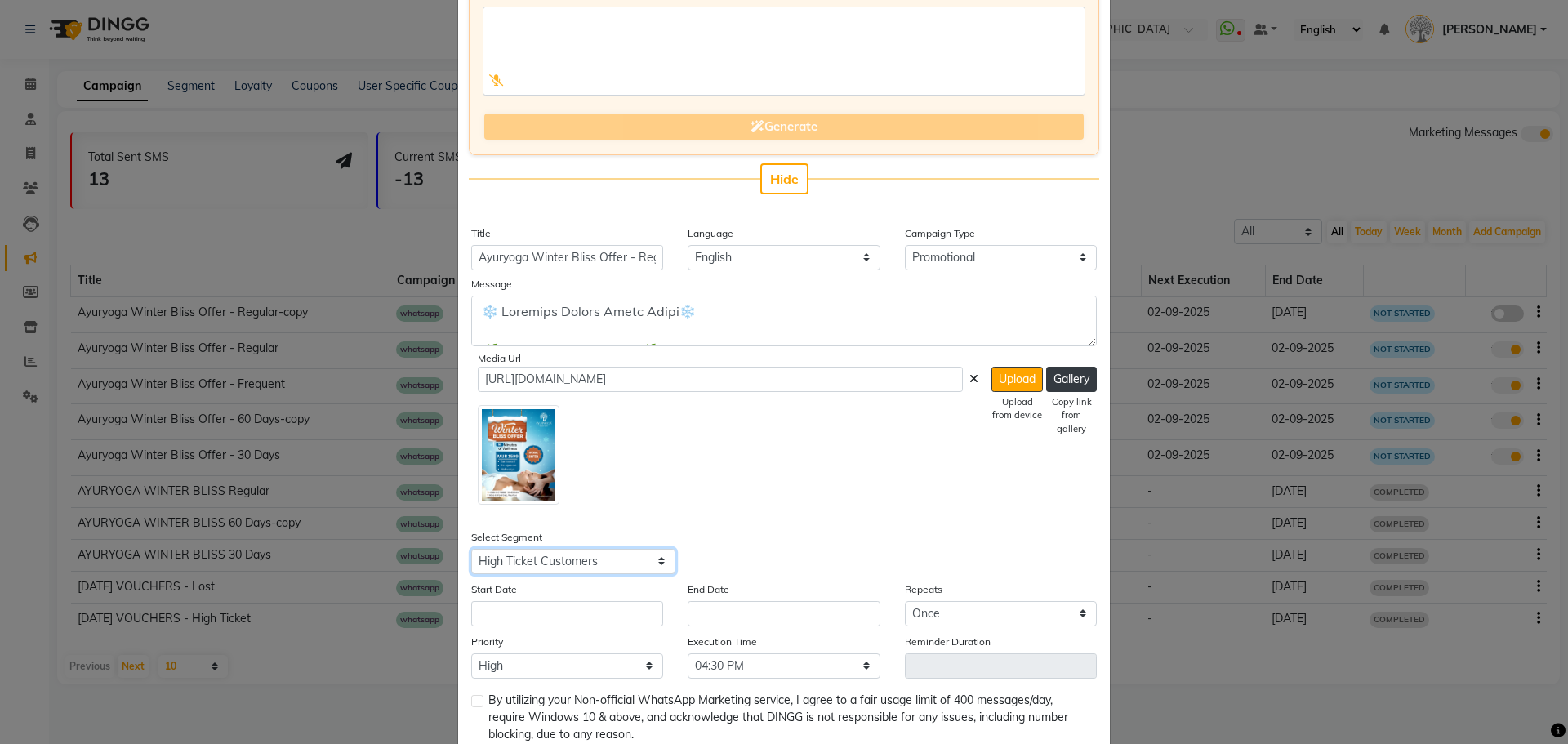
click at [471, 549] on select "Select All Customers All [DEMOGRAPHIC_DATA] Customer All [DEMOGRAPHIC_DATA] Cus…" at bounding box center [573, 561] width 205 height 25
drag, startPoint x: 472, startPoint y: 561, endPoint x: 609, endPoint y: 560, distance: 137.0
click at [598, 561] on select "Select All Customers All [DEMOGRAPHIC_DATA] Customer All [DEMOGRAPHIC_DATA] Cus…" at bounding box center [573, 561] width 205 height 25
click at [901, 464] on div at bounding box center [728, 452] width 501 height 107
click at [621, 260] on input "Ayuryoga Winter Bliss Offer - Regular-copy" at bounding box center [567, 257] width 192 height 25
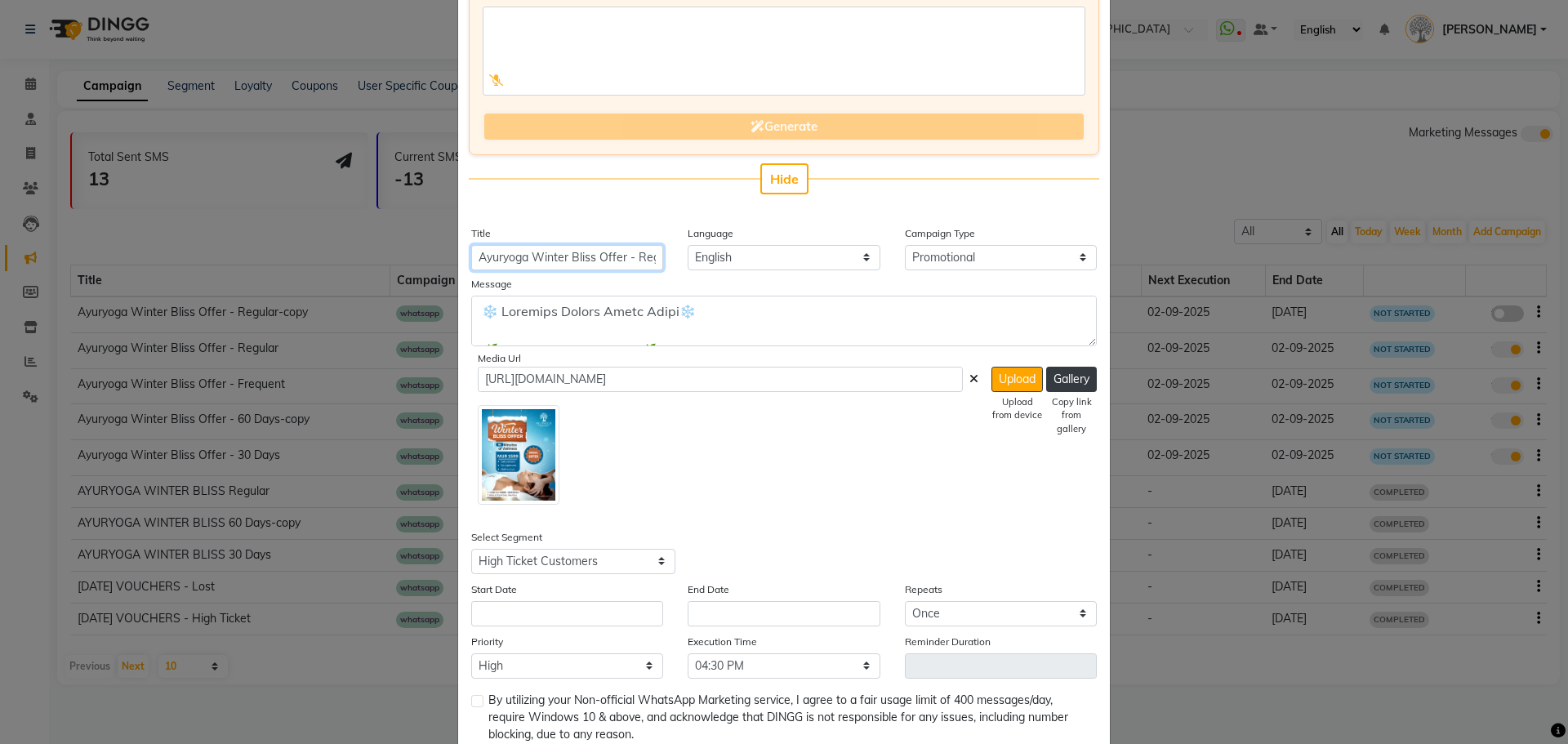
scroll to position [0, 53]
drag, startPoint x: 633, startPoint y: 256, endPoint x: 855, endPoint y: 305, distance: 227.3
click at [855, 305] on div "Enter your prompt BETA Limited to 5 AI generations per business during beta. Ge…" at bounding box center [784, 337] width 652 height 840
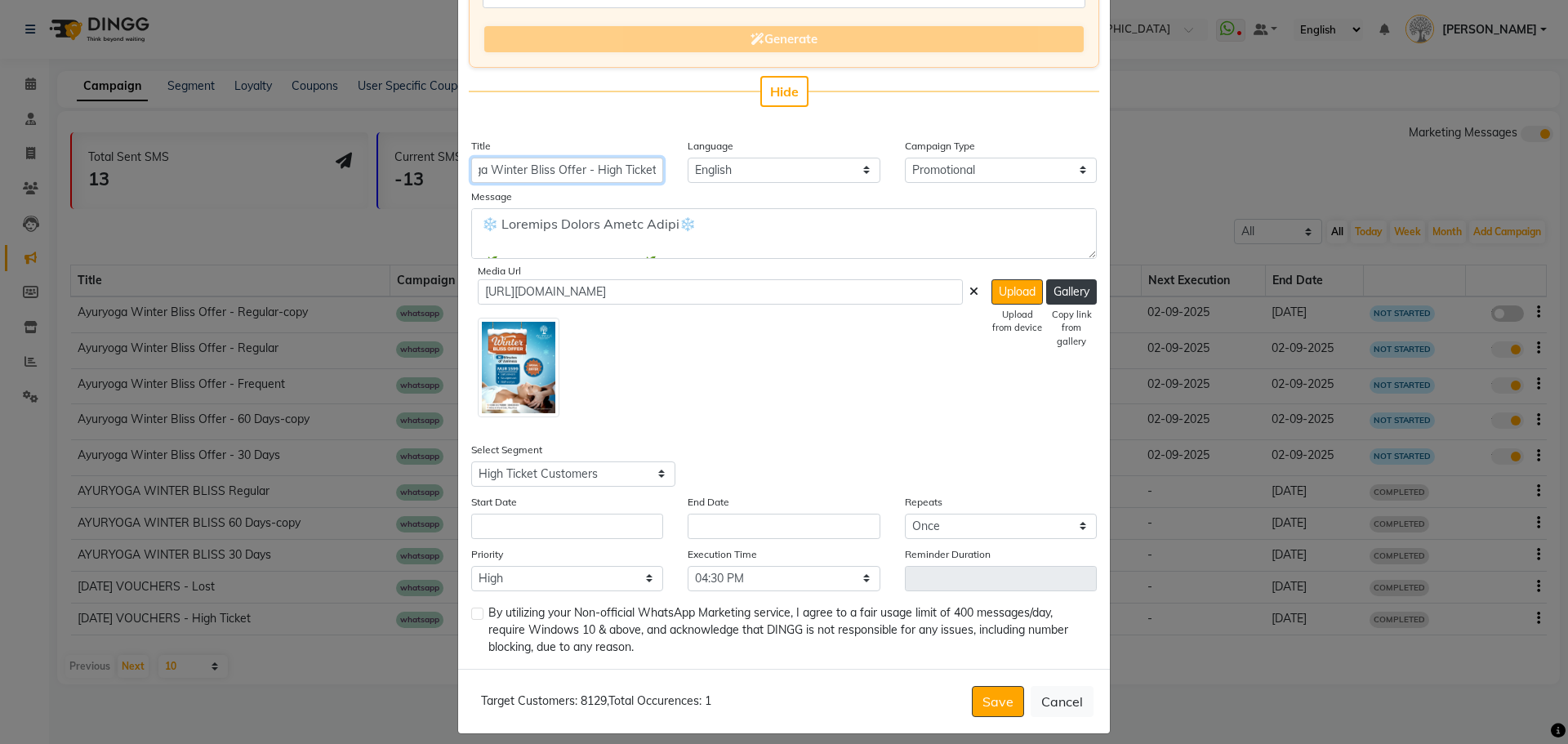
scroll to position [264, 0]
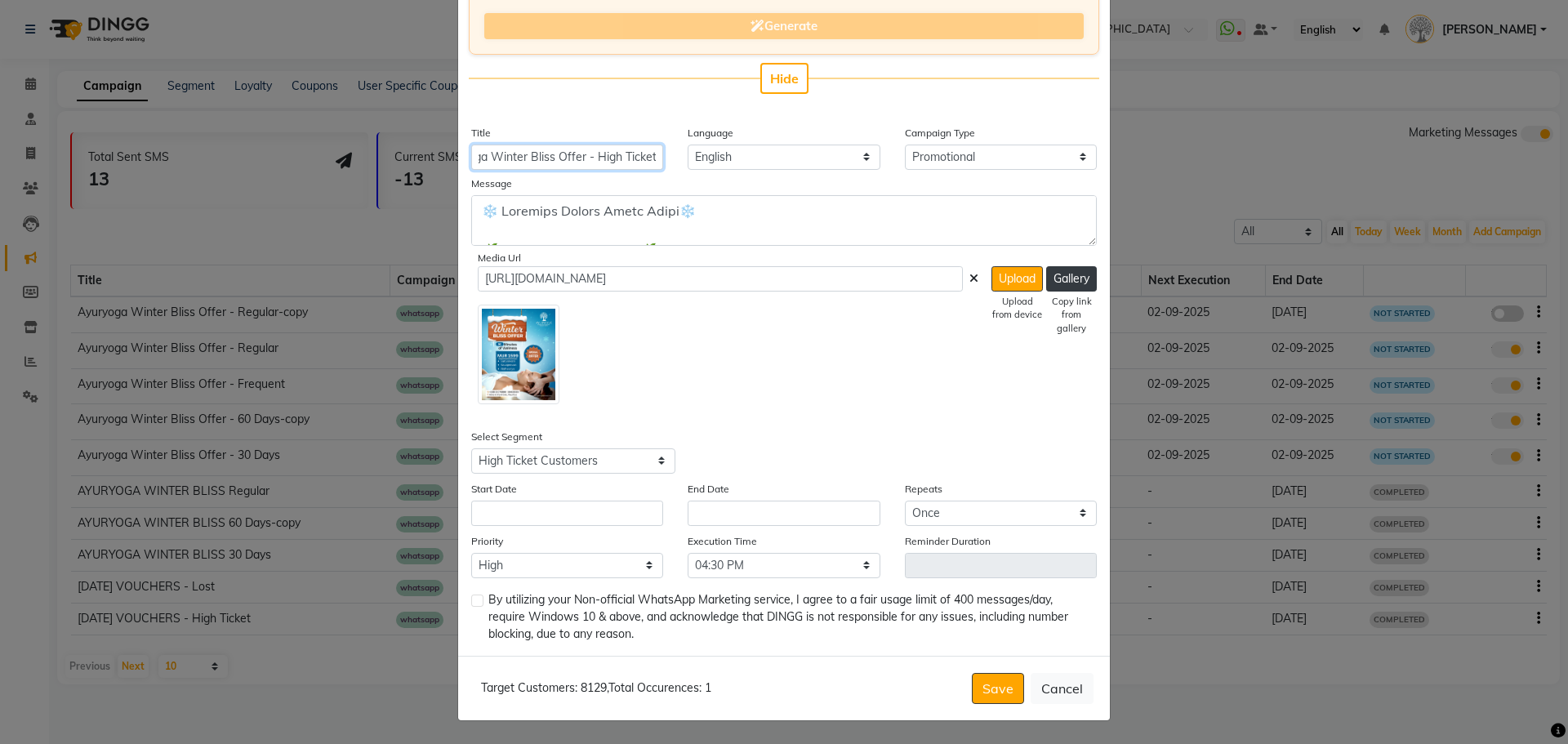
type input "Ayuryoga Winter Bliss Offer - High Ticket"
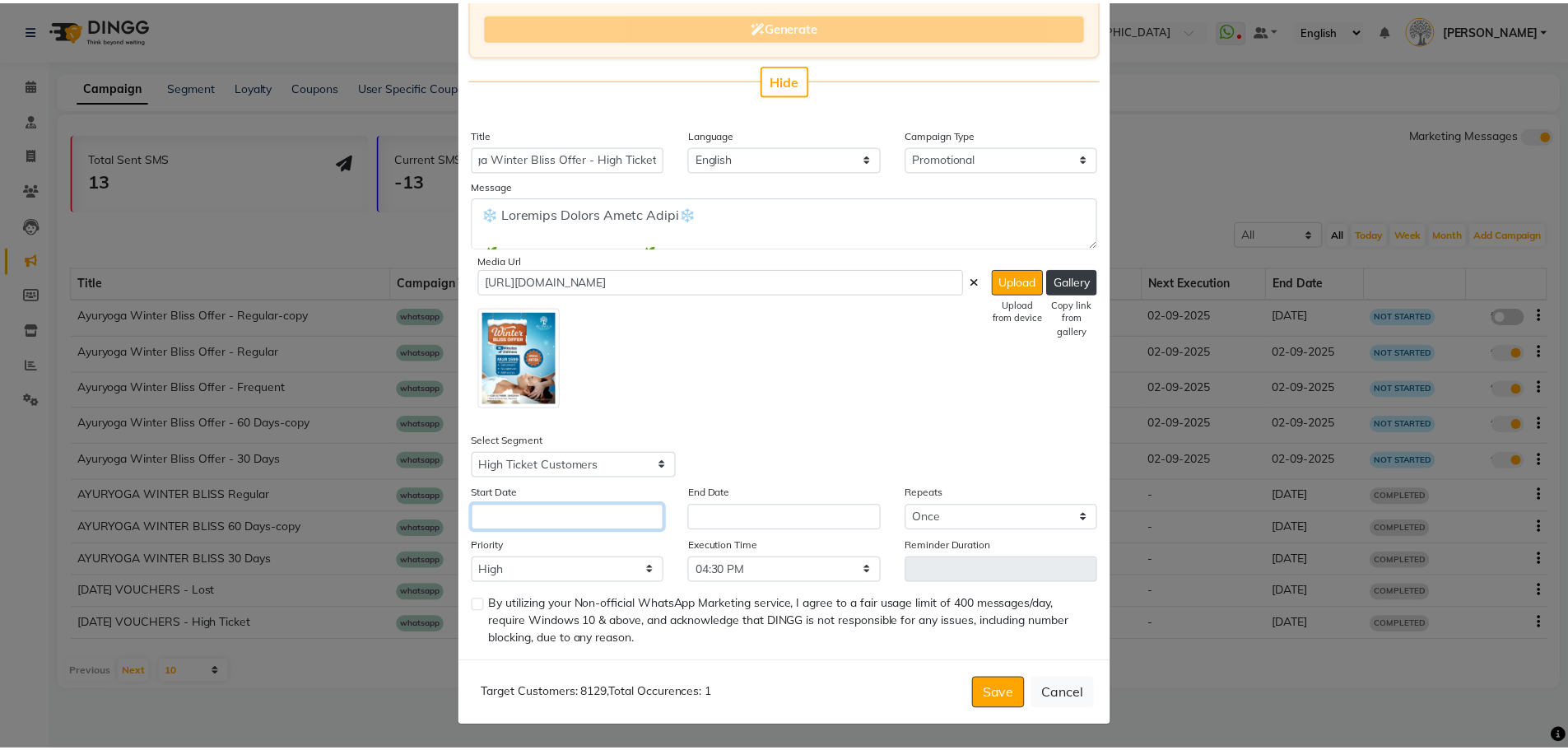
scroll to position [0, 0]
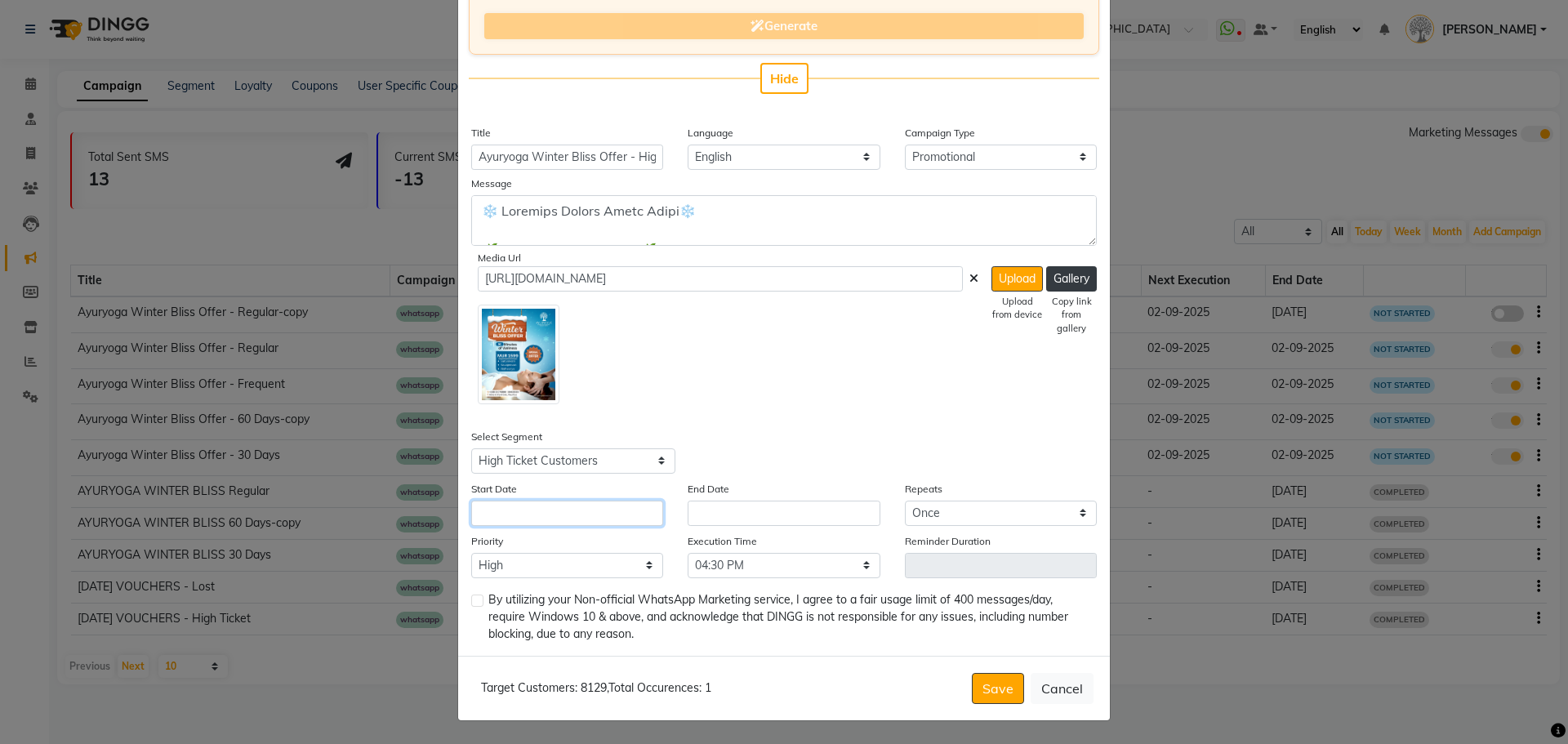
click at [596, 511] on input "text" at bounding box center [567, 513] width 192 height 25
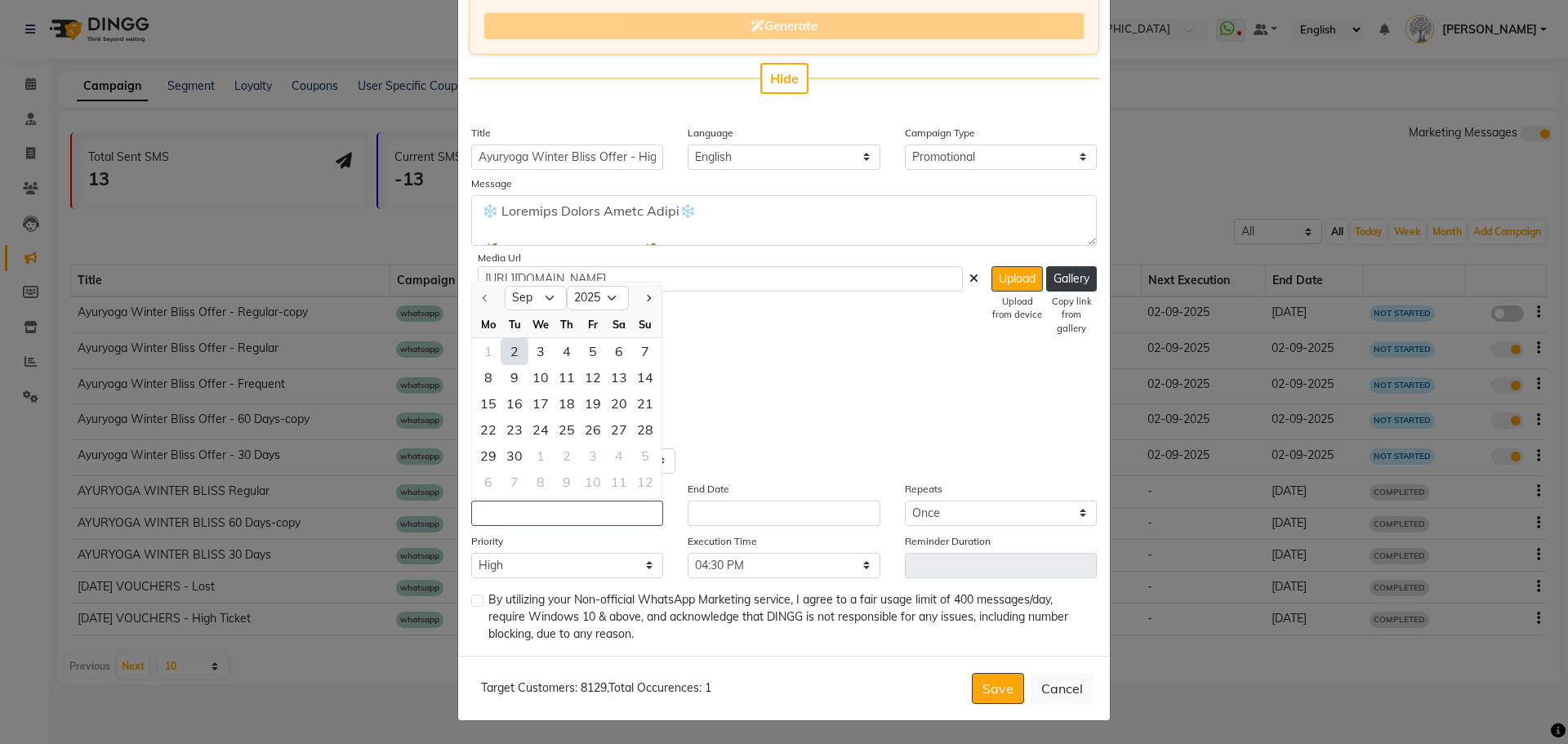
click at [505, 344] on div "2" at bounding box center [515, 351] width 26 height 26
type input "02-09-2025"
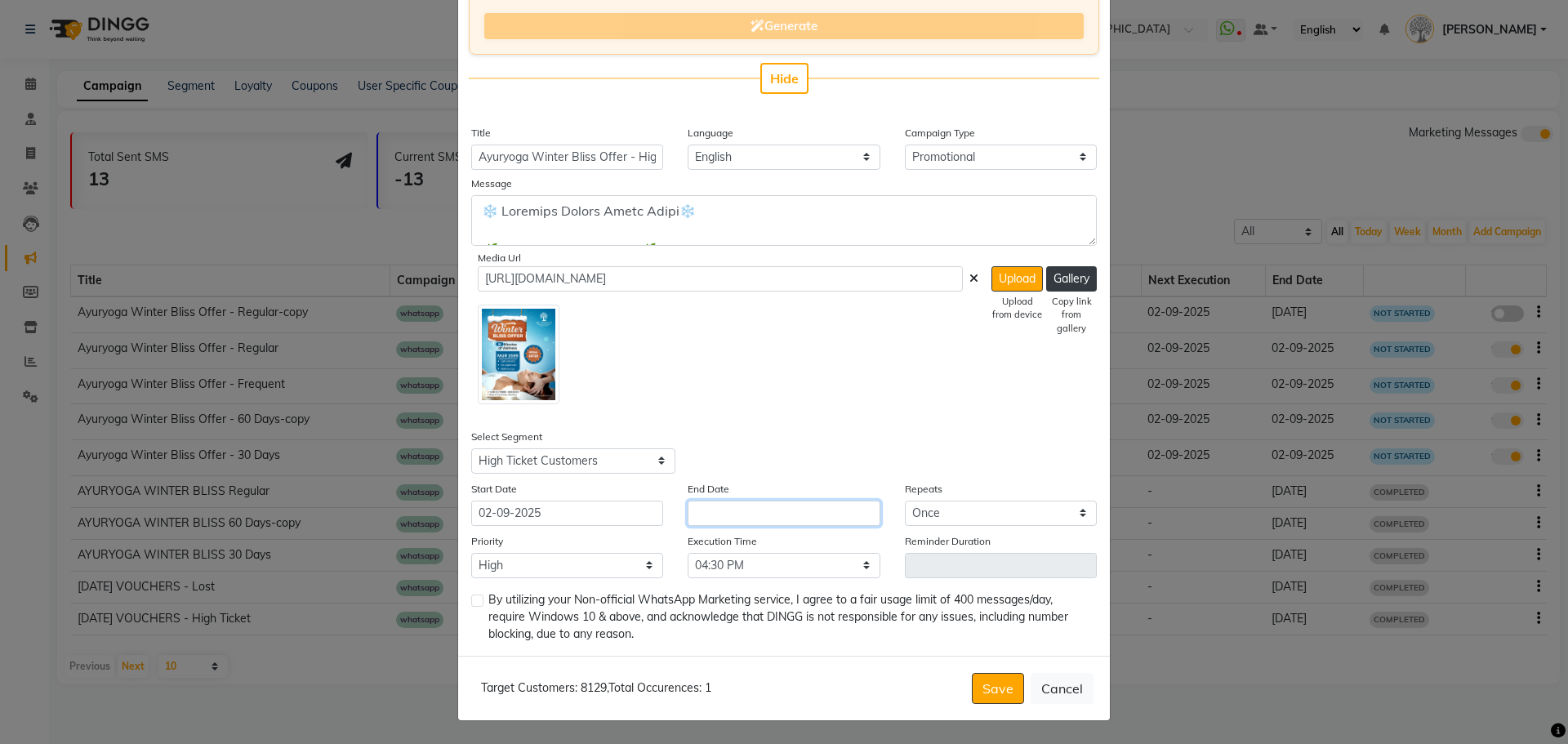
click at [767, 510] on input "text" at bounding box center [784, 513] width 192 height 25
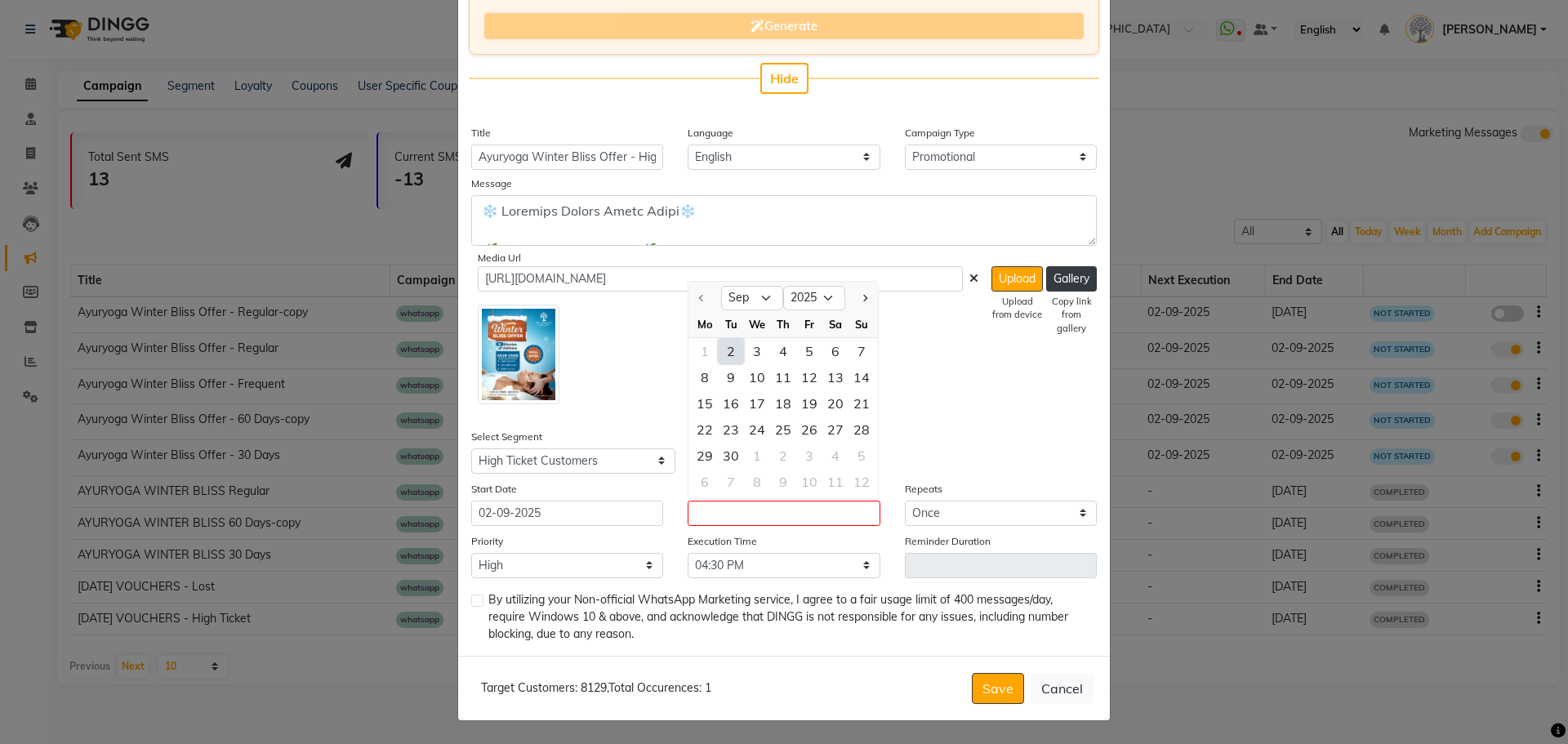
click at [728, 347] on div "2" at bounding box center [731, 351] width 26 height 26
type input "02-09-2025"
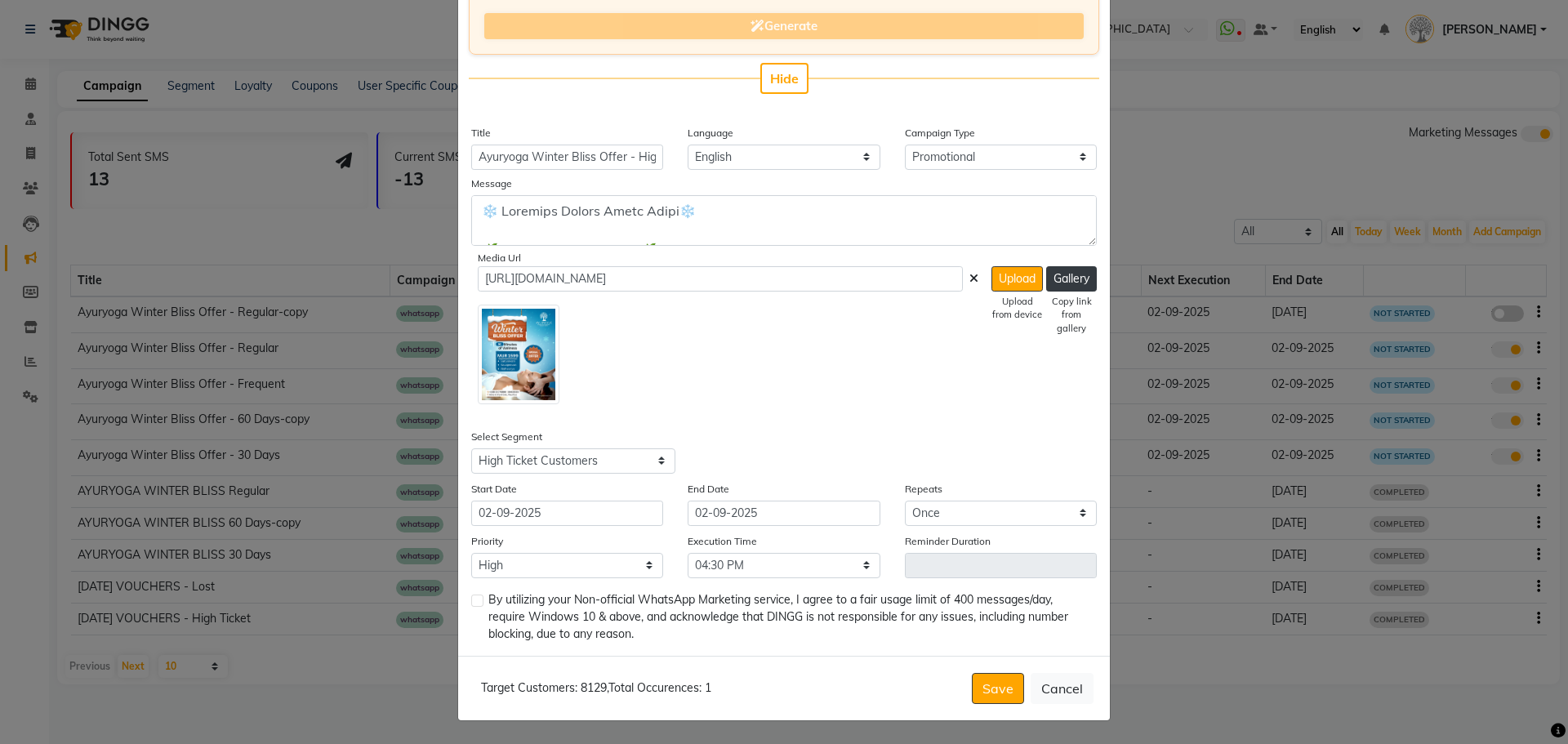
click at [475, 604] on label at bounding box center [477, 601] width 12 height 12
click at [475, 604] on input "checkbox" at bounding box center [476, 601] width 10 height 10
checkbox input "true"
click at [983, 682] on button "Save" at bounding box center [998, 689] width 52 height 31
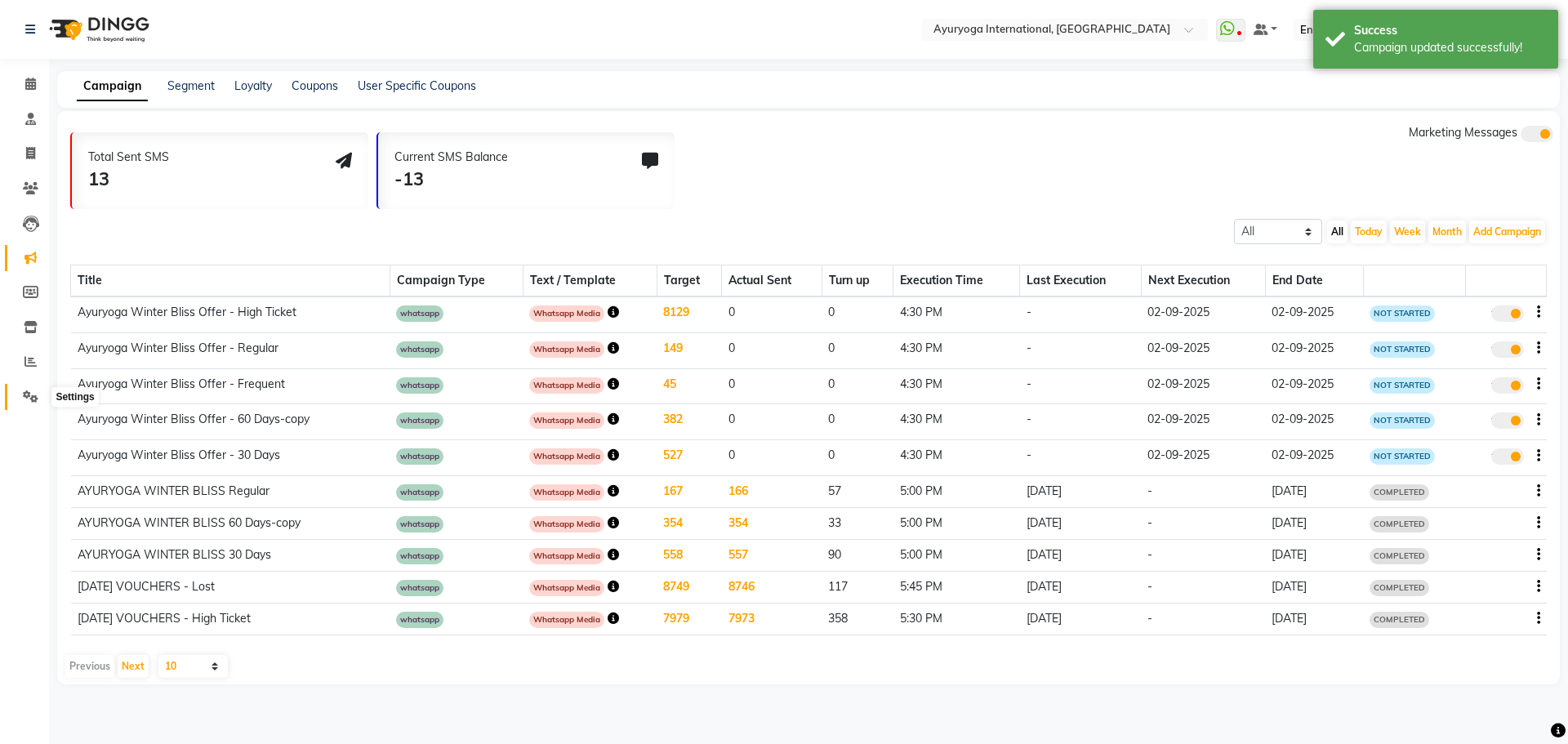
click at [36, 398] on icon at bounding box center [31, 397] width 16 height 12
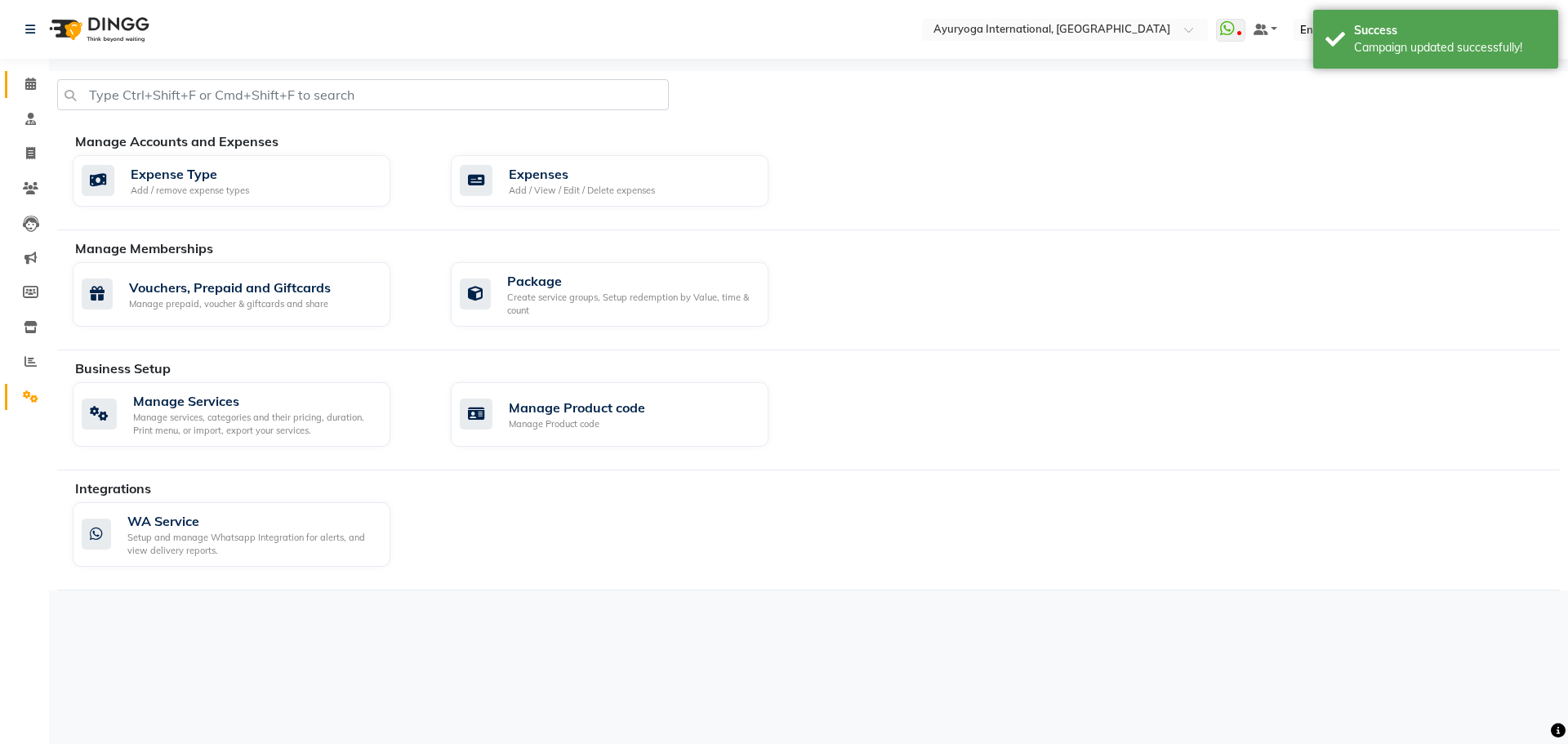
click at [10, 83] on link "Calendar" at bounding box center [24, 84] width 39 height 27
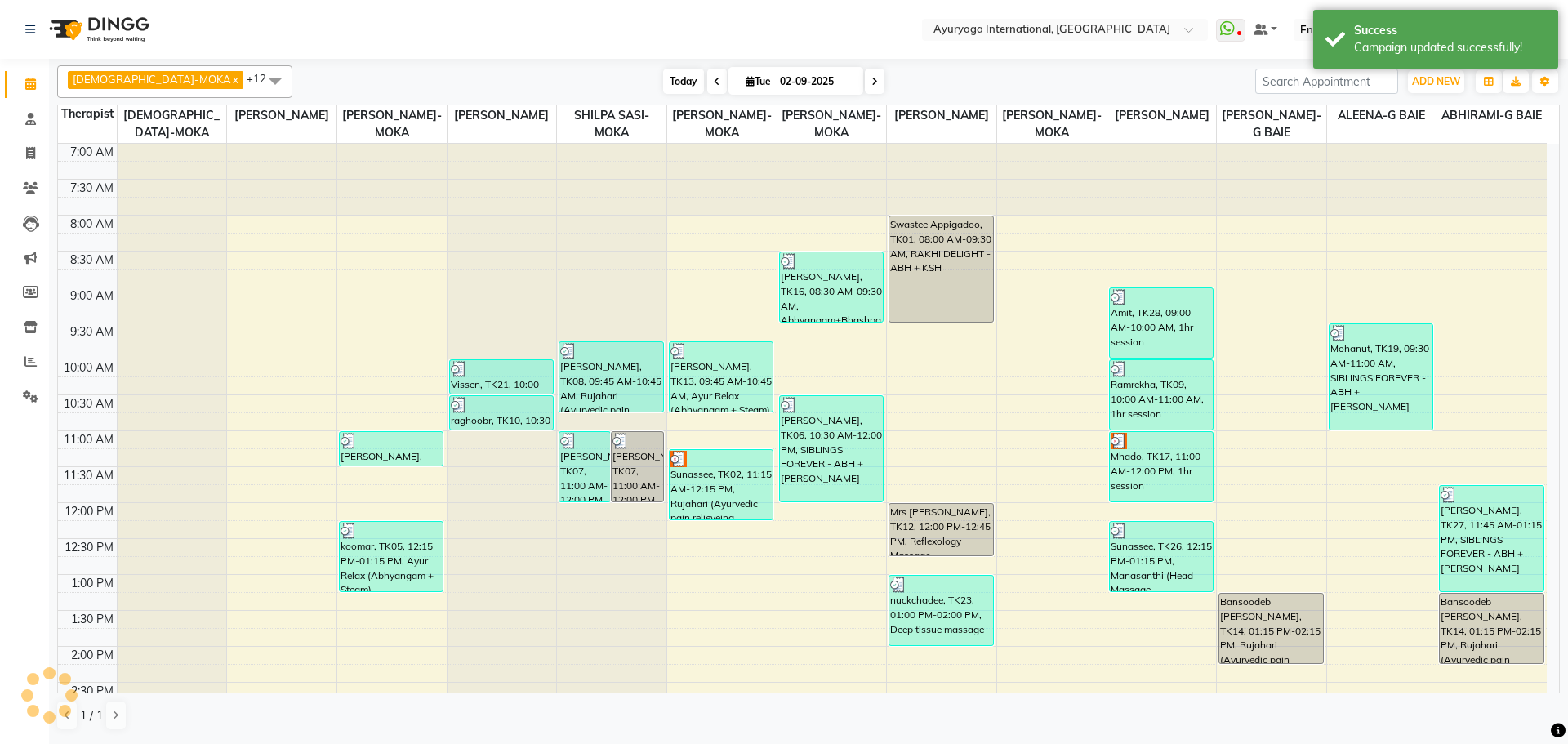
click at [663, 78] on span "Today" at bounding box center [683, 80] width 41 height 25
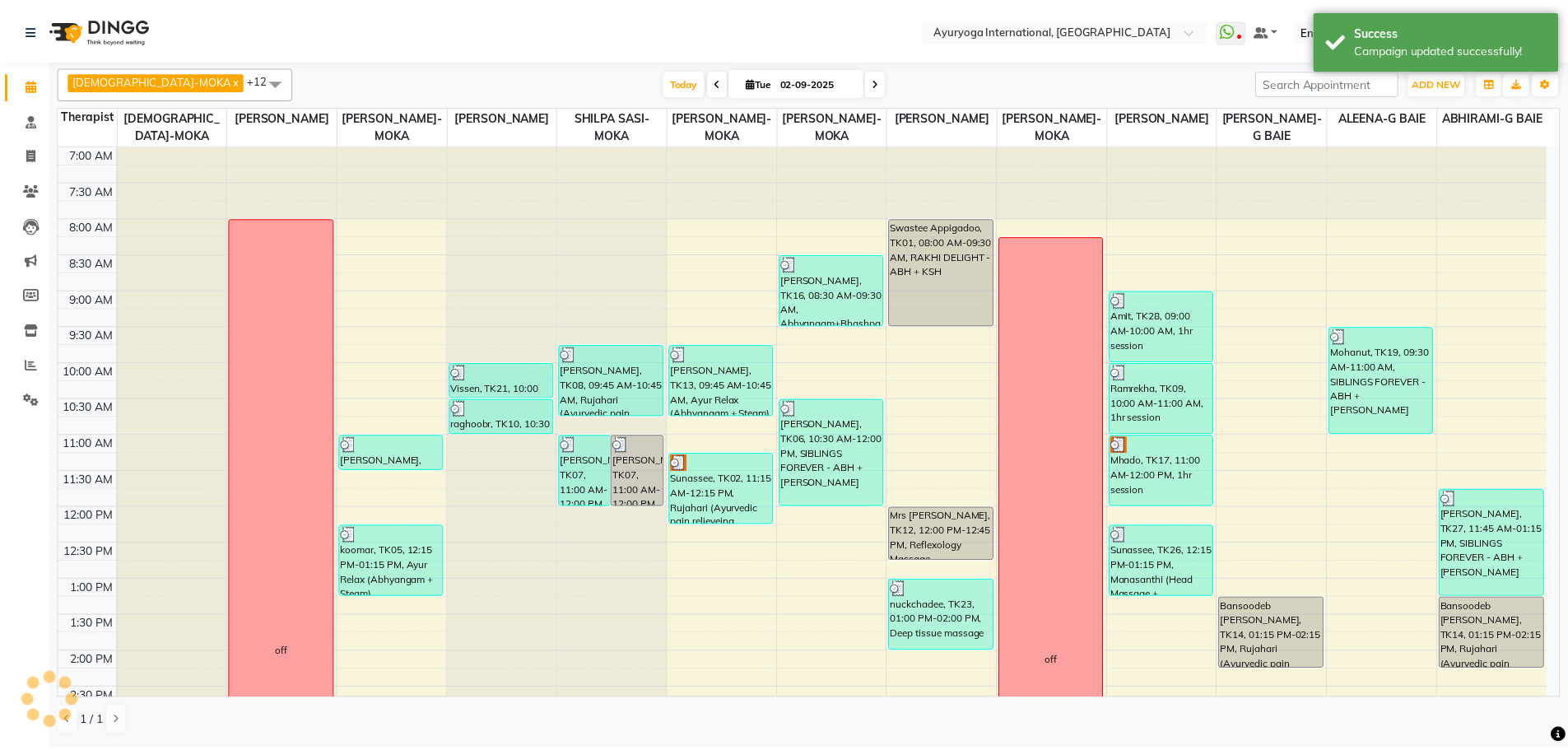
scroll to position [478, 0]
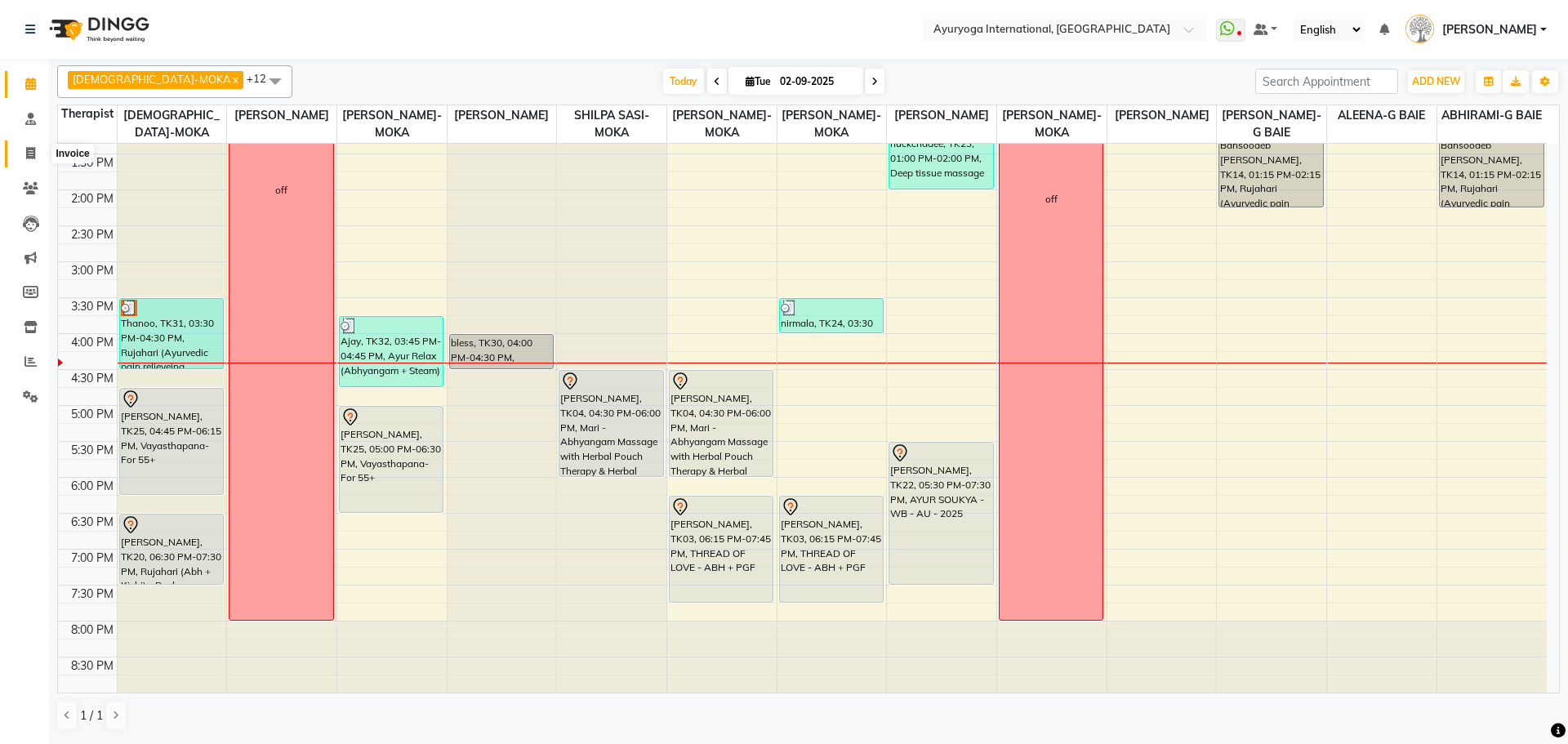
click at [20, 156] on span at bounding box center [31, 153] width 29 height 18
select select "service"
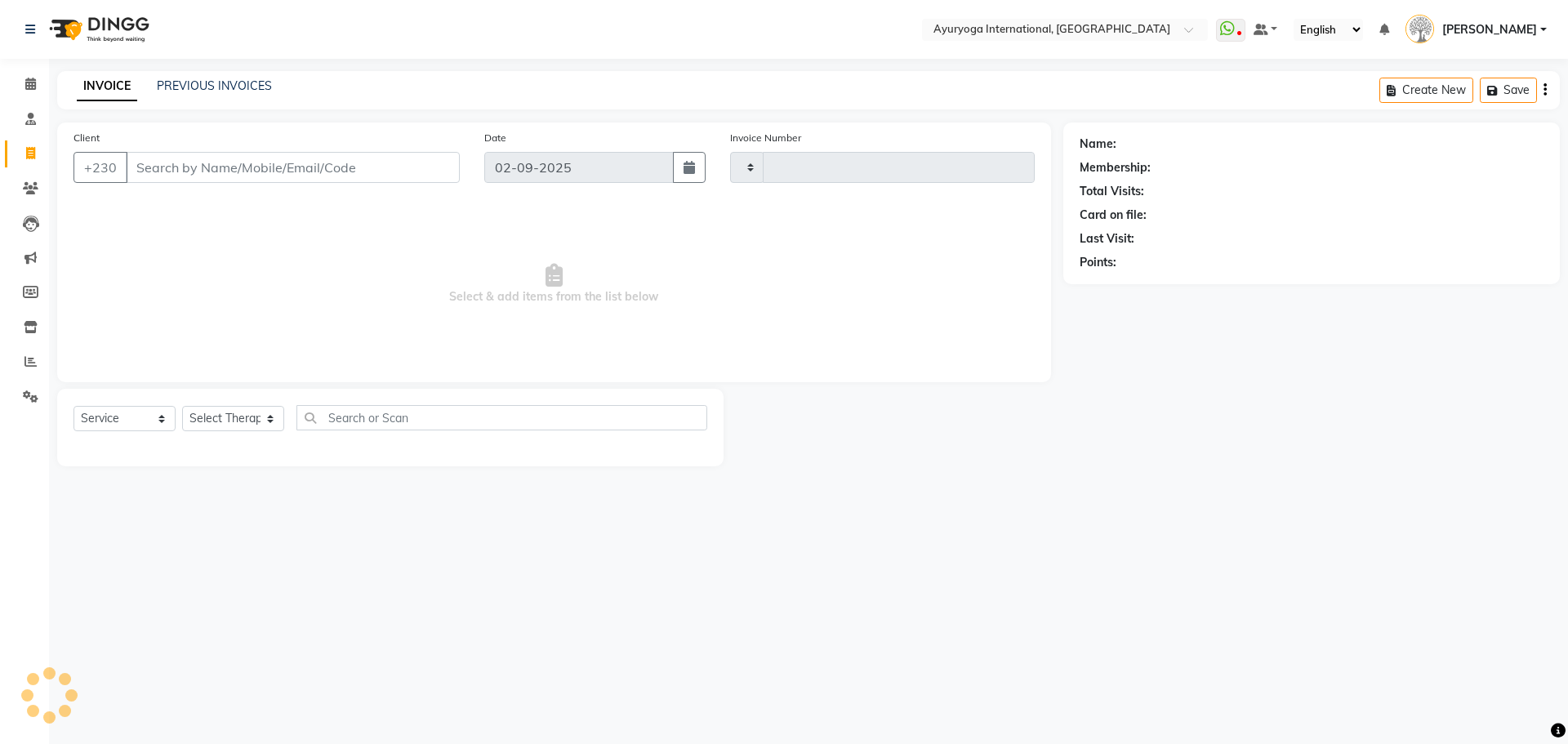
type input "5148"
select select "730"
click at [212, 86] on link "PREVIOUS INVOICES" at bounding box center [214, 86] width 115 height 15
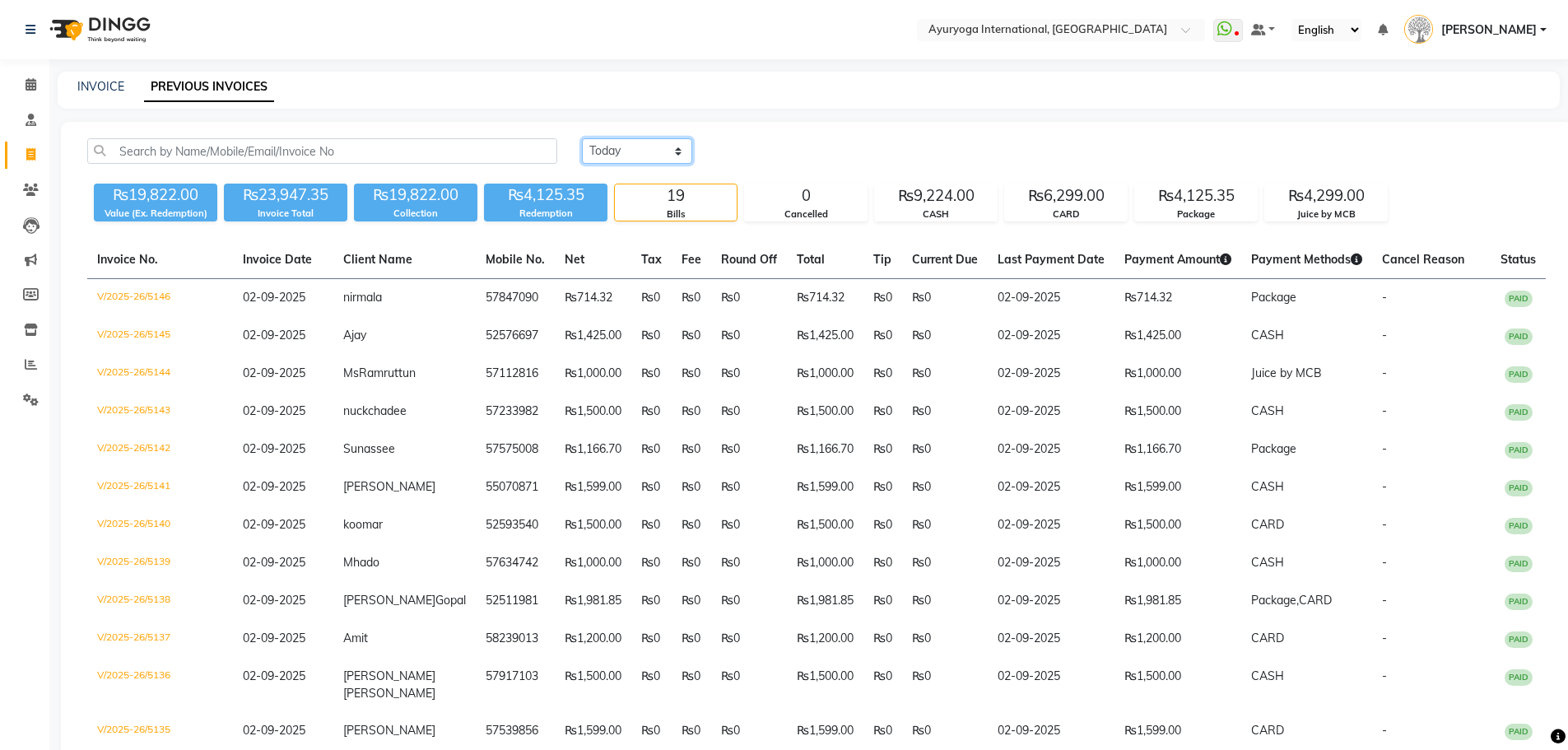
click at [673, 145] on select "[DATE] [DATE] Custom Range" at bounding box center [637, 151] width 110 height 26
select select "range"
click at [582, 138] on select "[DATE] [DATE] Custom Range" at bounding box center [637, 151] width 110 height 26
click at [741, 152] on input "02-09-2025" at bounding box center [771, 152] width 115 height 23
select select "9"
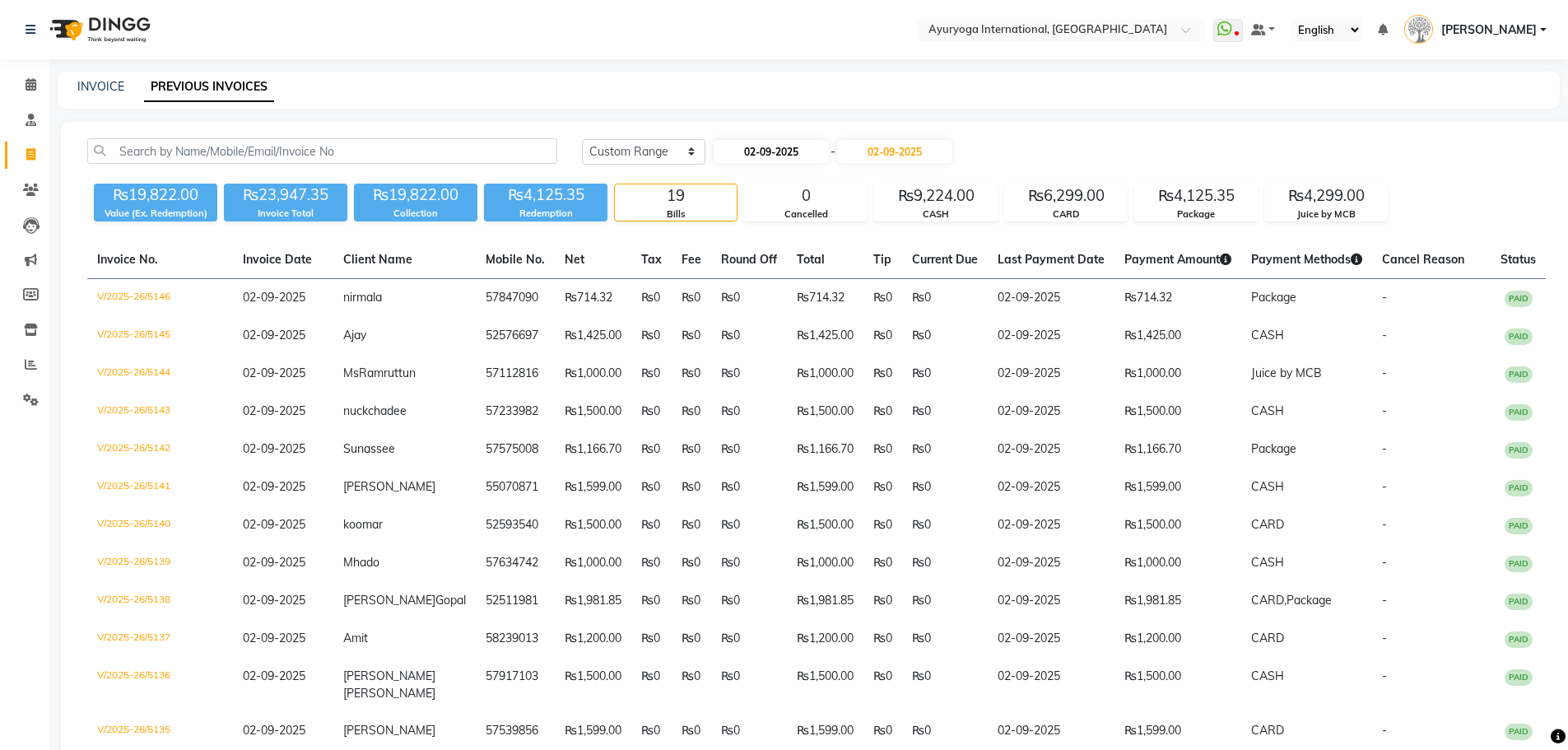
select select "2025"
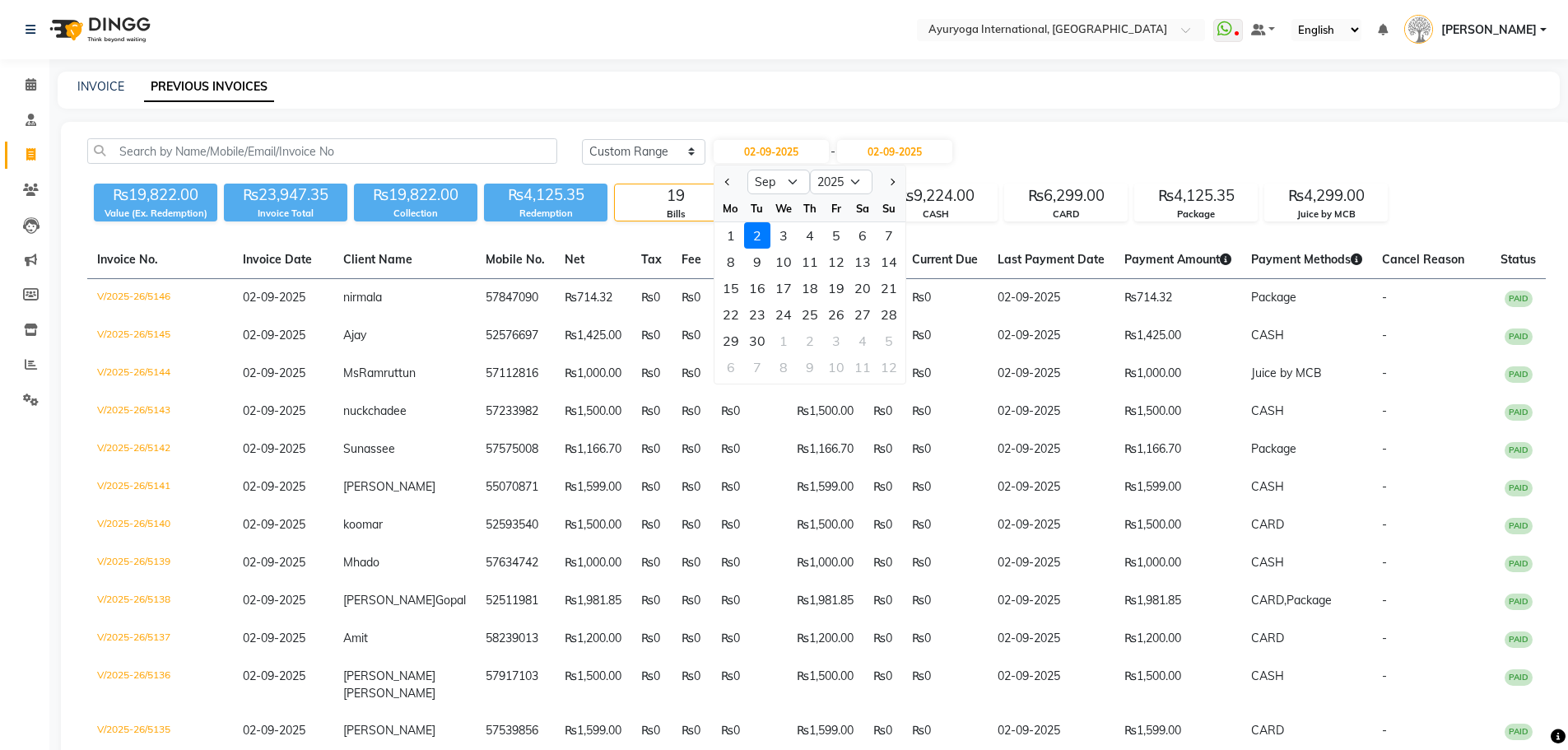
click at [725, 233] on div "1" at bounding box center [731, 235] width 26 height 26
type input "01-09-2025"
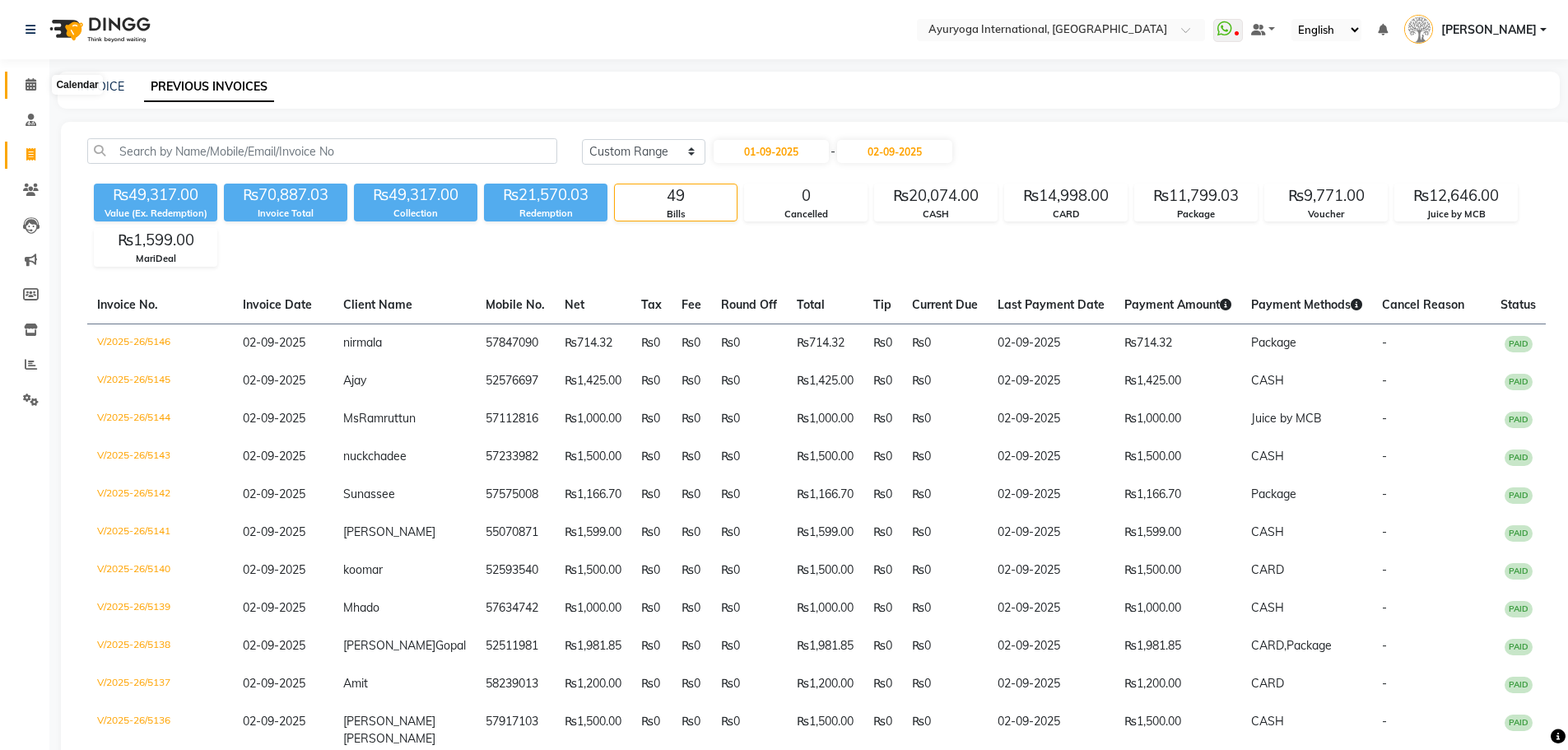
click at [40, 85] on span at bounding box center [31, 85] width 29 height 19
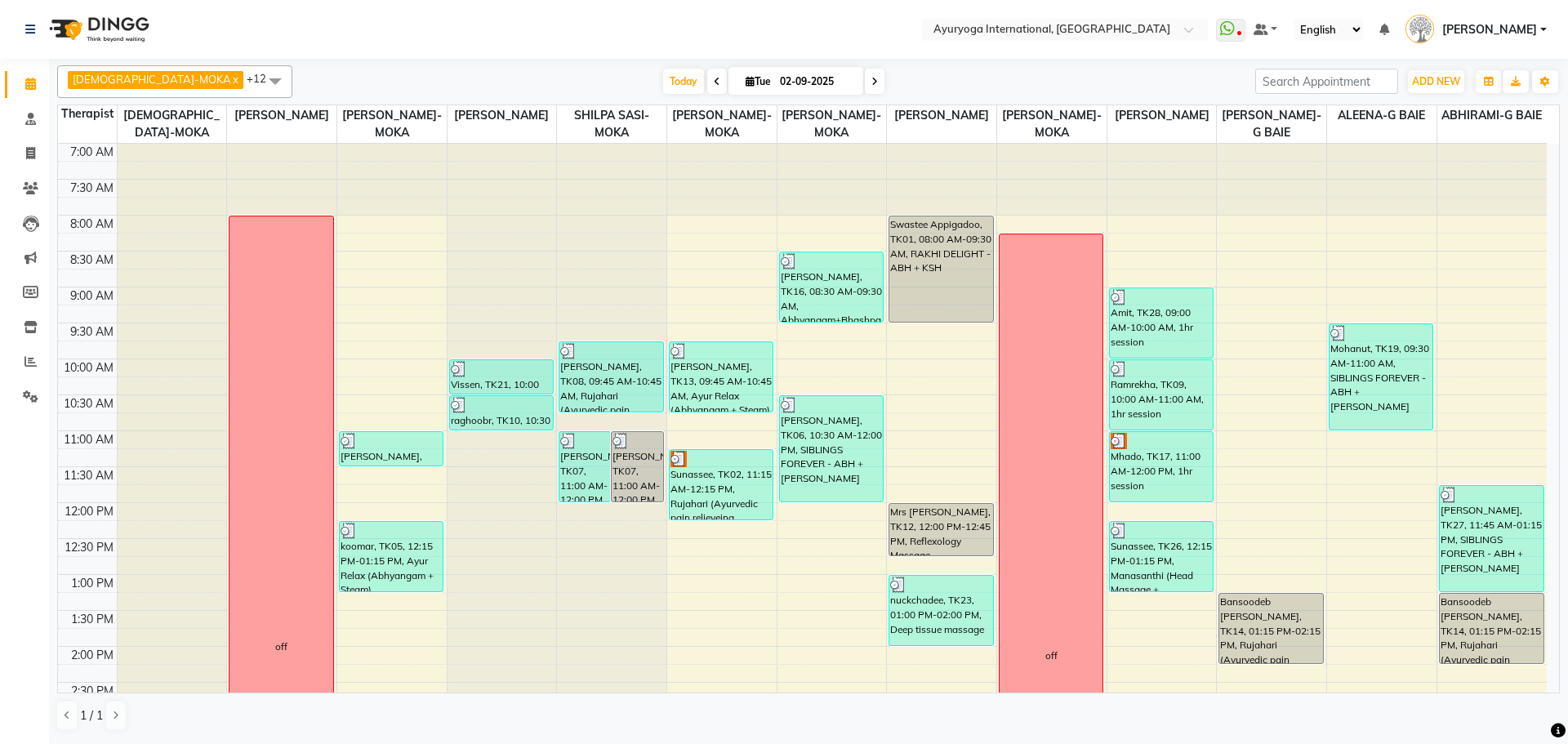
click at [298, 66] on div "VISHNU-MOKA x [PERSON_NAME]-MOKA x [PERSON_NAME]-MOKA x [PERSON_NAME] THAIKKADA…" at bounding box center [808, 81] width 1502 height 32
